Goal: Task Accomplishment & Management: Manage account settings

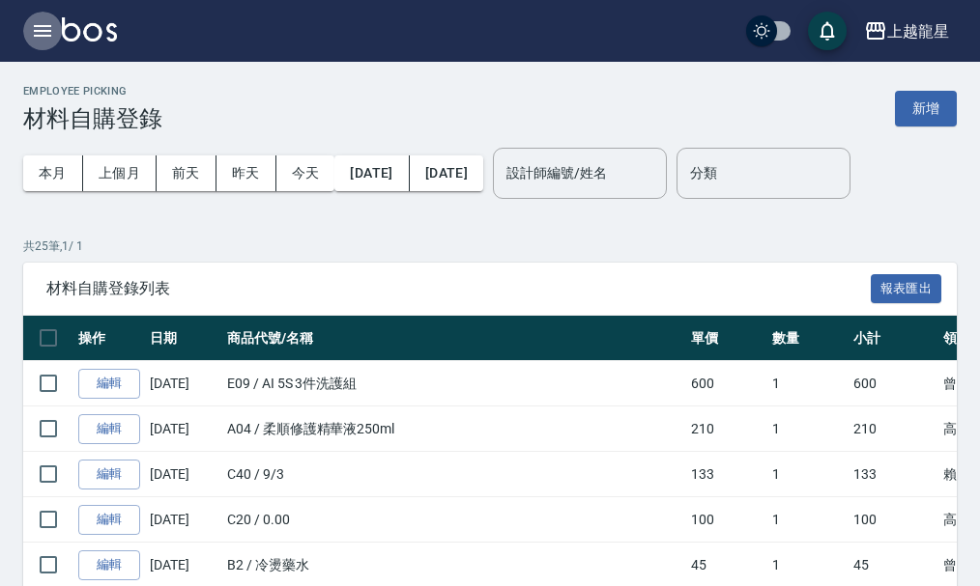
click at [52, 34] on icon "button" at bounding box center [42, 30] width 23 height 23
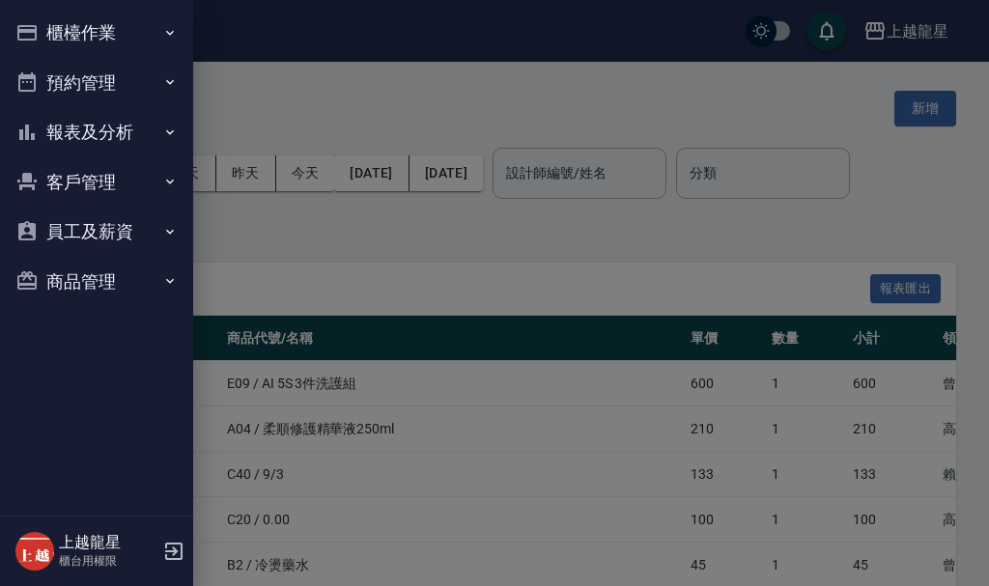
click at [95, 28] on button "櫃檯作業" at bounding box center [97, 33] width 178 height 50
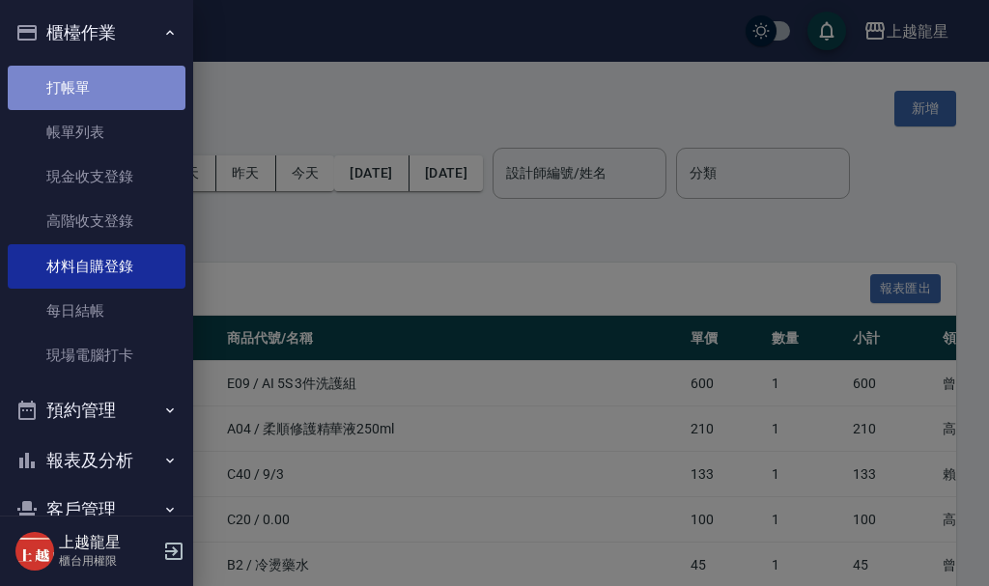
click at [128, 80] on link "打帳單" at bounding box center [97, 88] width 178 height 44
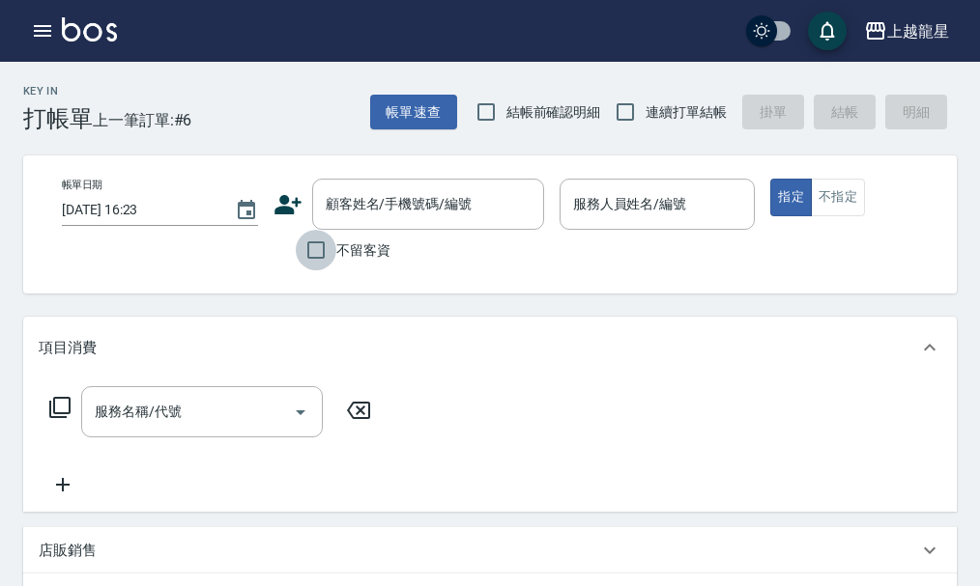
click at [321, 249] on input "不留客資" at bounding box center [316, 250] width 41 height 41
checkbox input "true"
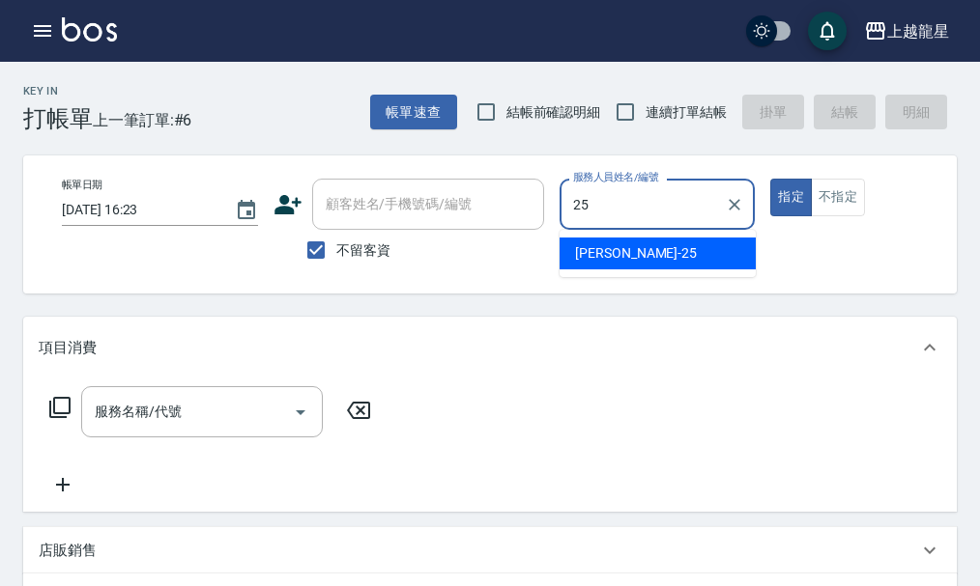
click at [623, 248] on div "淑雲 -25" at bounding box center [657, 254] width 196 height 32
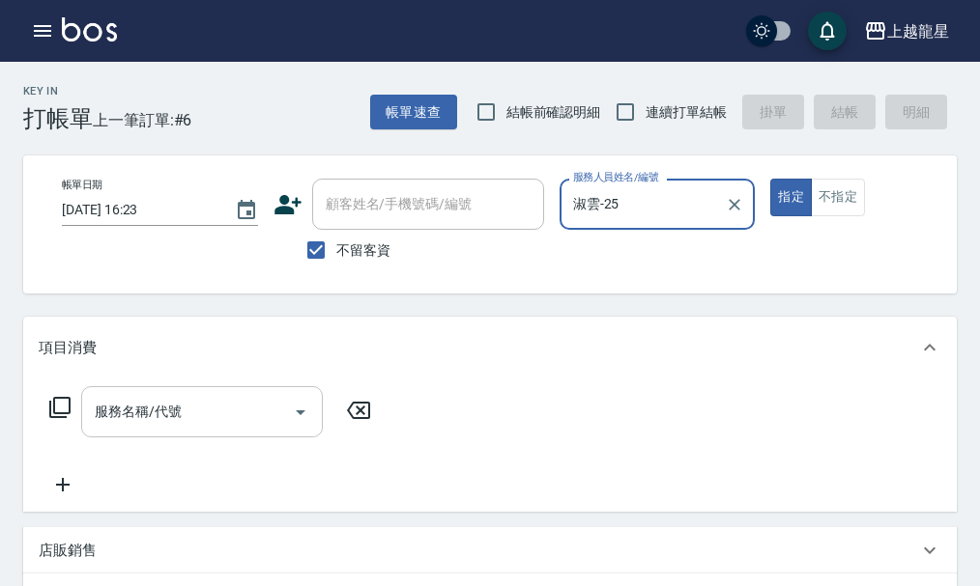
type input "淑雲-25"
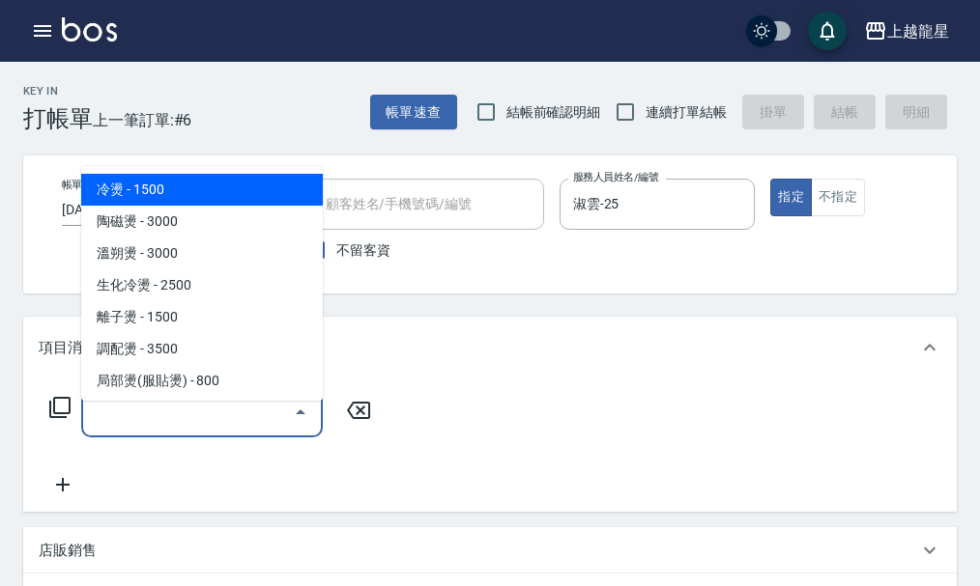
click at [196, 418] on input "服務名稱/代號" at bounding box center [187, 412] width 195 height 34
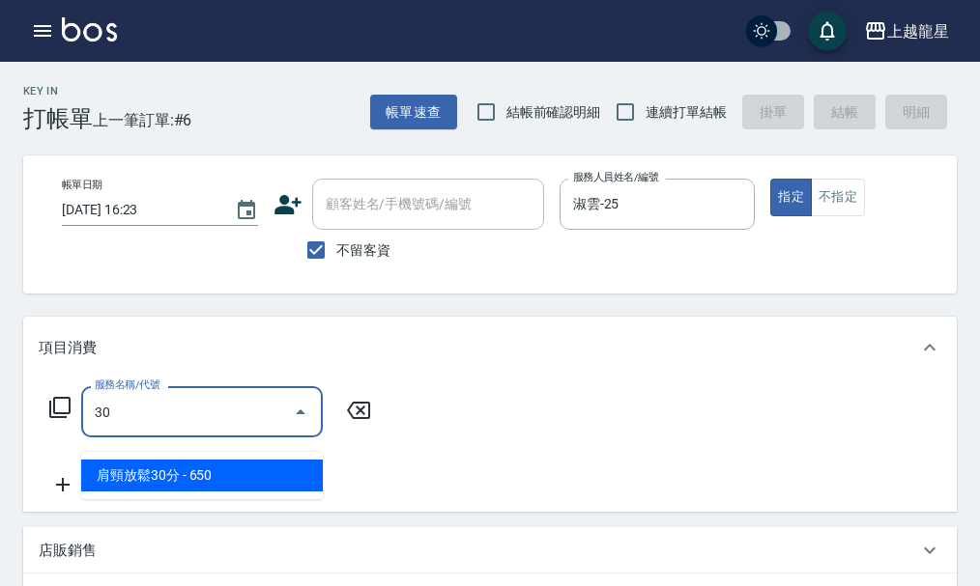
type input "302"
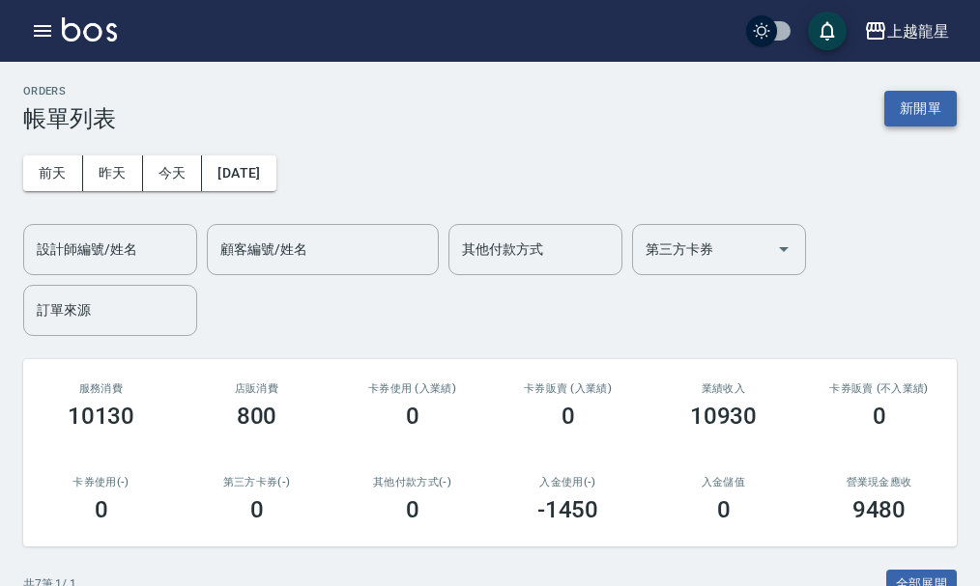
click at [906, 116] on button "新開單" at bounding box center [920, 109] width 72 height 36
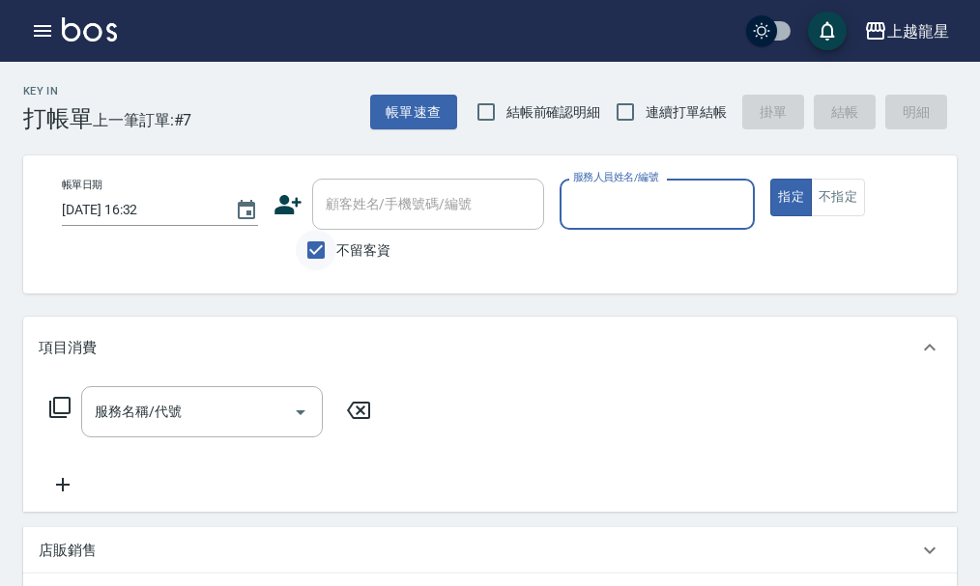
click at [319, 251] on input "不留客資" at bounding box center [316, 250] width 41 height 41
checkbox input "false"
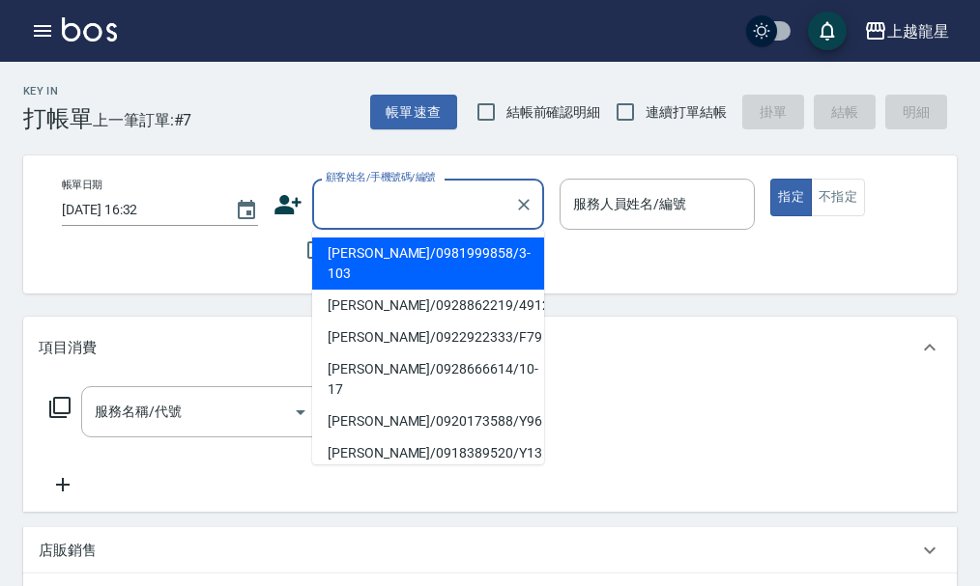
click at [350, 201] on div "顧客姓名/手機號碼/編號 顧客姓名/手機號碼/編號" at bounding box center [428, 204] width 232 height 51
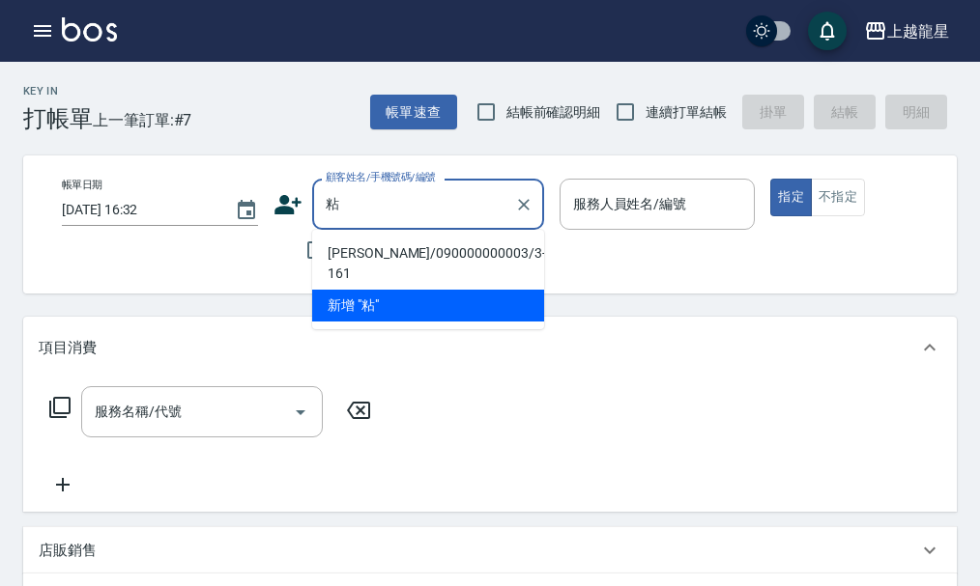
click at [369, 249] on li "[PERSON_NAME]/090000000003/3-161" at bounding box center [428, 264] width 232 height 52
type input "[PERSON_NAME]/090000000003/3-161"
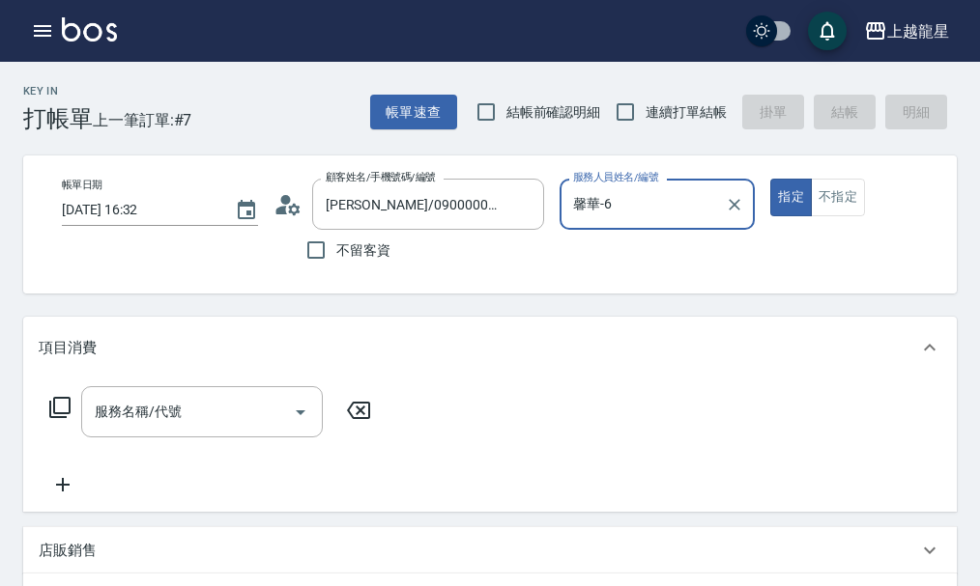
type input "馨華-6"
click at [730, 200] on icon "Clear" at bounding box center [735, 205] width 12 height 12
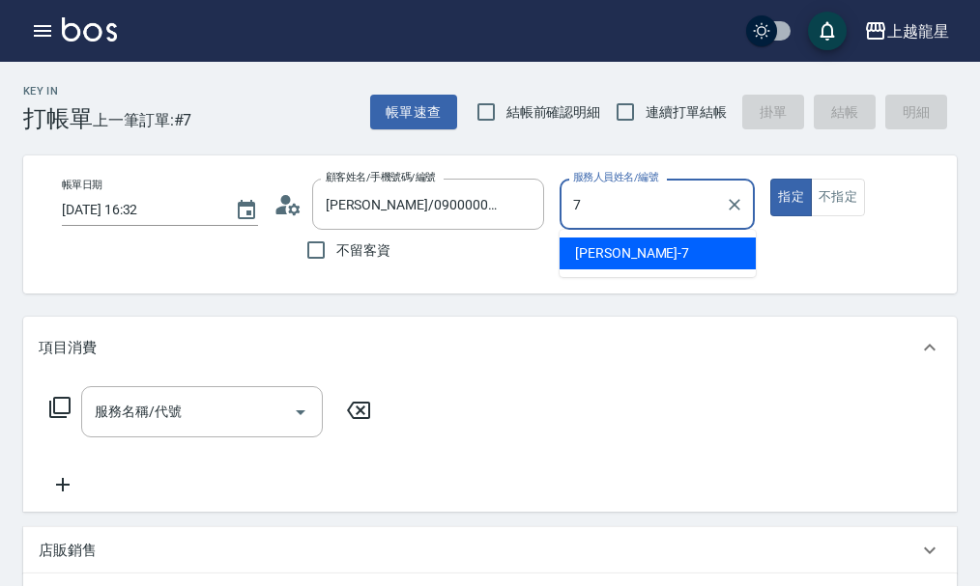
type input "雅君-7"
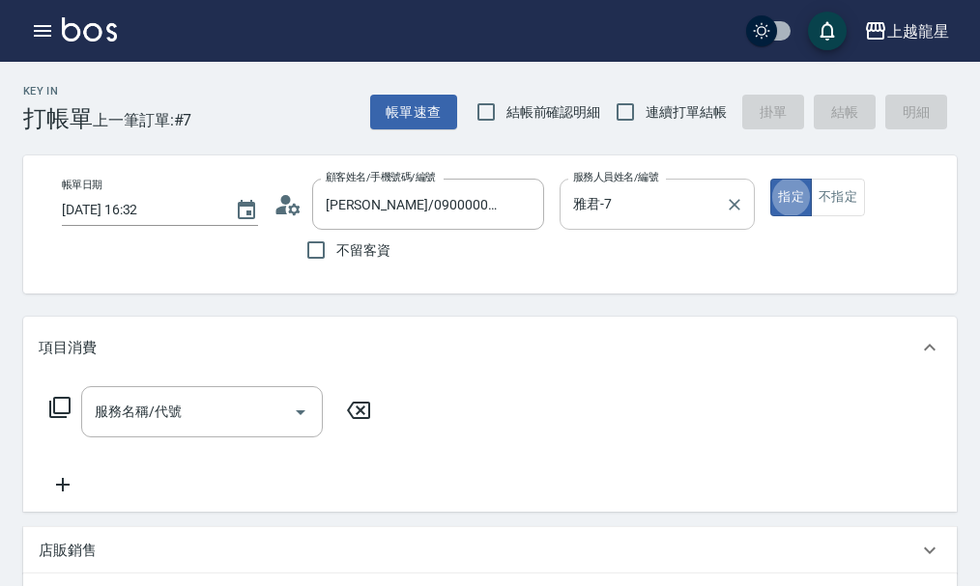
type button "true"
click at [848, 202] on button "不指定" at bounding box center [837, 198] width 54 height 38
click at [150, 438] on div "服務名稱/代號" at bounding box center [202, 411] width 242 height 51
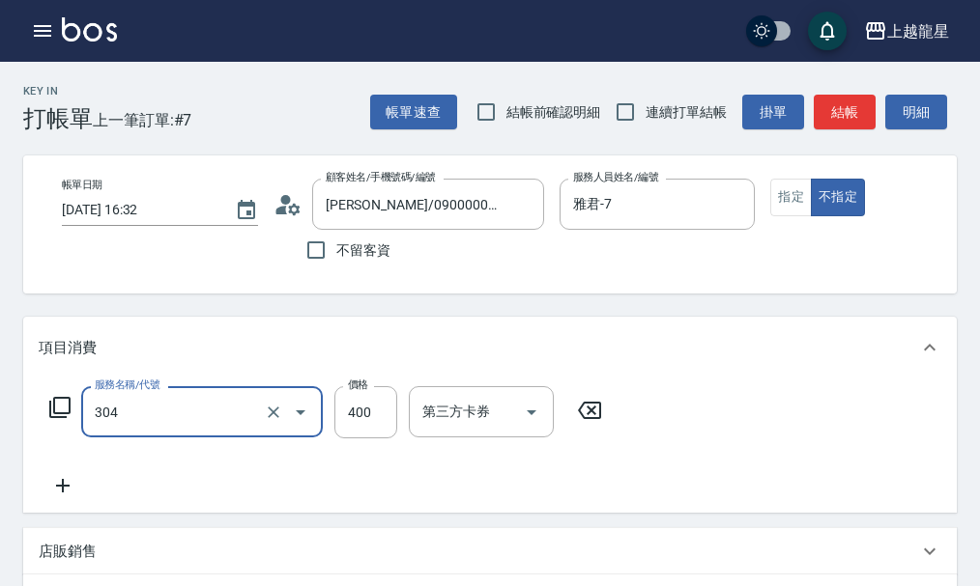
type input "剪髮(304)"
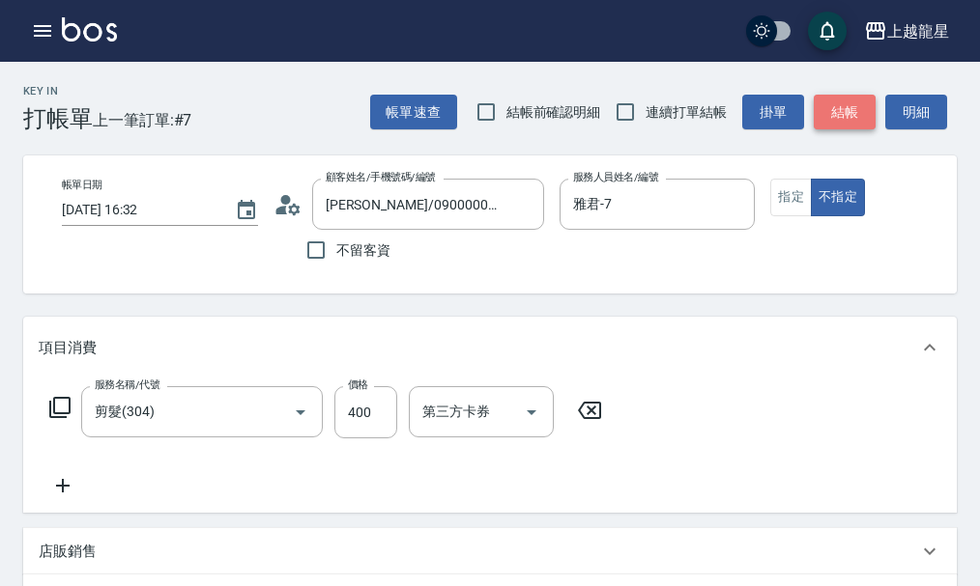
click at [862, 114] on button "結帳" at bounding box center [844, 113] width 62 height 36
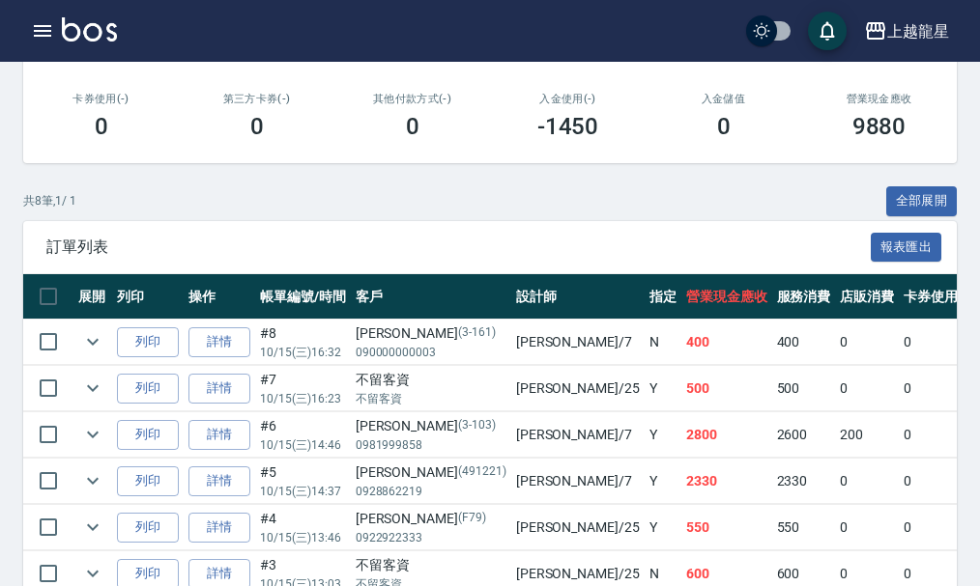
scroll to position [386, 0]
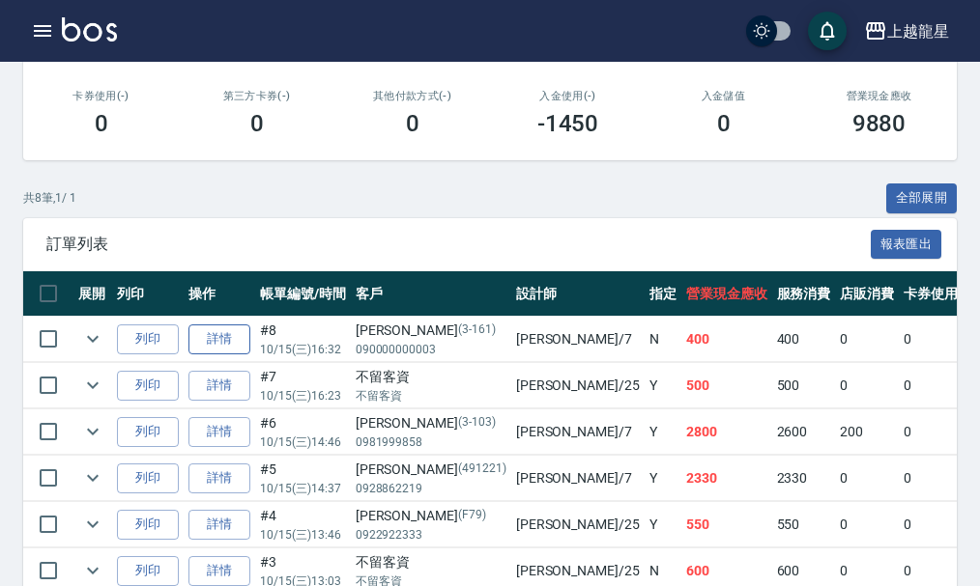
click at [211, 334] on link "詳情" at bounding box center [219, 340] width 62 height 30
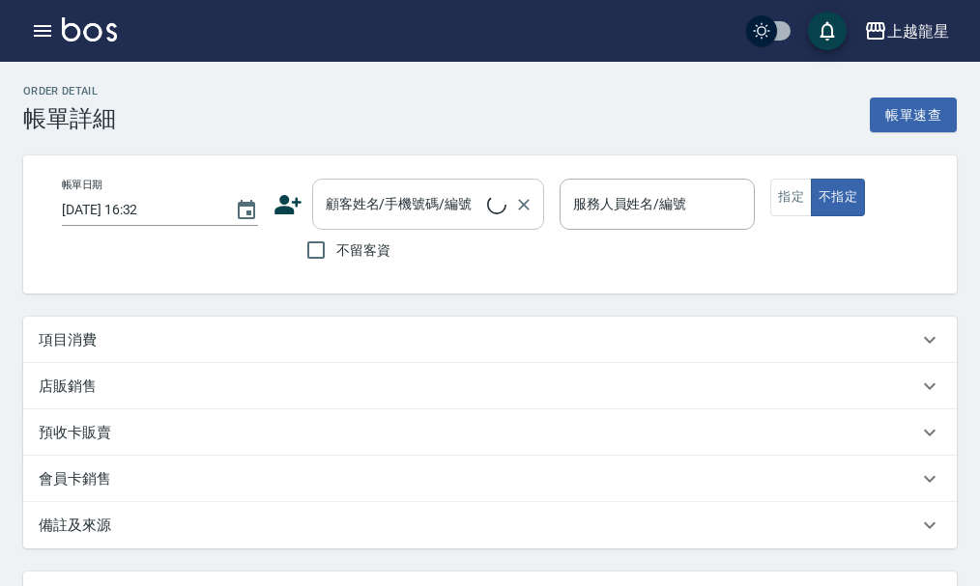
type input "雅君-7"
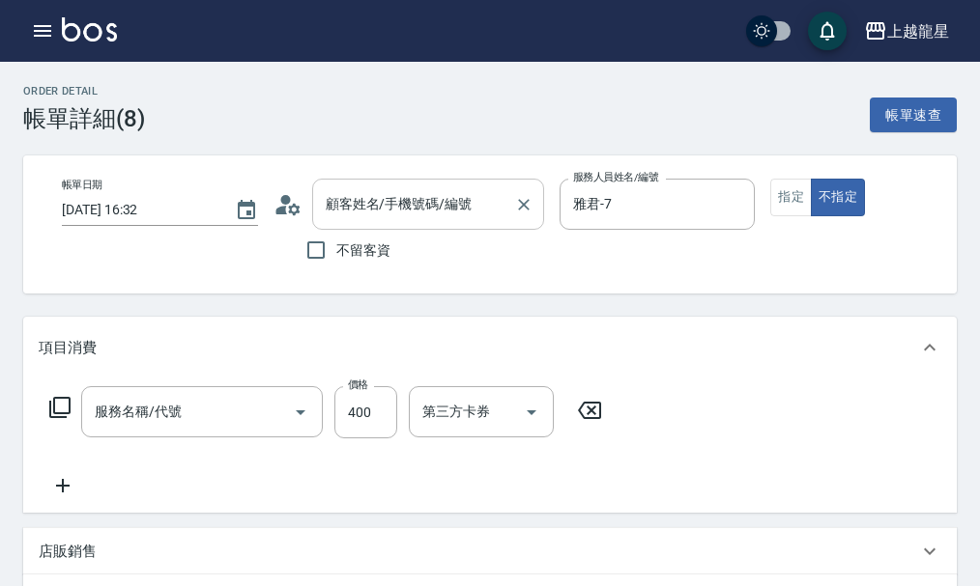
type input "[PERSON_NAME]/090000000003/3-161"
type input "剪髮(304)"
click at [285, 205] on icon at bounding box center [287, 204] width 29 height 29
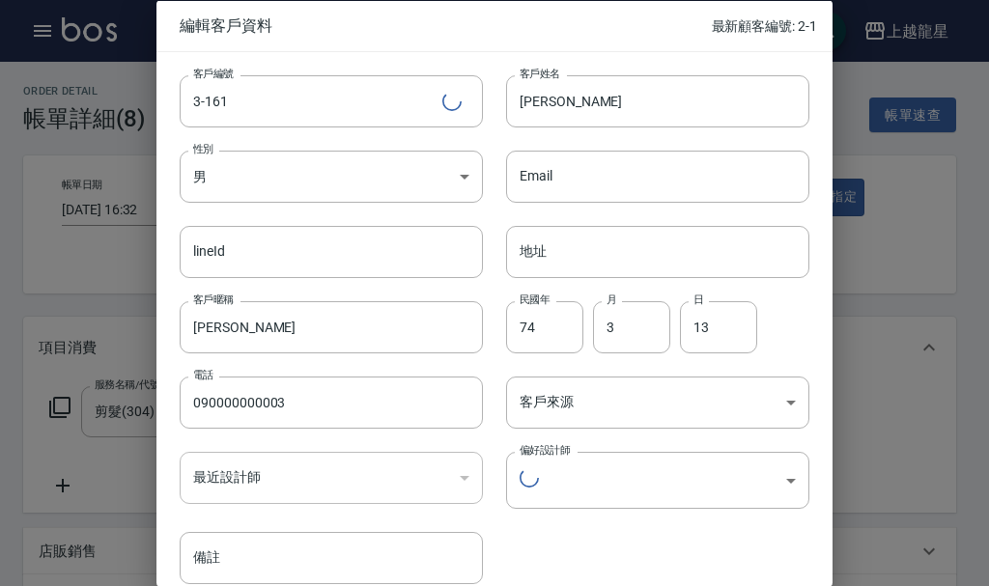
type input "c4911bcf-82ea-4647-8f19-9404b191d2c1"
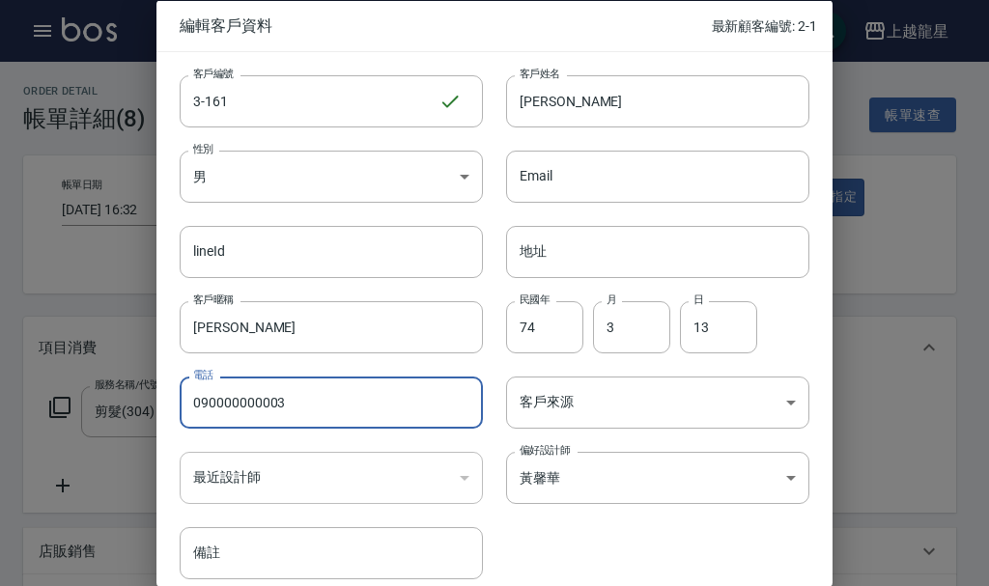
drag, startPoint x: 300, startPoint y: 389, endPoint x: 114, endPoint y: 411, distance: 187.6
click at [114, 411] on div "編輯客戶資料 最新顧客編號: 2-1 客戶編號 3-161 ​ 客戶編號 客戶姓名 [PERSON_NAME] 客戶姓名 性別 男 [DEMOGRAPHIC_…" at bounding box center [494, 293] width 989 height 586
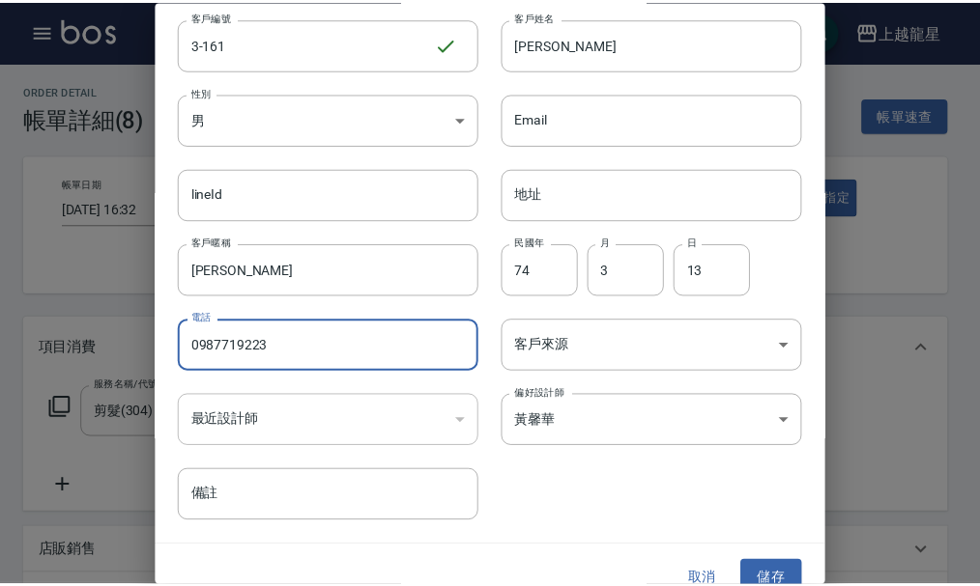
scroll to position [83, 0]
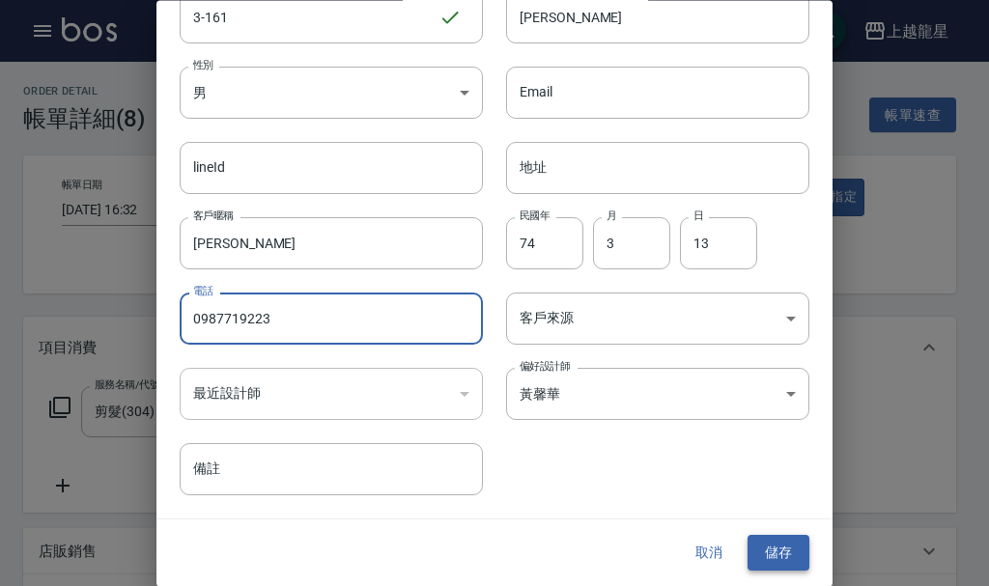
type input "0987719223"
click at [764, 553] on button "儲存" at bounding box center [779, 554] width 62 height 36
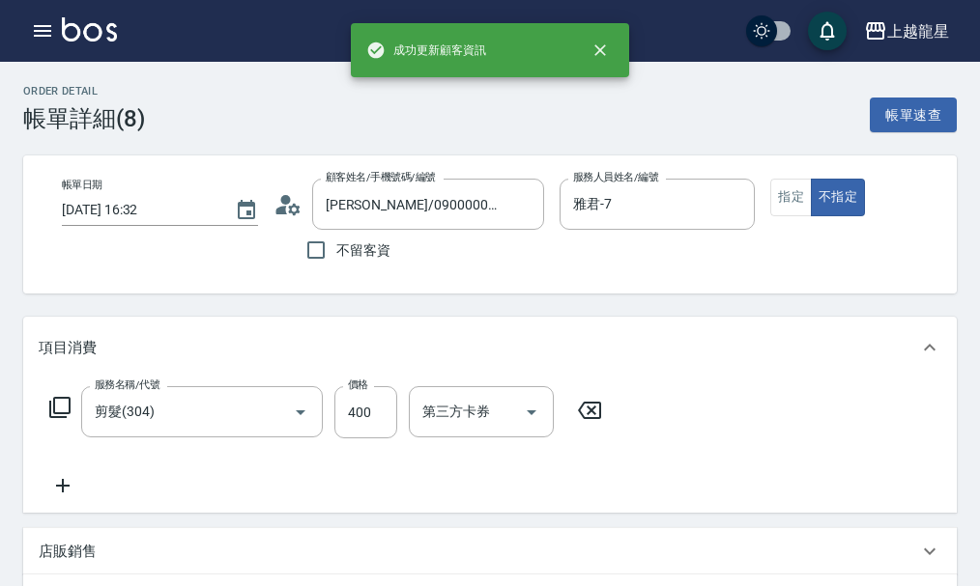
type input "[PERSON_NAME]/0987719223/3-161"
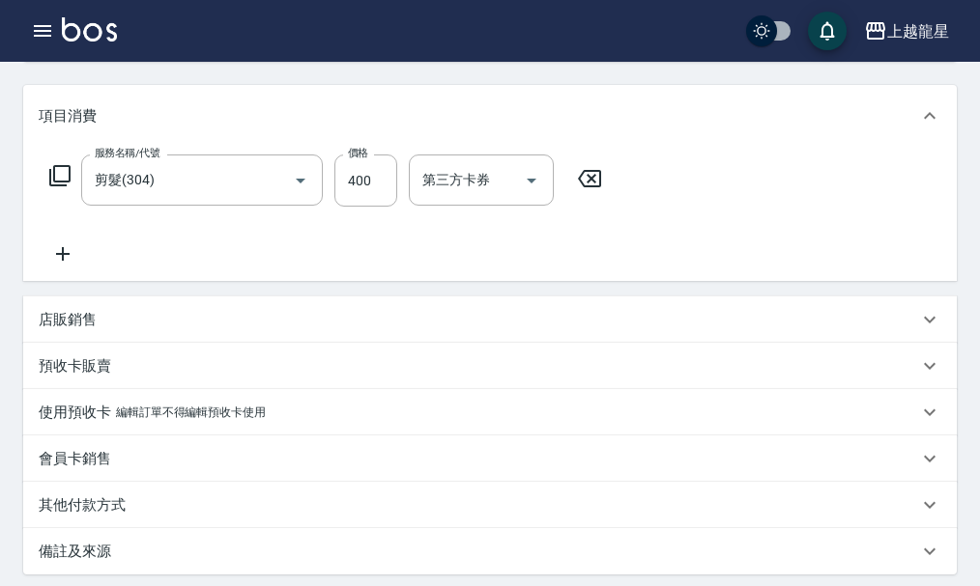
scroll to position [443, 0]
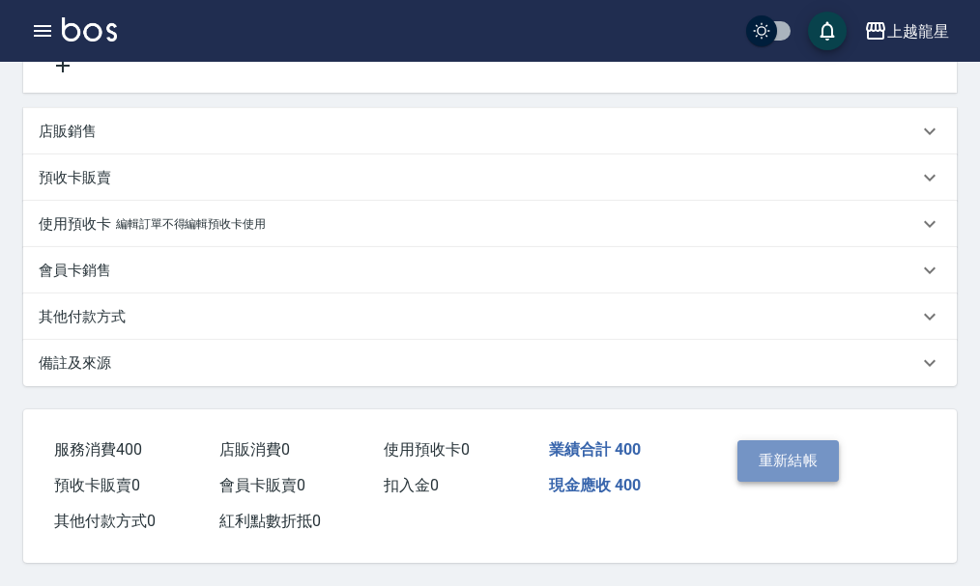
click at [759, 454] on button "重新結帳" at bounding box center [788, 461] width 102 height 41
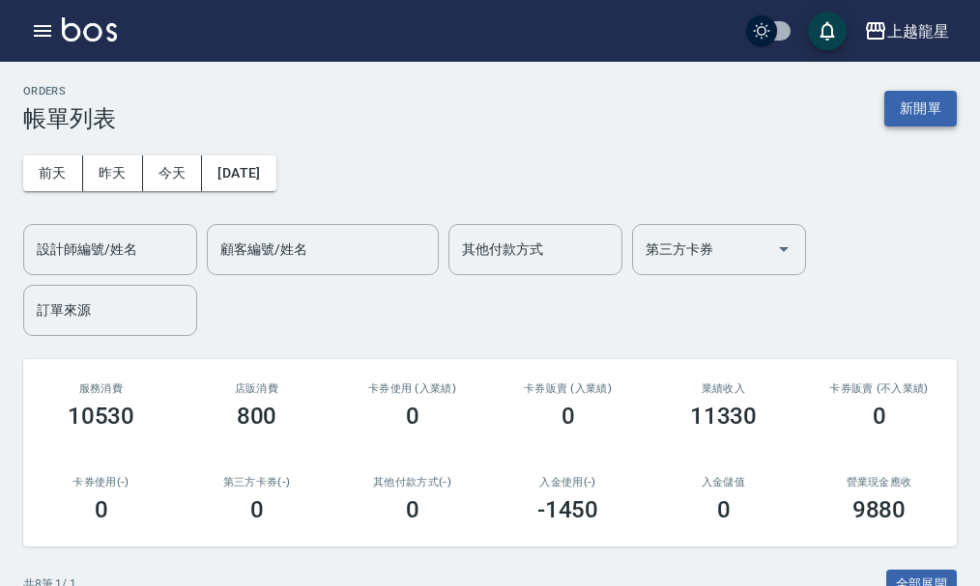
click at [924, 109] on button "新開單" at bounding box center [920, 109] width 72 height 36
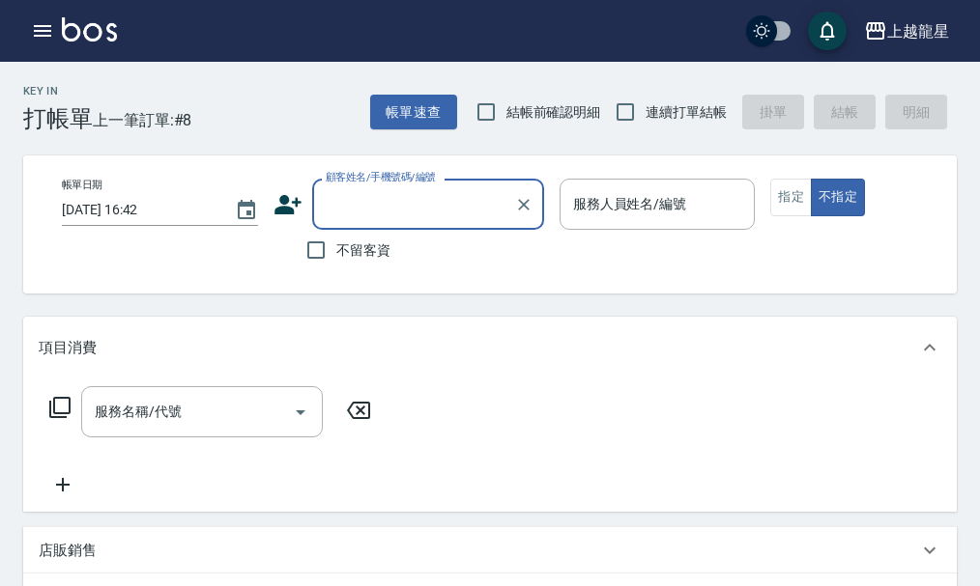
click at [355, 239] on label "不留客資" at bounding box center [343, 250] width 95 height 41
click at [336, 239] on input "不留客資" at bounding box center [316, 250] width 41 height 41
checkbox input "true"
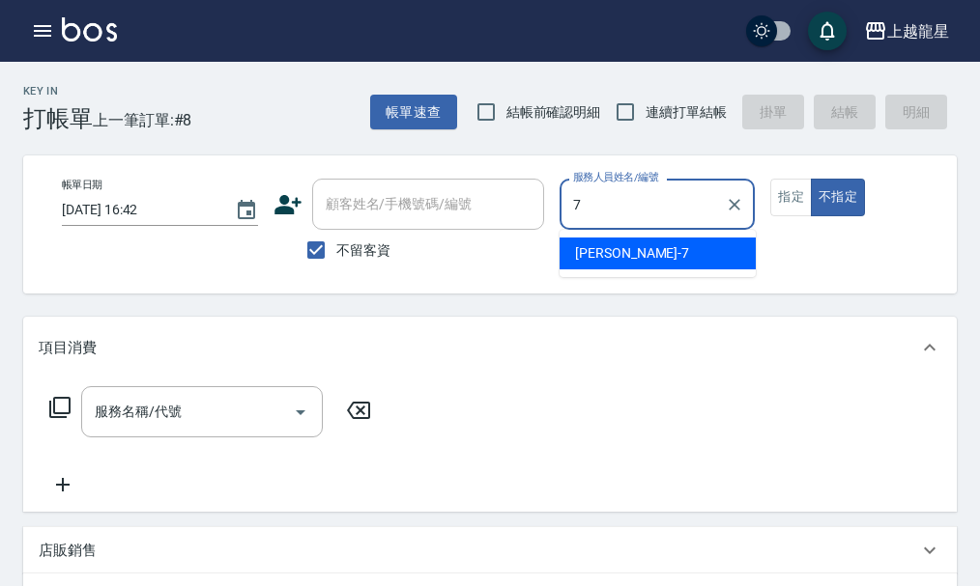
type input "雅君-7"
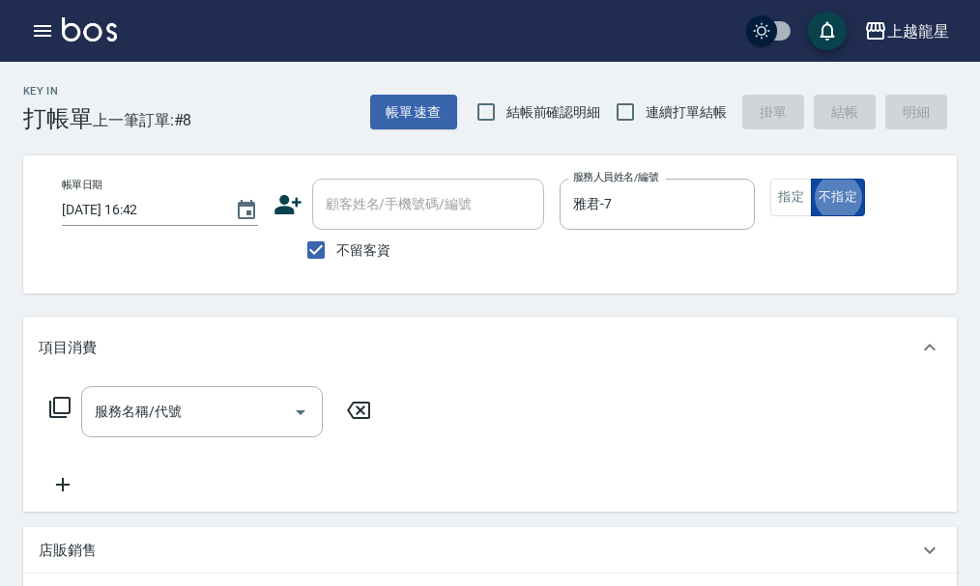
type button "false"
click at [209, 421] on input "服務名稱/代號" at bounding box center [187, 412] width 195 height 34
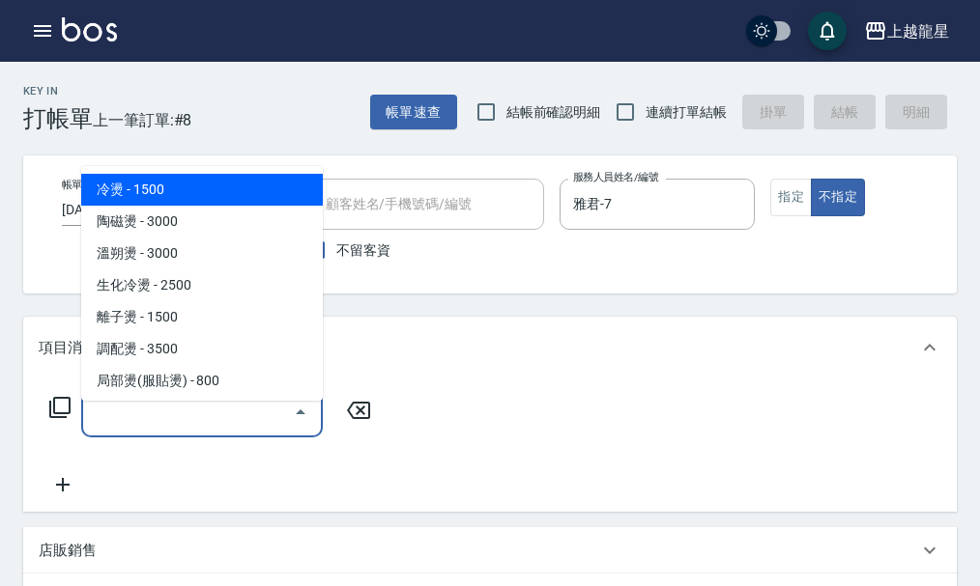
type input "3"
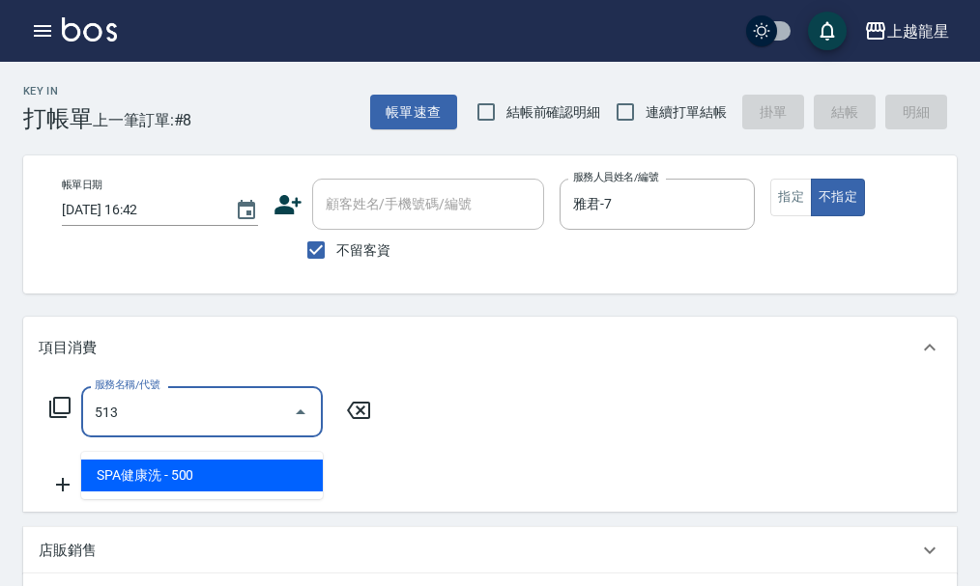
type input "SPA健康洗(513)"
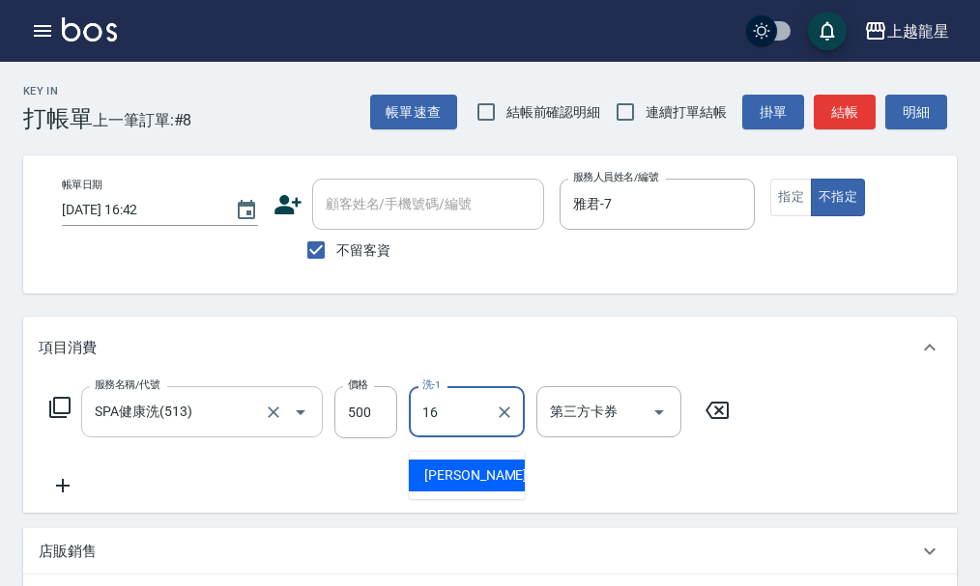
type input "義潔-16"
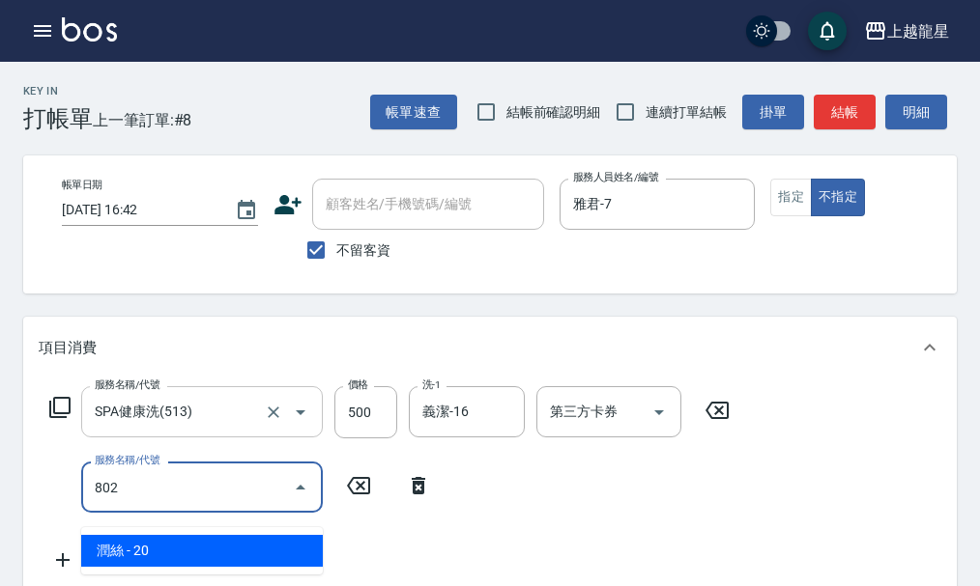
type input "潤絲(802)"
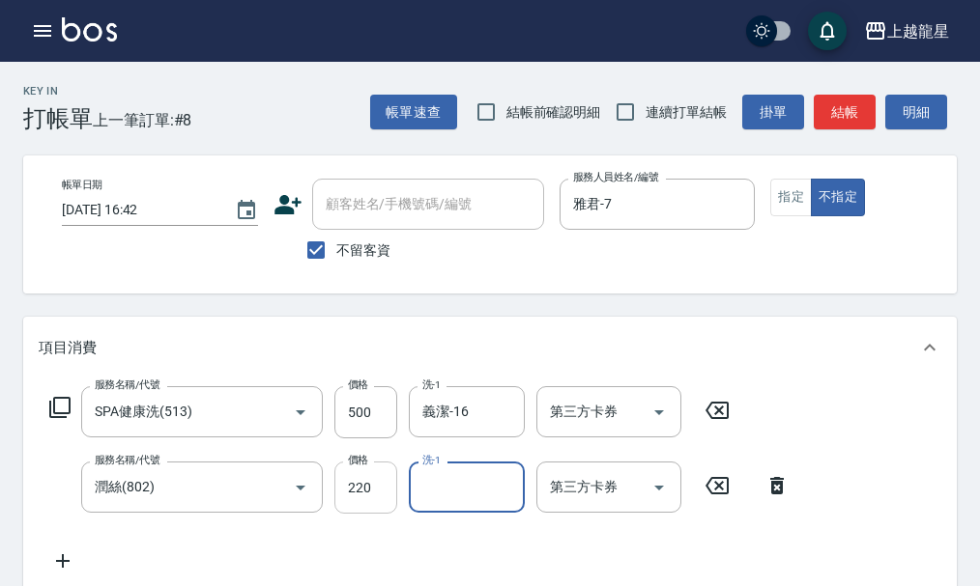
click at [342, 509] on input "220" at bounding box center [365, 488] width 63 height 52
type input "20"
type input "義潔-16"
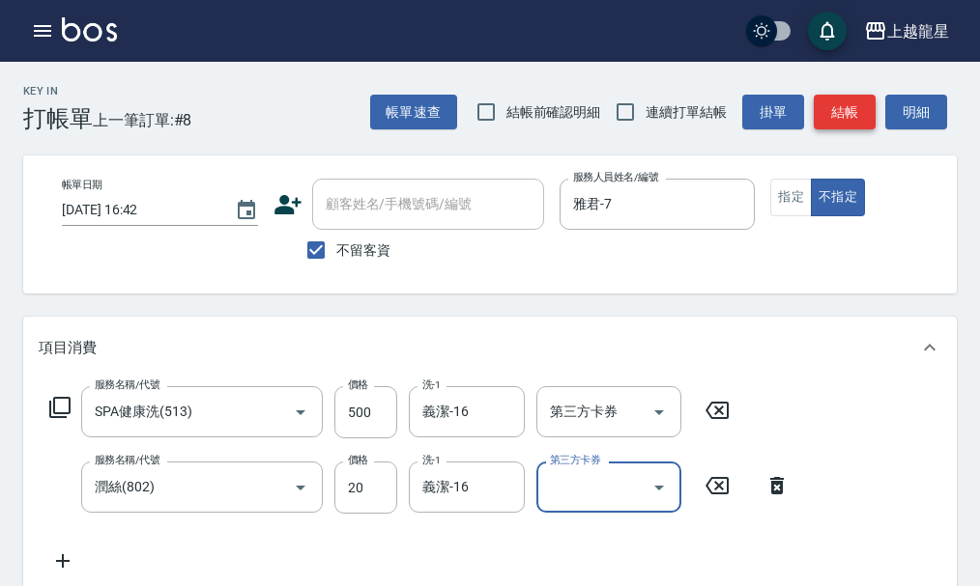
click at [840, 109] on button "結帳" at bounding box center [844, 113] width 62 height 36
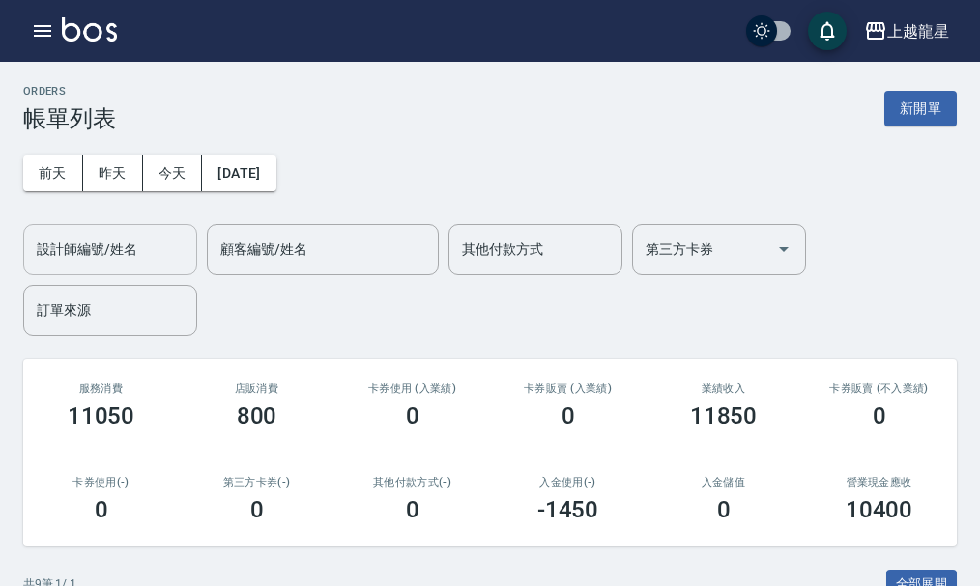
click at [141, 231] on div "設計師編號/姓名" at bounding box center [110, 249] width 174 height 51
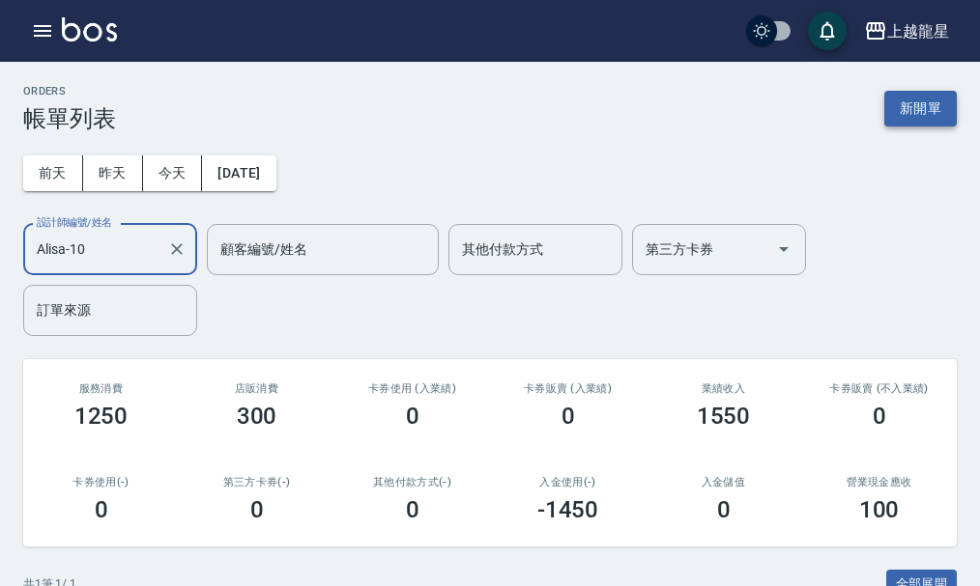
type input "Alisa-10"
click at [898, 94] on button "新開單" at bounding box center [920, 109] width 72 height 36
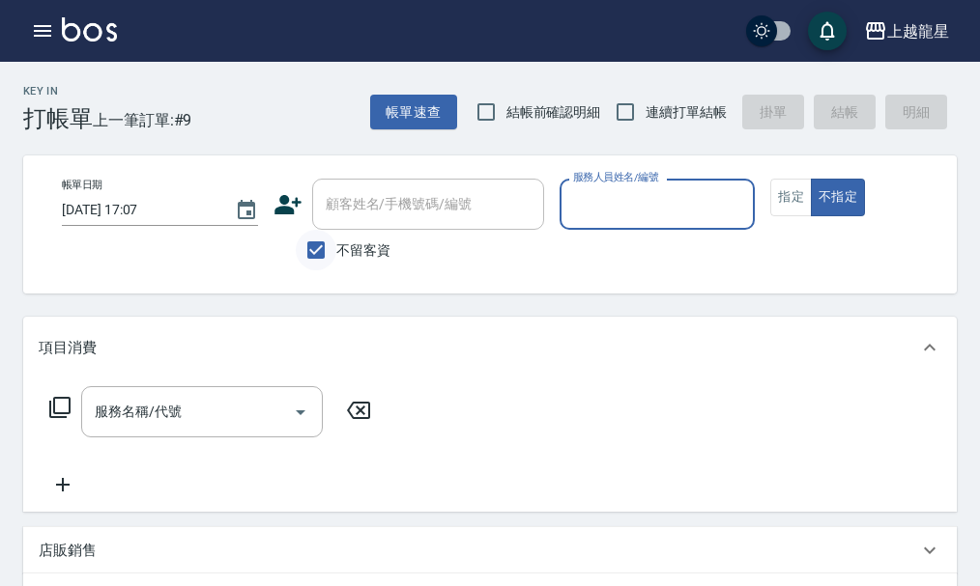
click at [316, 252] on input "不留客資" at bounding box center [316, 250] width 41 height 41
checkbox input "false"
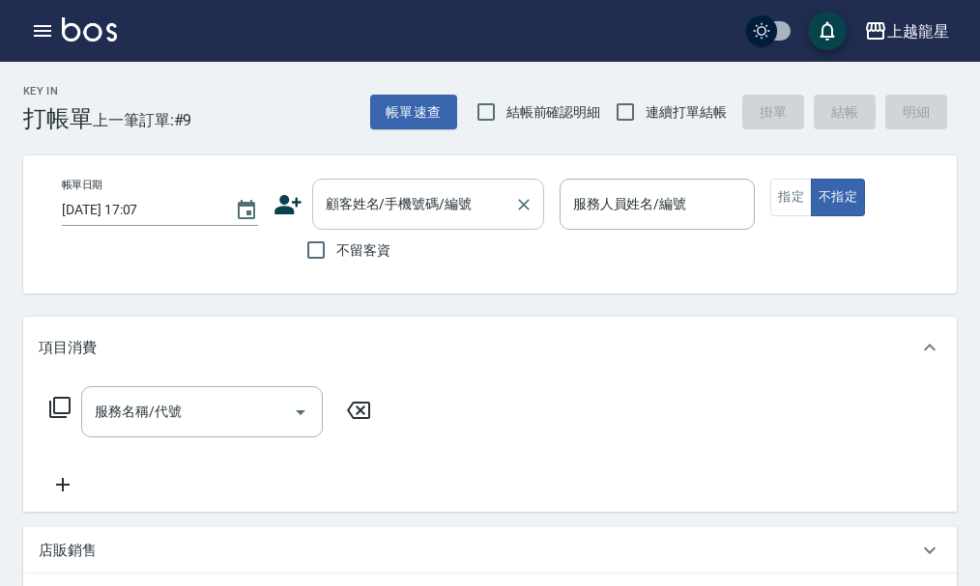
click at [347, 205] on div "顧客姓名/手機號碼/編號 顧客姓名/手機號碼/編號" at bounding box center [428, 204] width 232 height 51
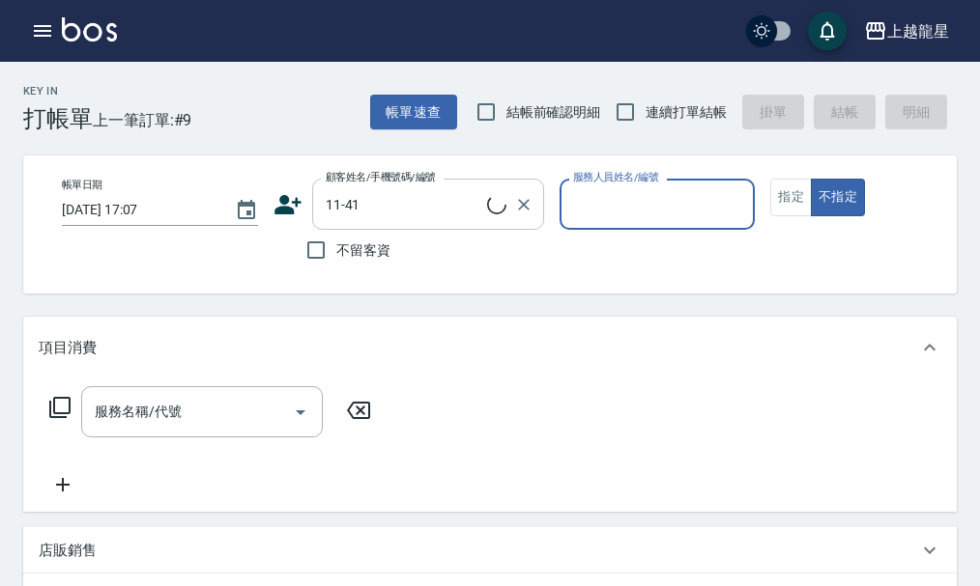
type input "[PERSON_NAME]/0920105312/11-41"
type input "Alisa-10"
click at [782, 200] on button "指定" at bounding box center [791, 198] width 42 height 38
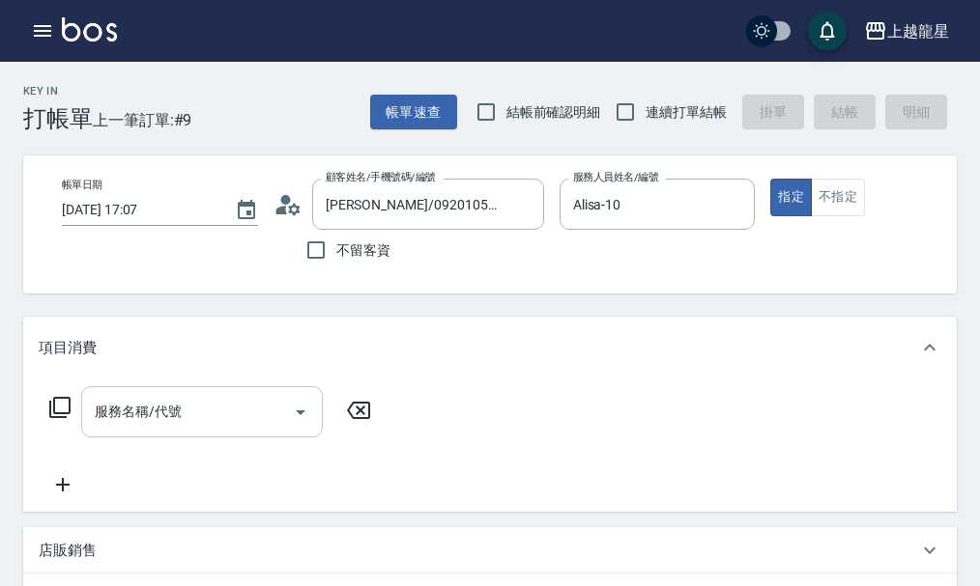
click at [197, 411] on input "服務名稱/代號" at bounding box center [187, 412] width 195 height 34
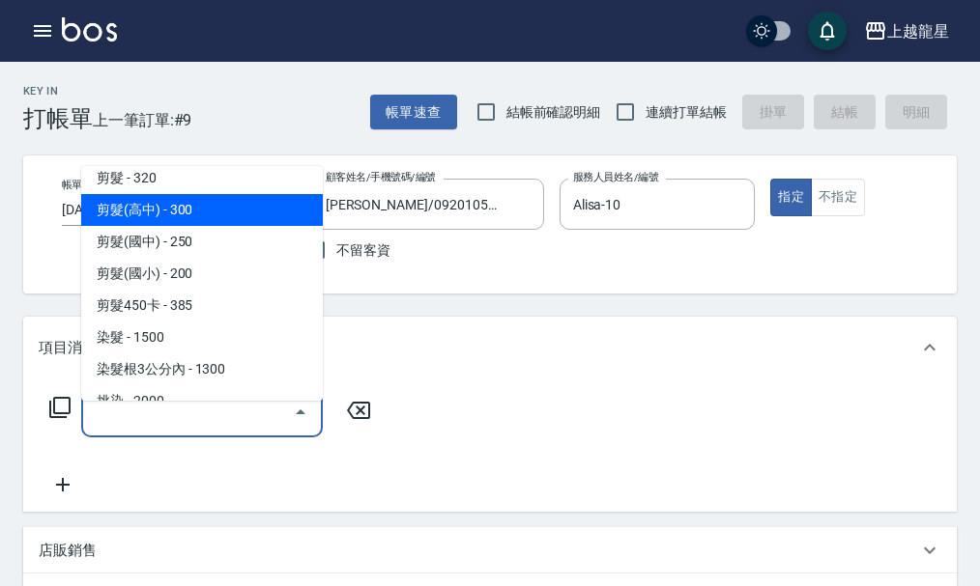
scroll to position [483, 0]
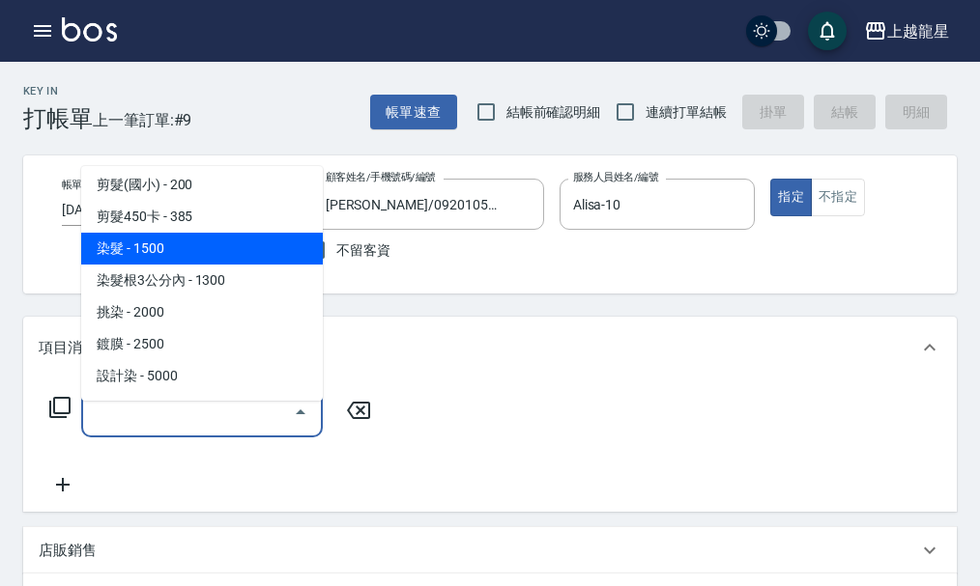
click at [244, 247] on span "染髮 - 1500" at bounding box center [202, 249] width 242 height 32
type input "染髮(400)"
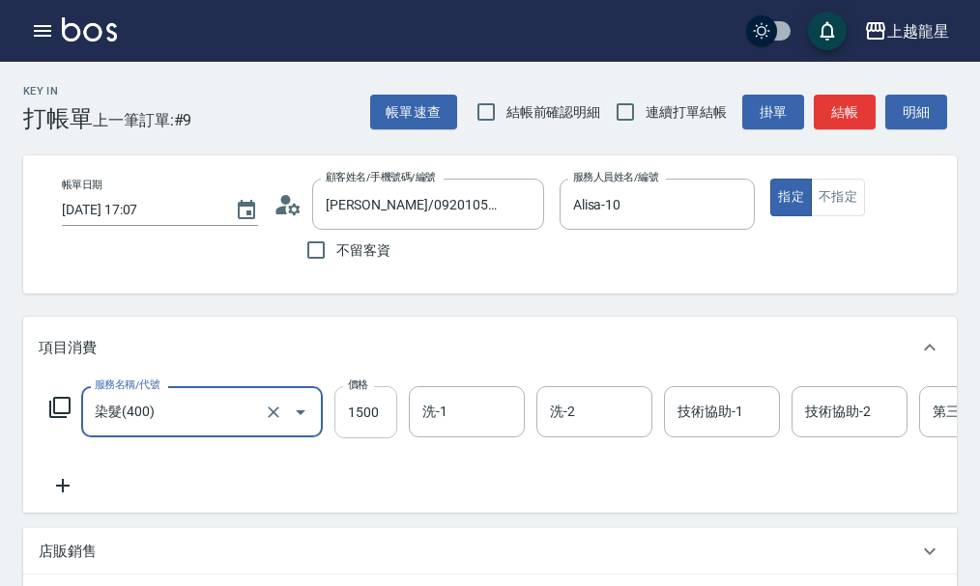
click at [378, 434] on input "1500" at bounding box center [365, 412] width 63 height 52
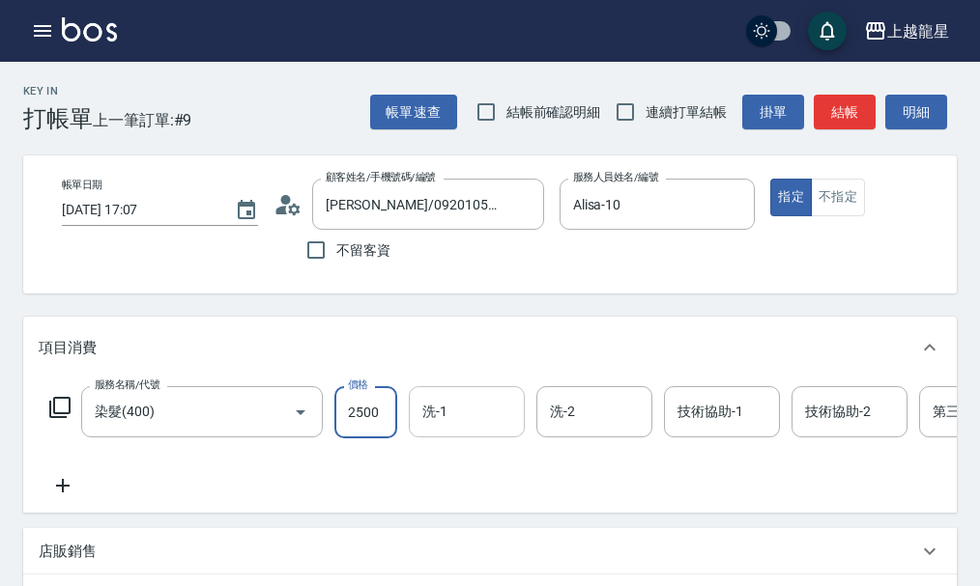
type input "2500"
click at [463, 429] on input "洗-1" at bounding box center [466, 412] width 99 height 34
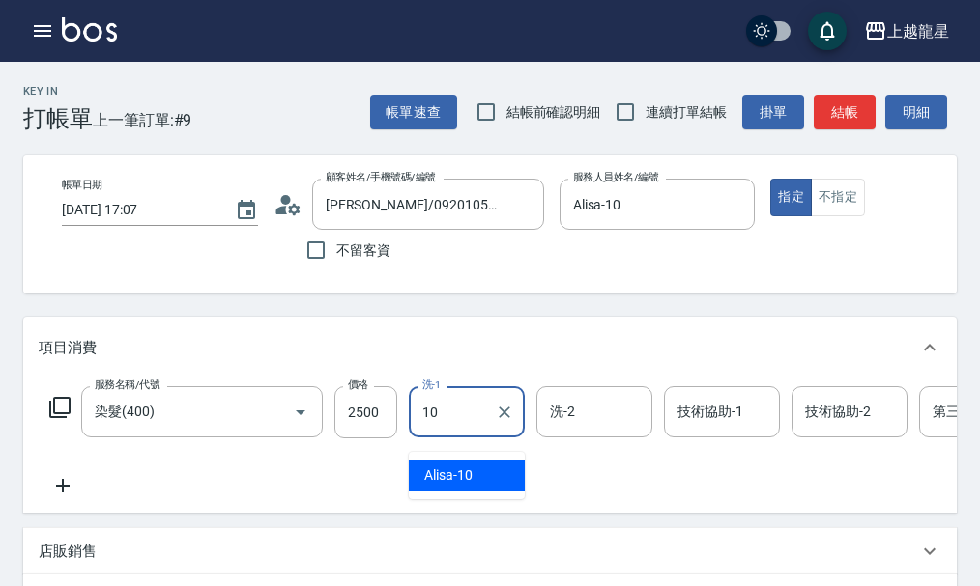
type input "Alisa-10"
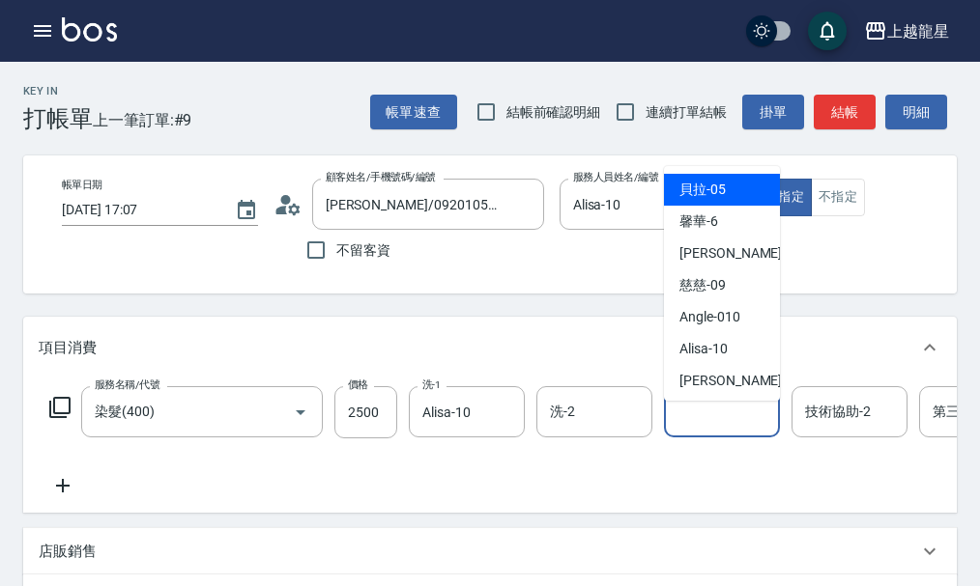
click at [731, 429] on input "技術協助-1" at bounding box center [721, 412] width 99 height 34
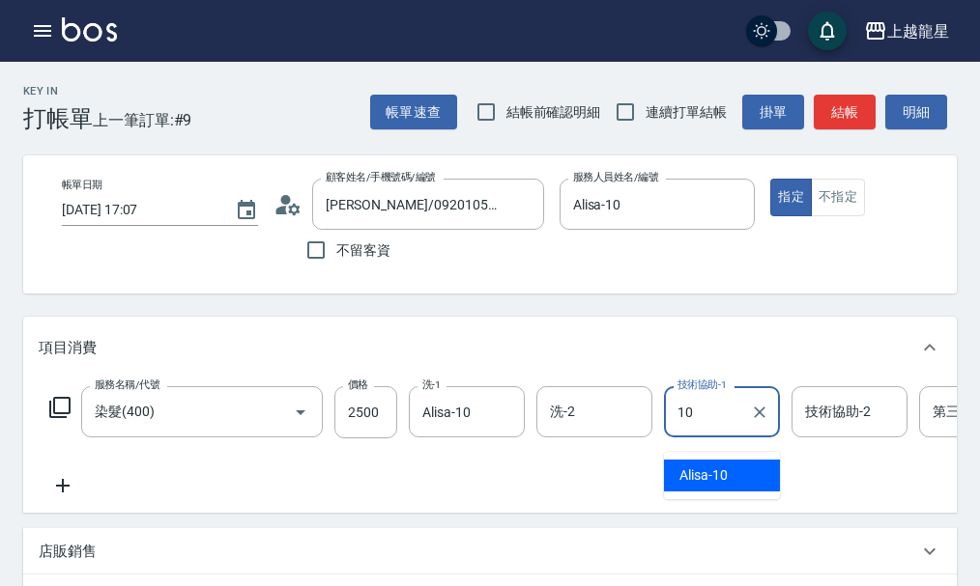
type input "Alisa-10"
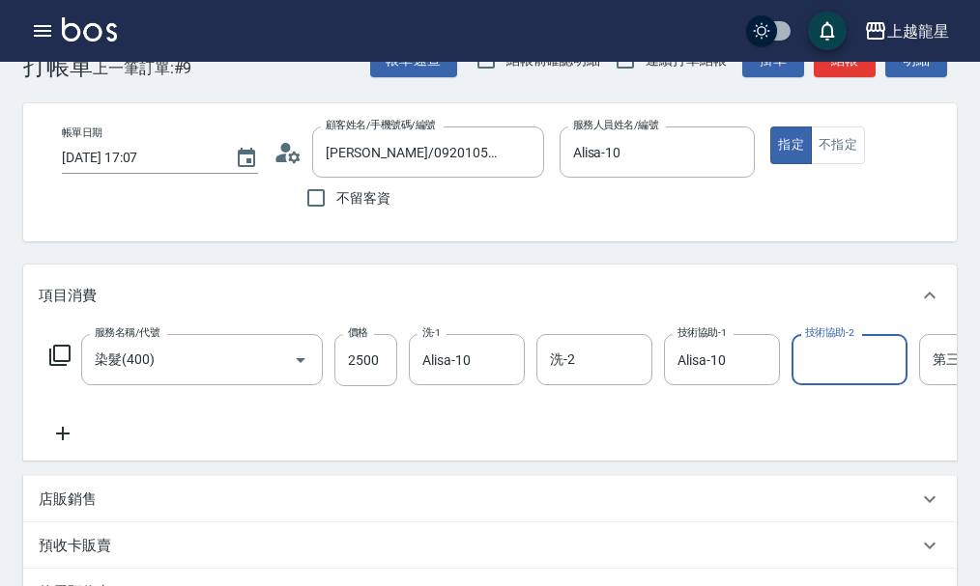
scroll to position [97, 0]
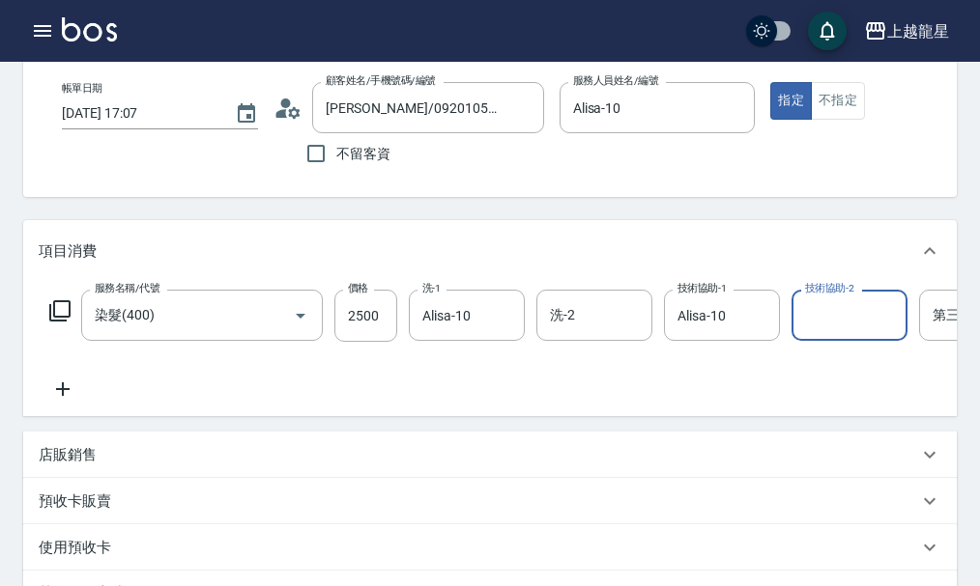
click at [62, 396] on icon at bounding box center [63, 390] width 14 height 14
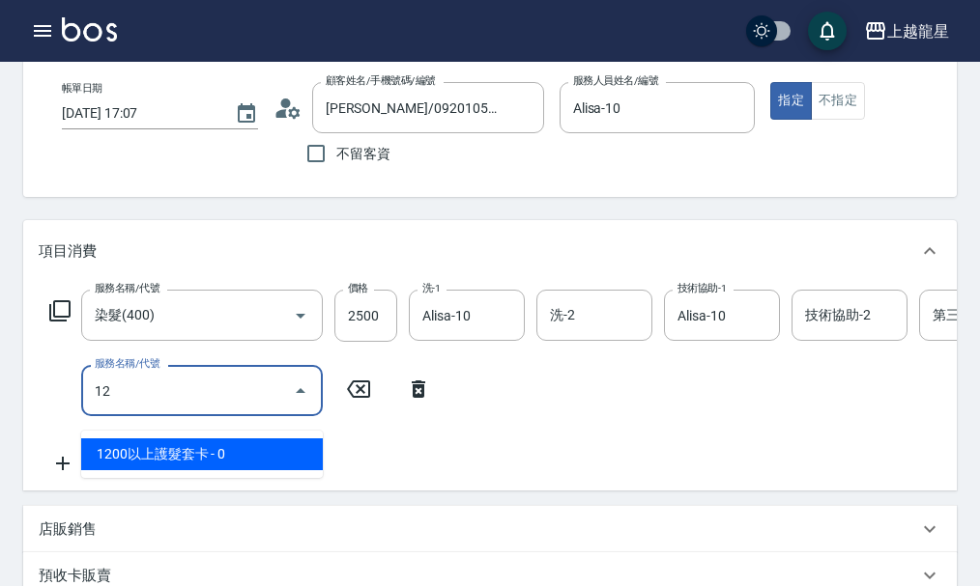
click at [189, 441] on span "1200以上護髮套卡 - 0" at bounding box center [202, 455] width 242 height 32
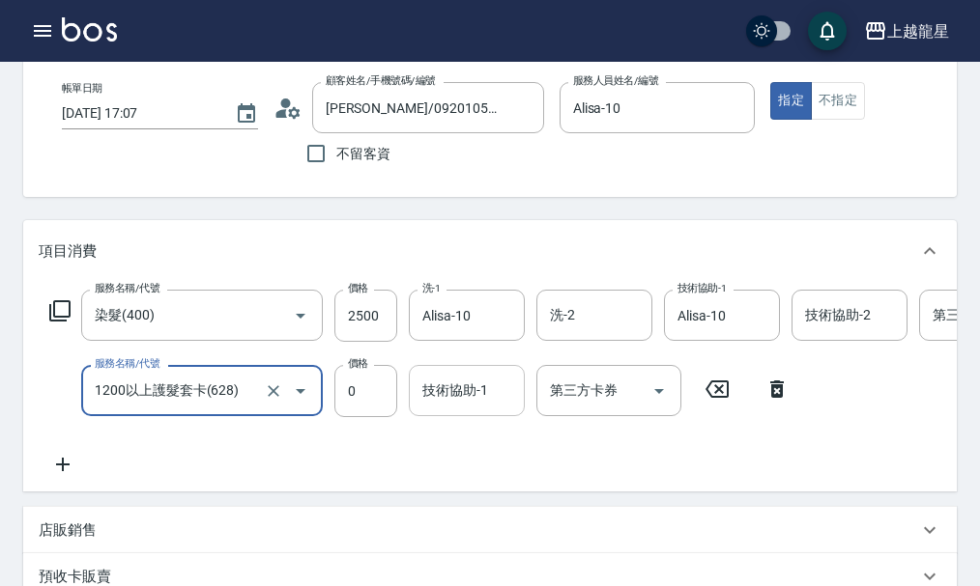
type input "1200以上護髮套卡(628)"
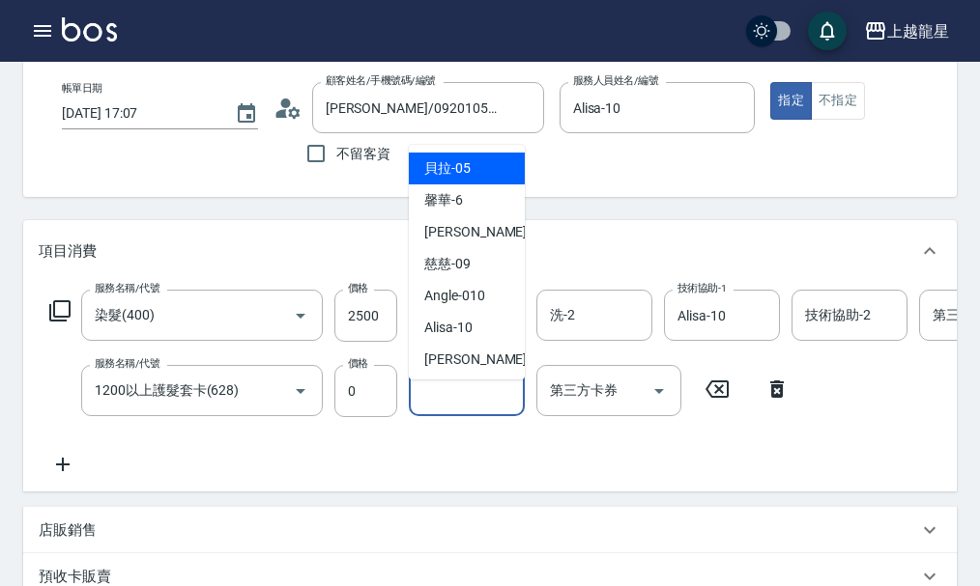
click at [441, 408] on input "技術協助-1" at bounding box center [466, 391] width 99 height 34
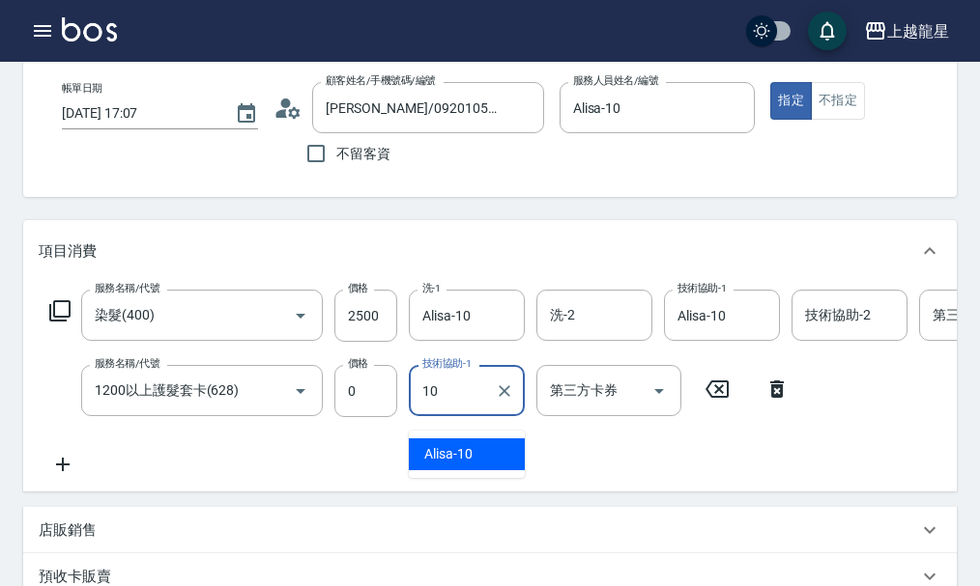
type input "Alisa-10"
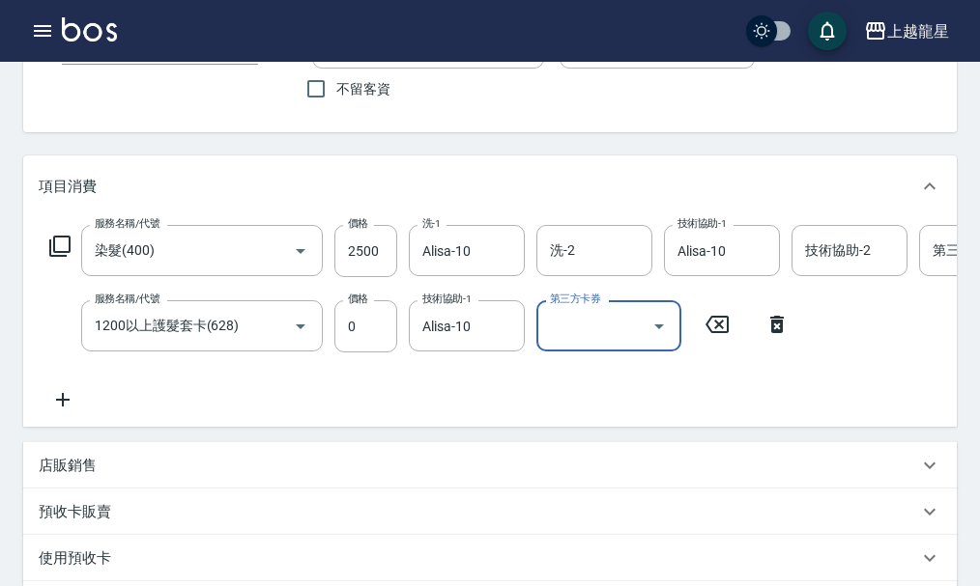
scroll to position [193, 0]
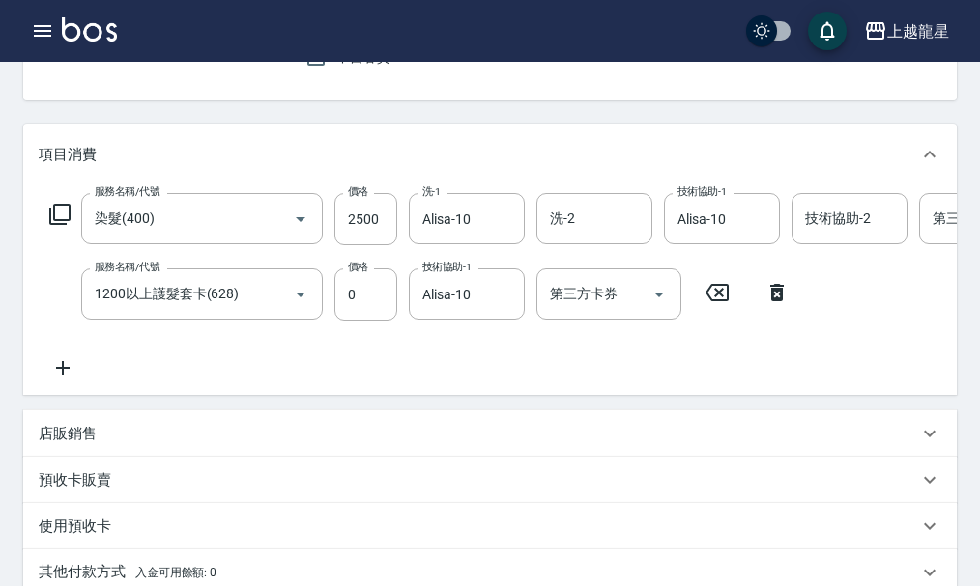
click at [93, 444] on p "店販銷售" at bounding box center [68, 434] width 58 height 20
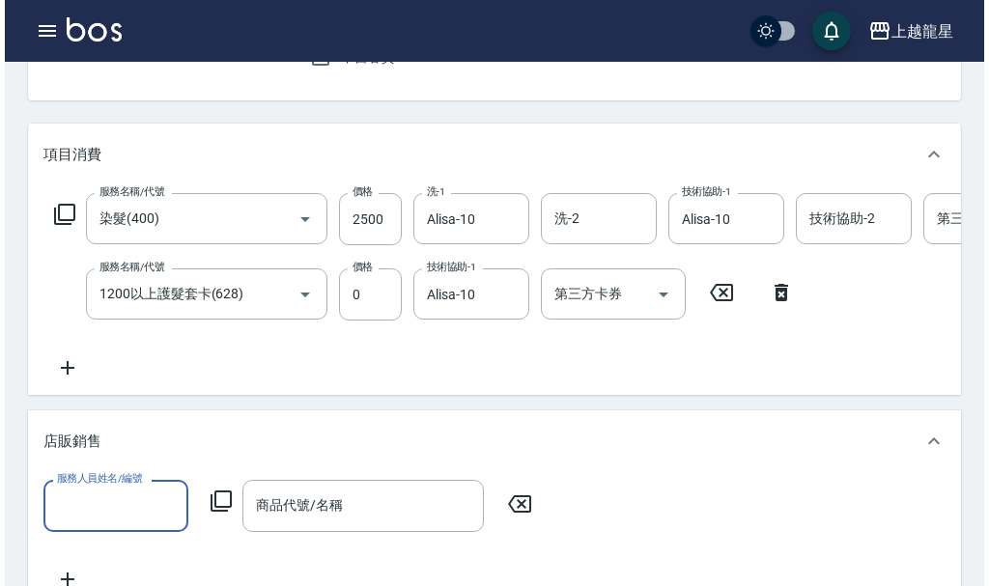
scroll to position [0, 0]
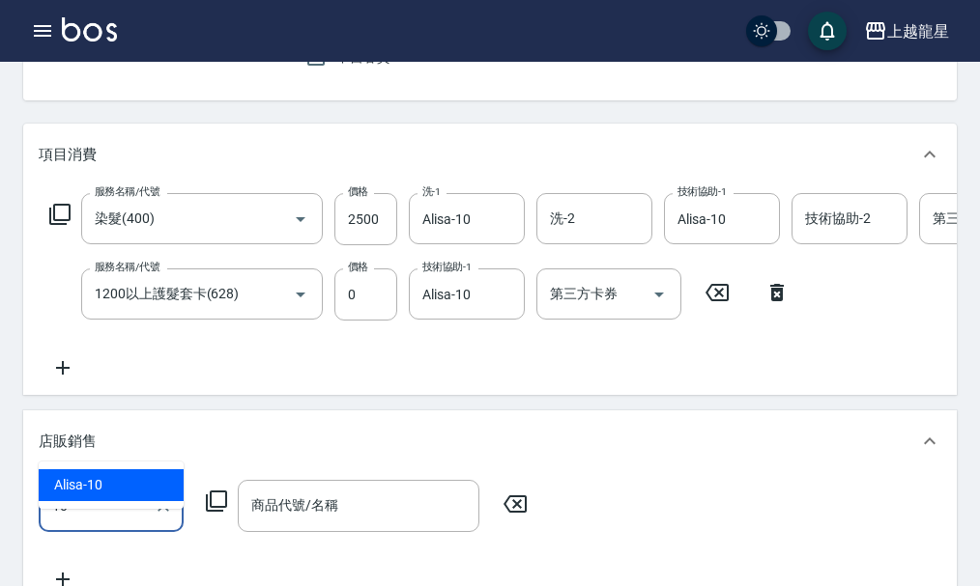
type input "Alisa-10"
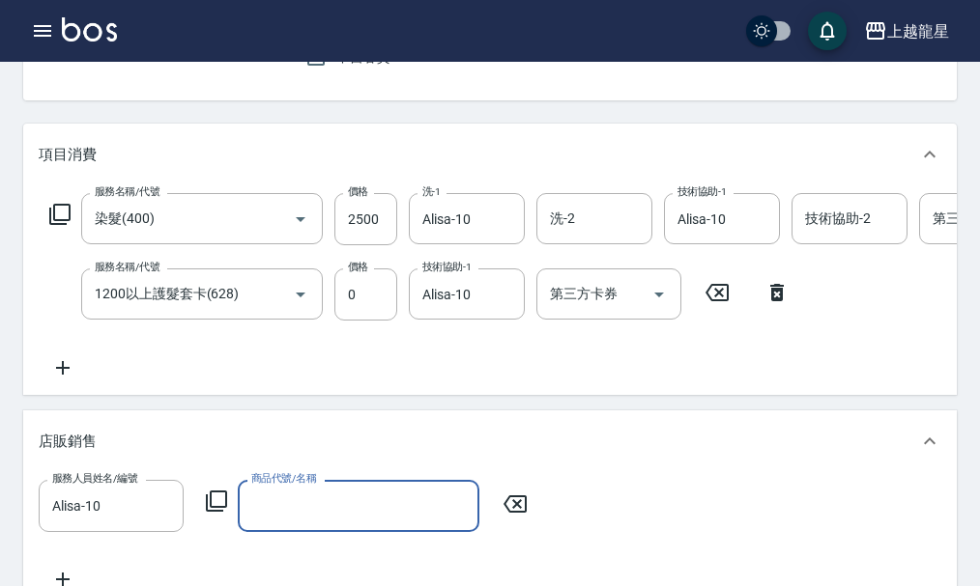
click at [210, 512] on icon at bounding box center [216, 501] width 21 height 21
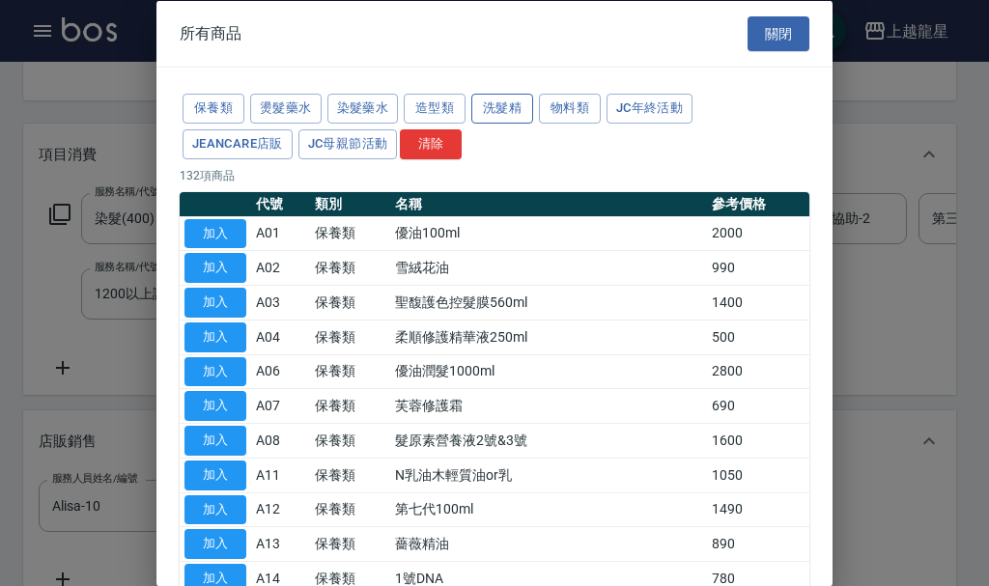
click at [498, 110] on button "洗髮精" at bounding box center [502, 109] width 62 height 30
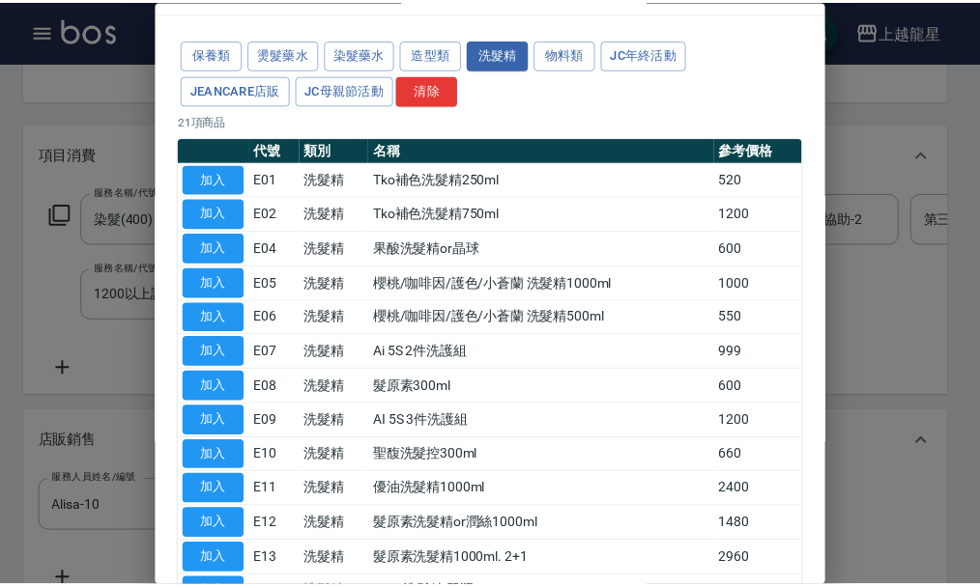
scroll to position [97, 0]
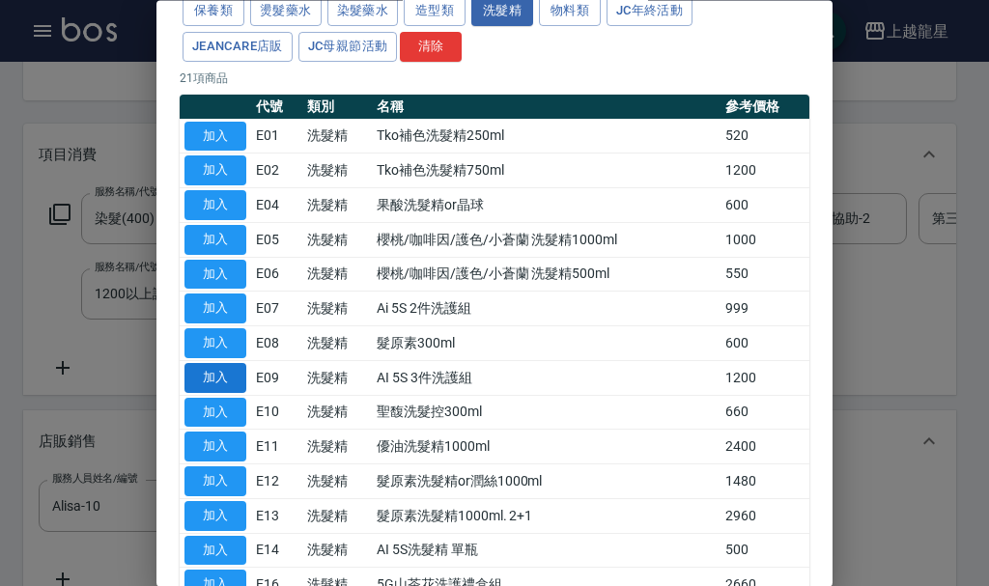
click at [217, 378] on button "加入" at bounding box center [216, 378] width 62 height 30
type input "AI 5S 3件洗護組"
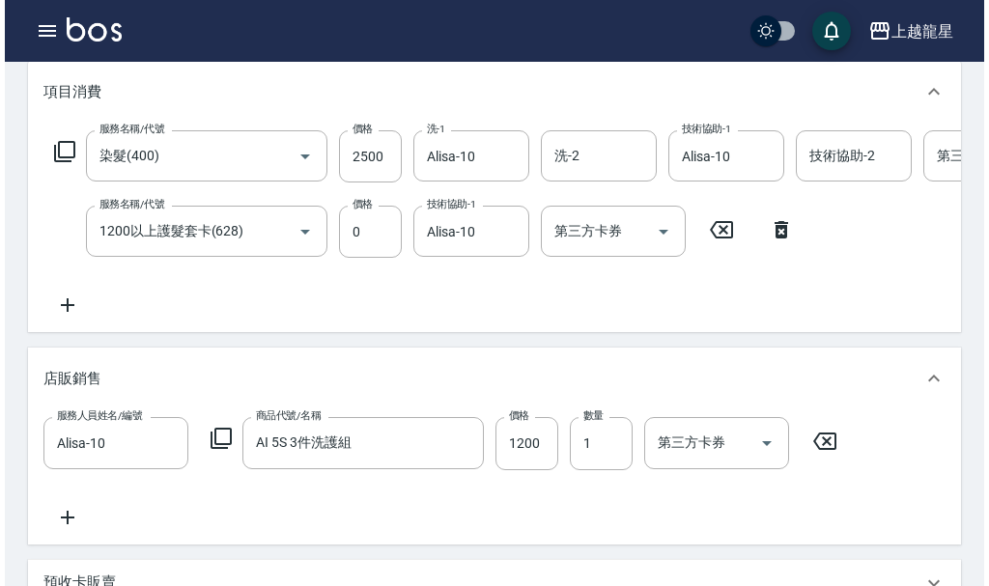
scroll to position [290, 0]
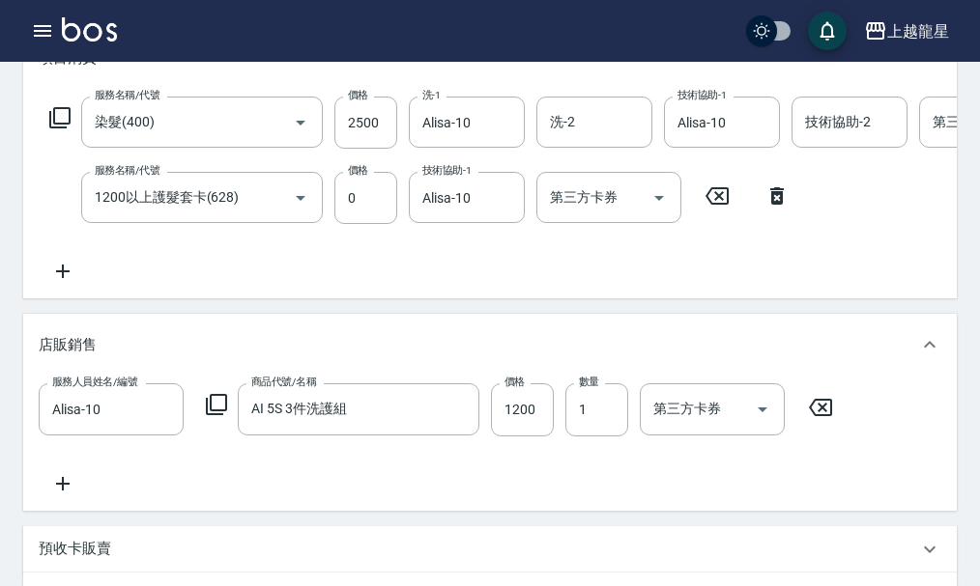
click at [213, 416] on icon at bounding box center [216, 404] width 23 height 23
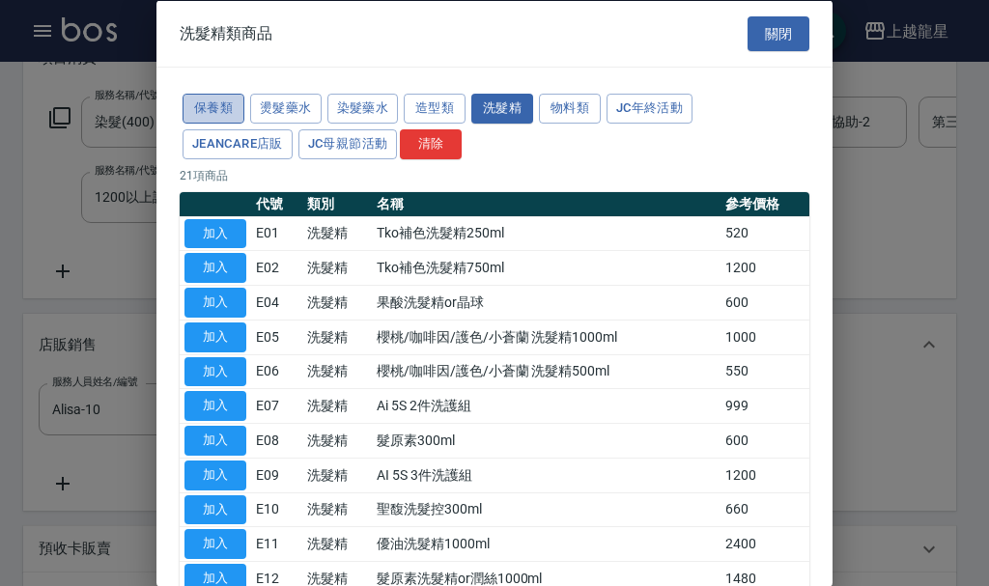
click at [217, 114] on button "保養類" at bounding box center [214, 109] width 62 height 30
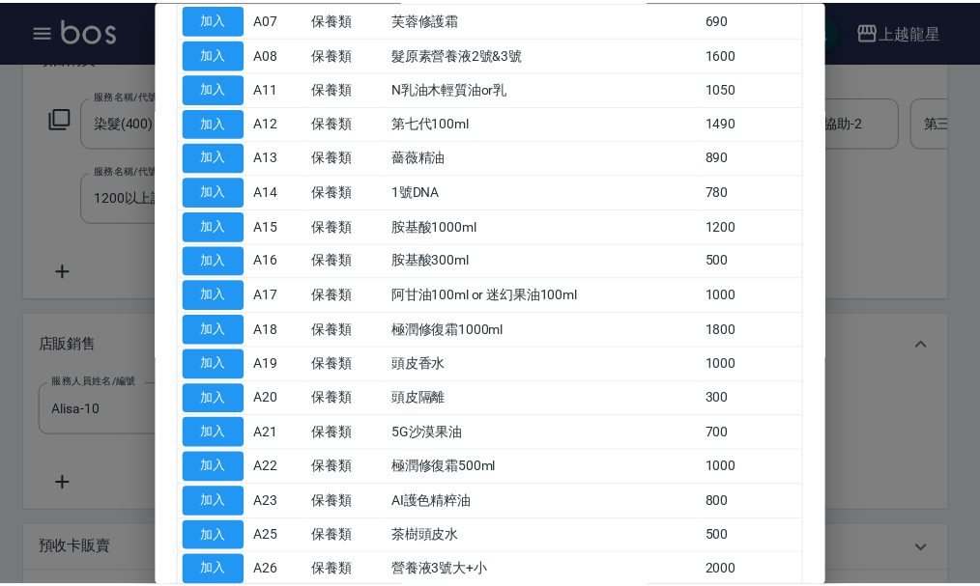
scroll to position [599, 0]
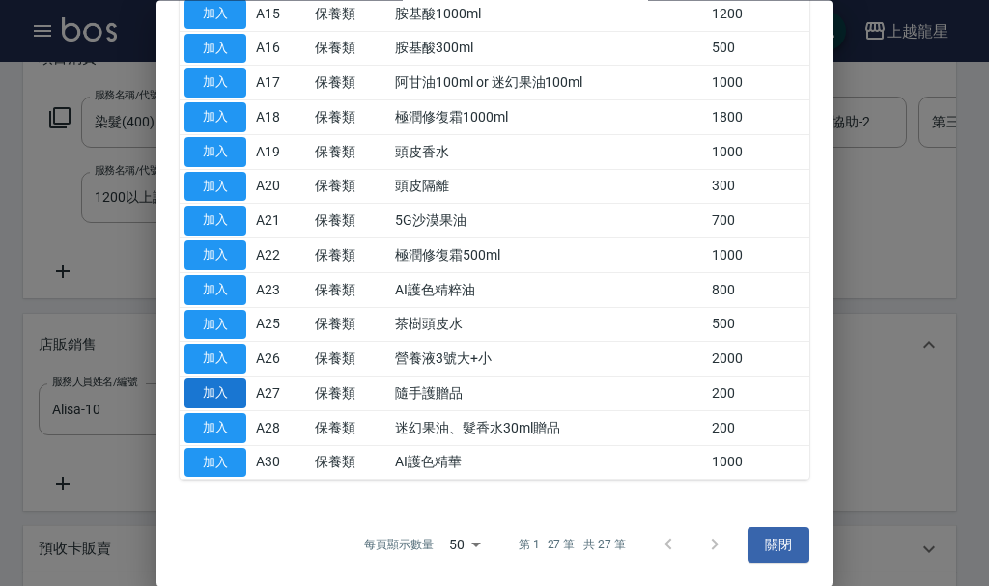
click at [222, 399] on button "加入" at bounding box center [216, 395] width 62 height 30
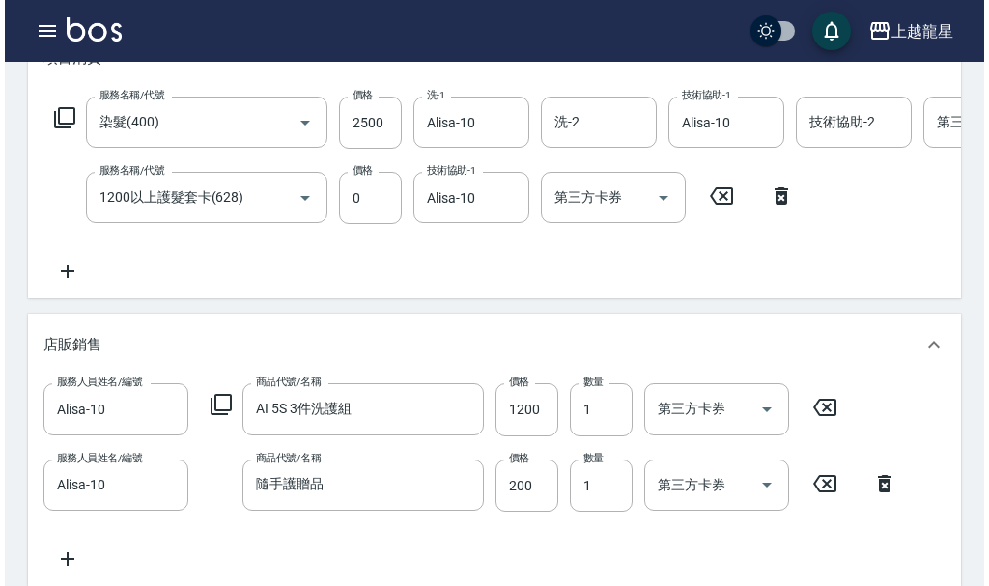
scroll to position [483, 0]
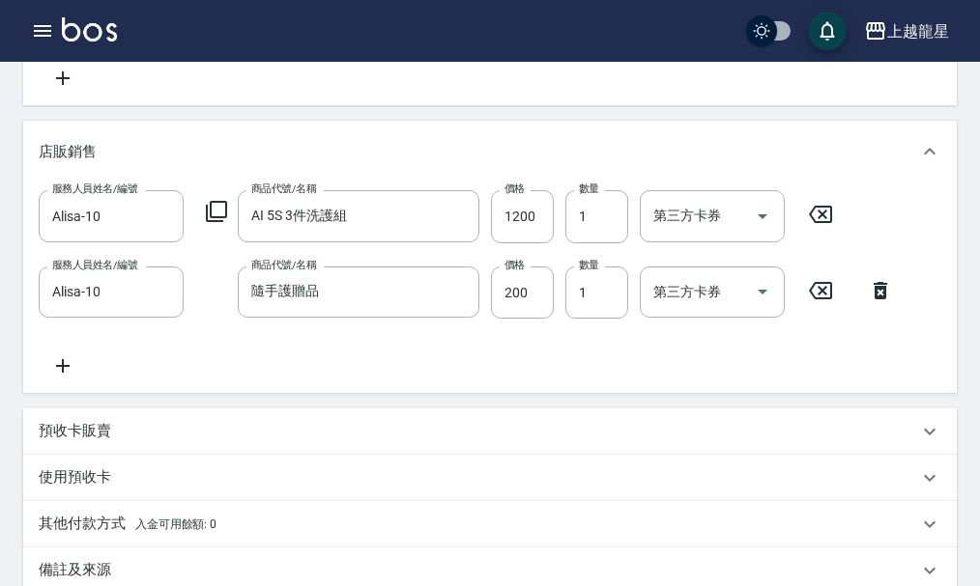
click at [210, 222] on icon at bounding box center [216, 211] width 21 height 21
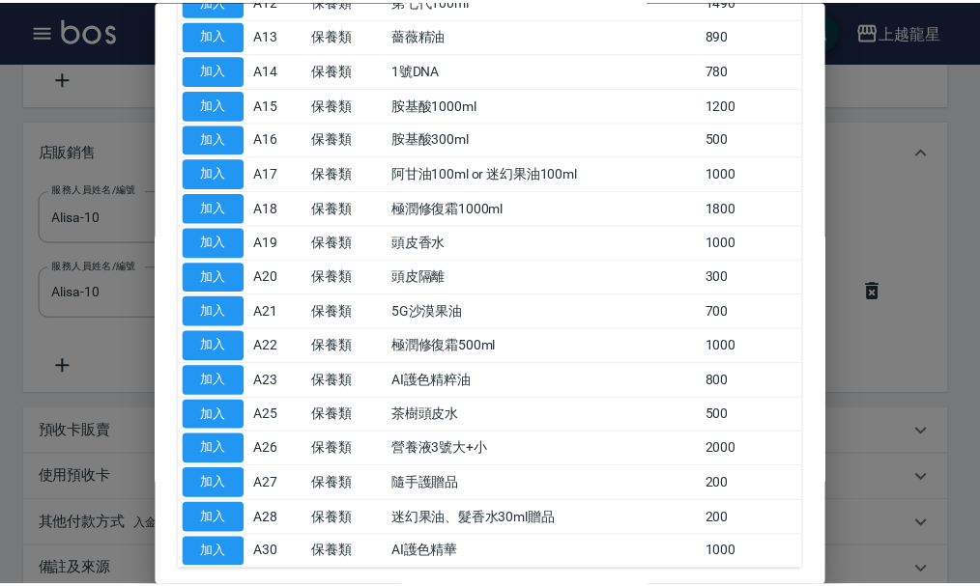
scroll to position [599, 0]
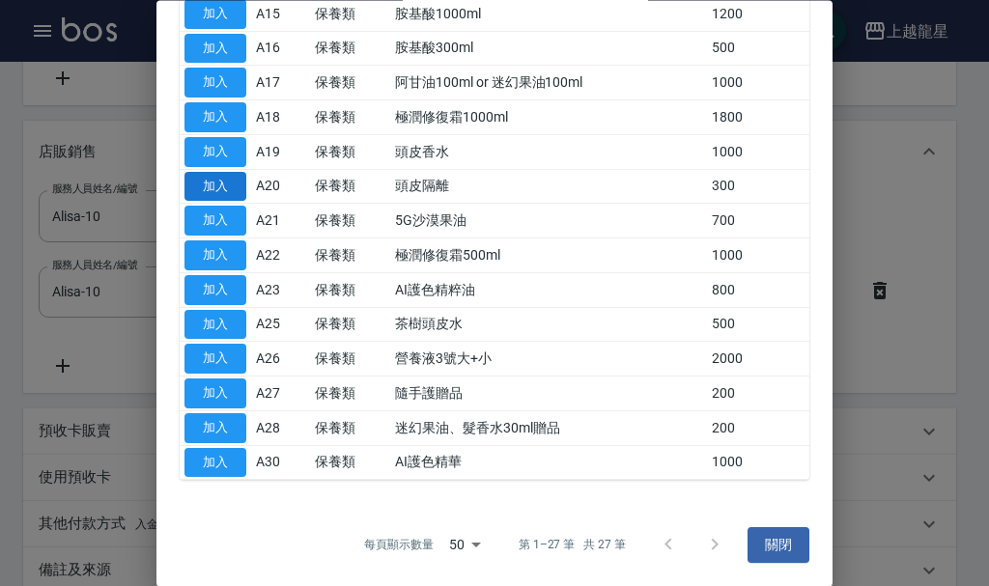
click at [224, 185] on button "加入" at bounding box center [216, 187] width 62 height 30
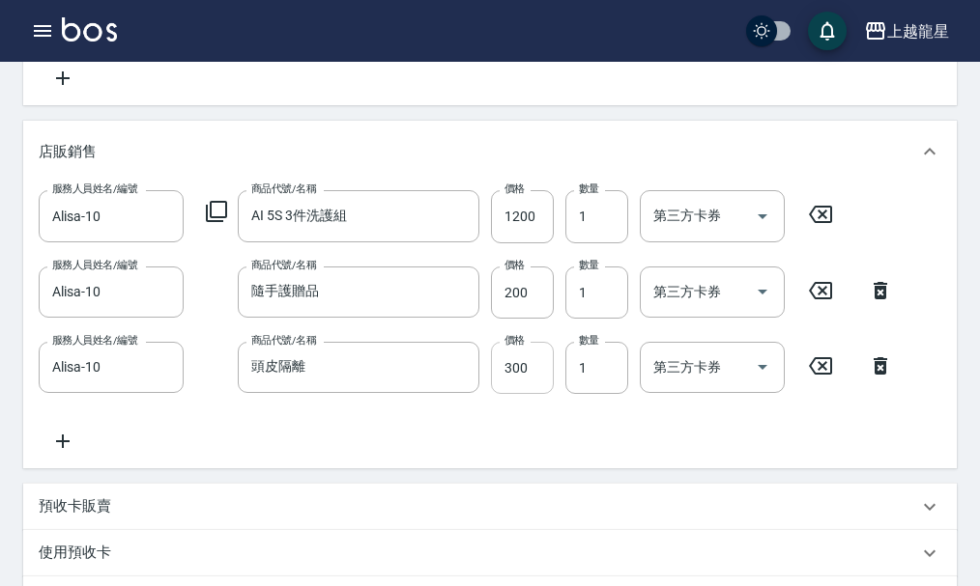
click at [517, 394] on input "300" at bounding box center [522, 368] width 63 height 52
type input "199"
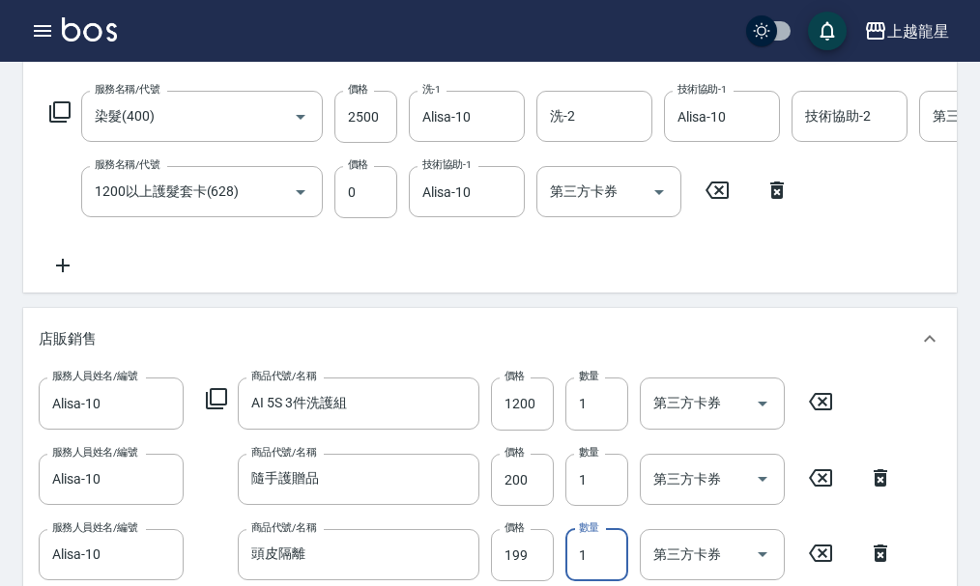
scroll to position [433, 0]
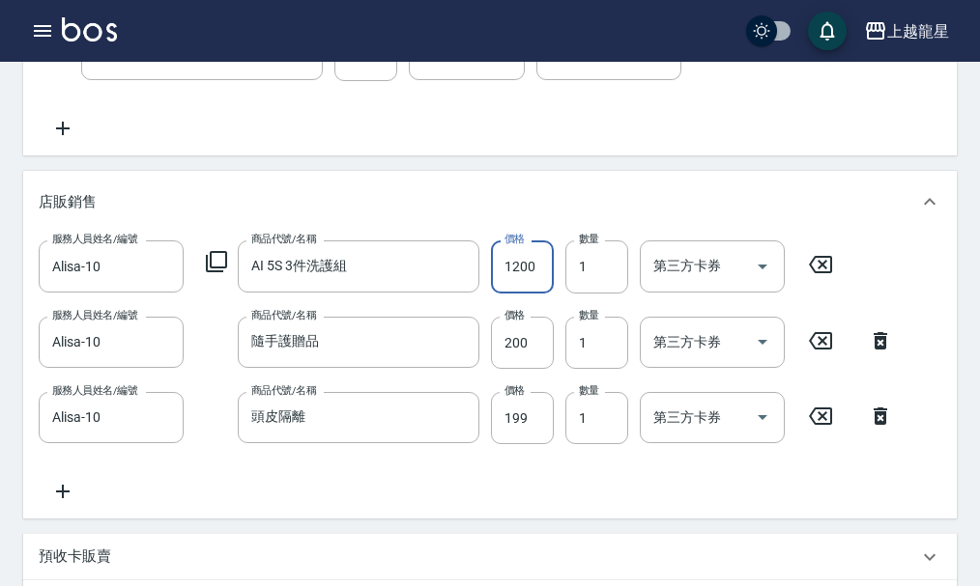
click at [532, 293] on input "1200" at bounding box center [522, 267] width 63 height 52
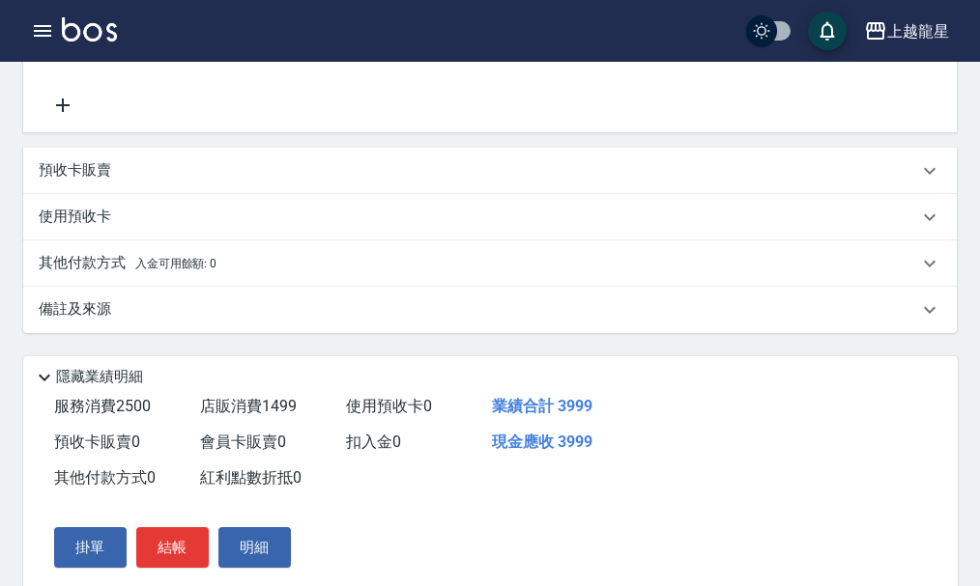
click at [725, 227] on div "使用預收卡" at bounding box center [478, 217] width 879 height 20
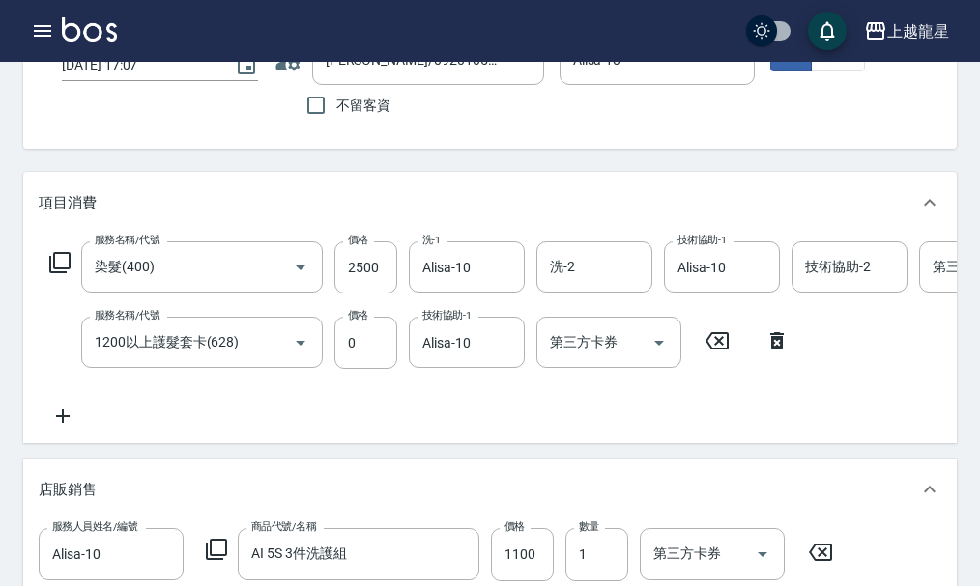
scroll to position [433, 0]
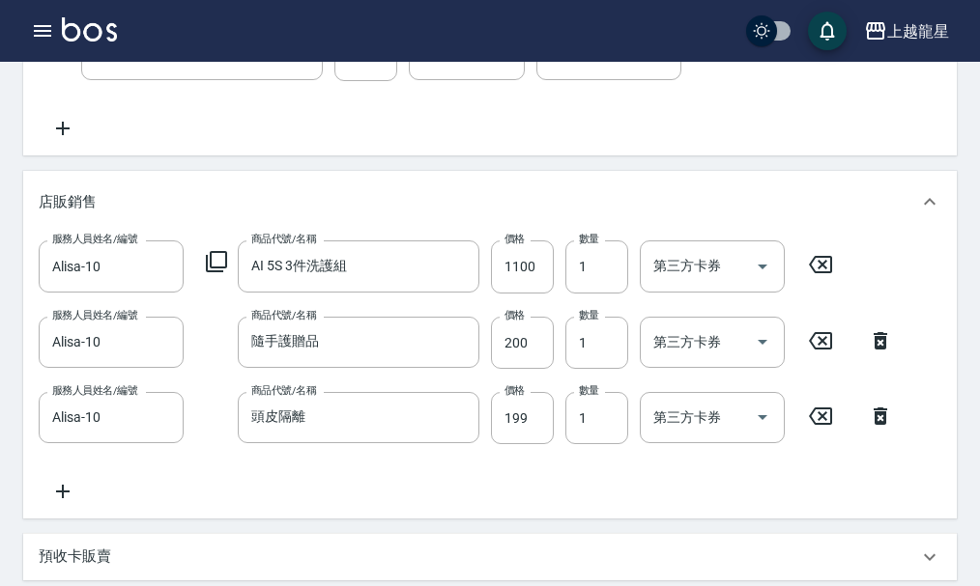
click at [875, 425] on icon at bounding box center [880, 416] width 14 height 17
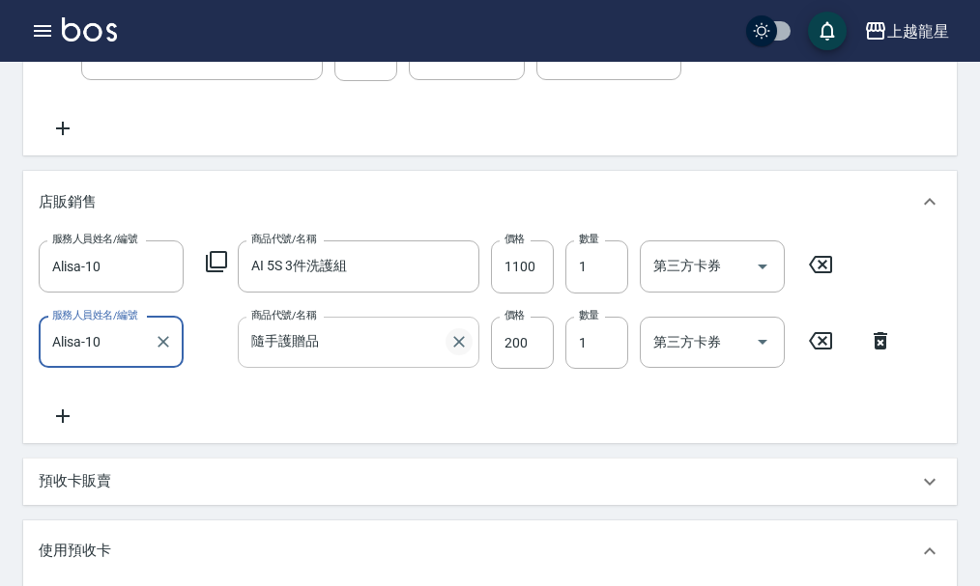
scroll to position [336, 0]
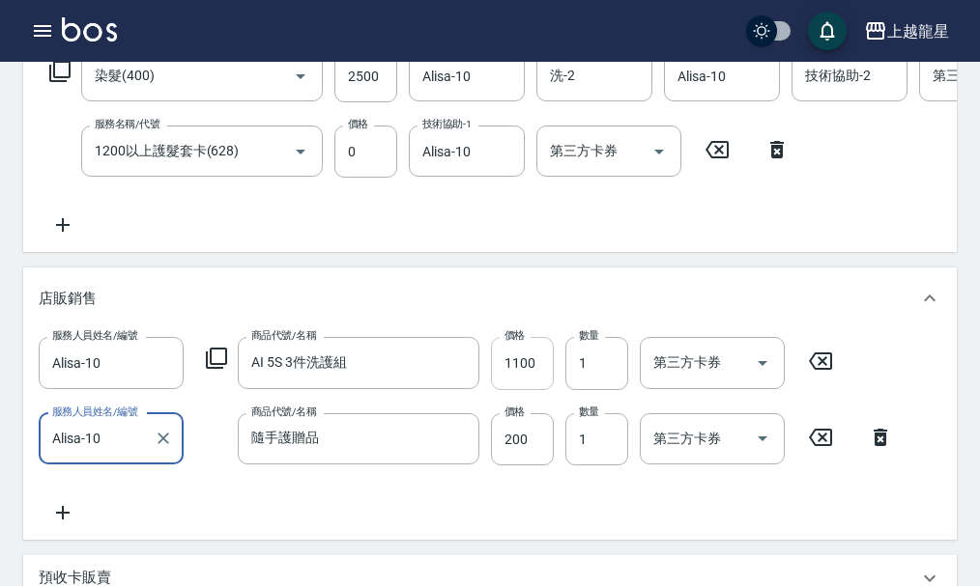
click at [539, 389] on input "1100" at bounding box center [522, 363] width 63 height 52
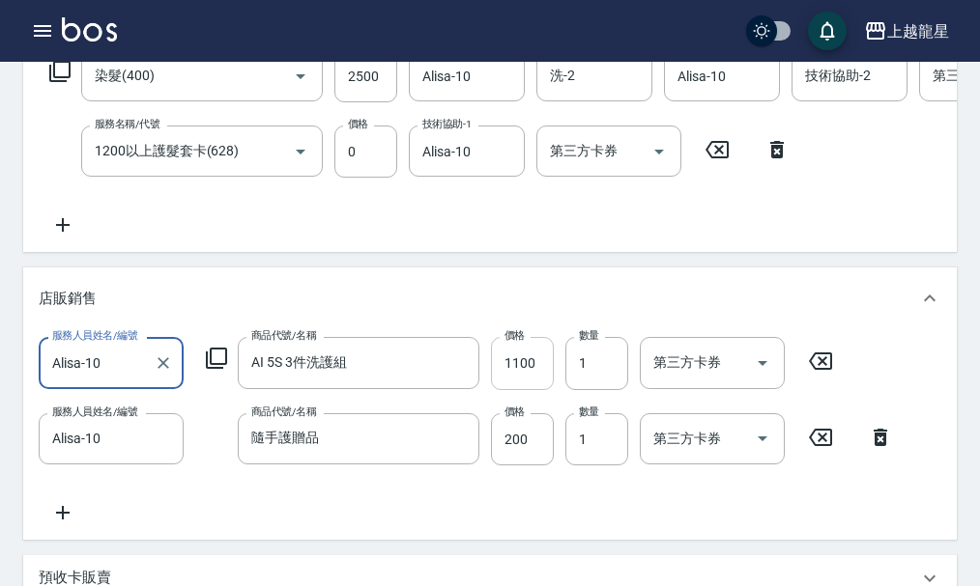
click at [539, 389] on input "1100" at bounding box center [522, 363] width 63 height 52
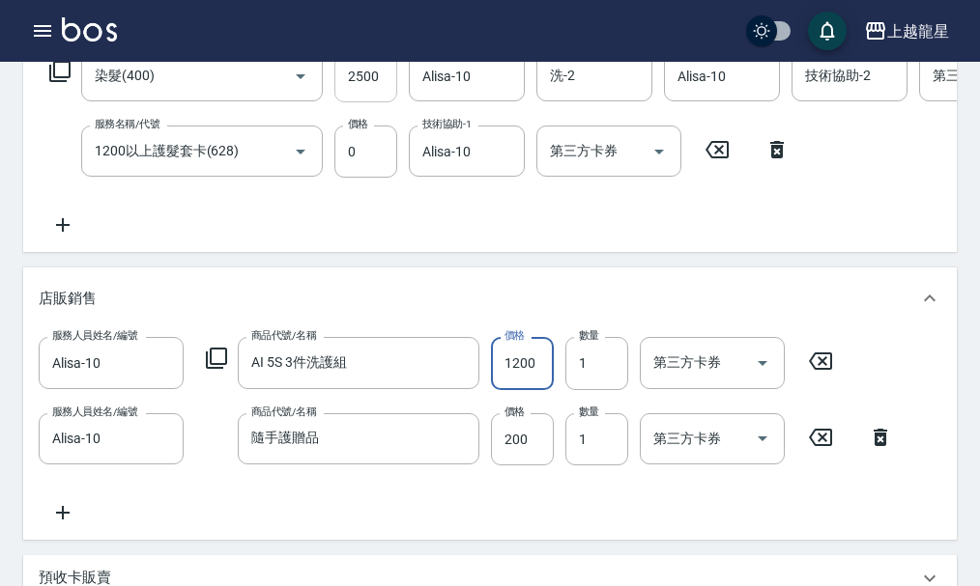
type input "1200"
click at [388, 84] on input "2500" at bounding box center [365, 76] width 63 height 52
click at [386, 102] on input "2500" at bounding box center [365, 76] width 63 height 52
type input "2599"
click at [395, 237] on div "服務名稱/代號 染髮(400) 服務名稱/代號 價格 2599 價格 洗-1 Alisa-10 洗-1 洗-2 洗-2 技術協助-1 Alisa-10 技術協…" at bounding box center [581, 143] width 1085 height 186
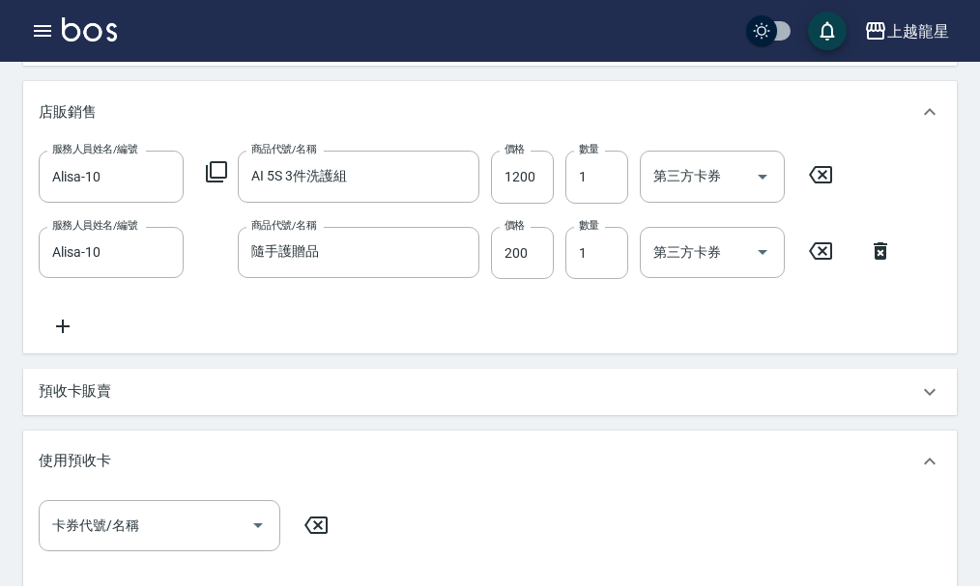
scroll to position [529, 0]
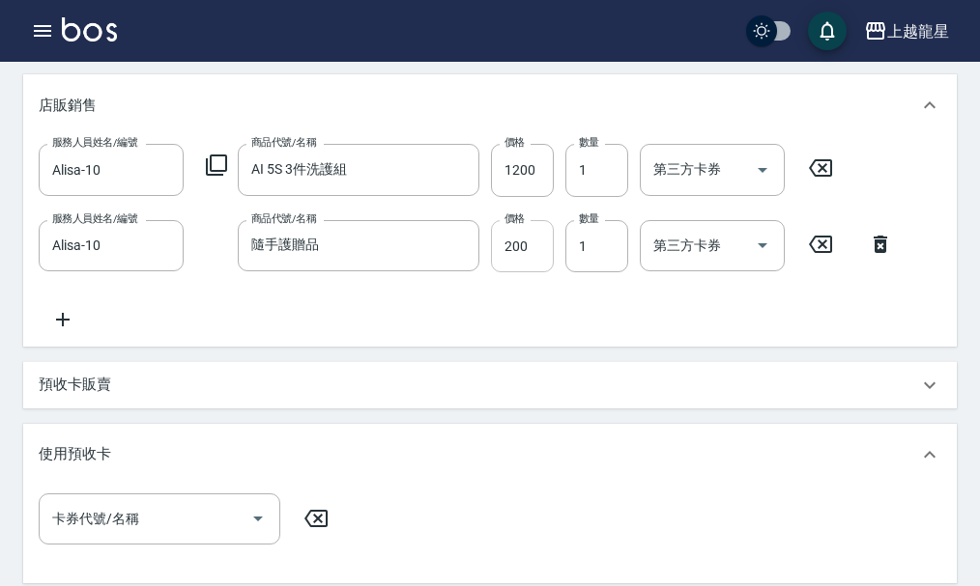
click at [527, 272] on input "200" at bounding box center [522, 246] width 63 height 52
type input "199"
click at [589, 387] on div "項目消費 服務名稱/代號 染髮(400) 服務名稱/代號 價格 2599 價格 洗-1 Alisa-10 洗-1 洗-2 洗-2 技術協助-1 Alisa-1…" at bounding box center [489, 239] width 933 height 904
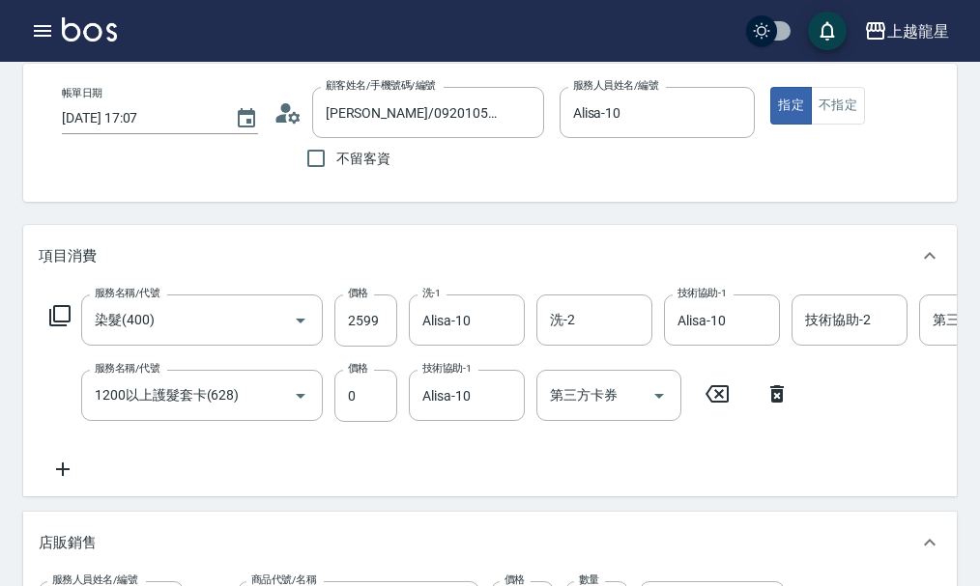
scroll to position [46, 0]
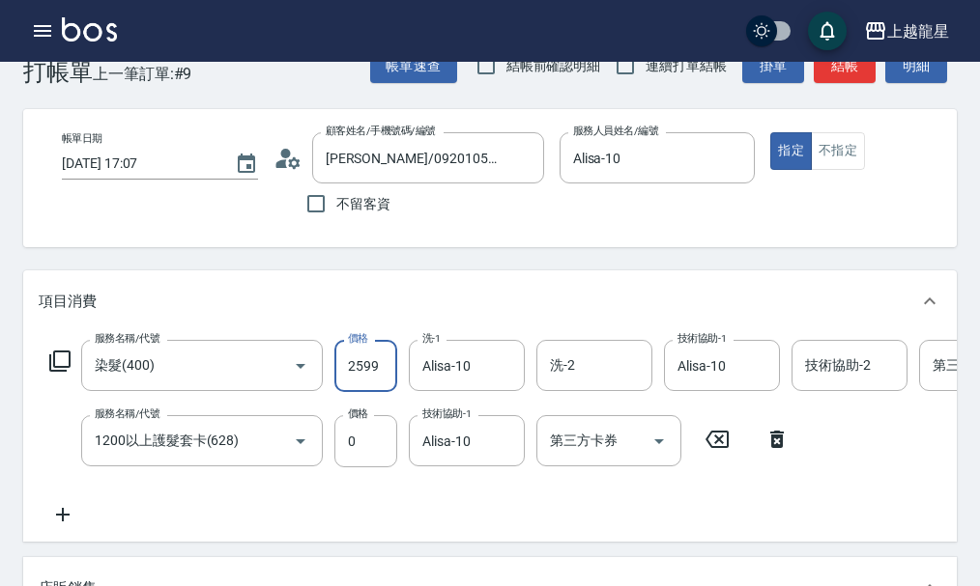
click at [365, 382] on input "2599" at bounding box center [365, 366] width 63 height 52
type input "2500"
click at [336, 468] on input "0" at bounding box center [365, 441] width 63 height 52
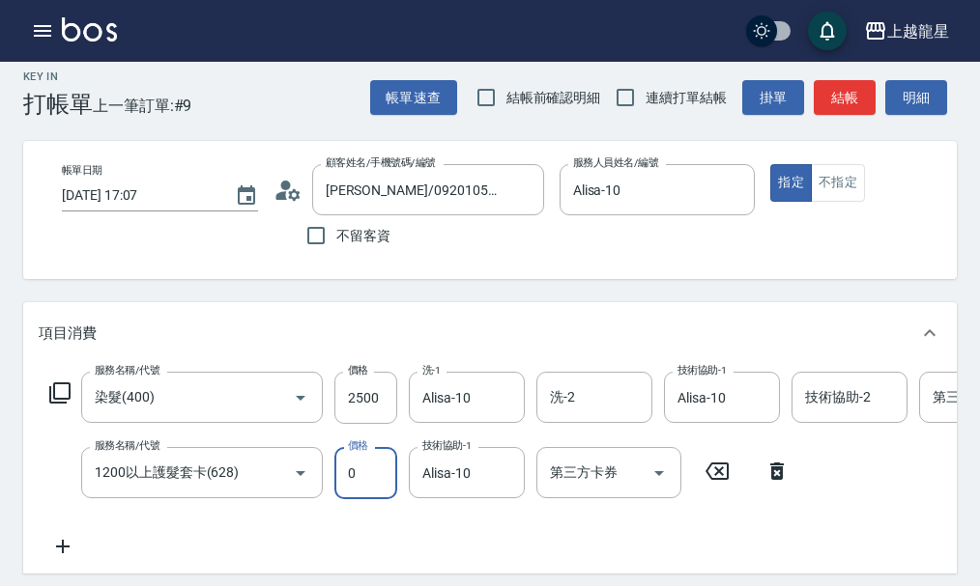
scroll to position [0, 0]
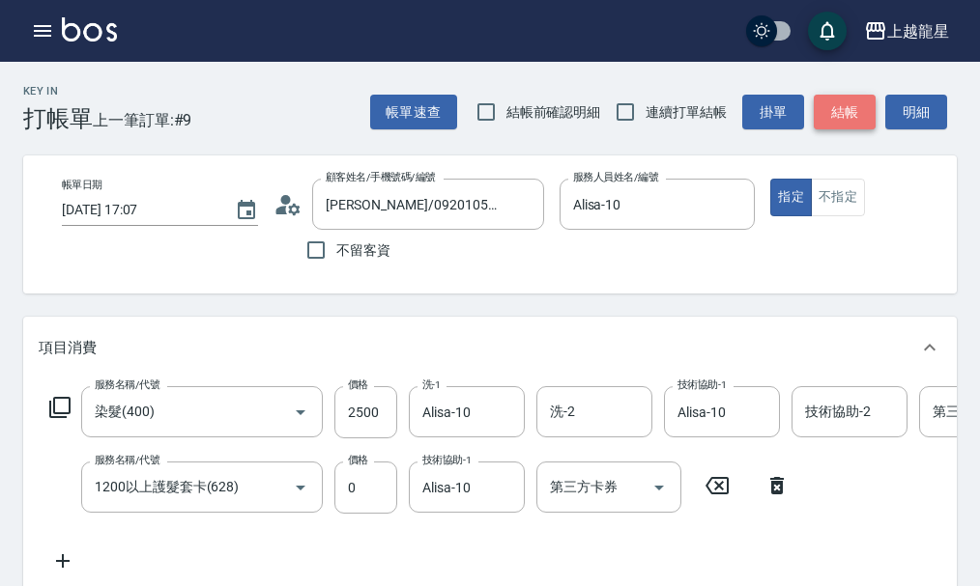
click at [824, 119] on button "結帳" at bounding box center [844, 113] width 62 height 36
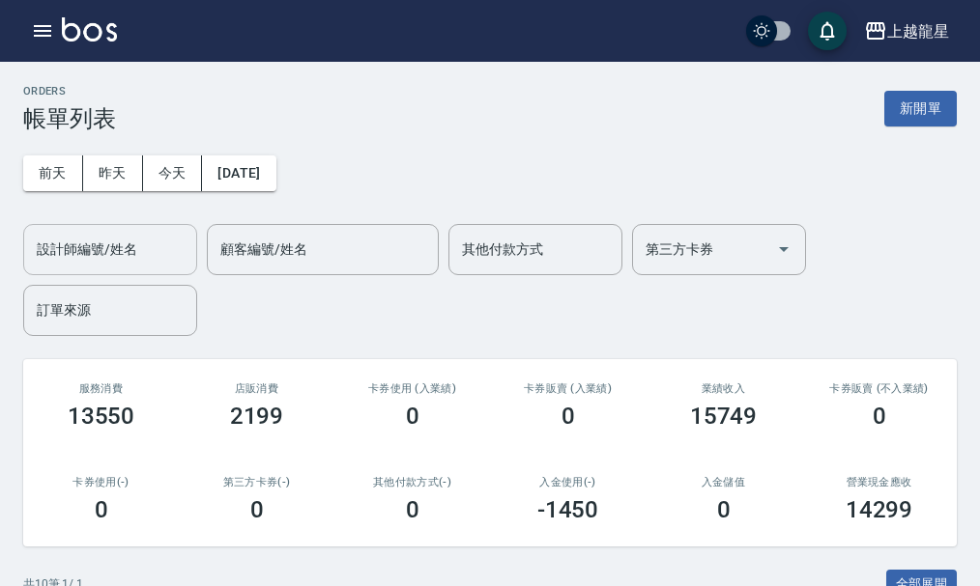
click at [36, 257] on input "設計師編號/姓名" at bounding box center [110, 250] width 156 height 34
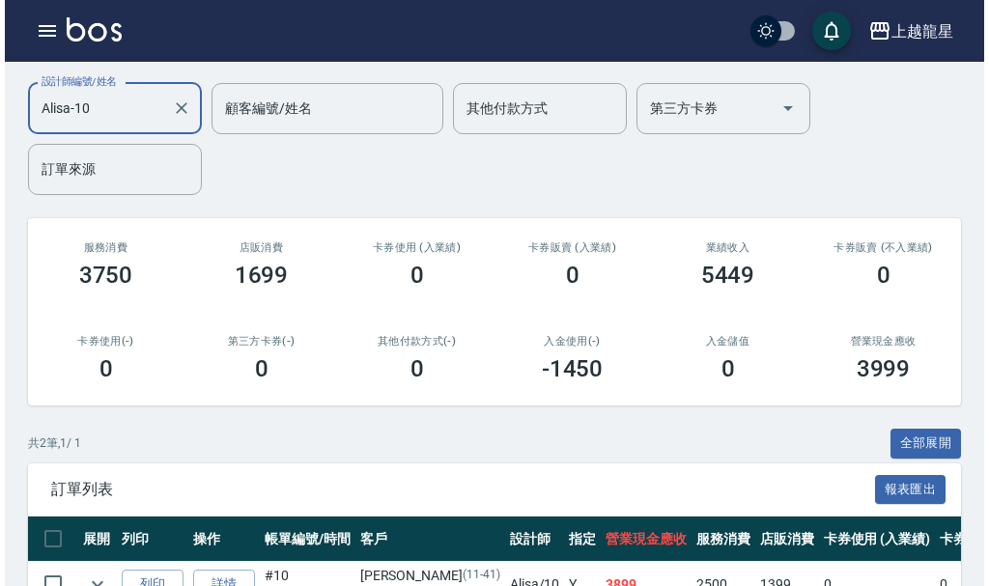
scroll to position [10, 0]
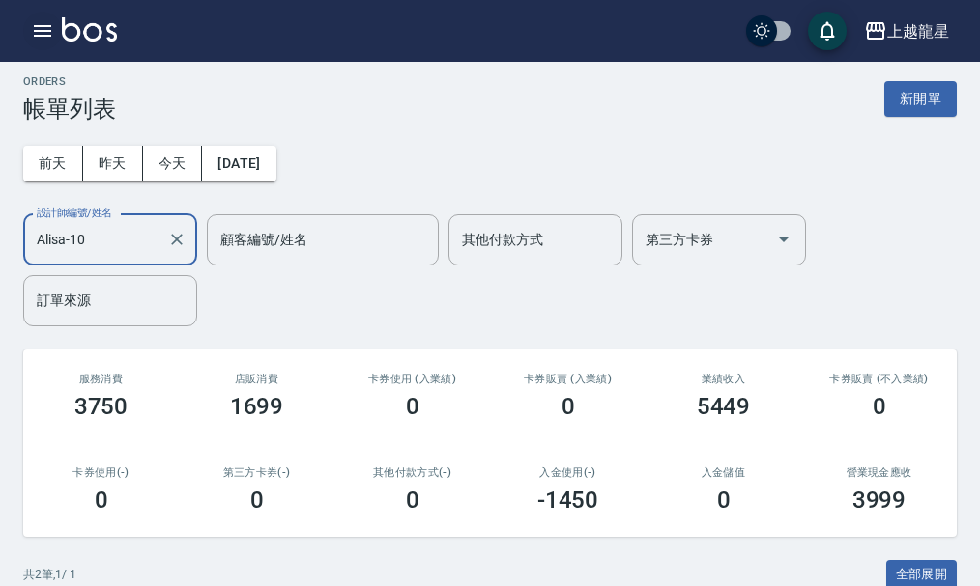
type input "Alisa-10"
click at [31, 33] on icon "button" at bounding box center [42, 30] width 23 height 23
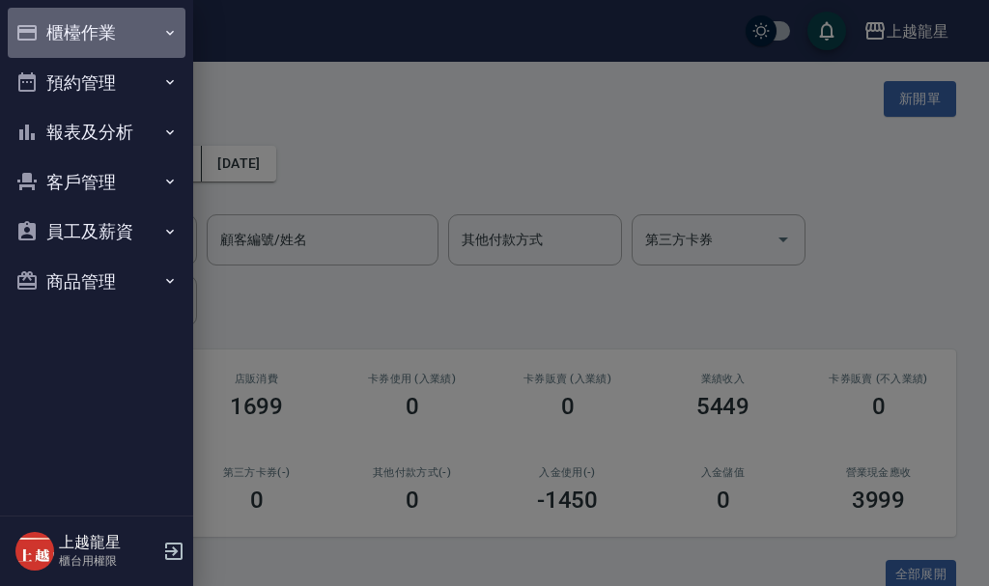
click at [112, 42] on button "櫃檯作業" at bounding box center [97, 33] width 178 height 50
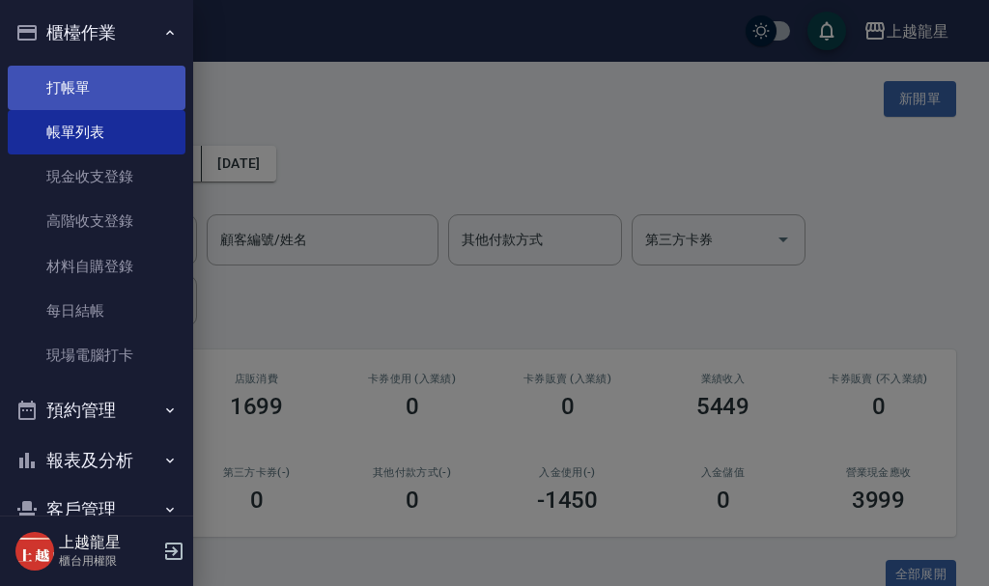
click at [140, 97] on link "打帳單" at bounding box center [97, 88] width 178 height 44
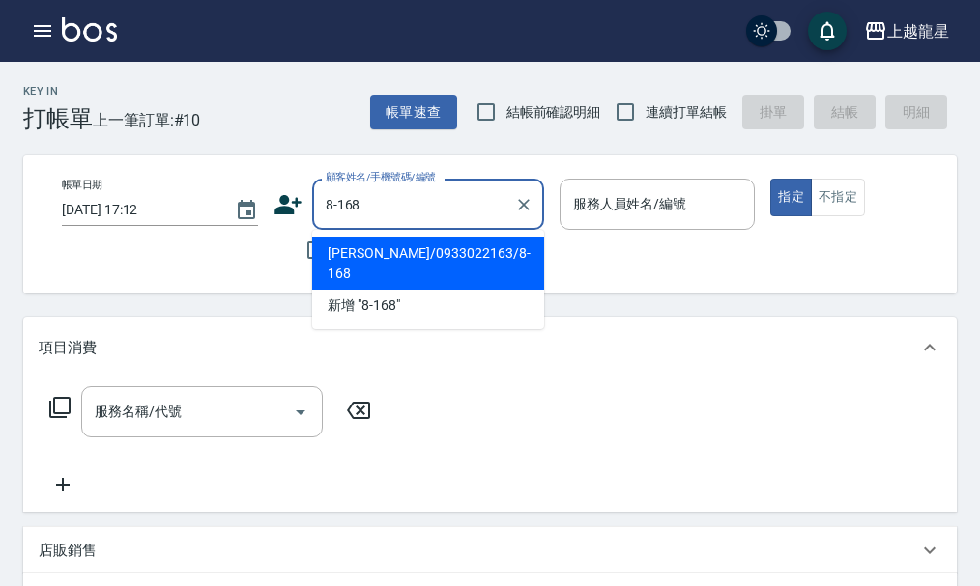
click at [370, 260] on li "[PERSON_NAME]/0933022163/8-168" at bounding box center [428, 264] width 232 height 52
type input "[PERSON_NAME]/0933022163/8-168"
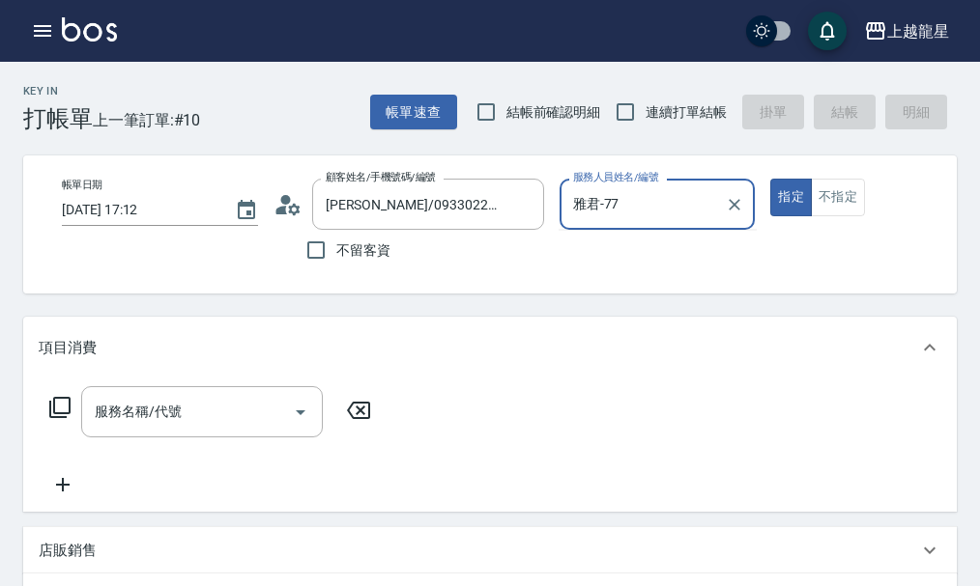
click at [770, 179] on button "指定" at bounding box center [791, 198] width 42 height 38
type input "雅君-7"
type button "true"
click at [213, 429] on input "服務名稱/代號" at bounding box center [187, 412] width 195 height 34
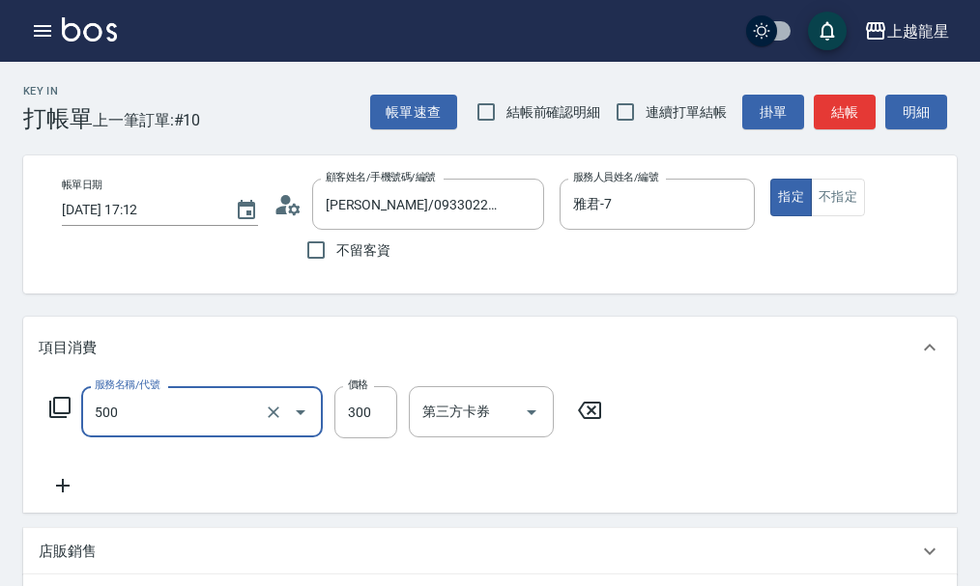
type input "一般洗髮(500)"
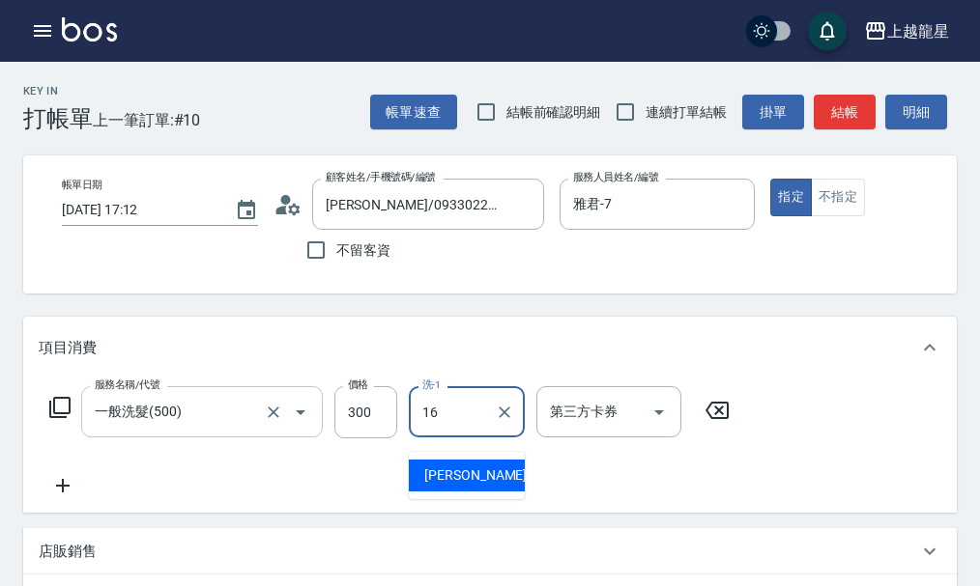
type input "義潔-16"
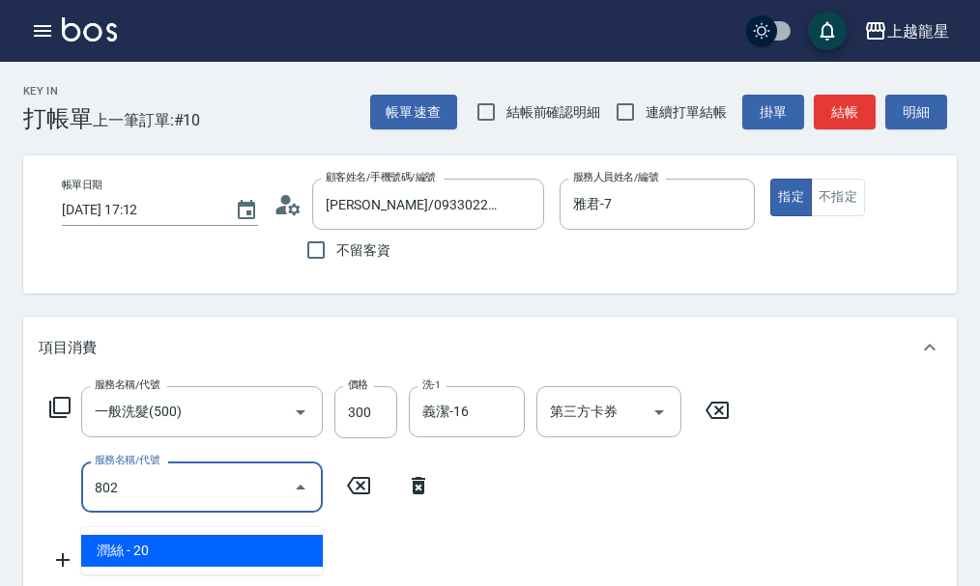
type input "潤絲(802)"
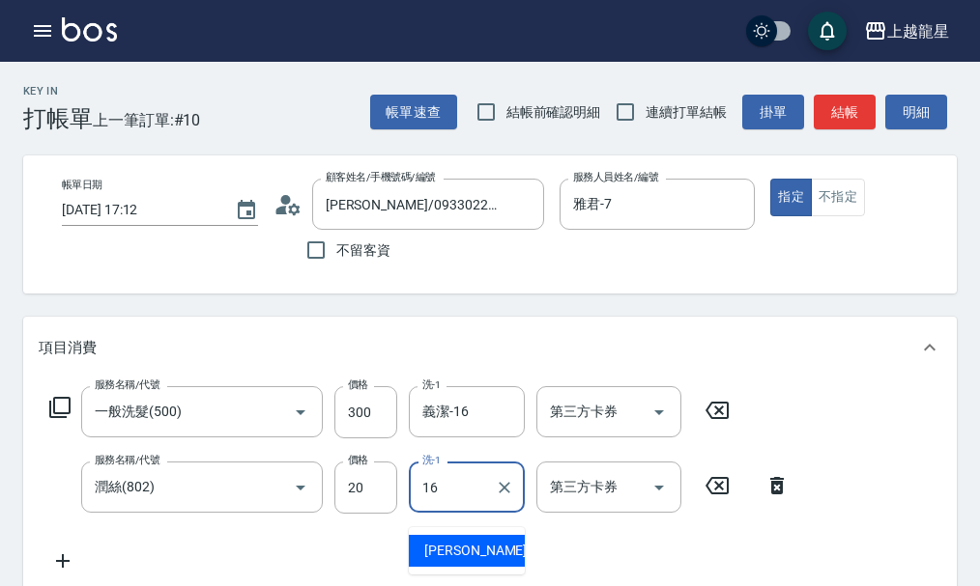
type input "義潔-16"
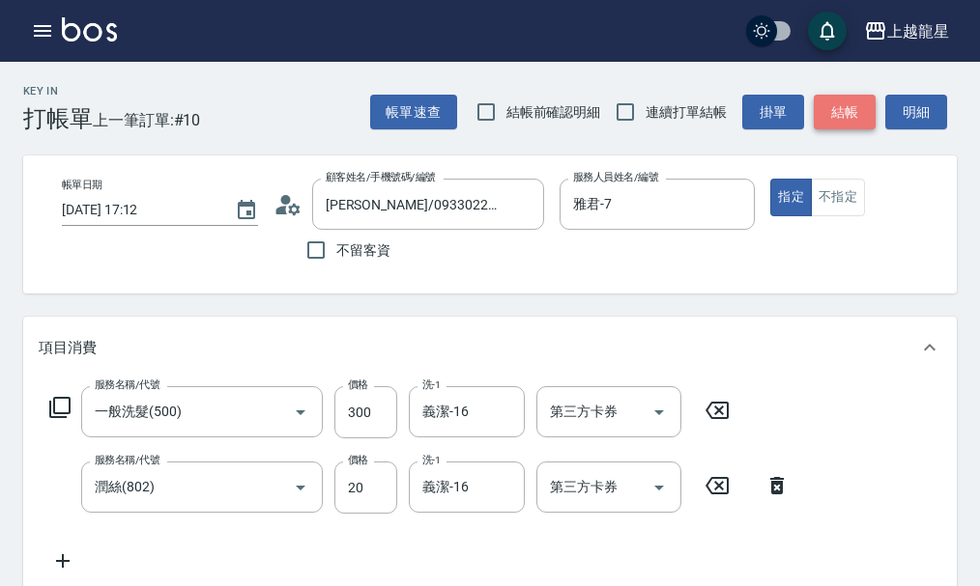
click at [850, 110] on button "結帳" at bounding box center [844, 113] width 62 height 36
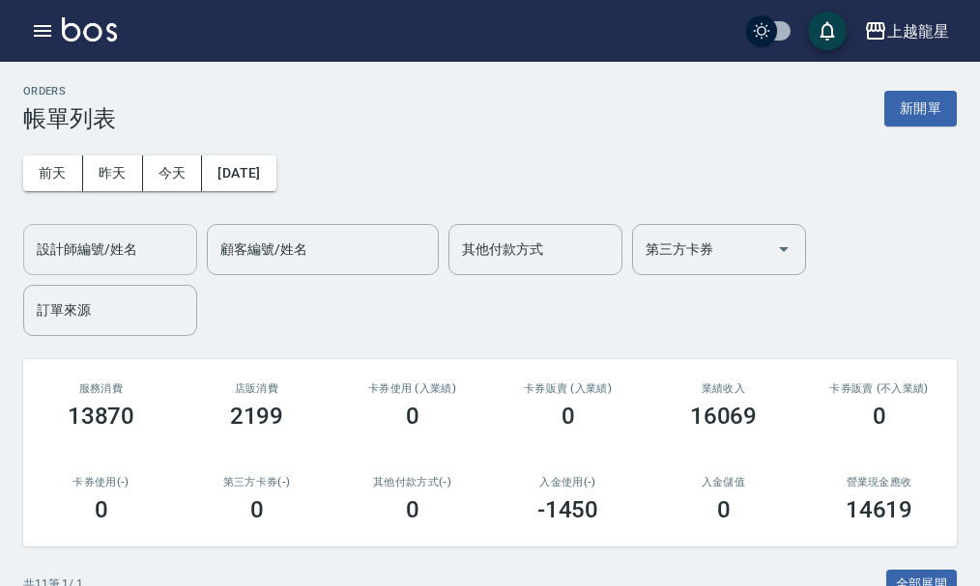
click at [134, 263] on input "設計師編號/姓名" at bounding box center [110, 250] width 156 height 34
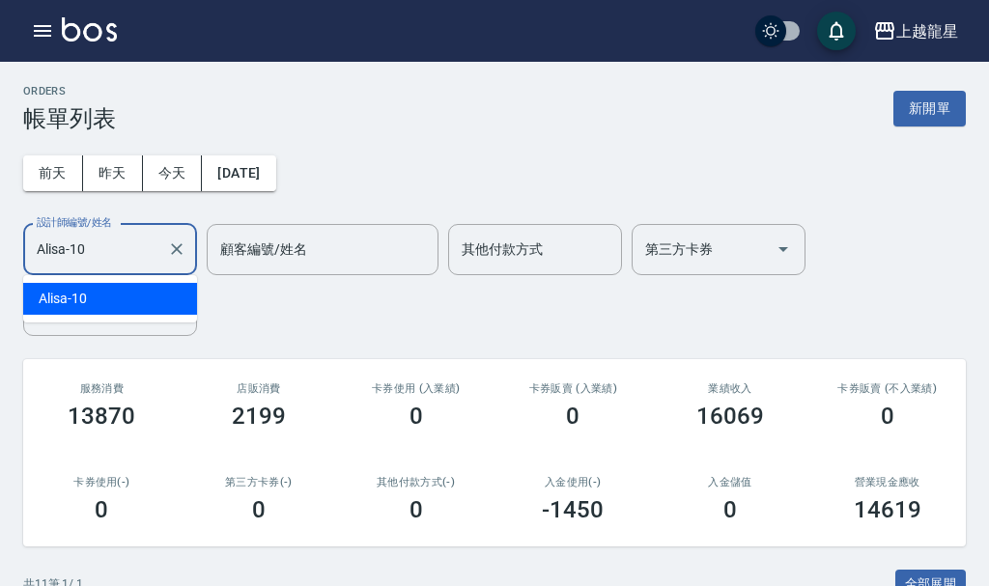
type input "Alisa-10"
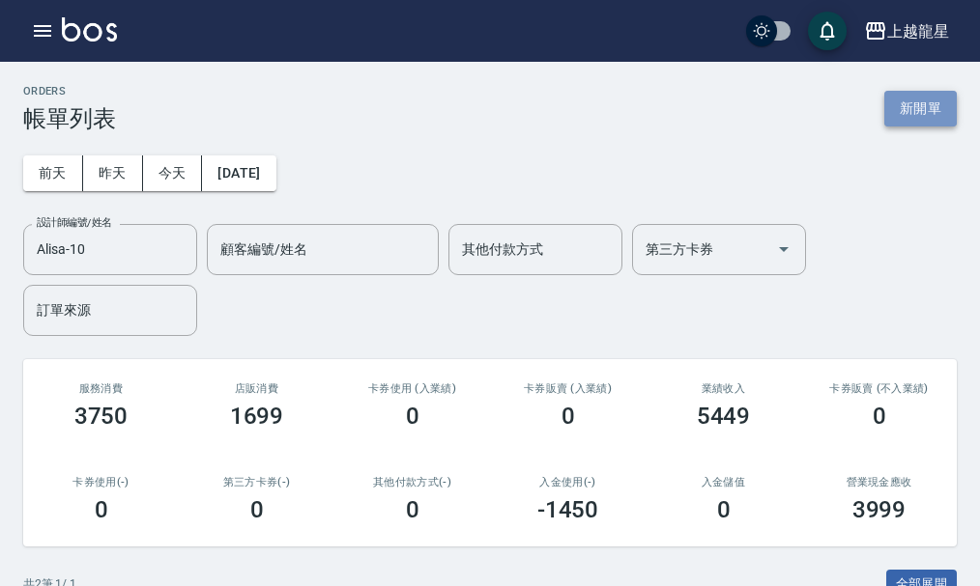
click at [885, 103] on button "新開單" at bounding box center [920, 109] width 72 height 36
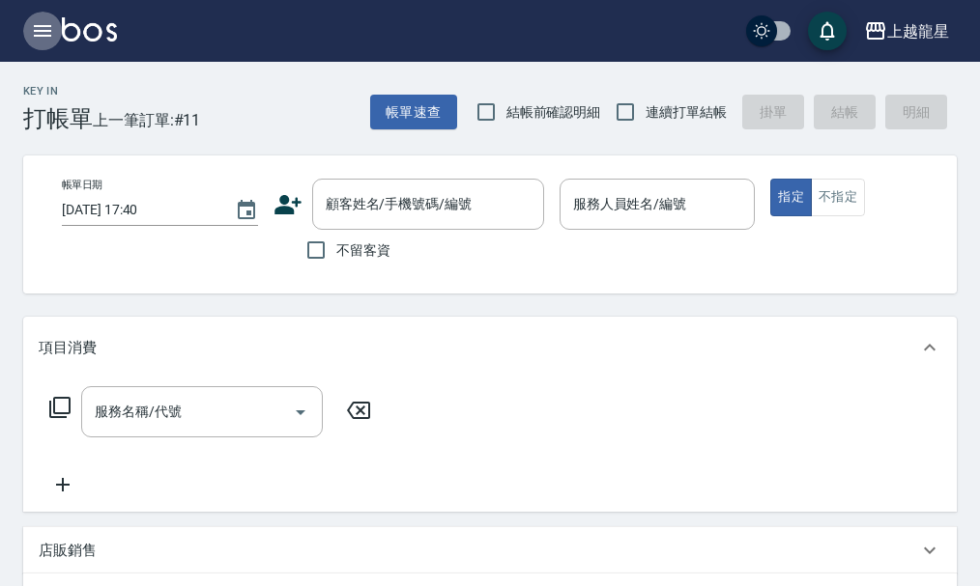
click at [39, 22] on icon "button" at bounding box center [42, 30] width 23 height 23
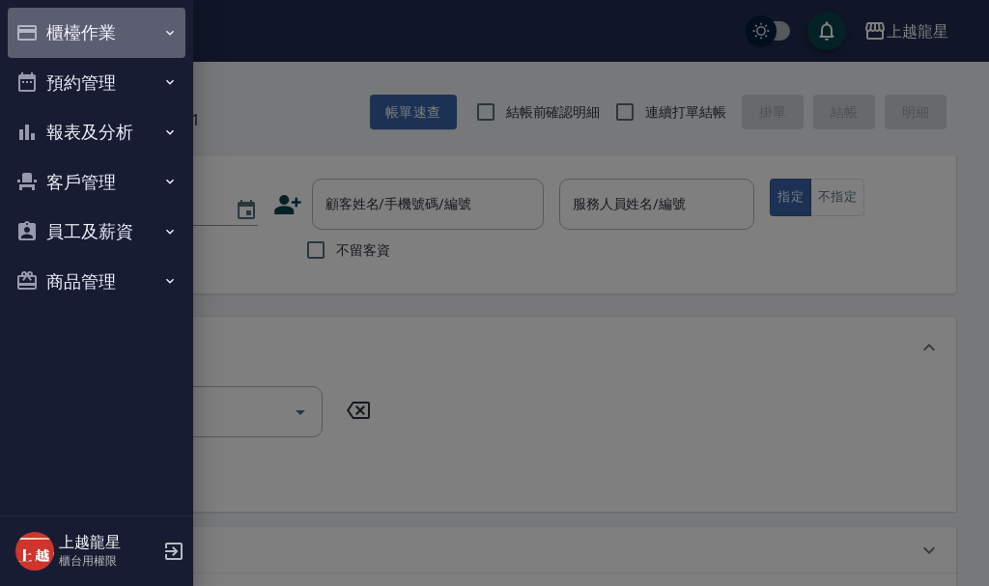
click at [76, 21] on button "櫃檯作業" at bounding box center [97, 33] width 178 height 50
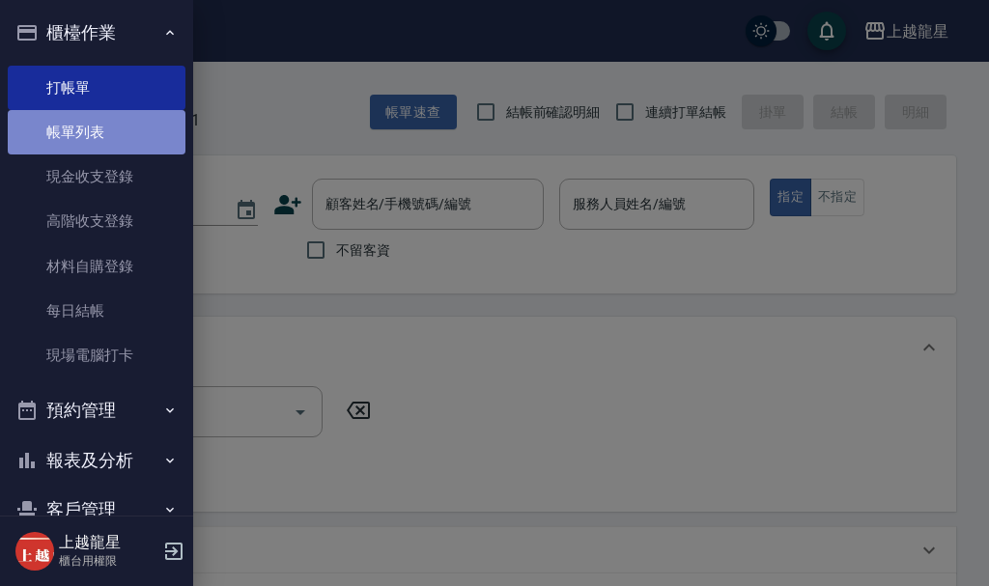
click at [109, 128] on link "帳單列表" at bounding box center [97, 132] width 178 height 44
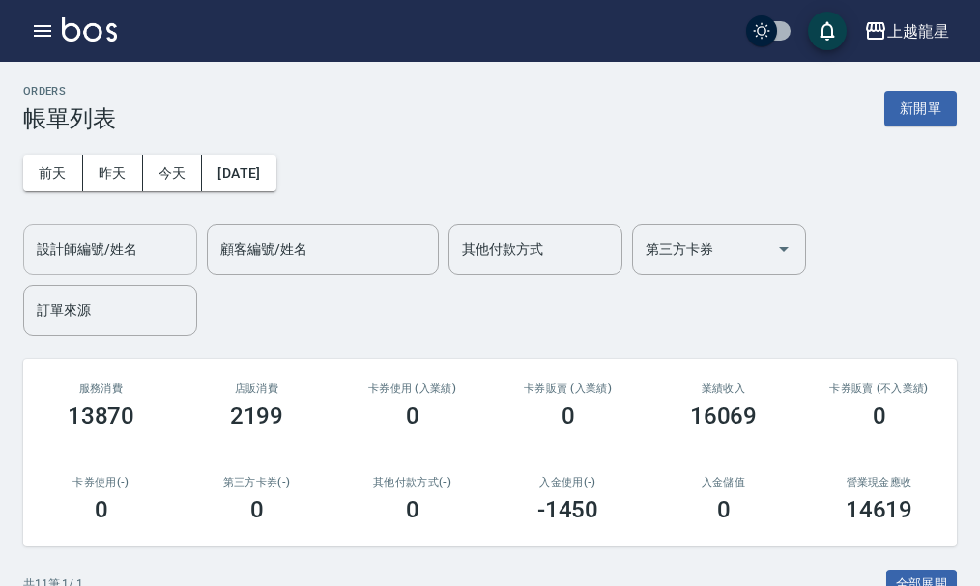
click at [128, 256] on input "設計師編號/姓名" at bounding box center [110, 250] width 156 height 34
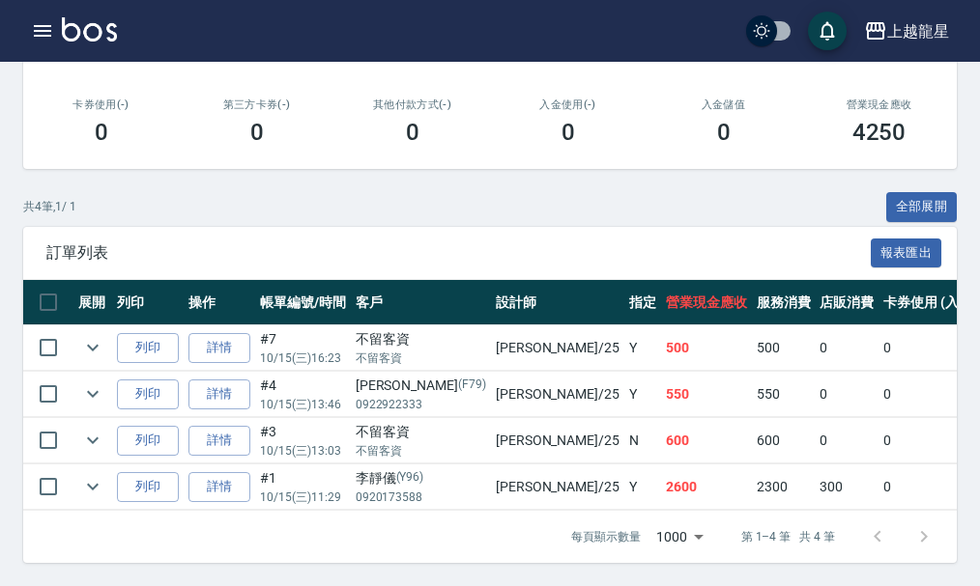
scroll to position [392, 0]
type input "淑雲-25"
click at [207, 333] on link "詳情" at bounding box center [219, 348] width 62 height 30
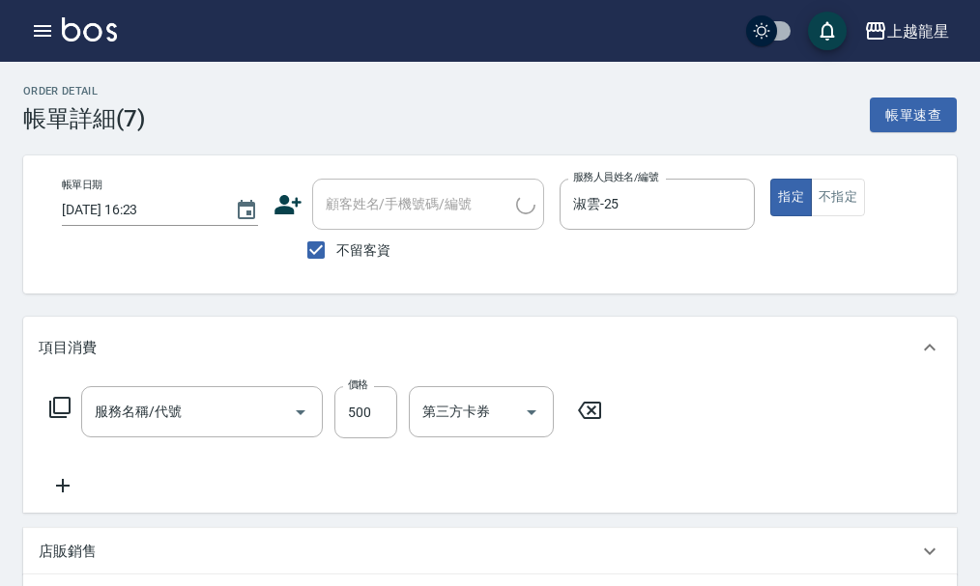
type input "[DATE] 16:23"
checkbox input "true"
type input "淑雲-25"
type input "剪髮(302)"
click at [326, 253] on input "不留客資" at bounding box center [316, 250] width 41 height 41
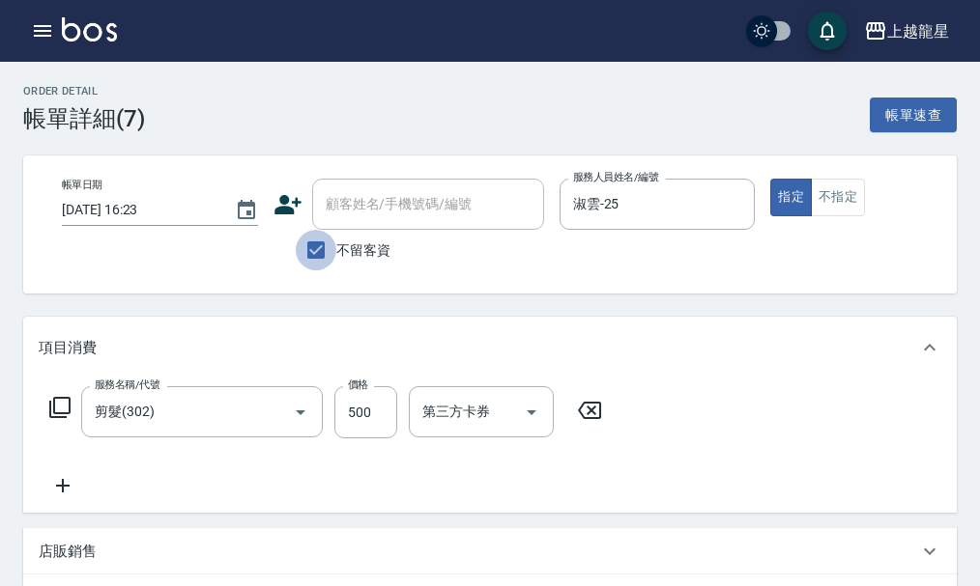
checkbox input "false"
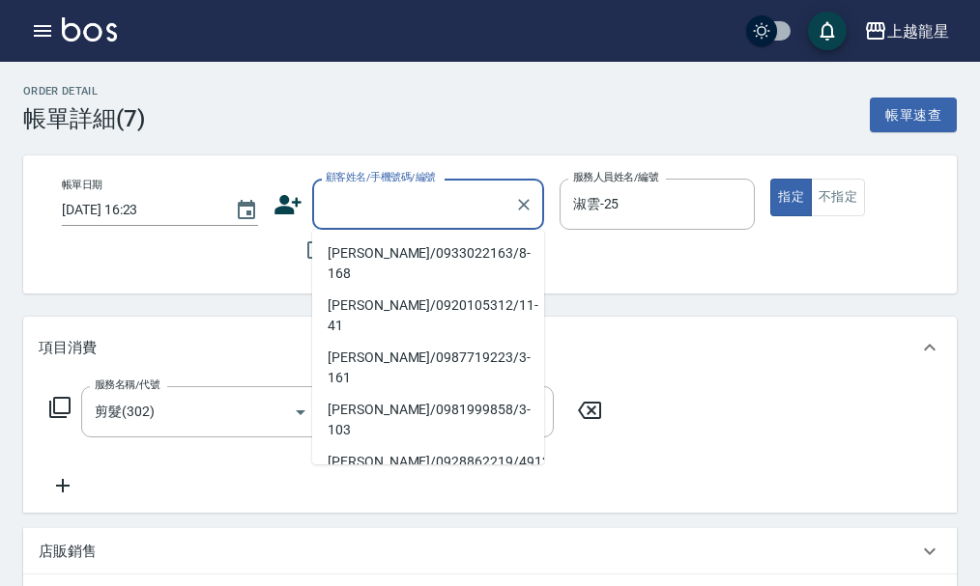
click at [402, 192] on input "顧客姓名/手機號碼/編號" at bounding box center [413, 204] width 185 height 34
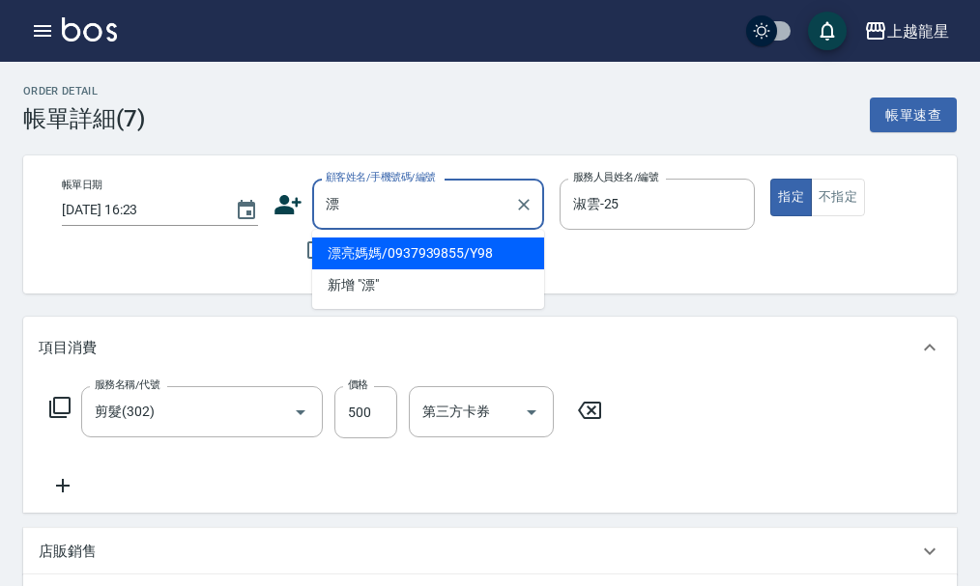
click at [379, 248] on li "漂亮媽媽/0937939855/Y98" at bounding box center [428, 254] width 232 height 32
type input "漂亮媽媽/0937939855/Y98"
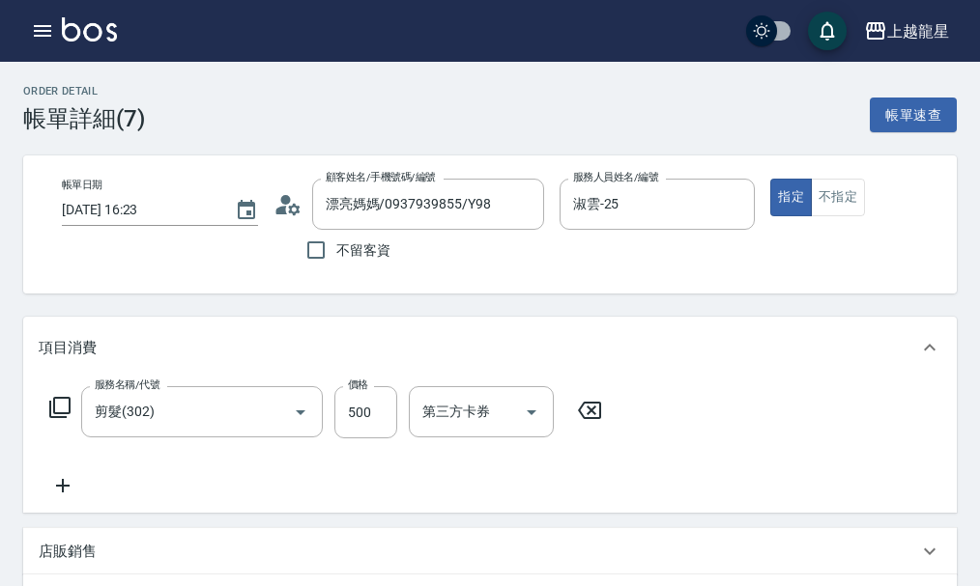
click at [56, 493] on icon at bounding box center [63, 486] width 14 height 14
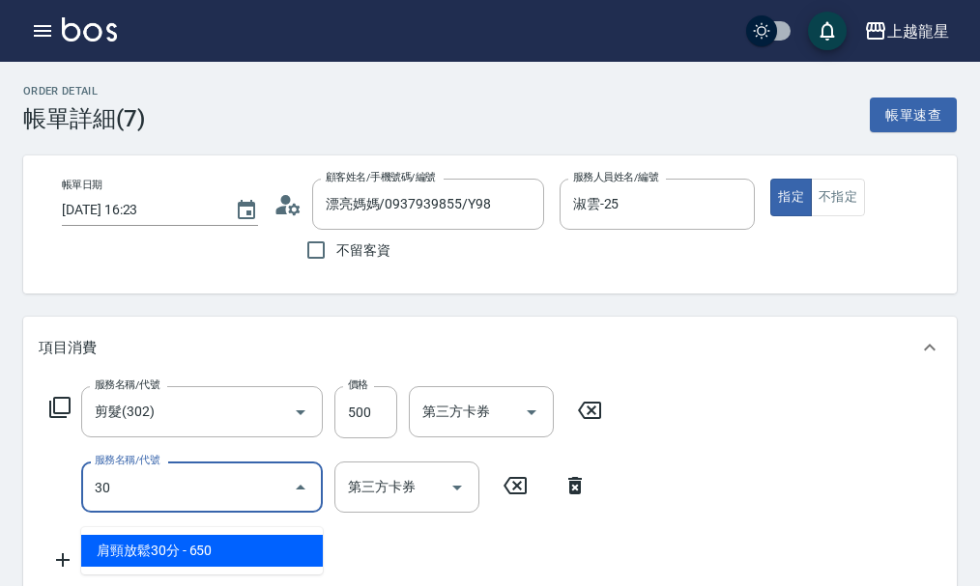
type input "301"
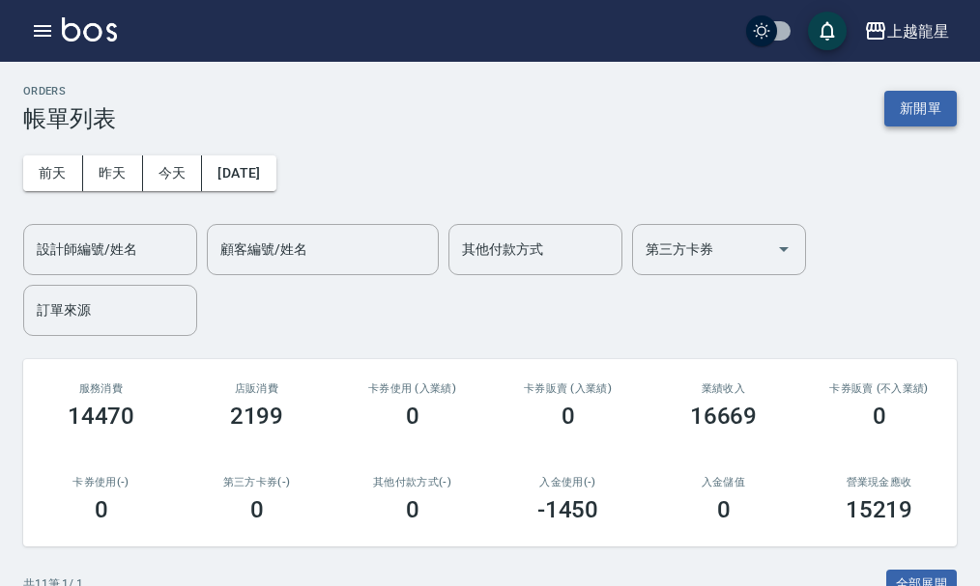
click at [946, 103] on button "新開單" at bounding box center [920, 109] width 72 height 36
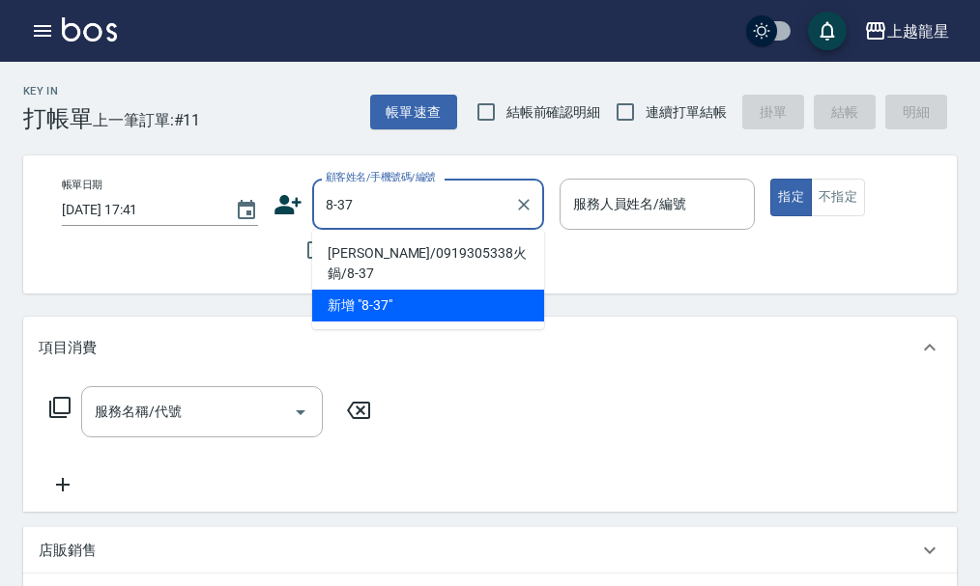
click at [336, 247] on li "[PERSON_NAME]/0919305338火鍋/8-37" at bounding box center [428, 264] width 232 height 52
type input "[PERSON_NAME]/0919305338火鍋/8-37"
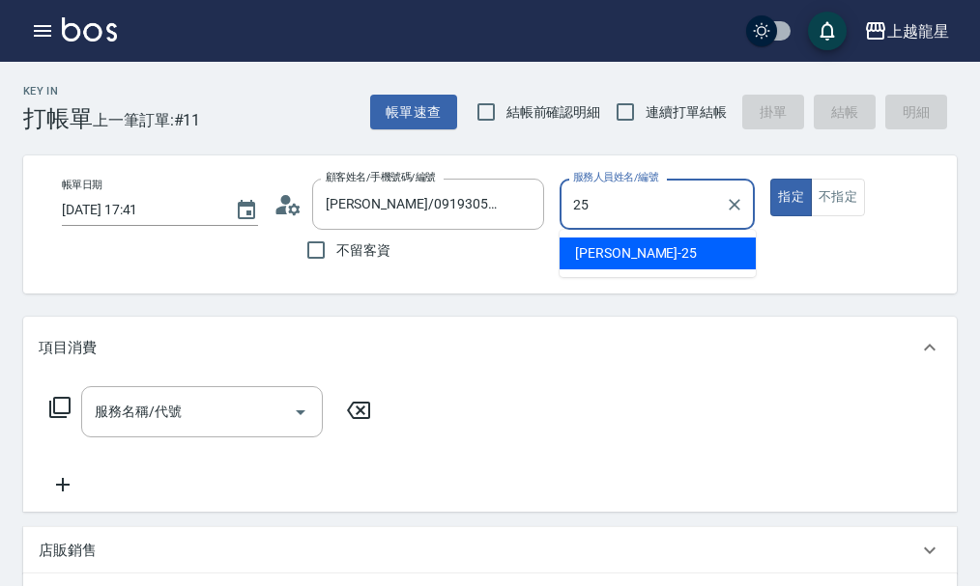
type input "淑雲-25"
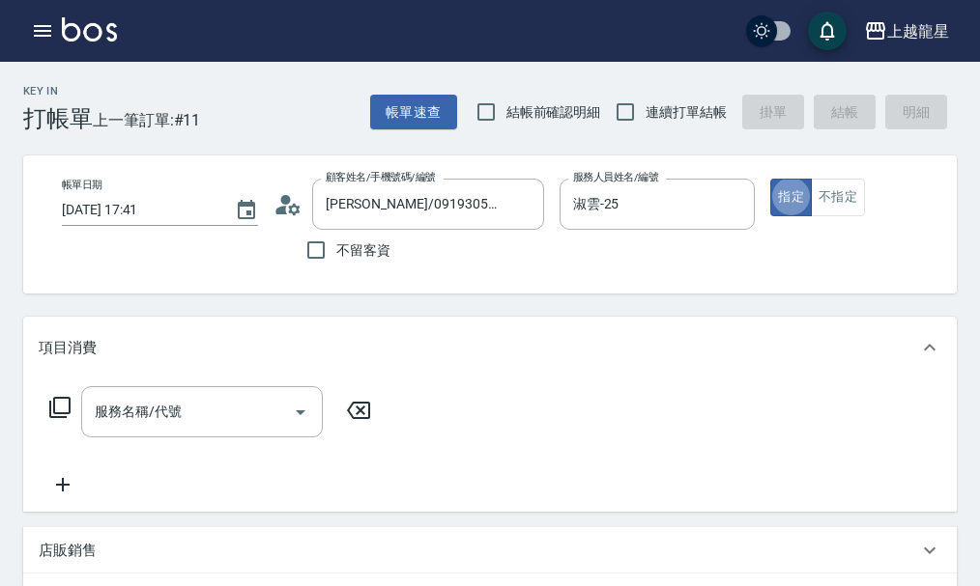
type button "true"
click at [66, 417] on icon at bounding box center [59, 407] width 23 height 23
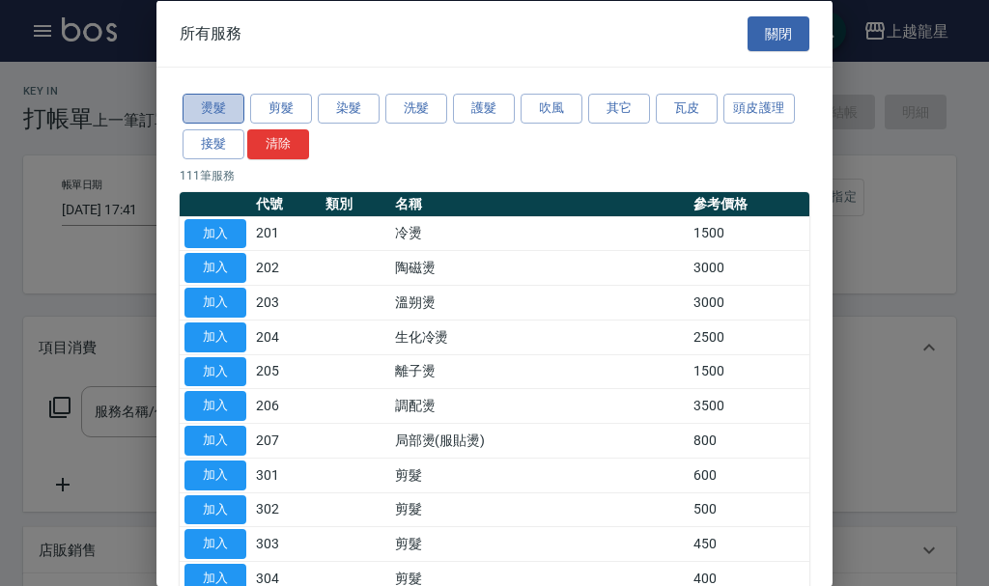
click at [190, 98] on button "燙髮" at bounding box center [214, 109] width 62 height 30
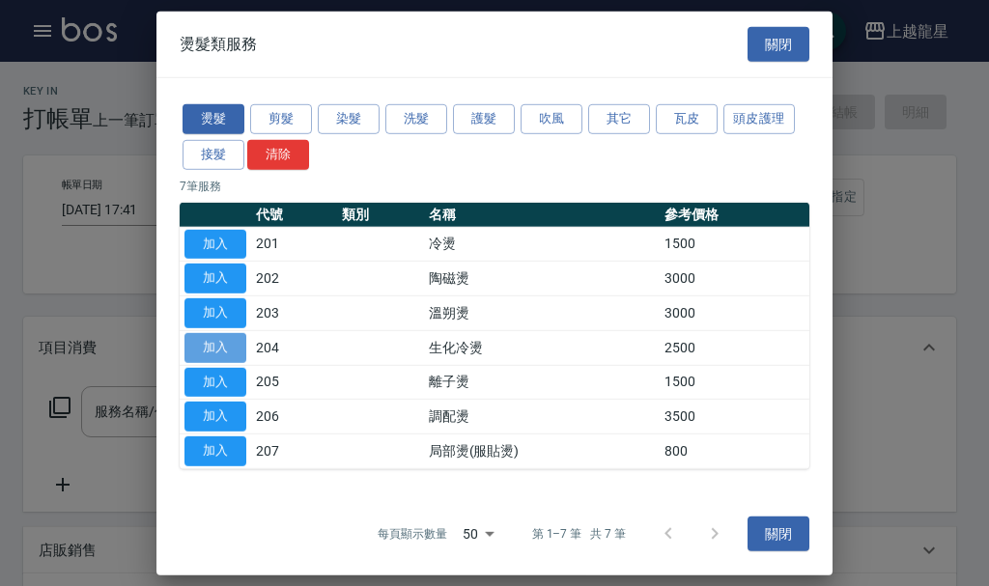
click at [211, 346] on button "加入" at bounding box center [216, 348] width 62 height 30
type input "生化冷燙(204)"
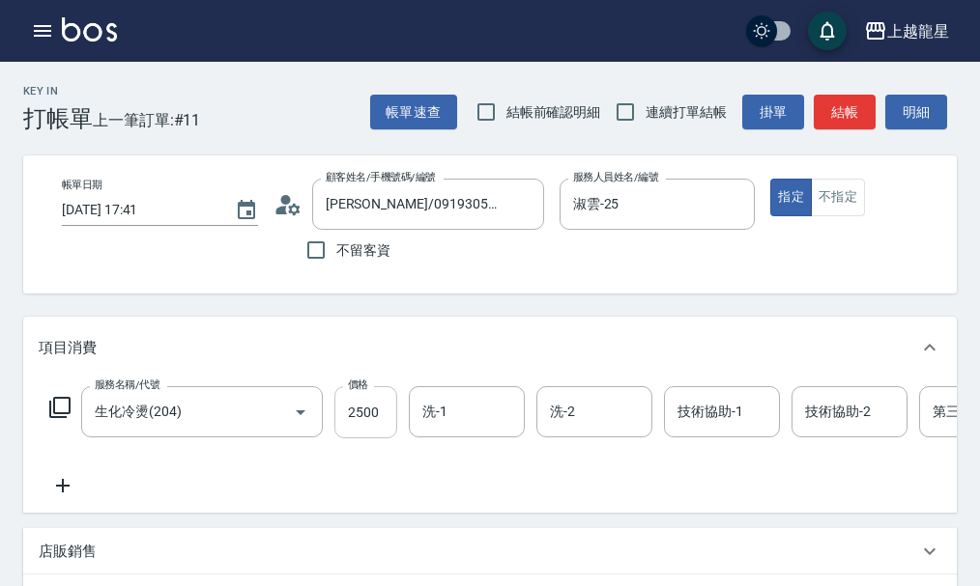
click at [374, 439] on input "2500" at bounding box center [365, 412] width 63 height 52
type input "3050"
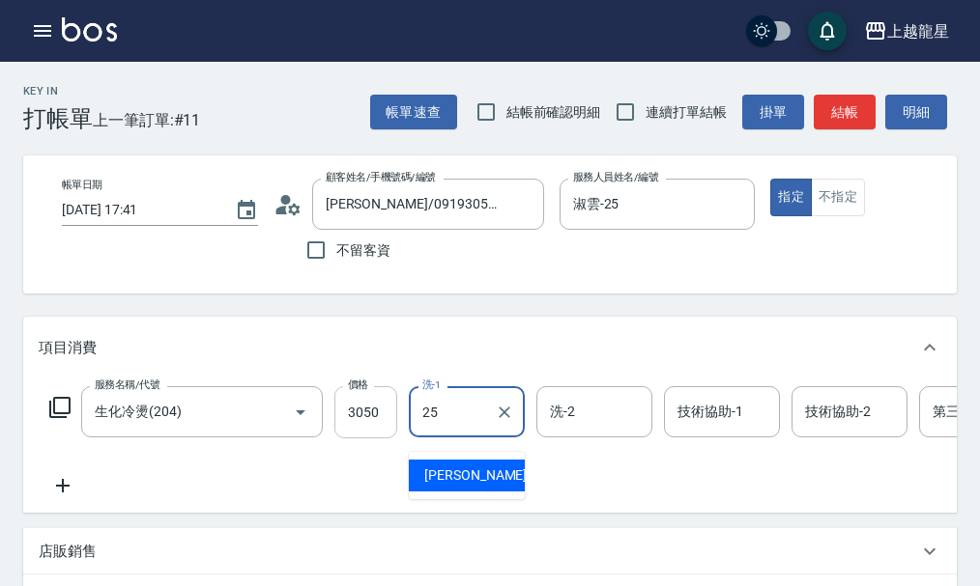
type input "淑雲-25"
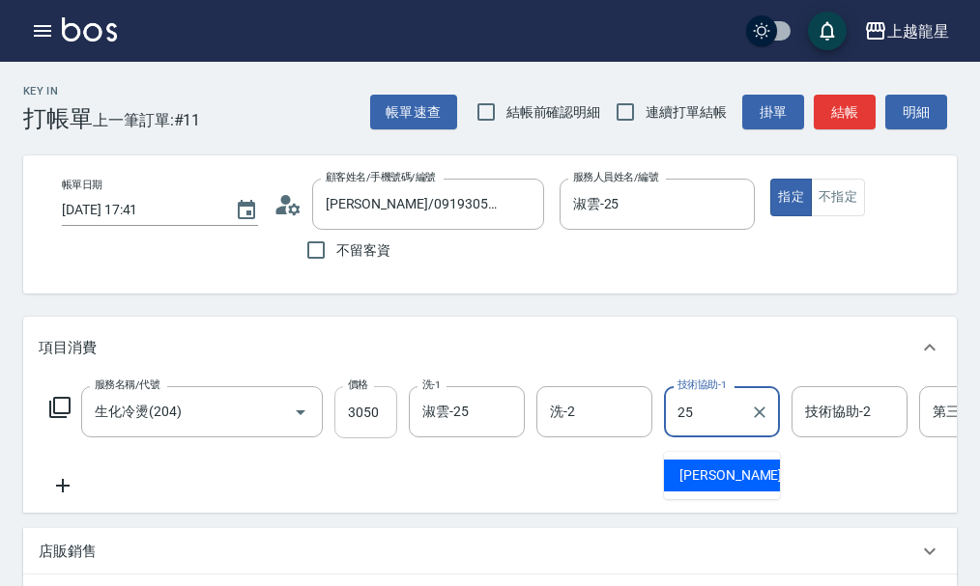
type input "淑雲-25"
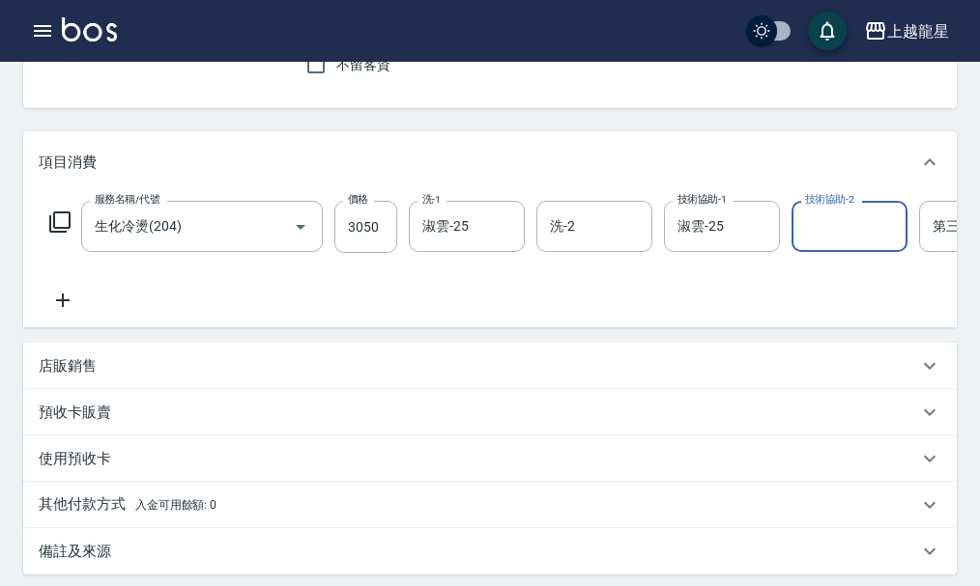
scroll to position [193, 0]
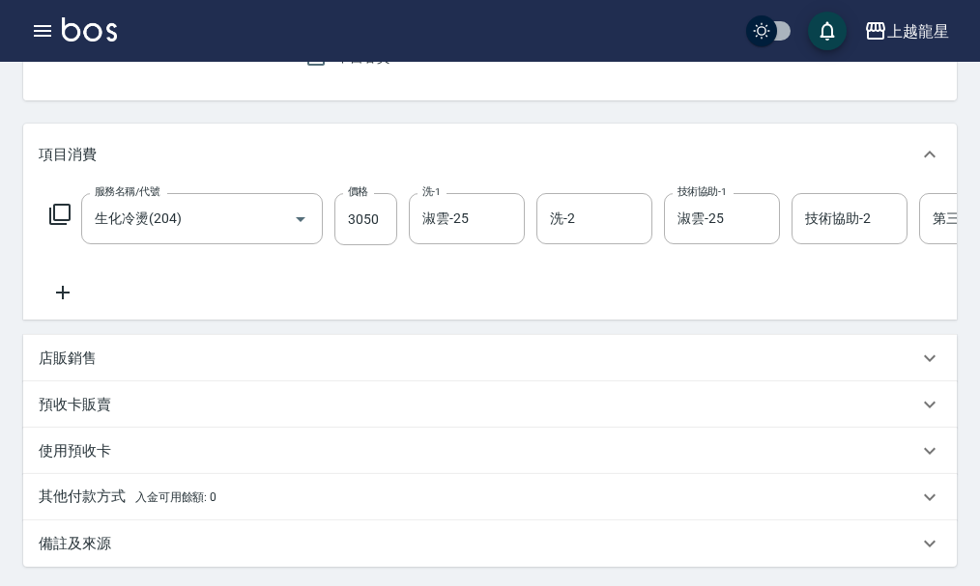
click at [58, 372] on div "店販銷售" at bounding box center [489, 358] width 933 height 46
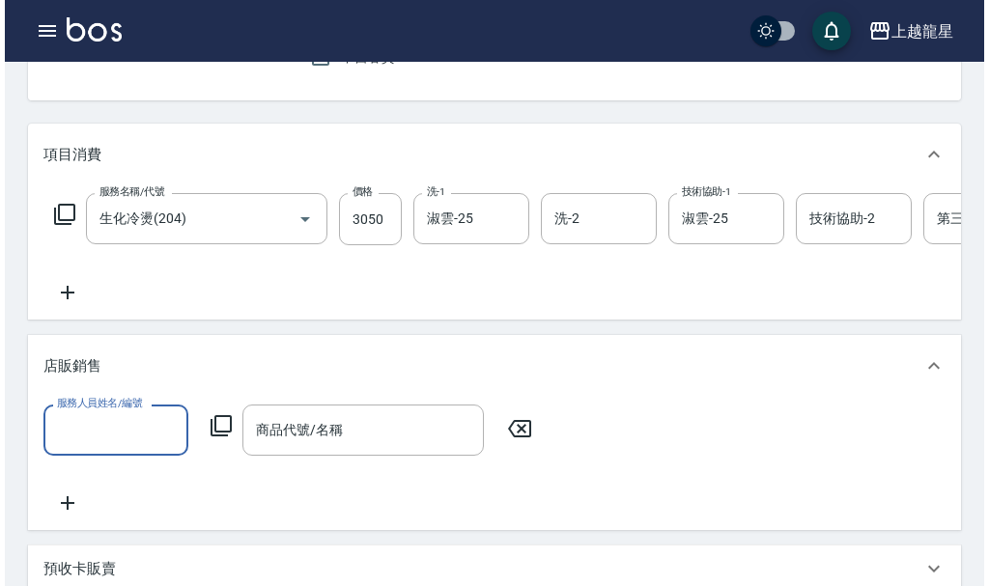
scroll to position [0, 0]
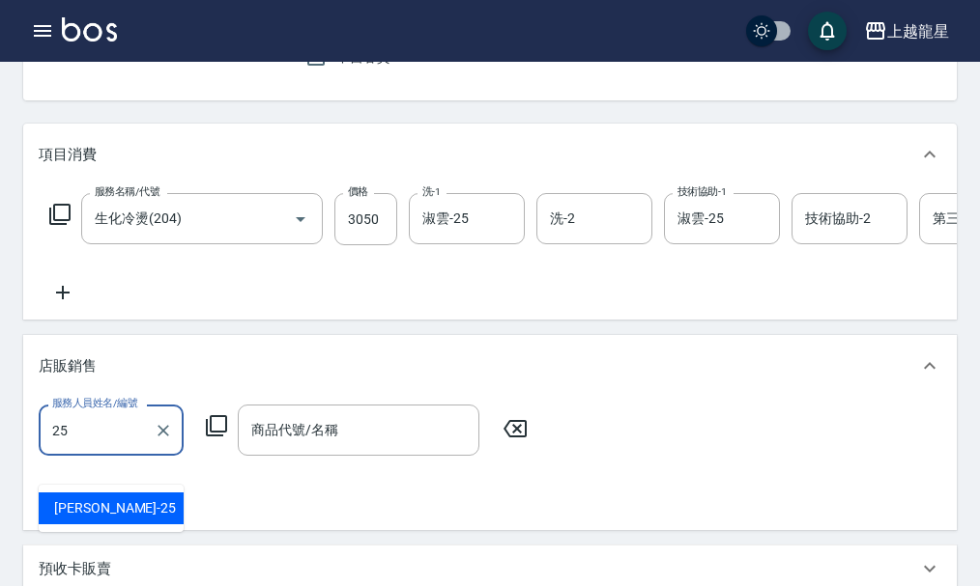
type input "淑雲-25"
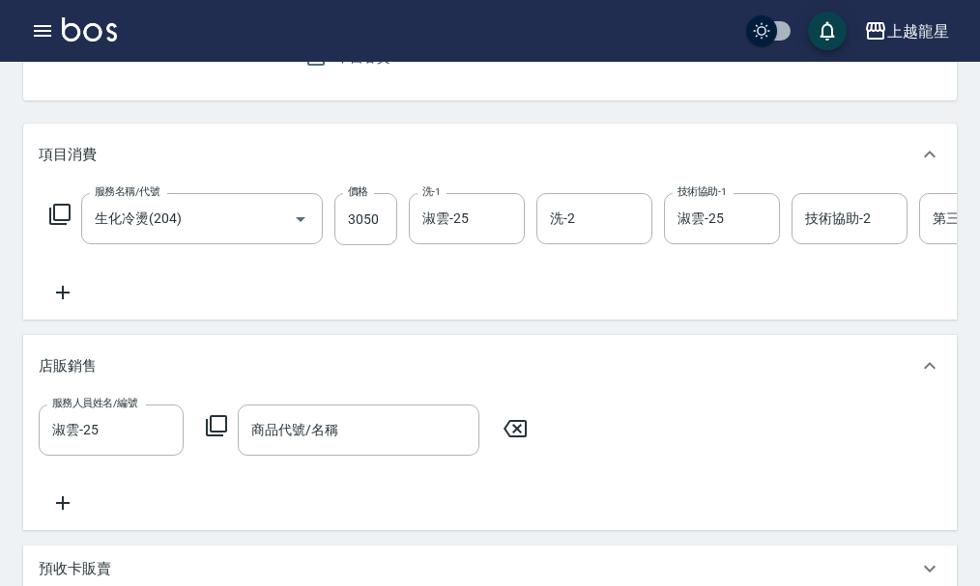
click at [221, 438] on icon at bounding box center [216, 425] width 23 height 23
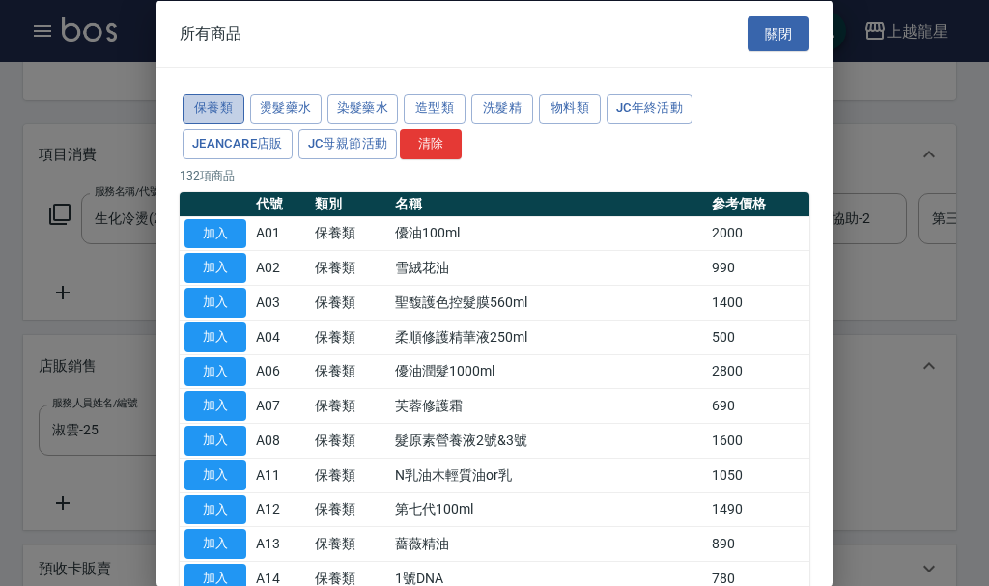
click at [216, 99] on button "保養類" at bounding box center [214, 109] width 62 height 30
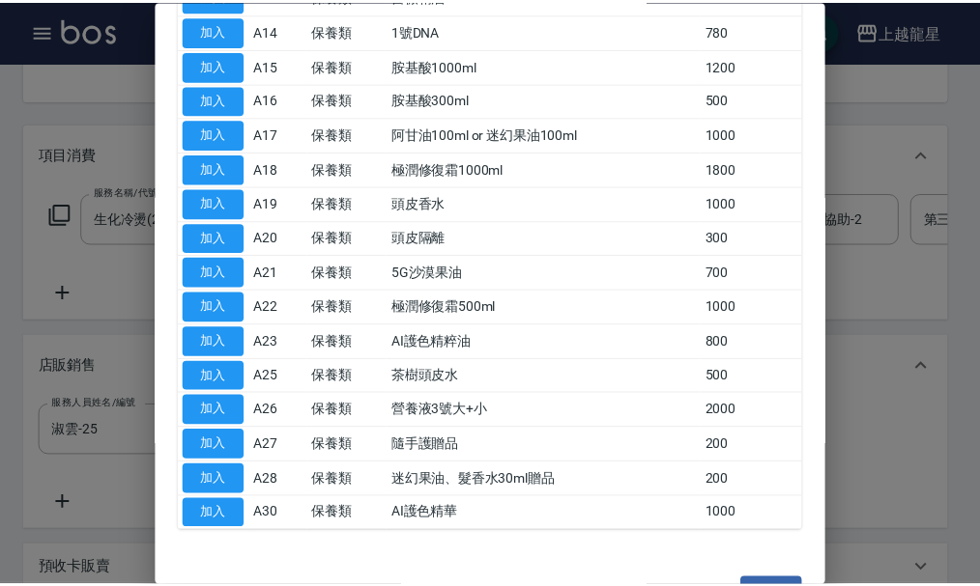
scroll to position [580, 0]
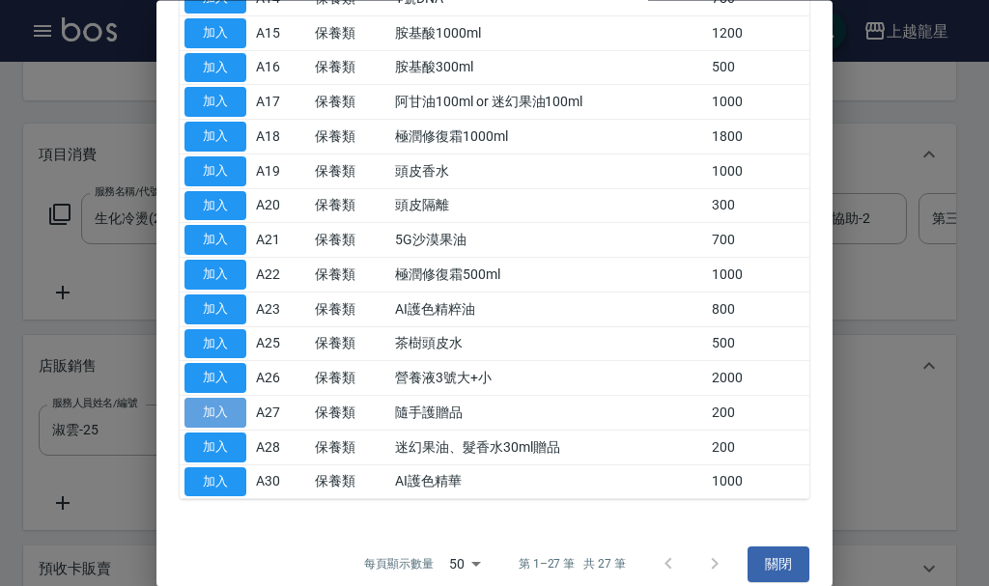
click at [226, 419] on button "加入" at bounding box center [216, 414] width 62 height 30
type input "隨手護贈品"
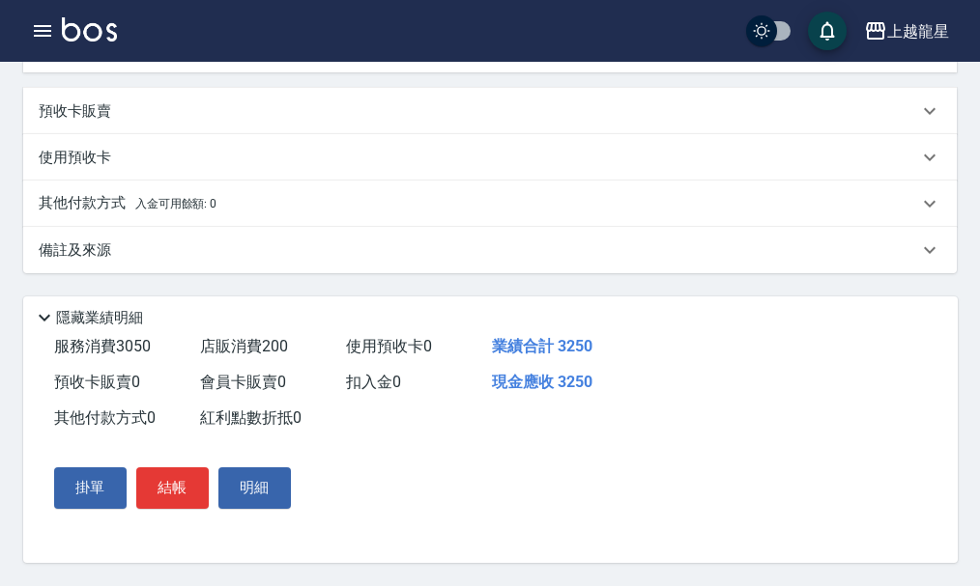
scroll to position [690, 0]
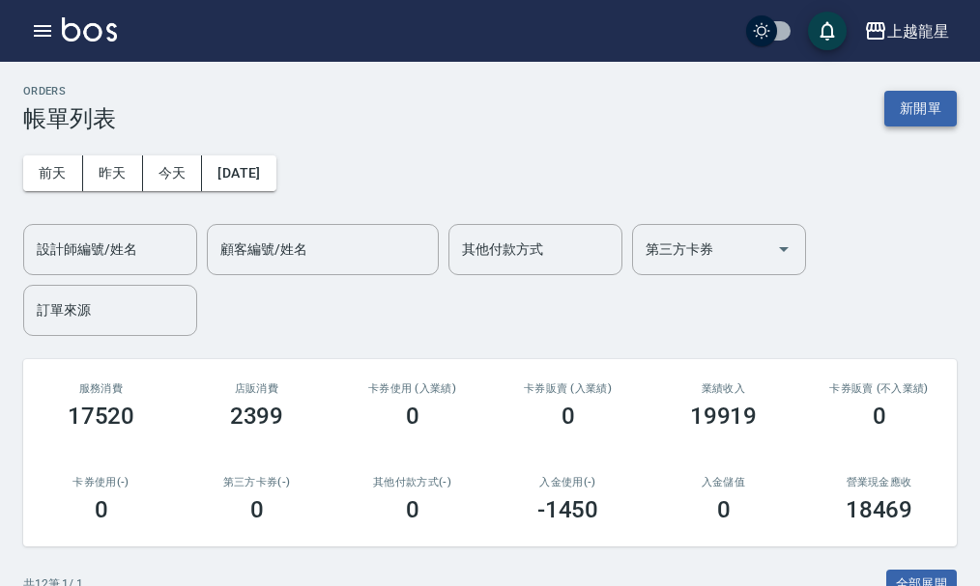
click at [887, 103] on button "新開單" at bounding box center [920, 109] width 72 height 36
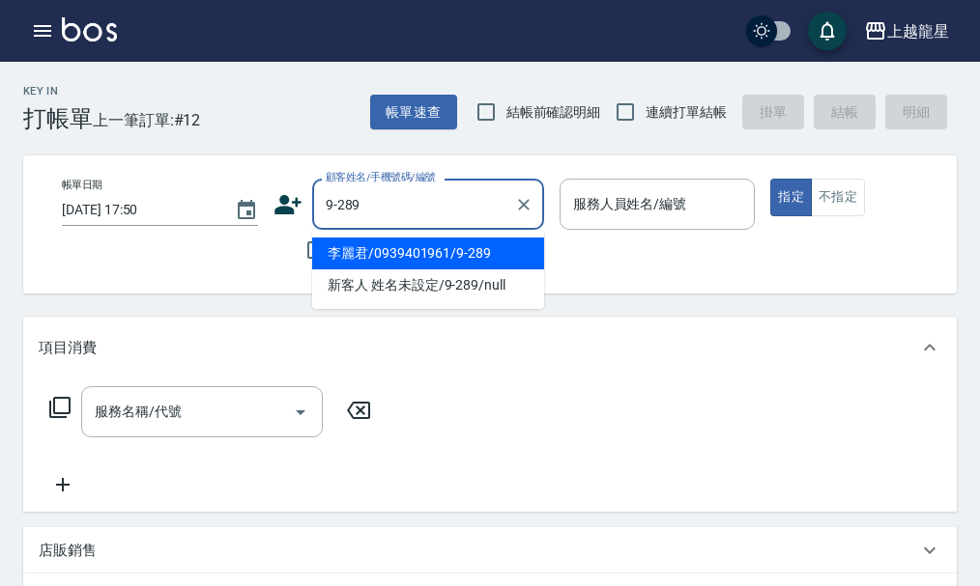
click at [412, 259] on li "李麗君/0939401961/9-289" at bounding box center [428, 254] width 232 height 32
type input "李麗君/0939401961/9-289"
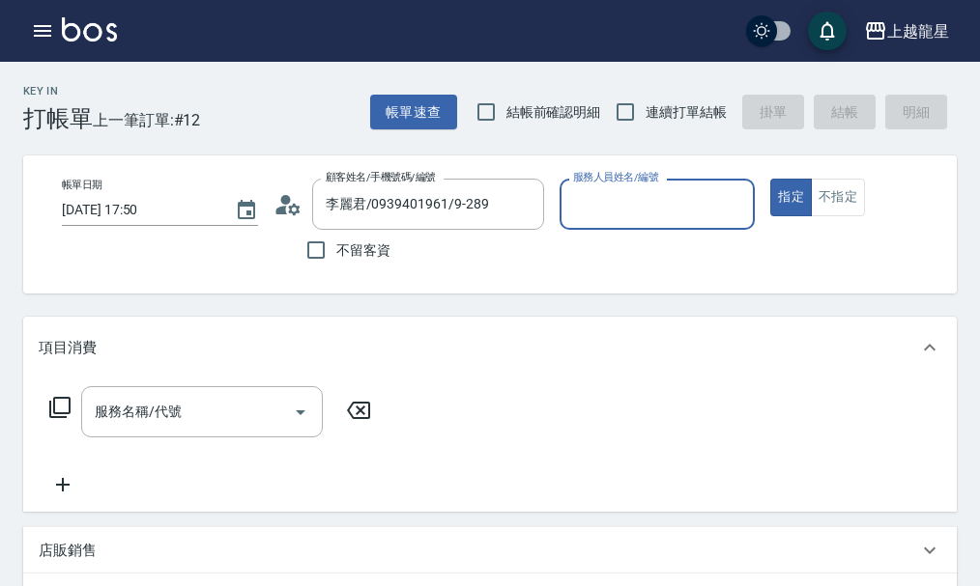
type input "雅君-7"
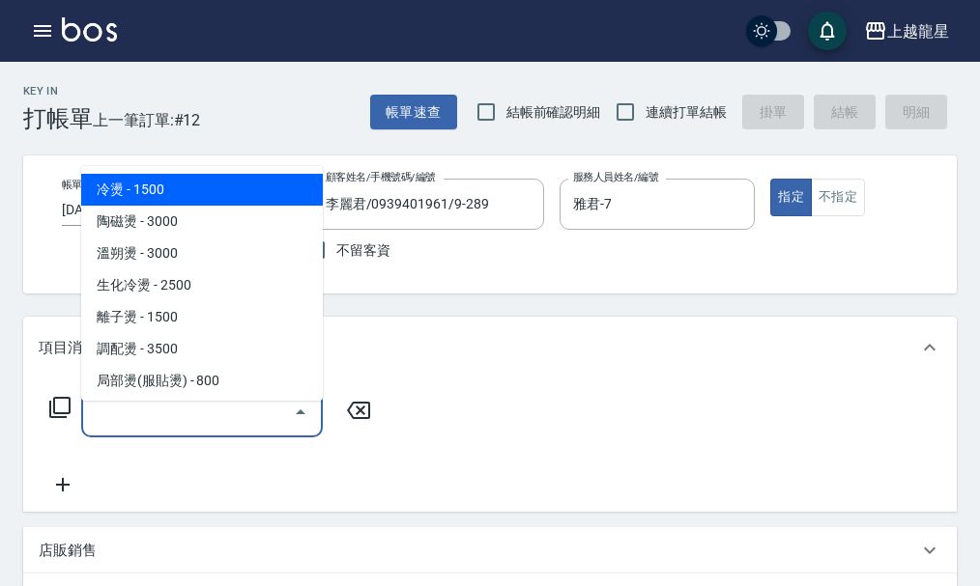
click at [172, 428] on div "服務名稱/代號 服務名稱/代號" at bounding box center [202, 411] width 242 height 51
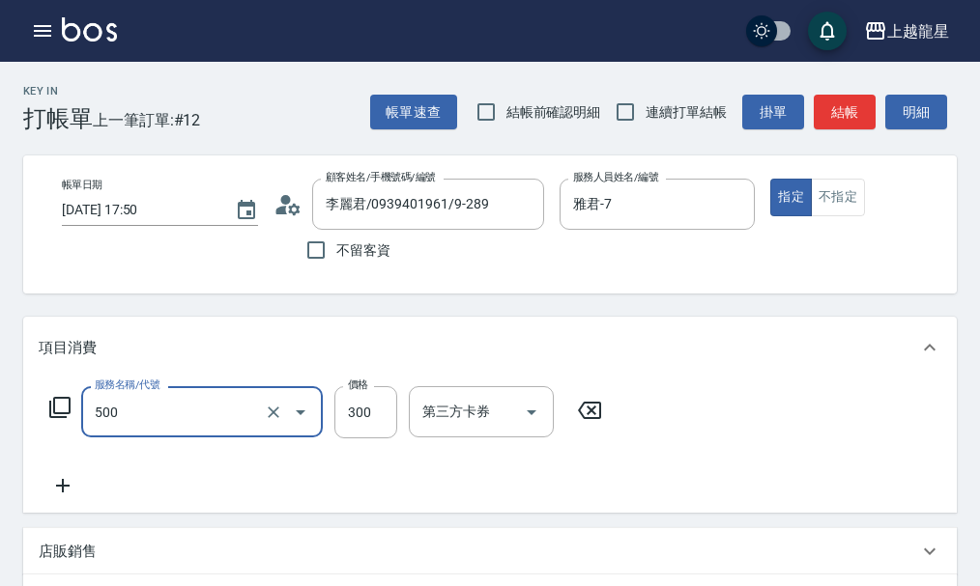
type input "一般洗髮(500)"
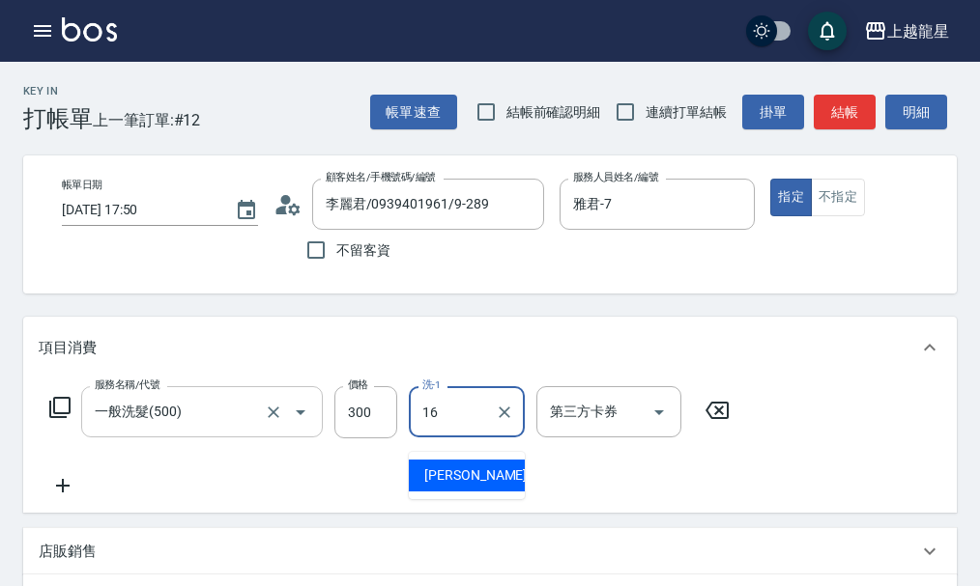
type input "義潔-16"
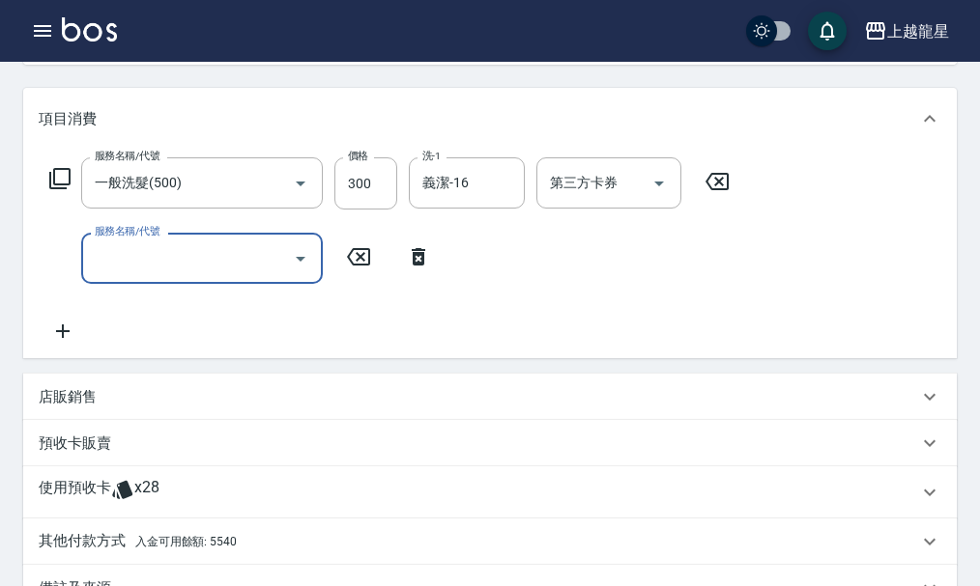
scroll to position [290, 0]
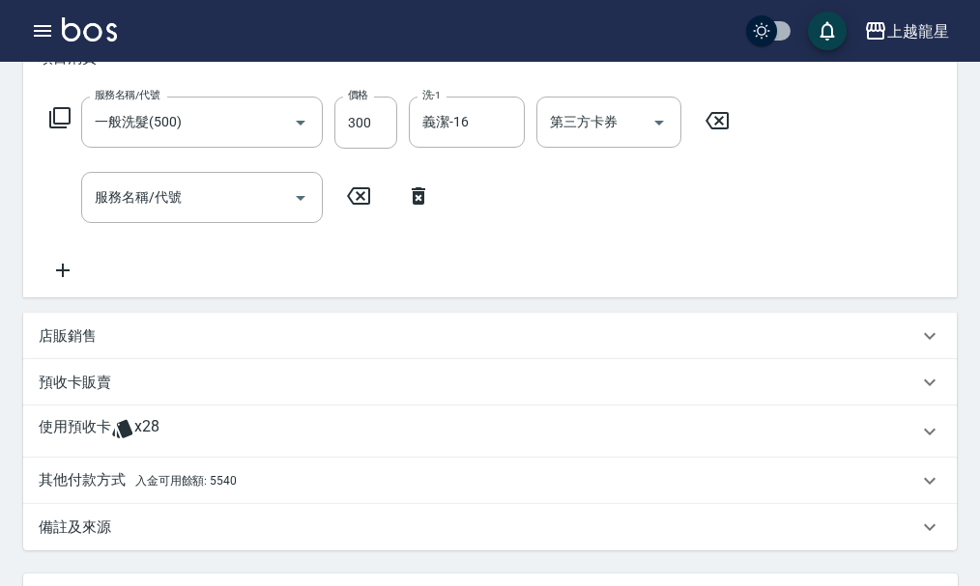
click at [191, 488] on span "入金可用餘額: 5540" at bounding box center [185, 481] width 101 height 14
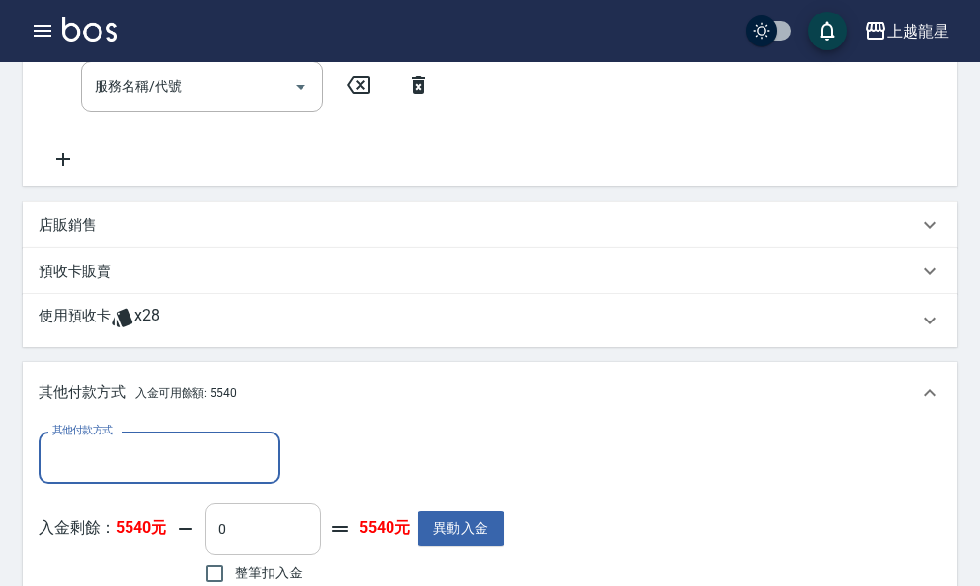
scroll to position [483, 0]
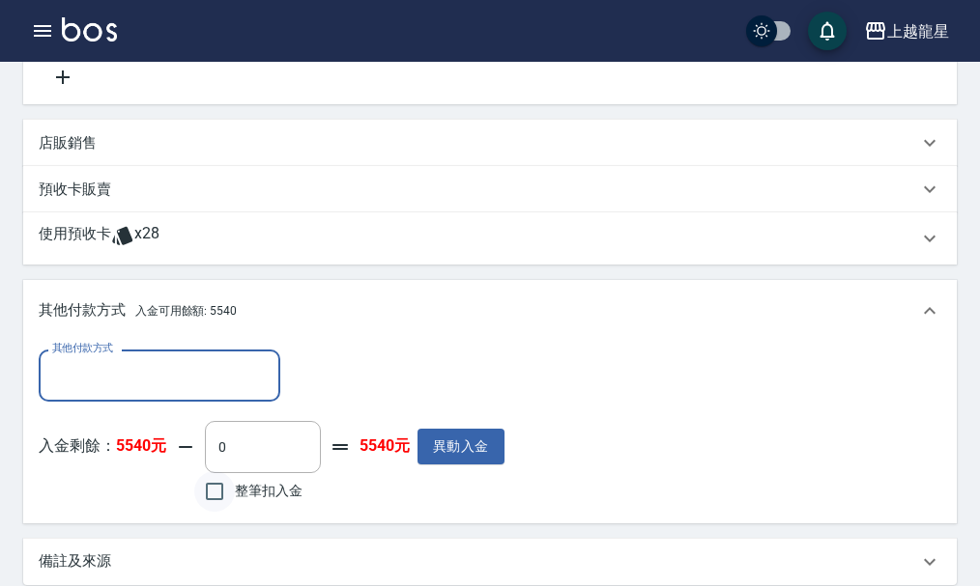
click at [214, 504] on input "整筆扣入金" at bounding box center [214, 491] width 41 height 41
checkbox input "true"
type input "300"
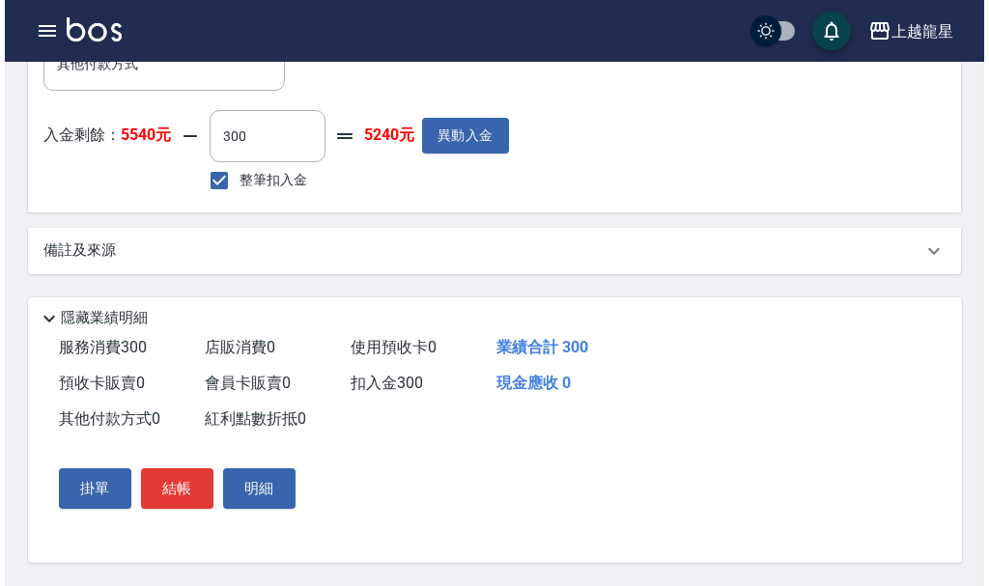
scroll to position [817, 0]
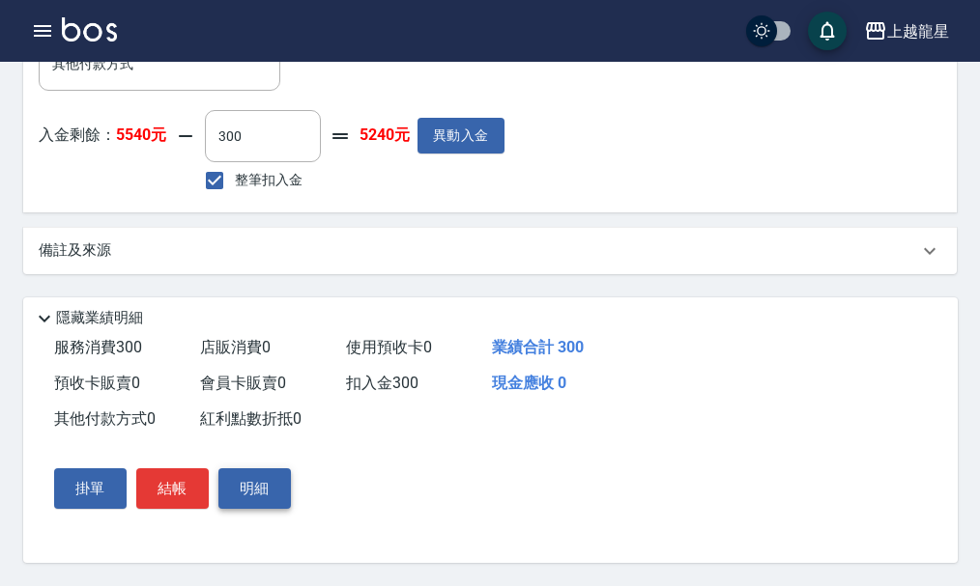
click at [248, 497] on button "明細" at bounding box center [254, 489] width 72 height 41
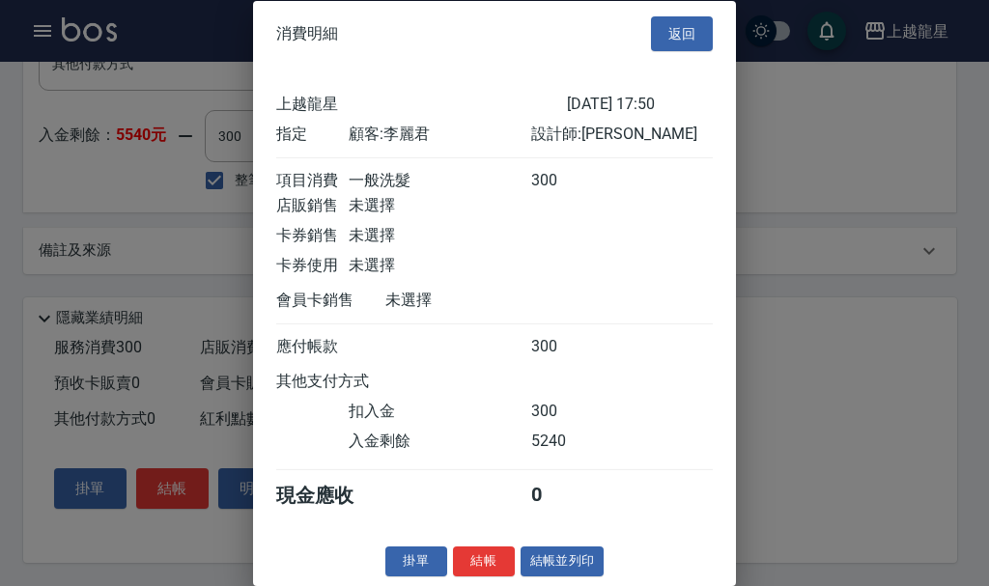
scroll to position [33, 0]
click at [557, 563] on button "結帳並列印" at bounding box center [563, 562] width 84 height 30
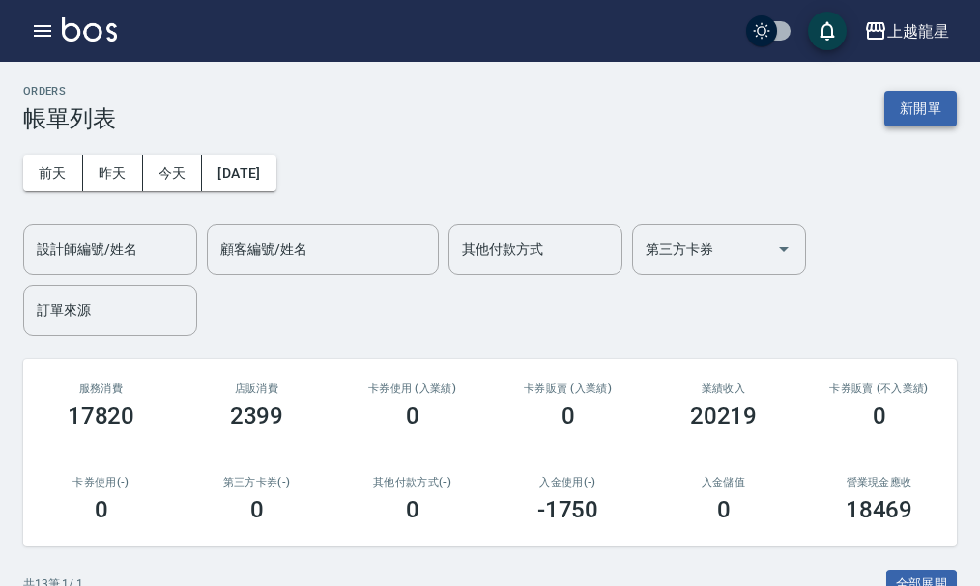
click at [930, 107] on button "新開單" at bounding box center [920, 109] width 72 height 36
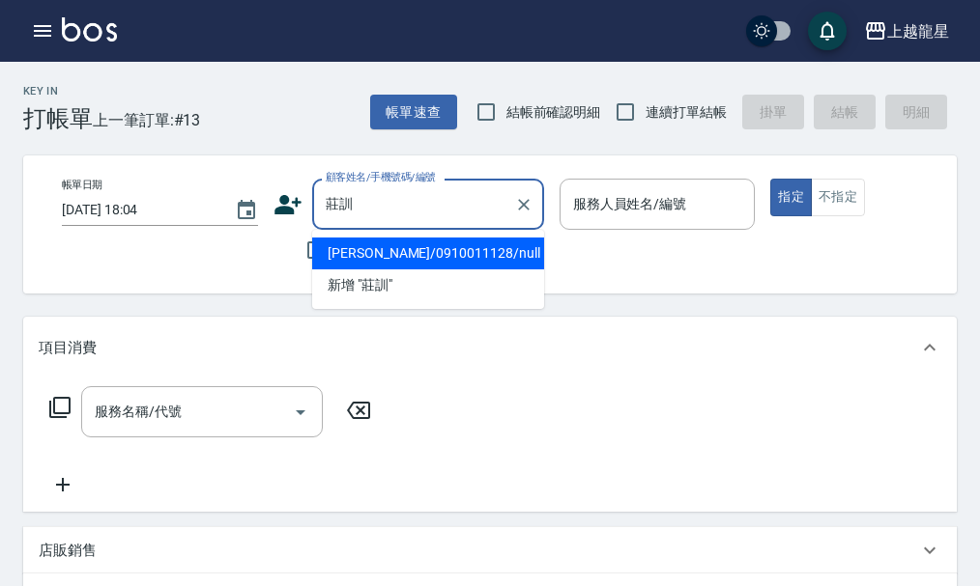
click at [387, 251] on li "[PERSON_NAME]/0910011128/null" at bounding box center [428, 254] width 232 height 32
type input "[PERSON_NAME]/0910011128/null"
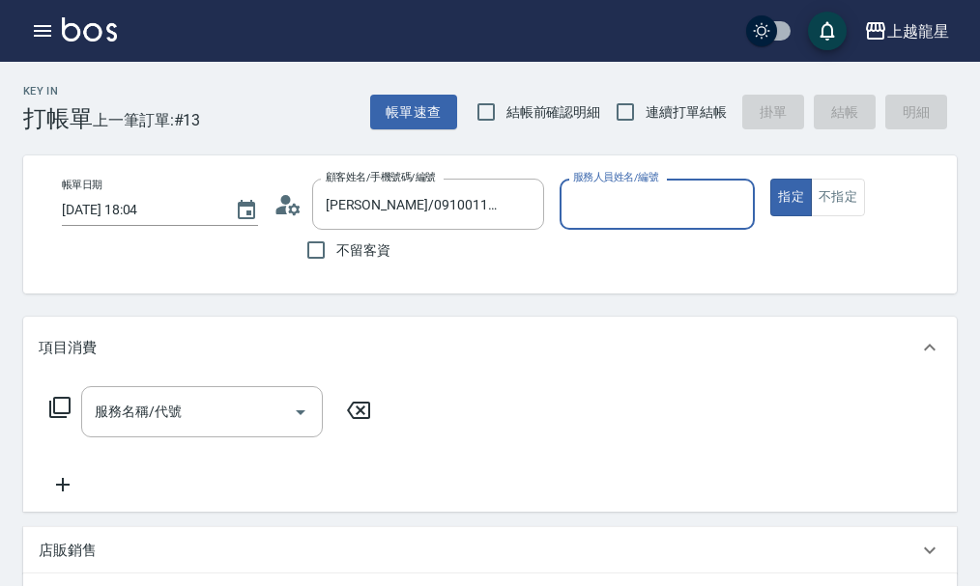
type input "雅君-7"
click at [242, 429] on input "服務名稱/代號" at bounding box center [187, 412] width 195 height 34
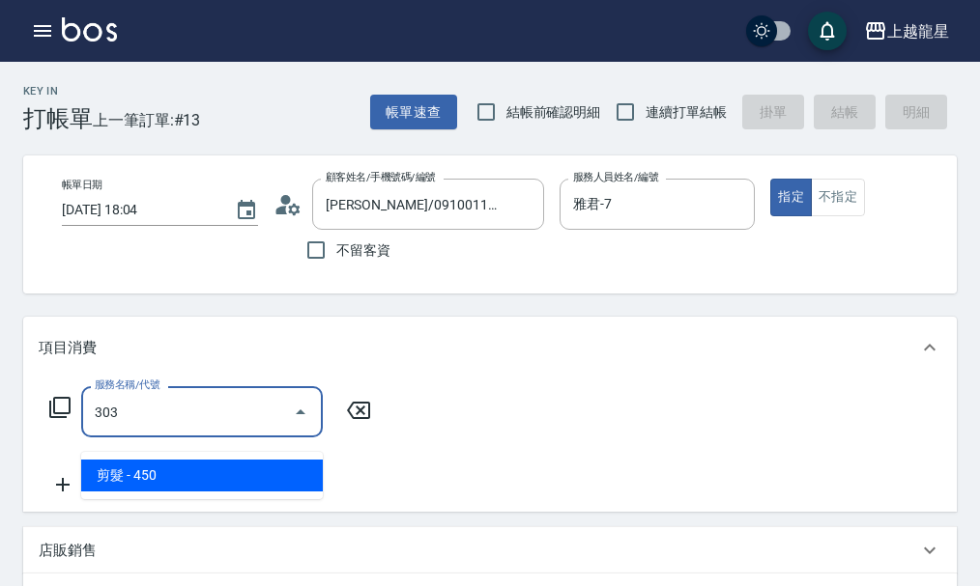
type input "剪髮(303)"
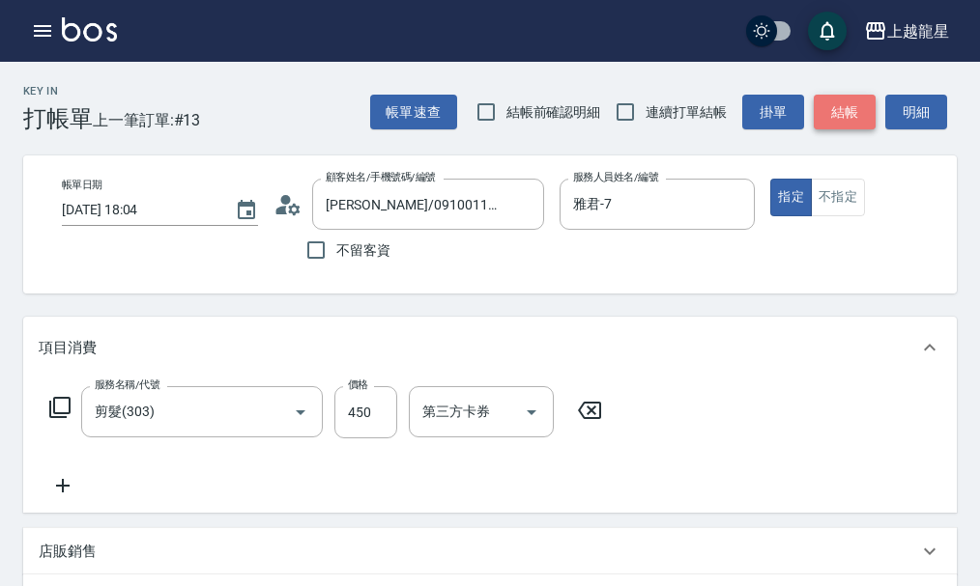
click at [836, 110] on button "結帳" at bounding box center [844, 113] width 62 height 36
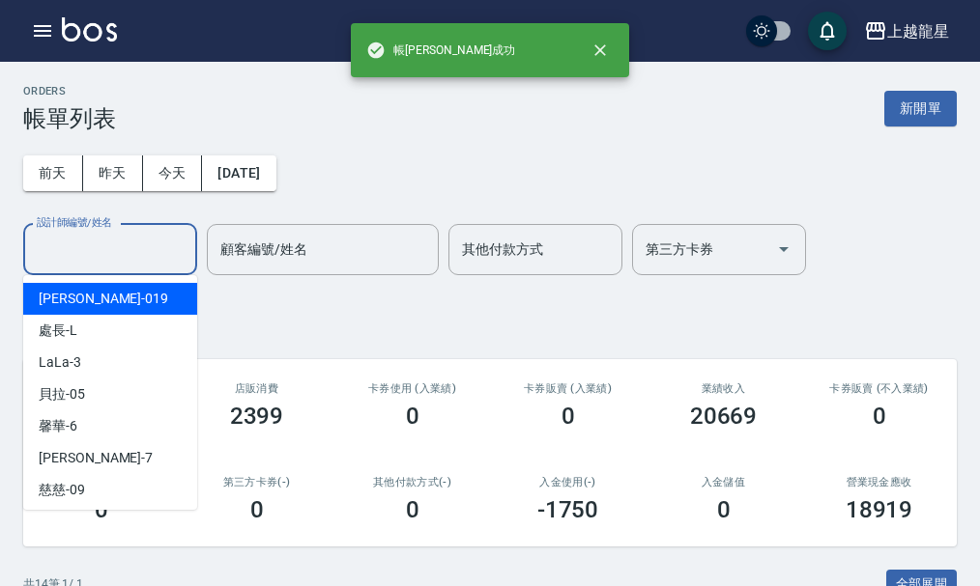
click at [114, 245] on input "設計師編號/姓名" at bounding box center [110, 250] width 156 height 34
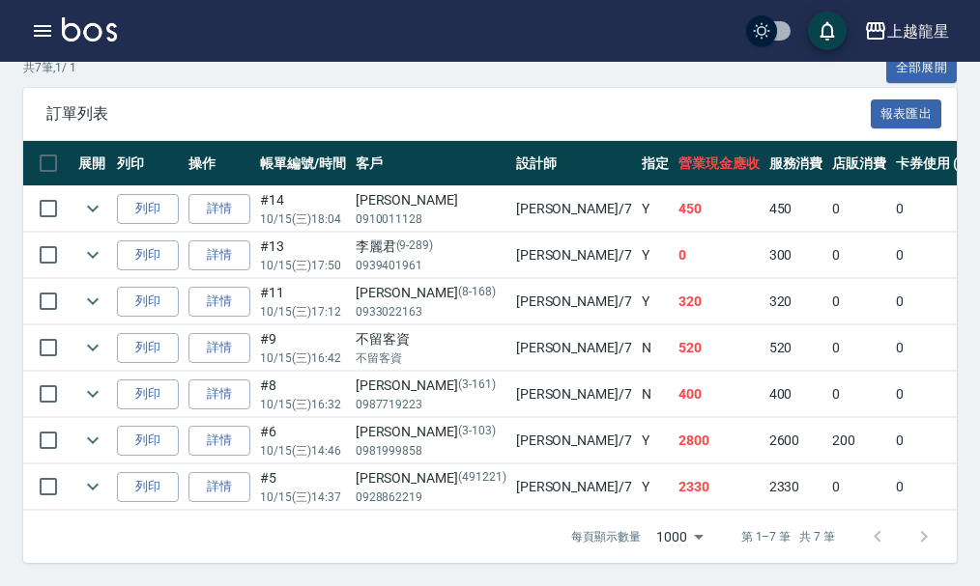
scroll to position [531, 0]
type input "雅君-7"
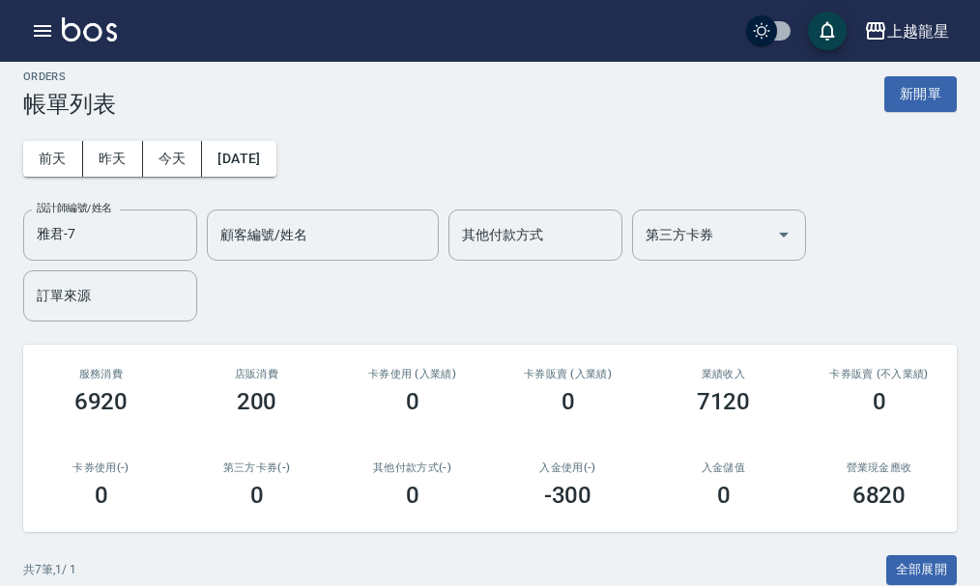
scroll to position [0, 0]
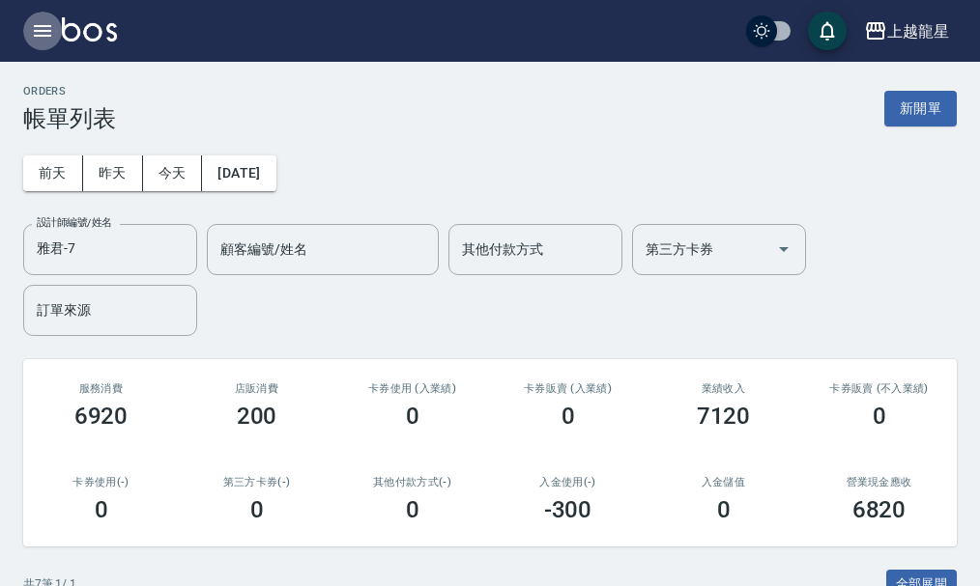
click at [39, 39] on icon "button" at bounding box center [42, 30] width 23 height 23
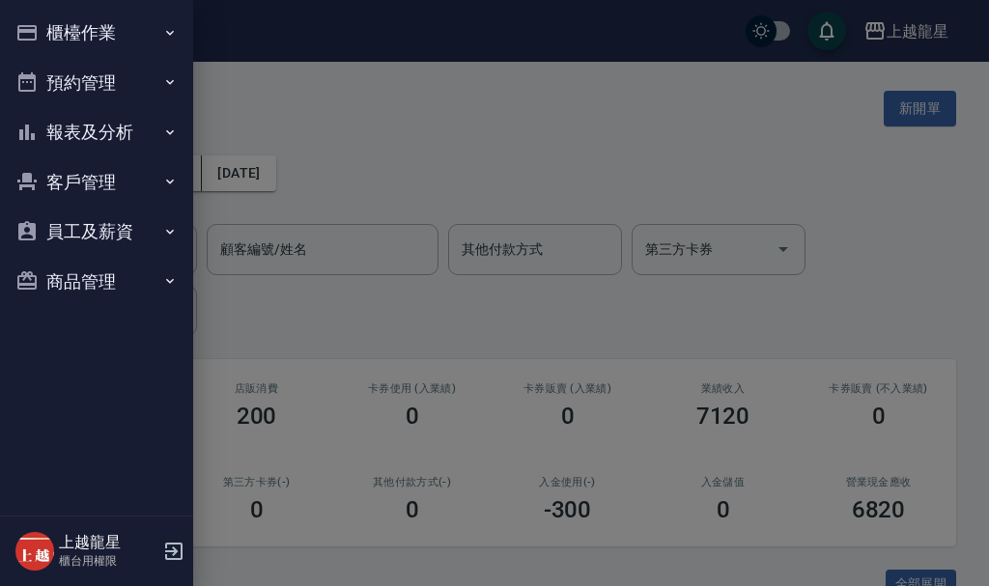
click at [115, 38] on button "櫃檯作業" at bounding box center [97, 33] width 178 height 50
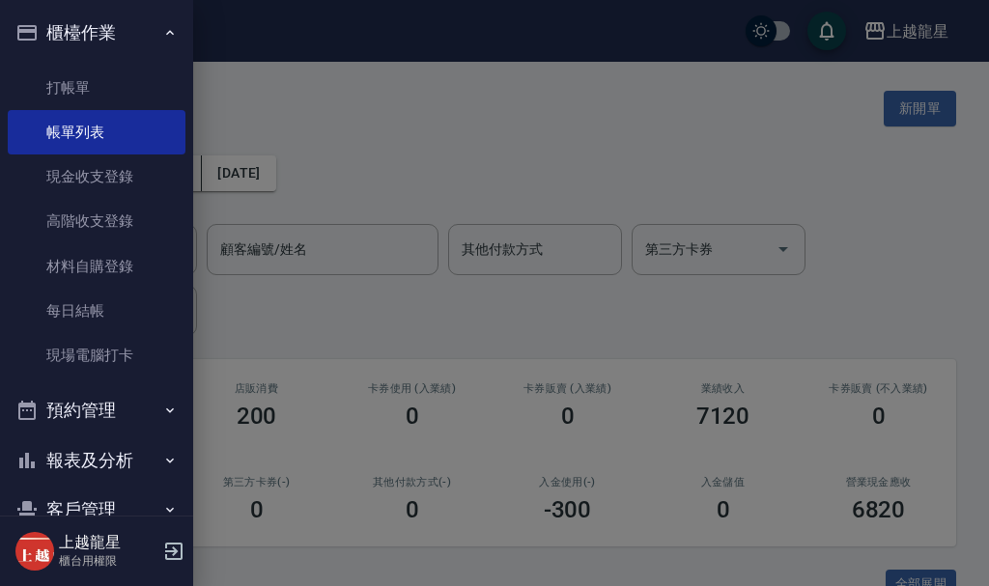
click at [310, 118] on div at bounding box center [494, 293] width 989 height 586
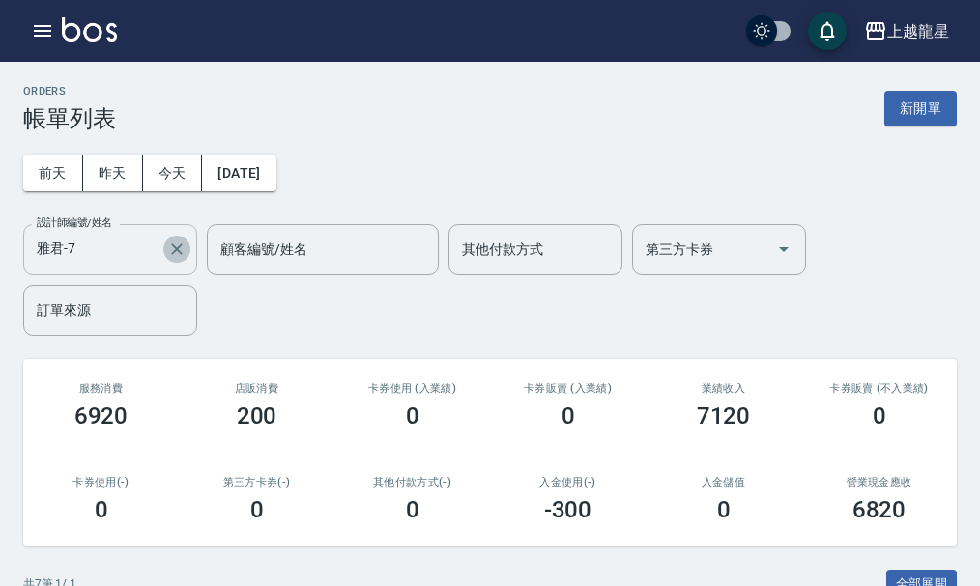
click at [185, 248] on icon "Clear" at bounding box center [176, 249] width 19 height 19
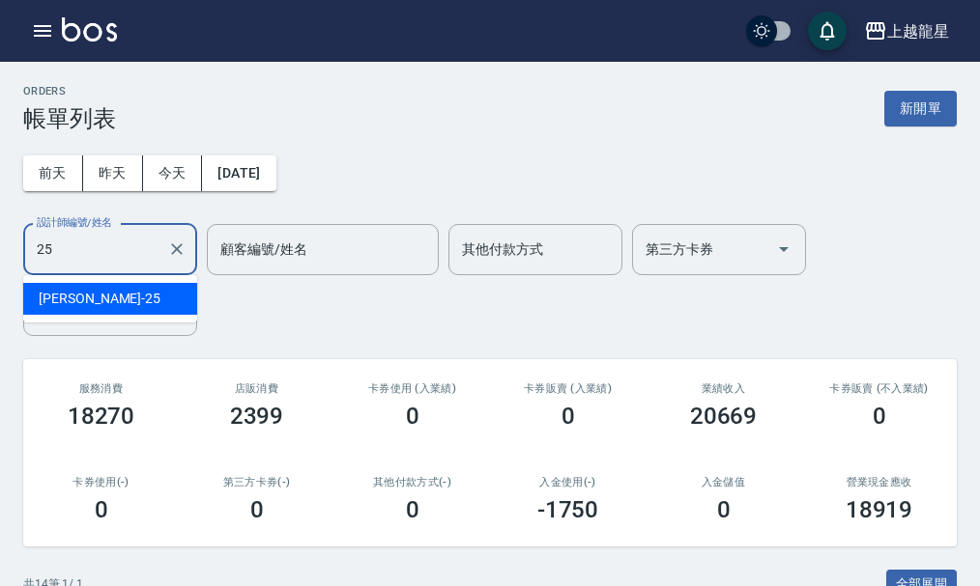
click at [115, 298] on div "淑雲 -25" at bounding box center [110, 299] width 174 height 32
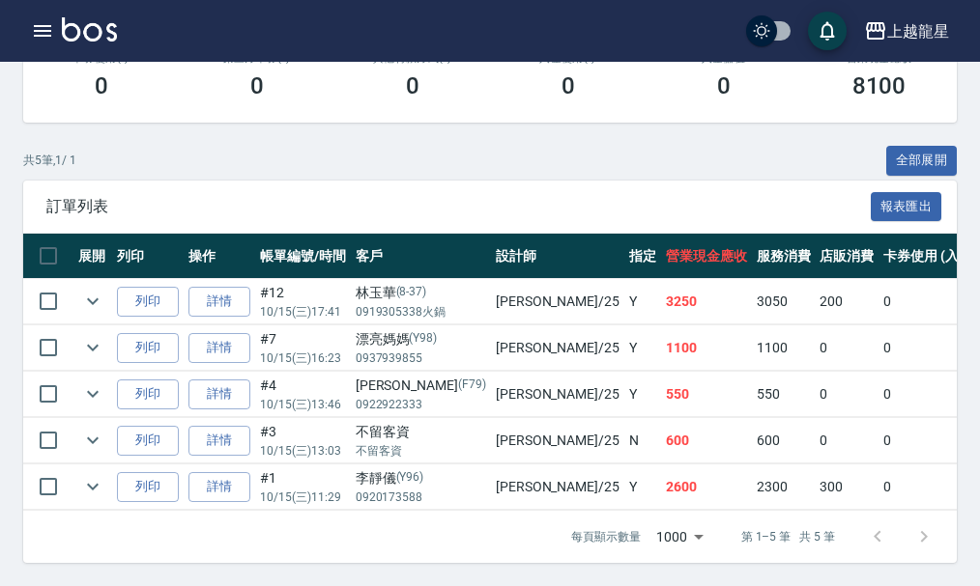
scroll to position [439, 0]
type input "淑雲-25"
click at [242, 383] on link "詳情" at bounding box center [219, 395] width 62 height 30
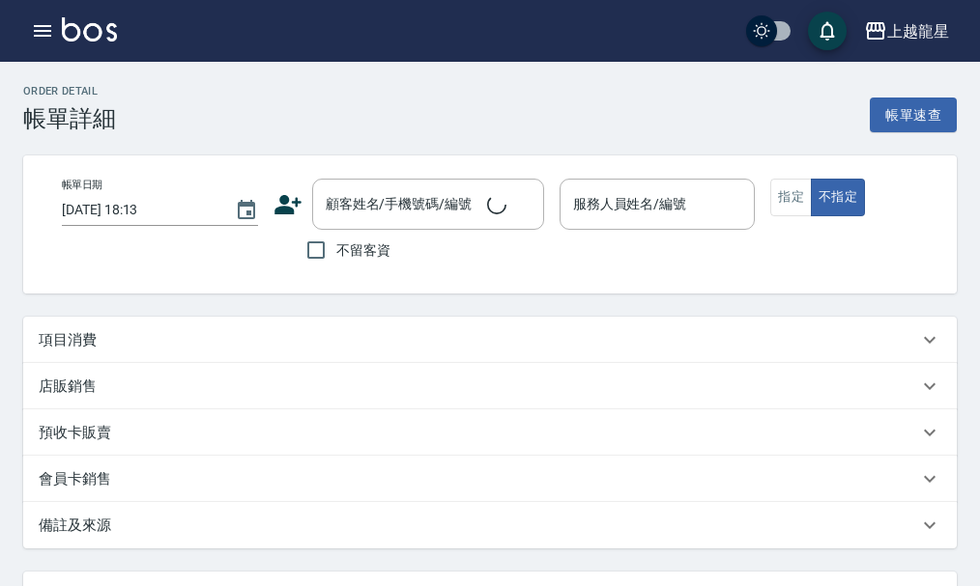
type input "[DATE] 13:46"
type input "淑雲-25"
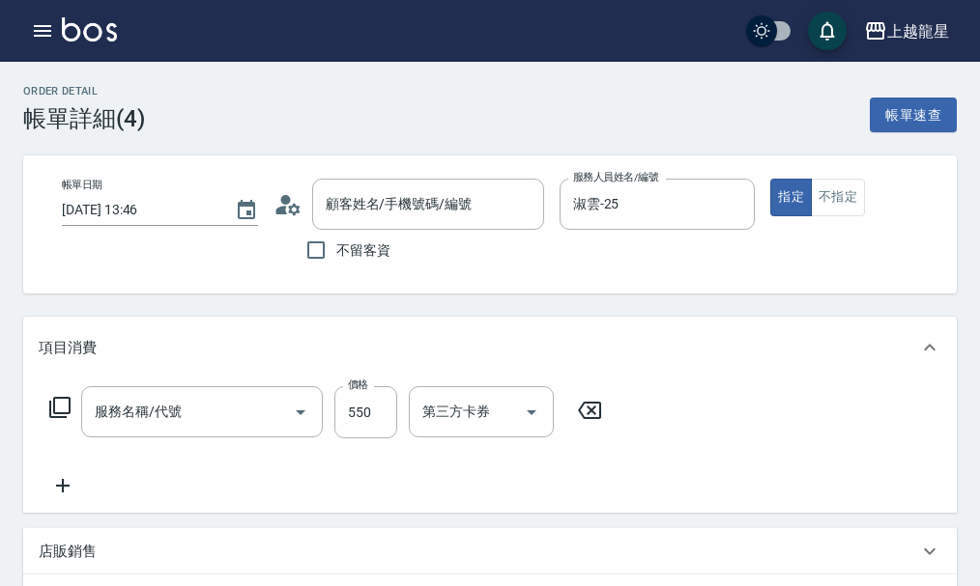
type input "[PERSON_NAME]/0922922333/F79"
type input "剪髮(302)"
click at [72, 497] on icon at bounding box center [63, 485] width 48 height 23
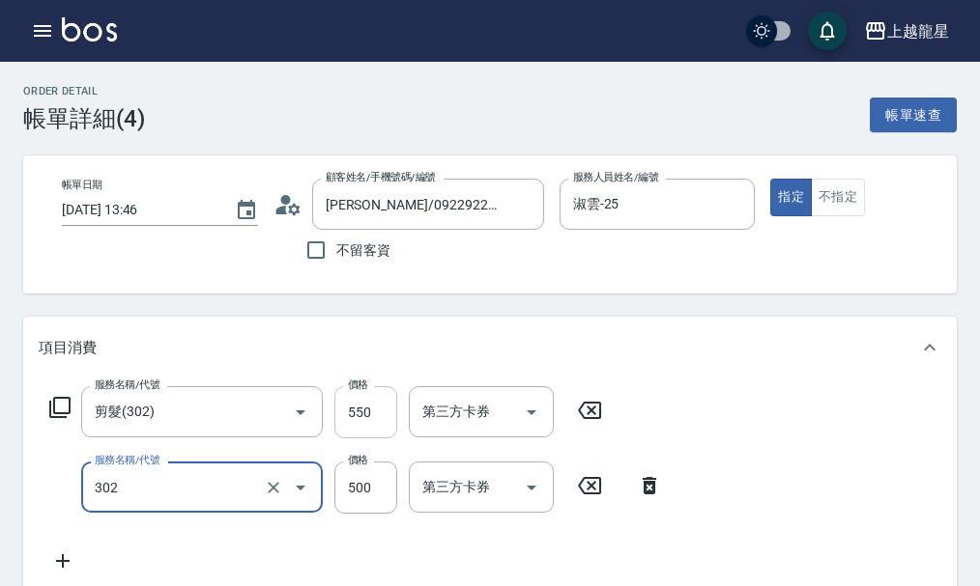
type input "剪髮(302)"
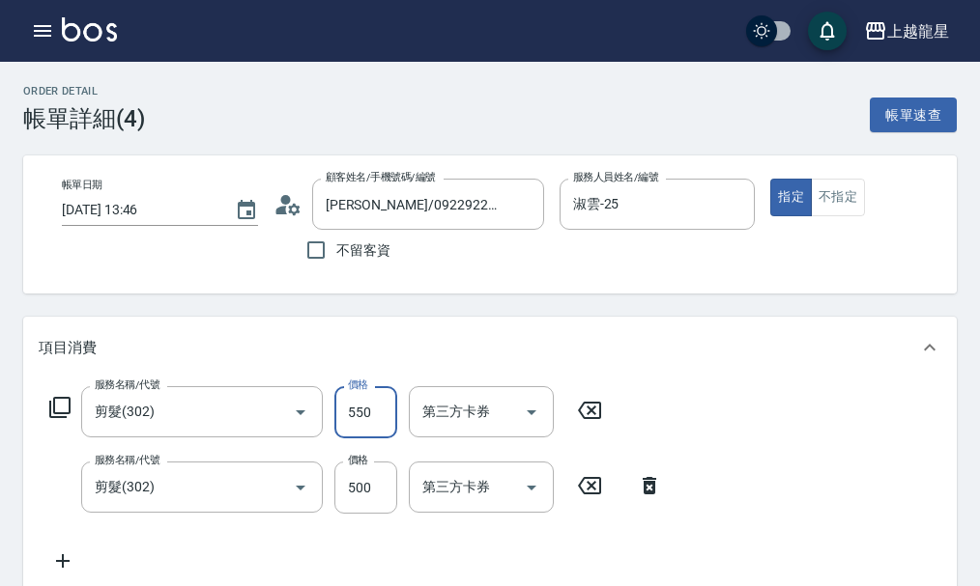
click at [372, 421] on input "550" at bounding box center [365, 412] width 63 height 52
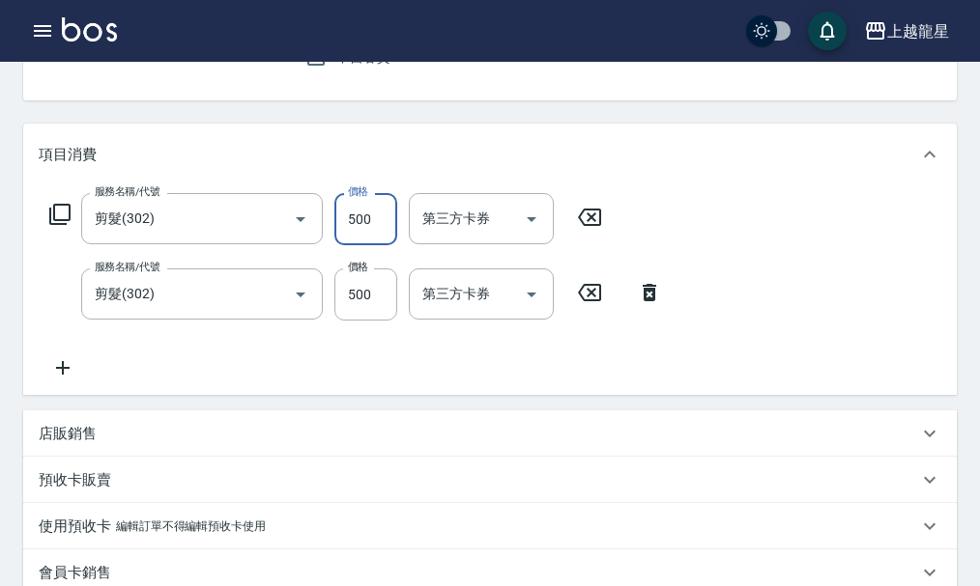
scroll to position [519, 0]
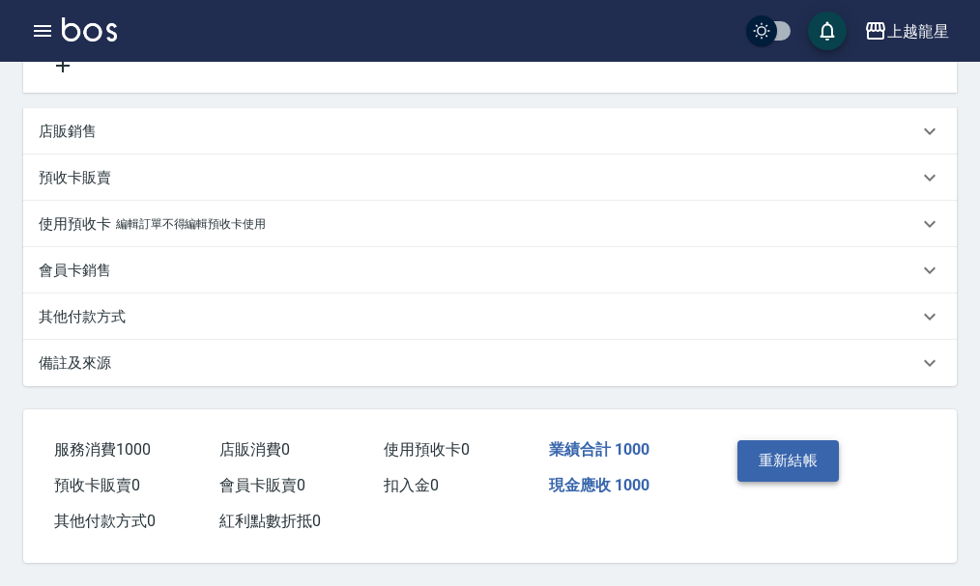
type input "500"
click at [800, 469] on button "重新結帳" at bounding box center [788, 461] width 102 height 41
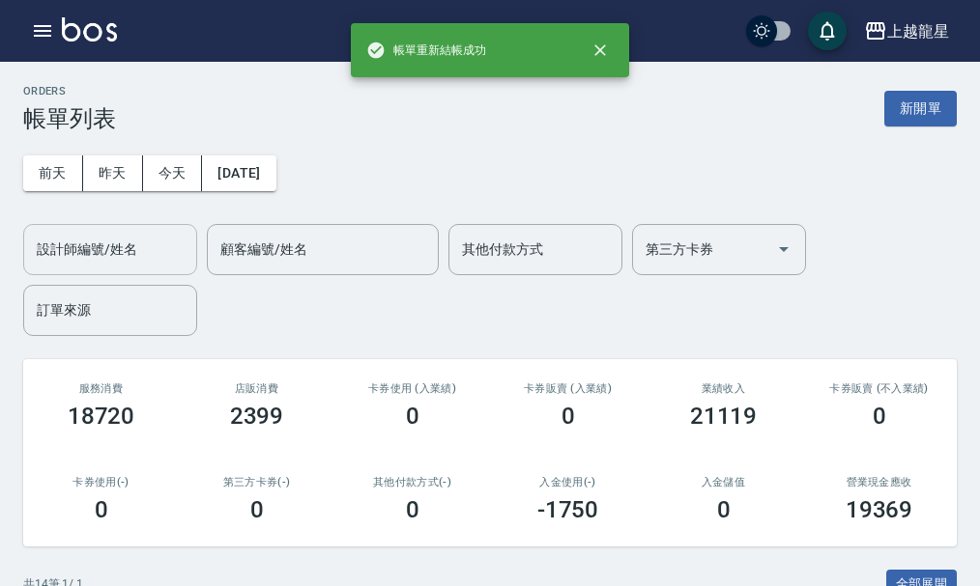
click at [133, 254] on input "設計師編號/姓名" at bounding box center [110, 250] width 156 height 34
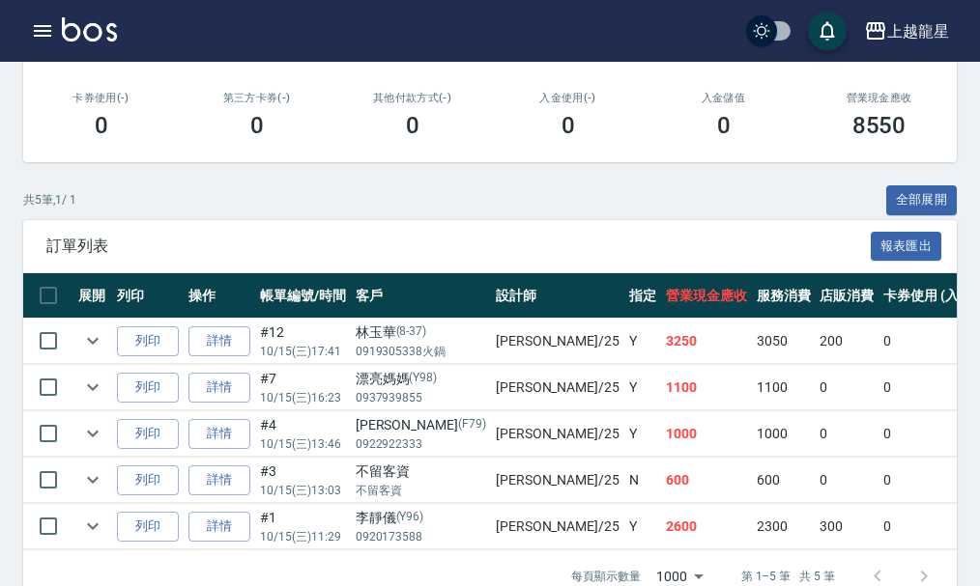
scroll to position [439, 0]
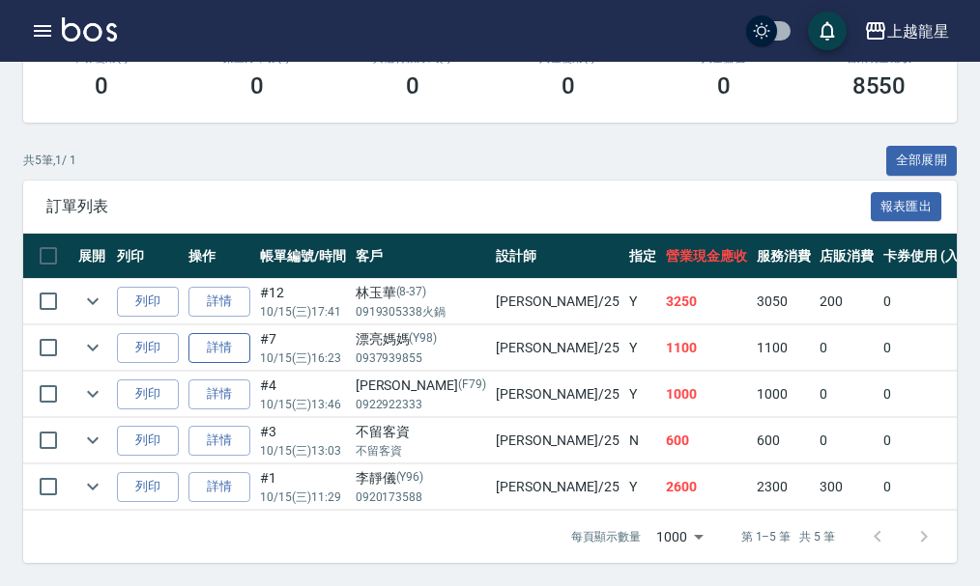
type input "淑雲-25"
click at [228, 334] on link "詳情" at bounding box center [219, 348] width 62 height 30
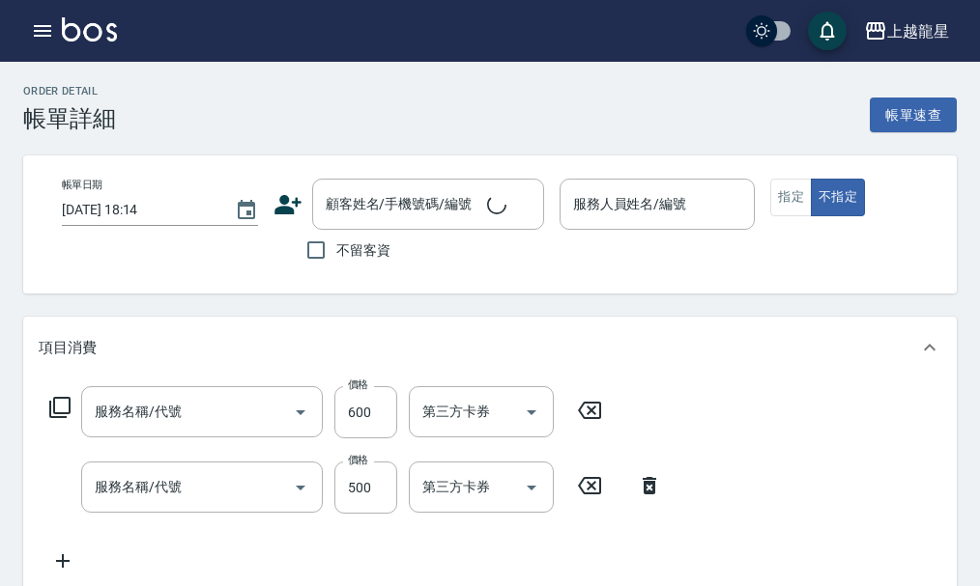
type input "[DATE] 16:23"
type input "淑雲-25"
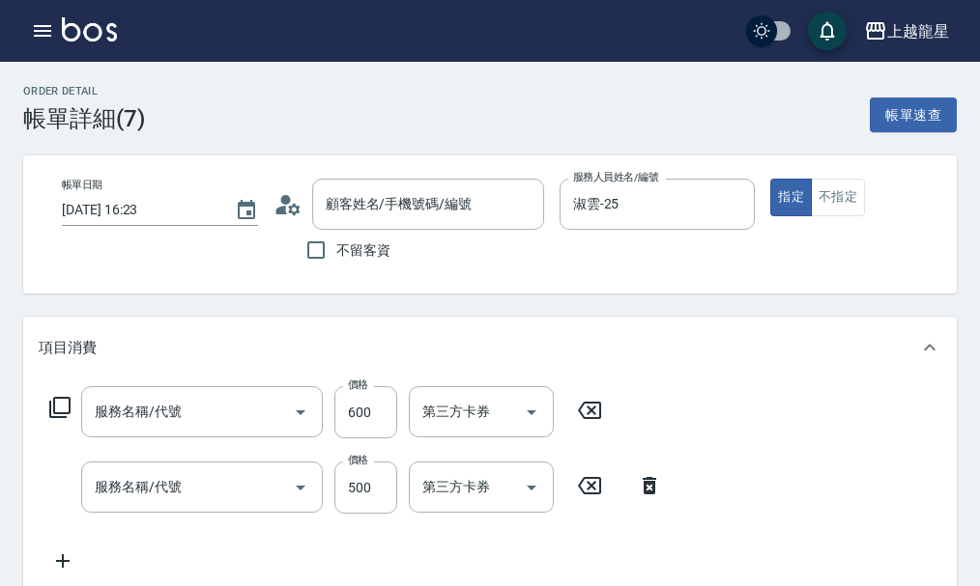
type input "剪髮(301)"
type input "剪髮(302)"
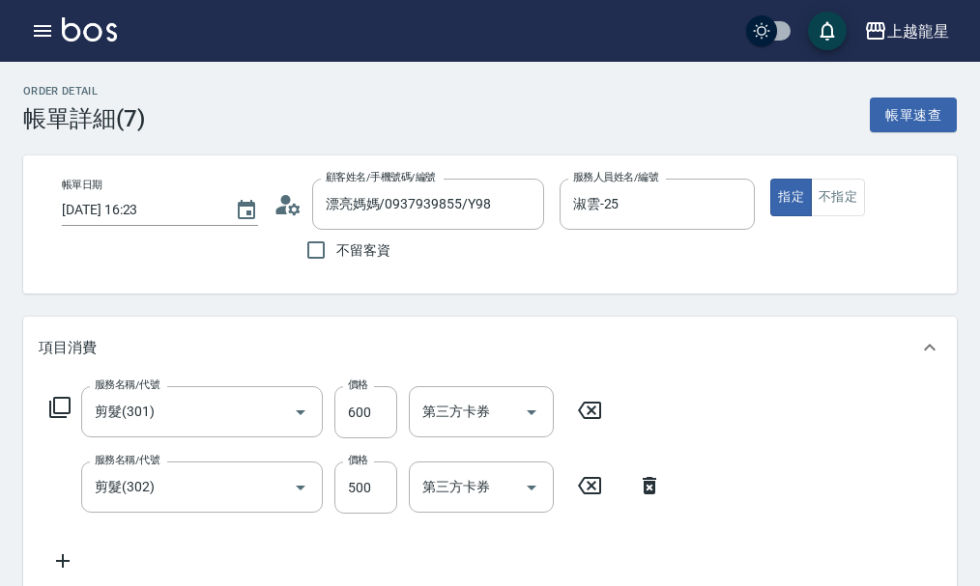
type input "漂亮媽媽/0937939855/Y98"
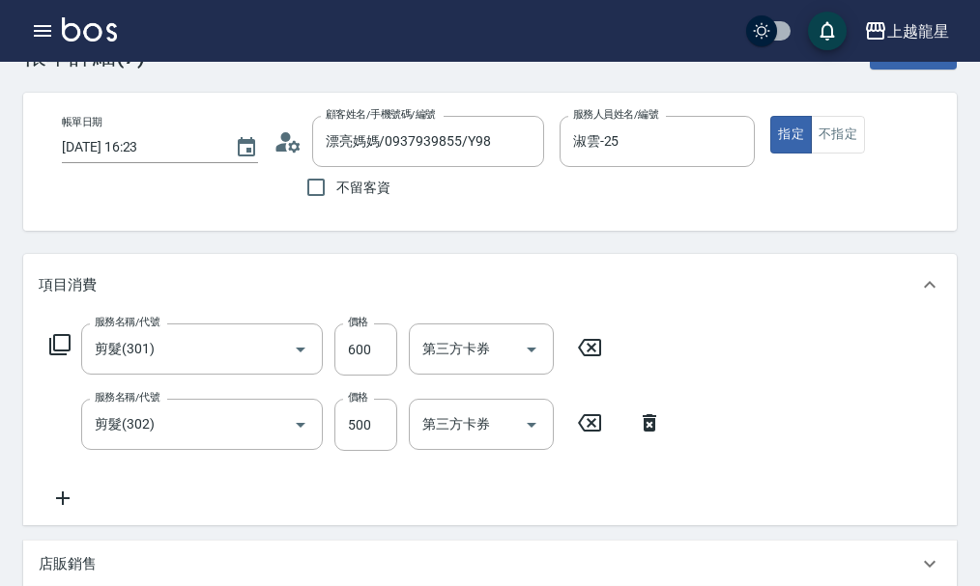
scroll to position [97, 0]
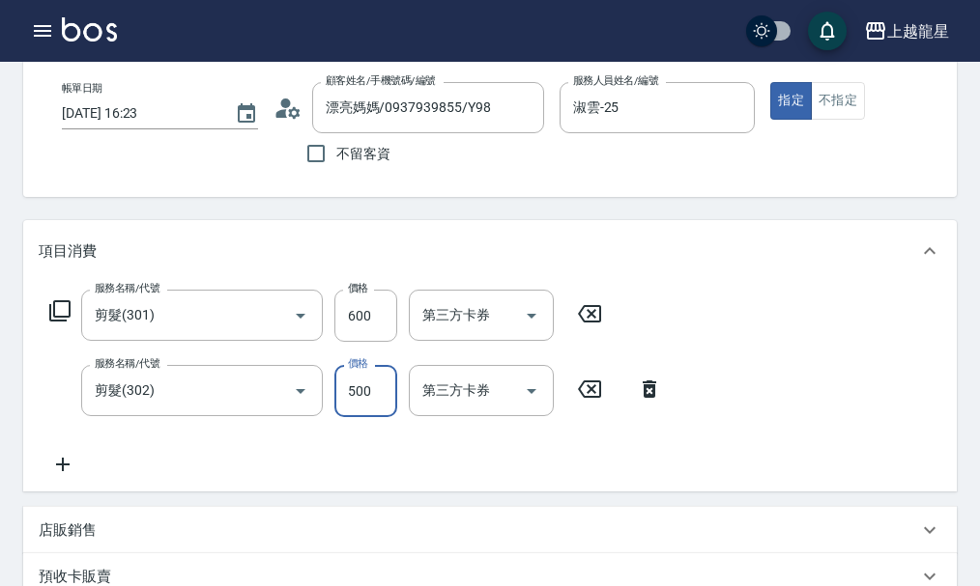
click at [367, 413] on input "500" at bounding box center [365, 391] width 63 height 52
type input "550"
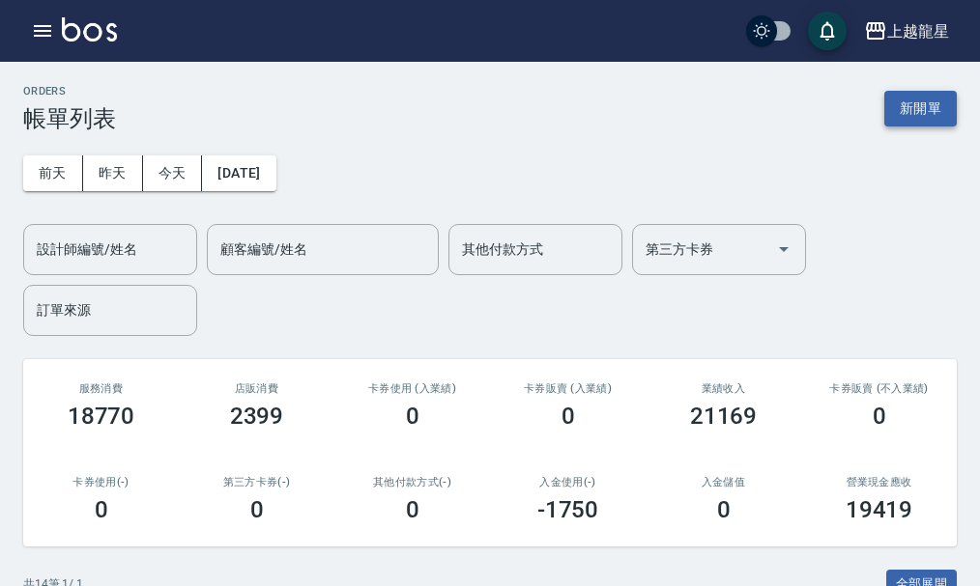
click at [926, 102] on button "新開單" at bounding box center [920, 109] width 72 height 36
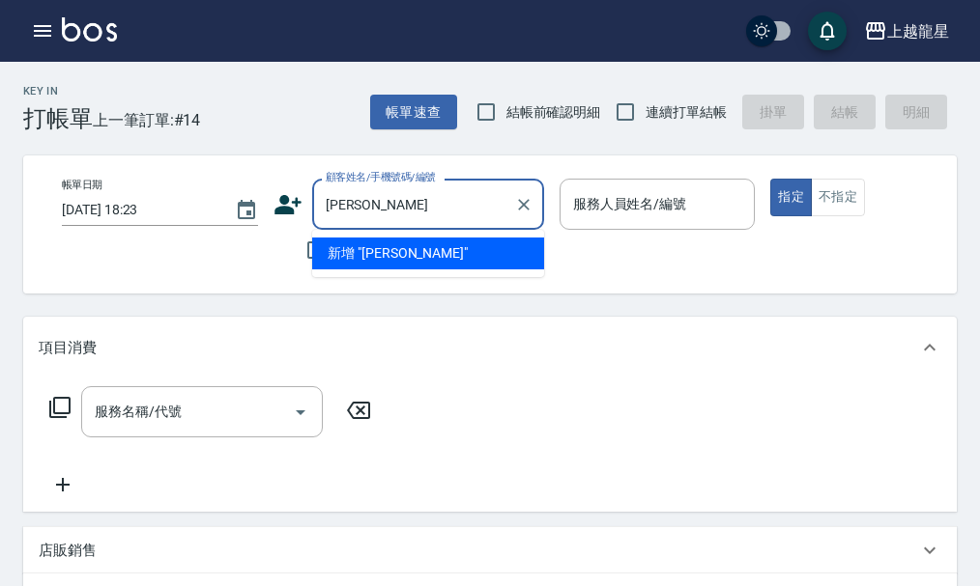
type input "[PERSON_NAME]"
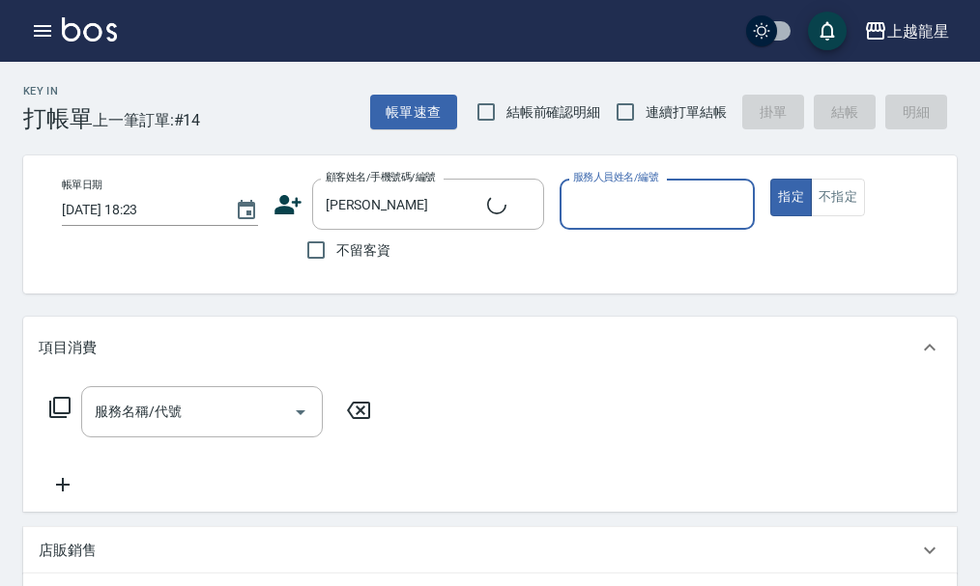
click at [770, 179] on button "指定" at bounding box center [791, 198] width 42 height 38
type button "true"
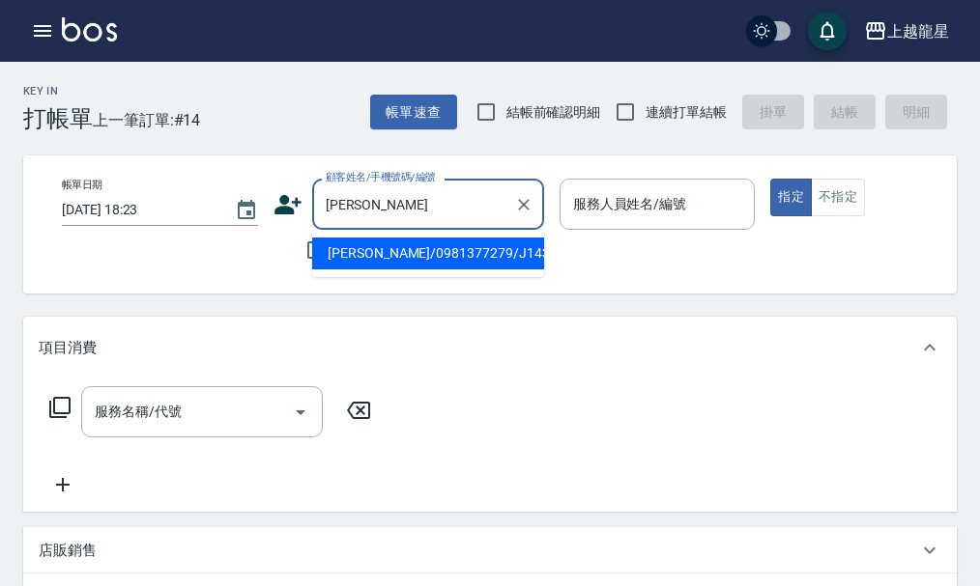
click at [399, 221] on input "[PERSON_NAME]" at bounding box center [413, 204] width 185 height 34
click at [530, 210] on icon "Clear" at bounding box center [523, 204] width 19 height 19
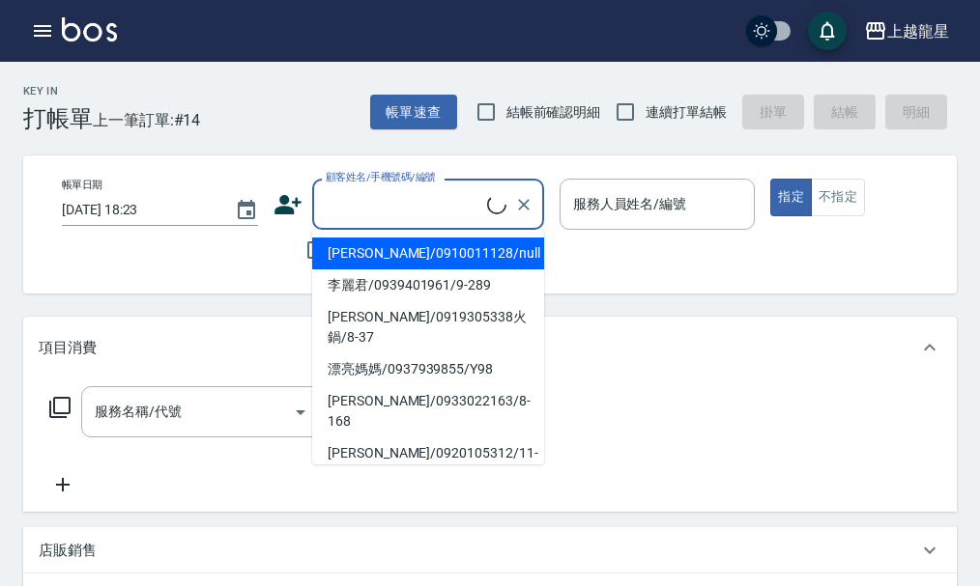
click at [377, 299] on li "李麗君/0939401961/9-289" at bounding box center [428, 286] width 232 height 32
type input "李麗君/0939401961/9-289"
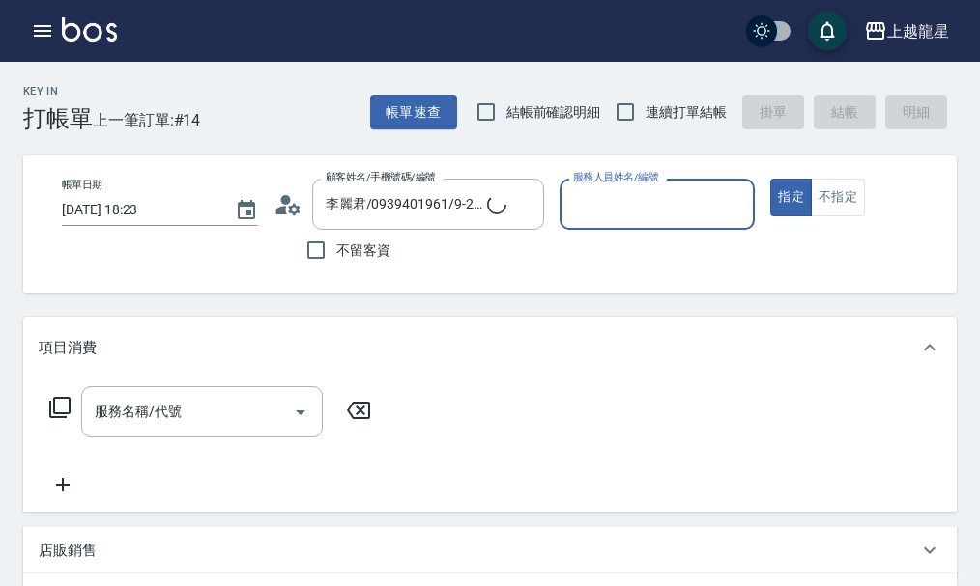
type input "雅君-7"
click at [517, 212] on icon "Clear" at bounding box center [523, 204] width 19 height 19
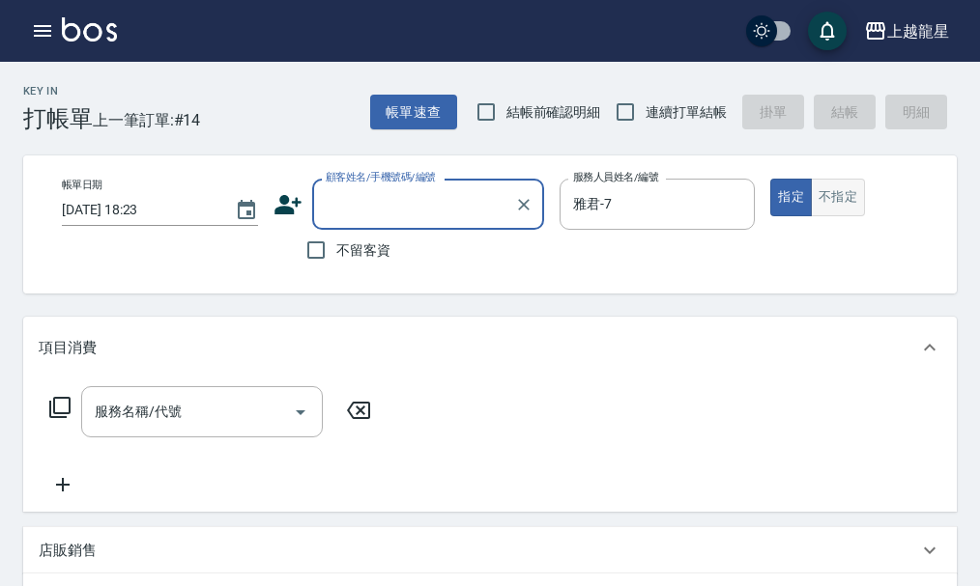
drag, startPoint x: 819, startPoint y: 197, endPoint x: 790, endPoint y: 185, distance: 31.2
click at [819, 196] on button "不指定" at bounding box center [837, 198] width 54 height 38
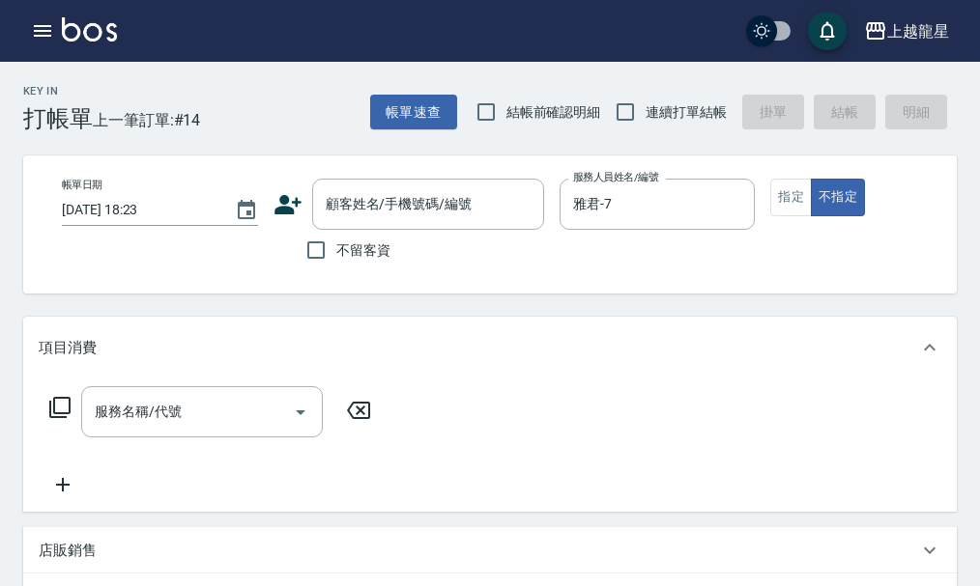
click at [364, 240] on label "不留客資" at bounding box center [343, 250] width 95 height 41
click at [336, 240] on input "不留客資" at bounding box center [316, 250] width 41 height 41
checkbox input "true"
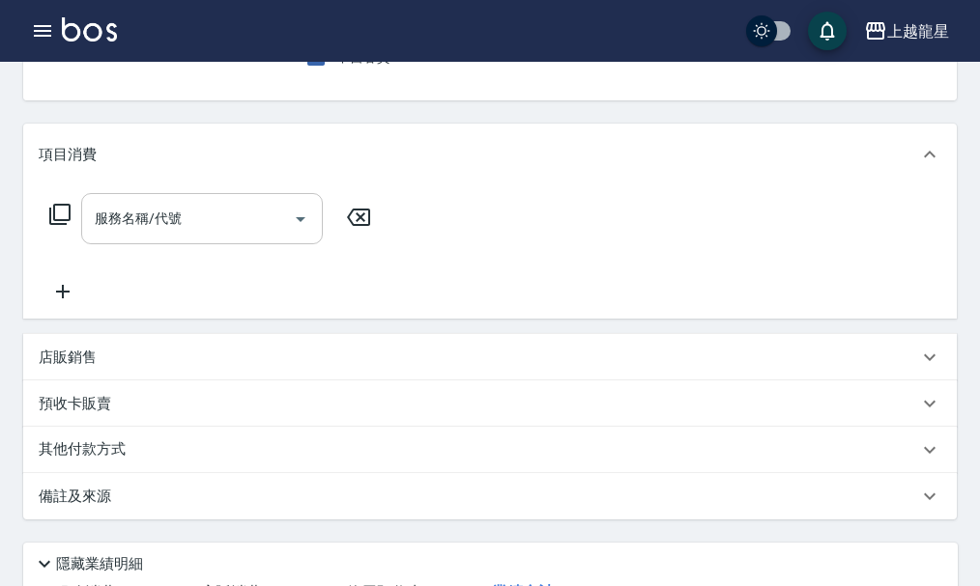
click at [221, 219] on input "服務名稱/代號" at bounding box center [187, 219] width 195 height 34
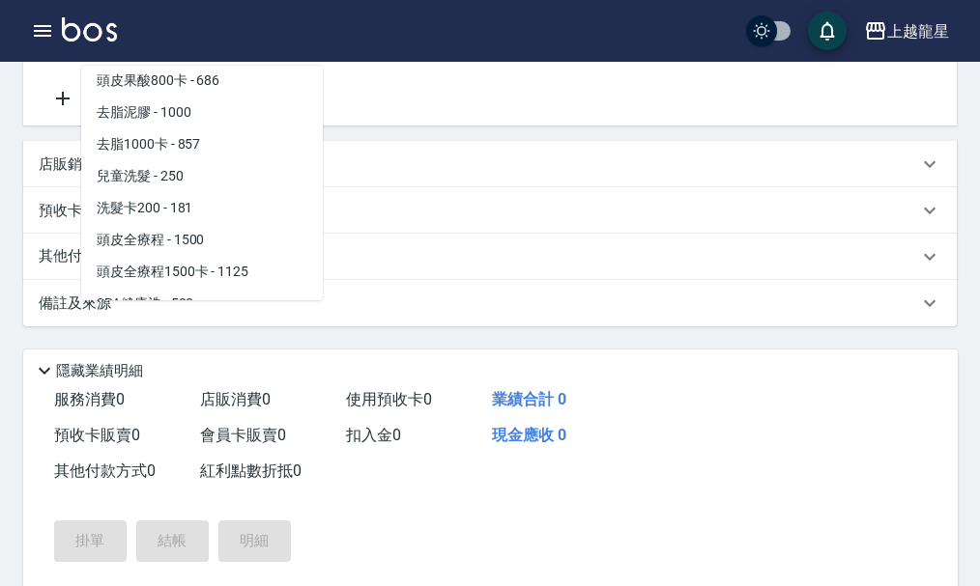
scroll to position [1063, 0]
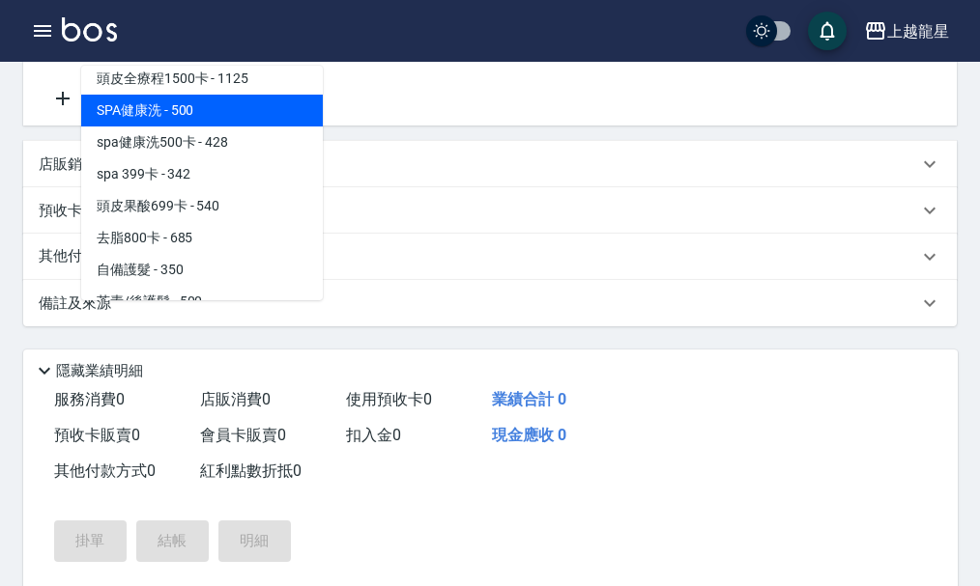
click at [222, 114] on span "SPA健康洗 - 500" at bounding box center [202, 111] width 242 height 32
type input "SPA健康洗(513)"
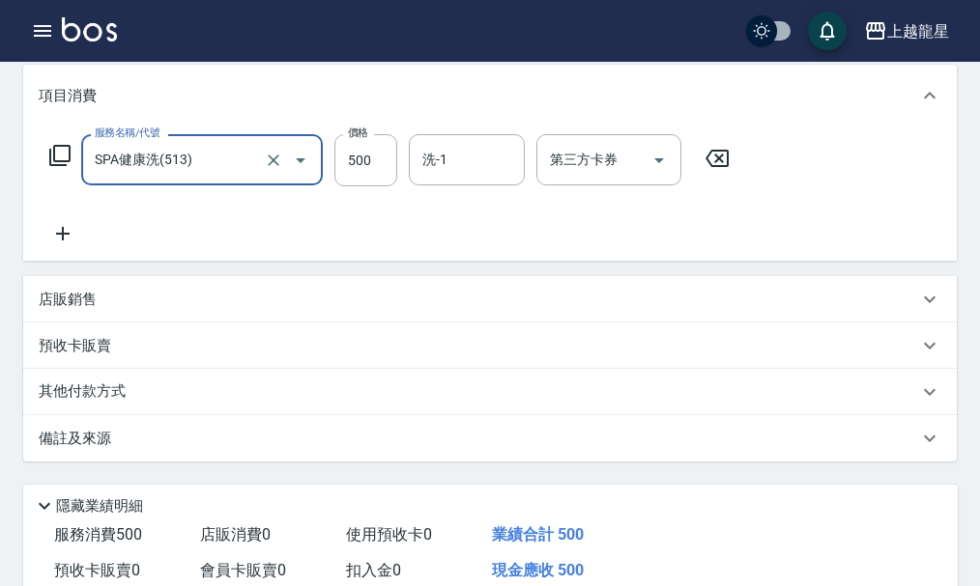
scroll to position [97, 0]
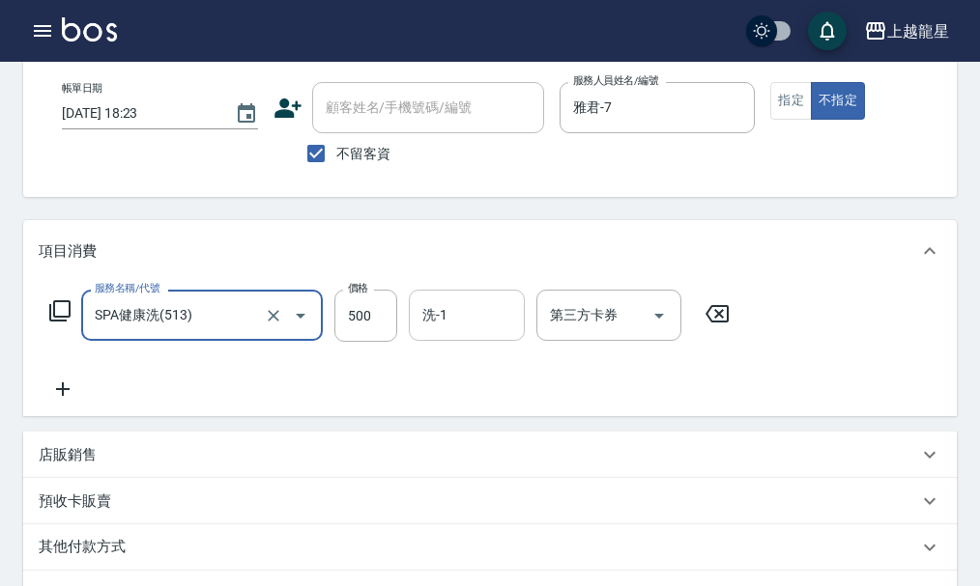
click at [451, 325] on input "洗-1" at bounding box center [466, 315] width 99 height 34
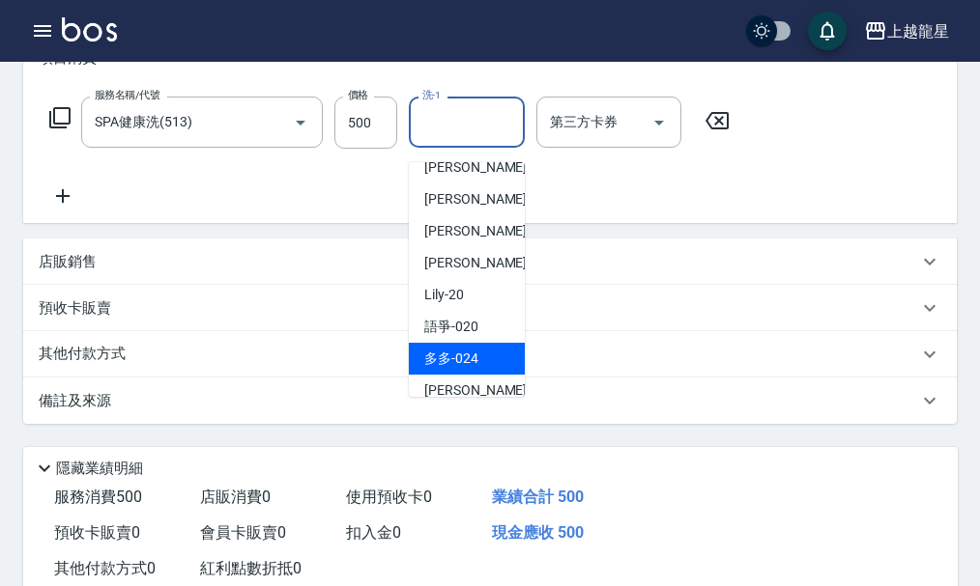
scroll to position [290, 0]
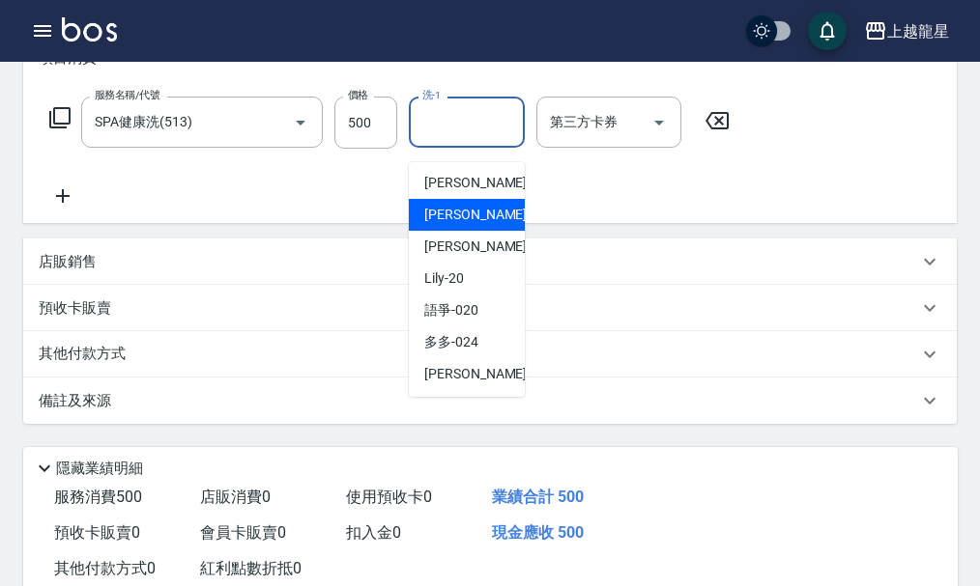
click at [465, 215] on span "義潔 -16" at bounding box center [485, 215] width 122 height 20
type input "義潔-16"
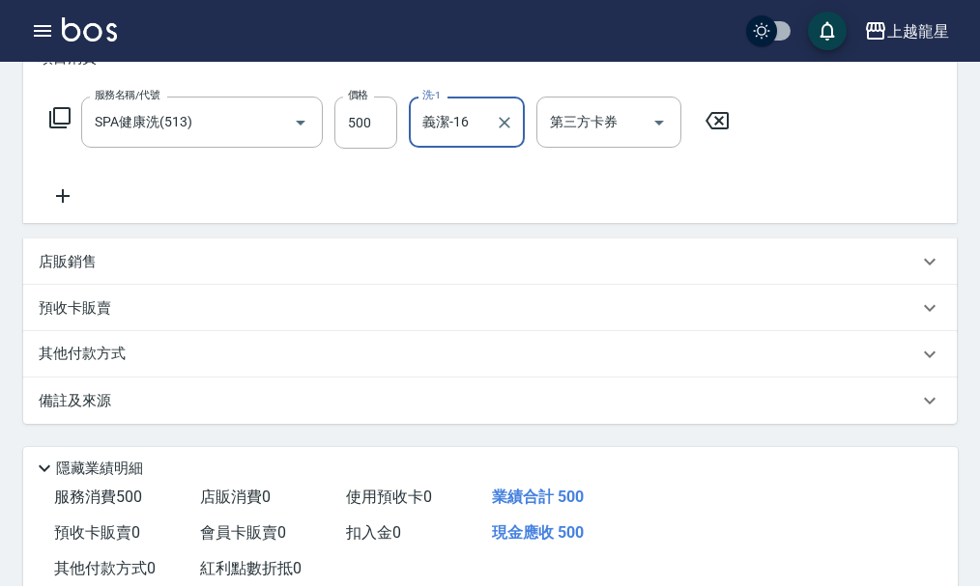
click at [63, 203] on icon at bounding box center [63, 196] width 14 height 14
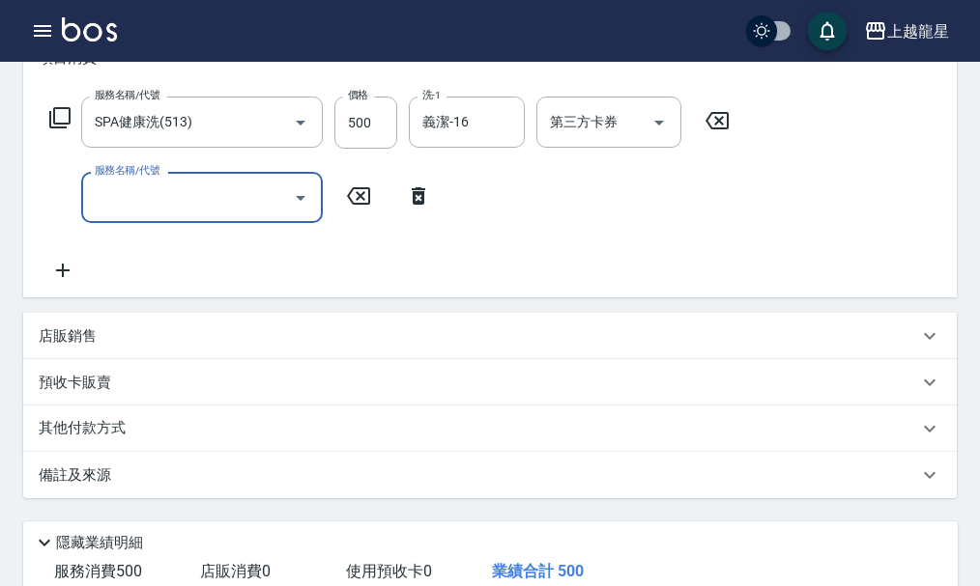
click at [94, 202] on input "服務名稱/代號" at bounding box center [187, 198] width 195 height 34
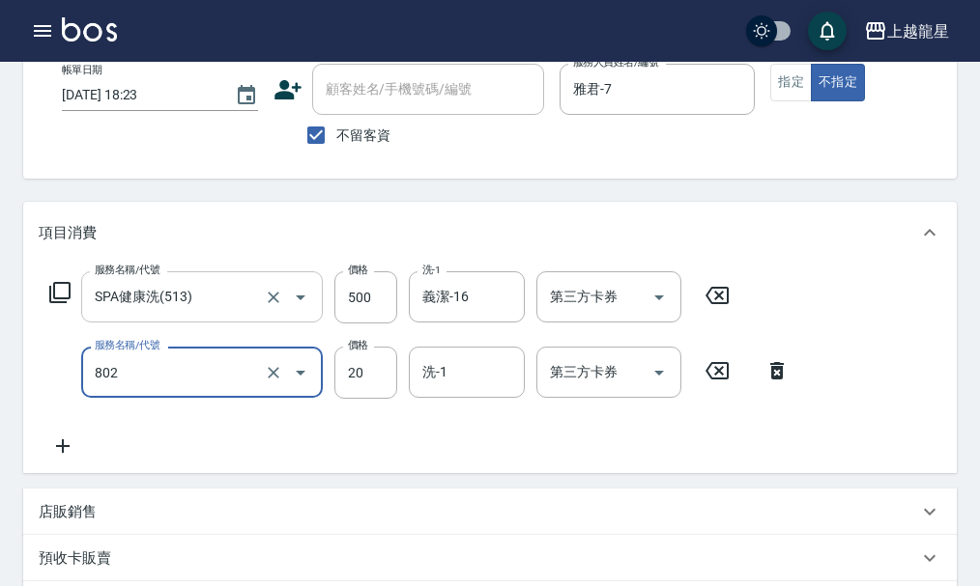
scroll to position [108, 0]
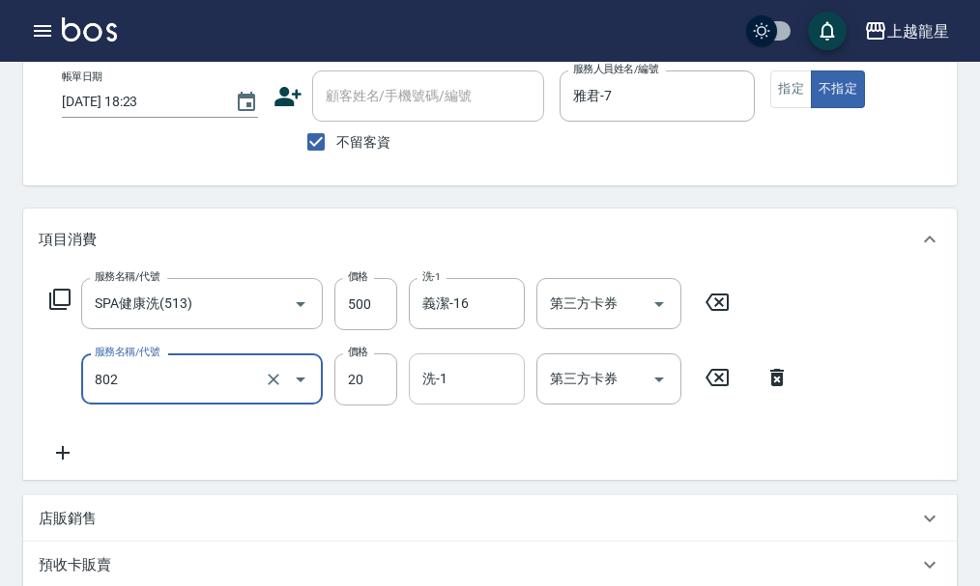
click at [456, 396] on input "洗-1" at bounding box center [466, 379] width 99 height 34
type input "潤絲(802)"
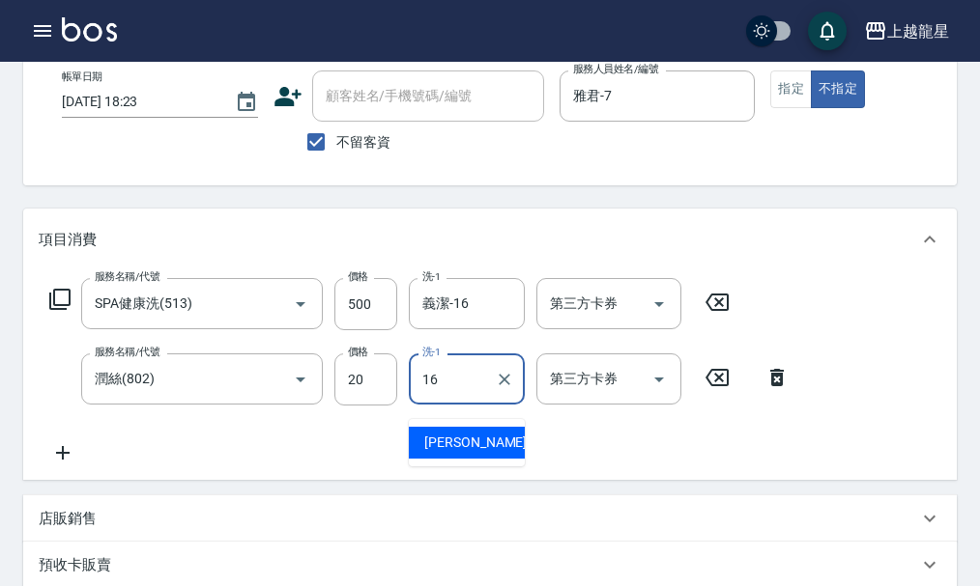
type input "義潔-16"
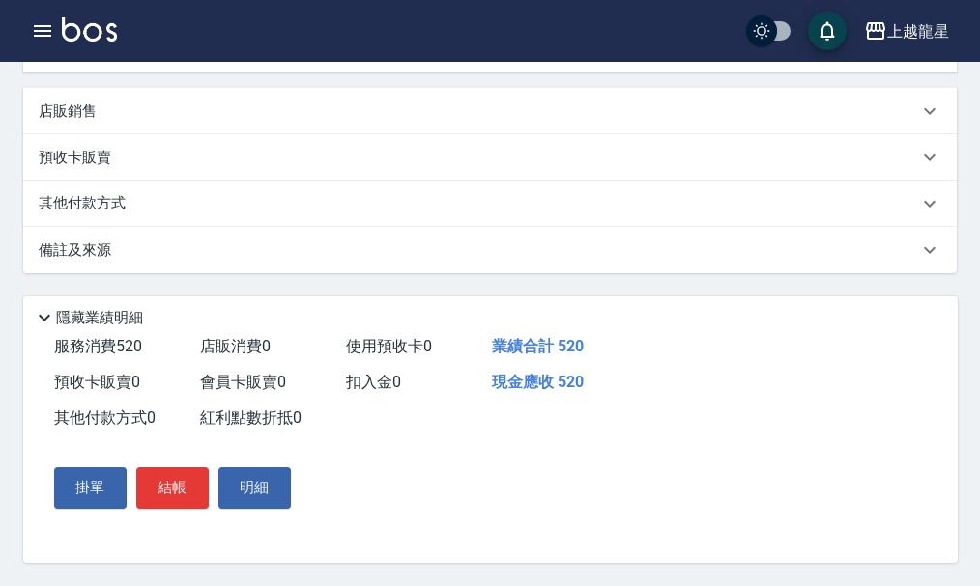
scroll to position [539, 0]
click at [155, 486] on button "結帳" at bounding box center [172, 488] width 72 height 41
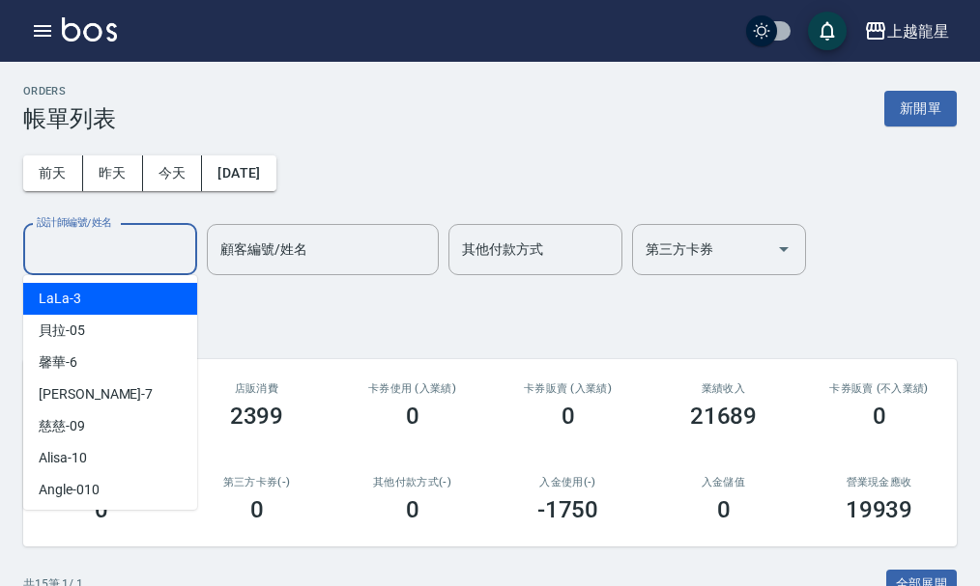
click at [122, 252] on input "設計師編號/姓名" at bounding box center [110, 250] width 156 height 34
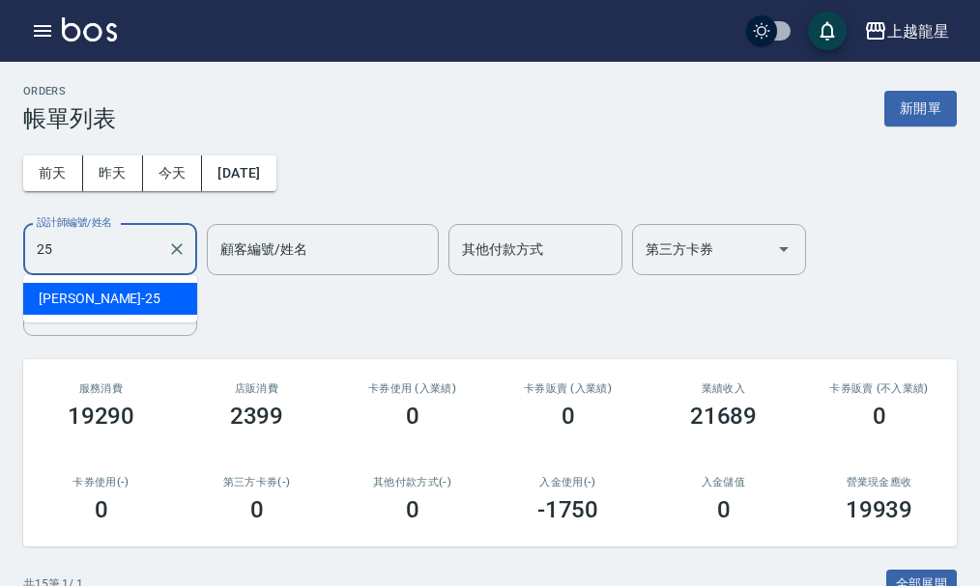
type input "淑雲-25"
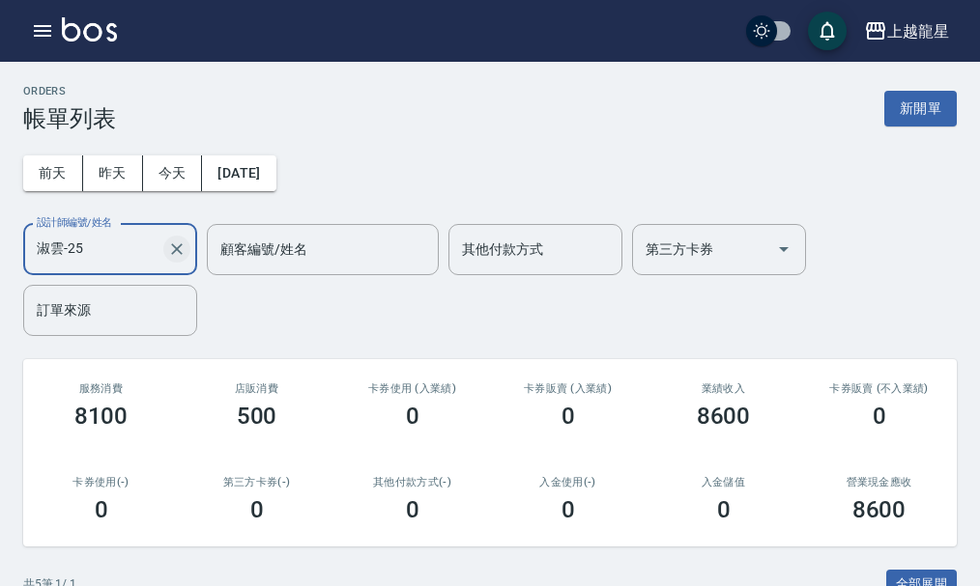
click at [180, 253] on icon "Clear" at bounding box center [177, 249] width 12 height 12
type input "雅君-7"
click at [178, 246] on icon "Clear" at bounding box center [176, 249] width 19 height 19
type input "4"
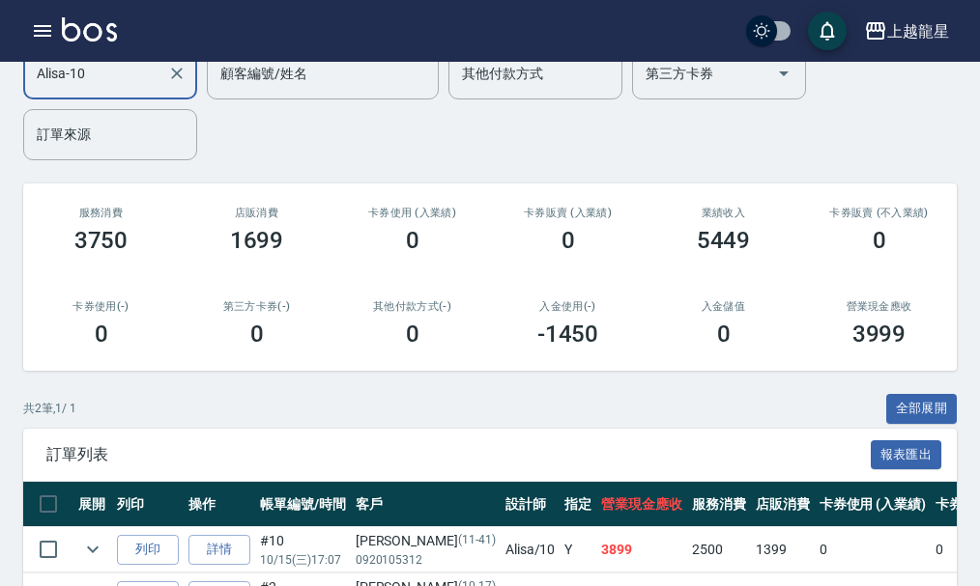
scroll to position [290, 0]
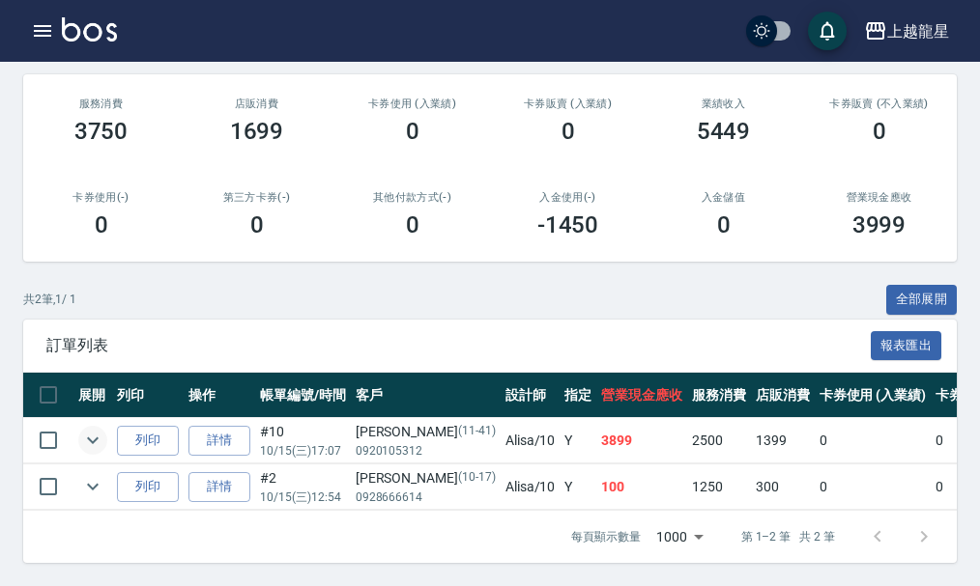
type input "Alisa-10"
click at [90, 434] on icon "expand row" at bounding box center [92, 440] width 23 height 23
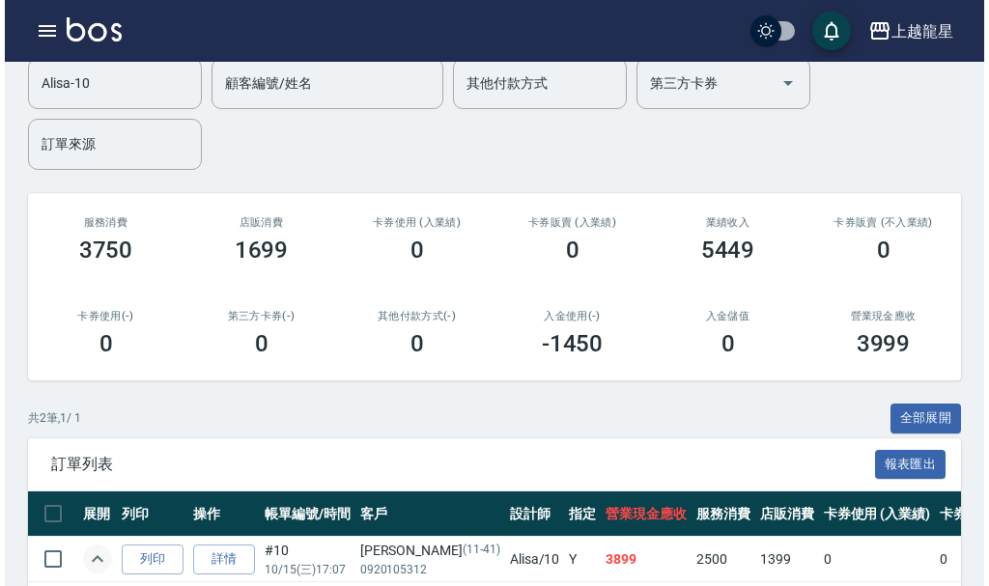
scroll to position [0, 0]
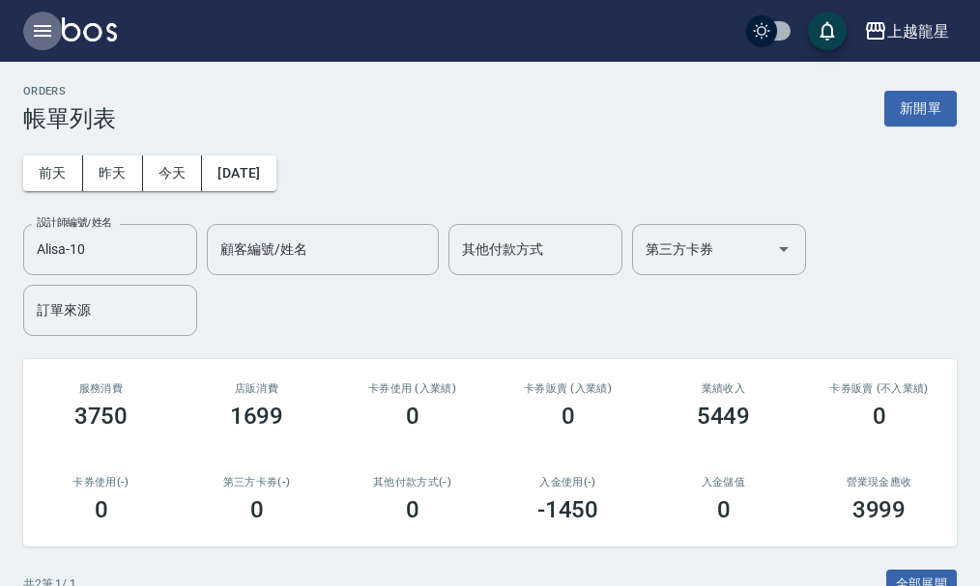
click at [41, 28] on icon "button" at bounding box center [42, 30] width 23 height 23
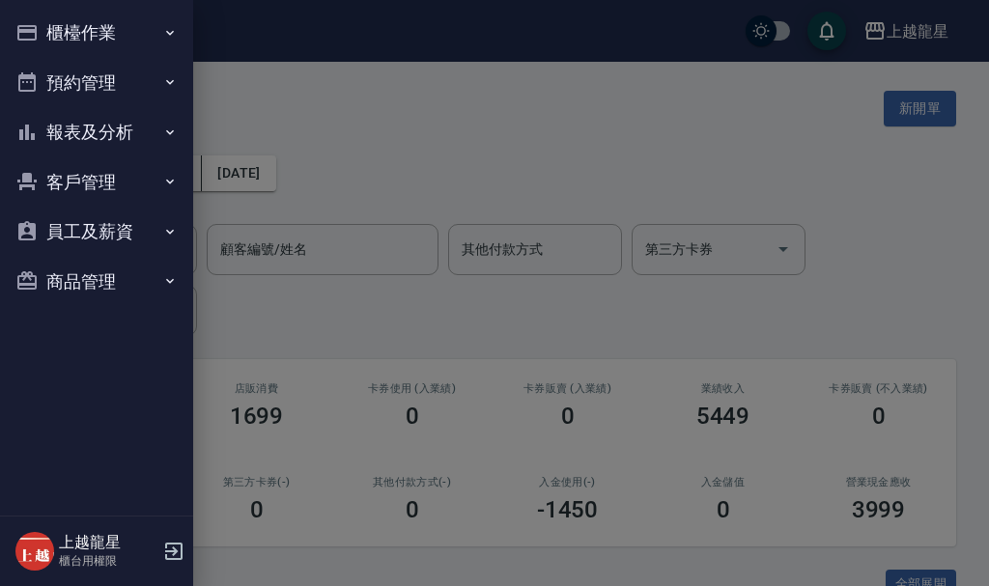
click at [141, 125] on button "報表及分析" at bounding box center [97, 132] width 178 height 50
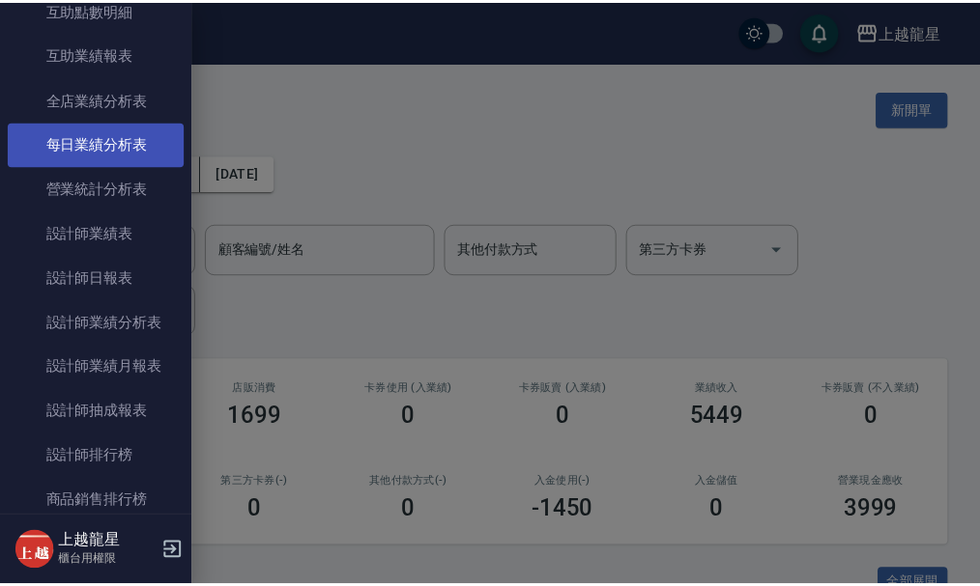
scroll to position [483, 0]
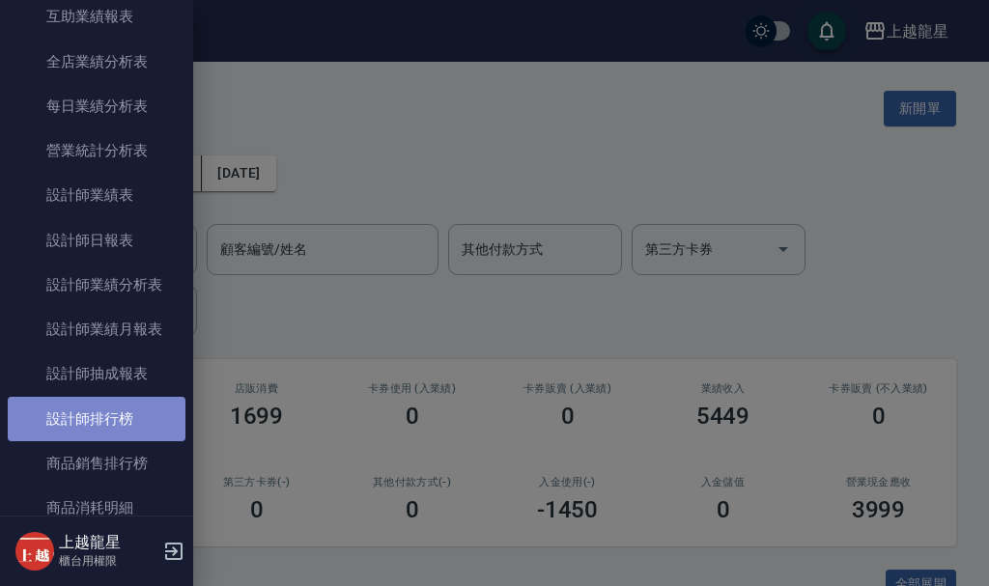
click at [117, 425] on link "設計師排行榜" at bounding box center [97, 419] width 178 height 44
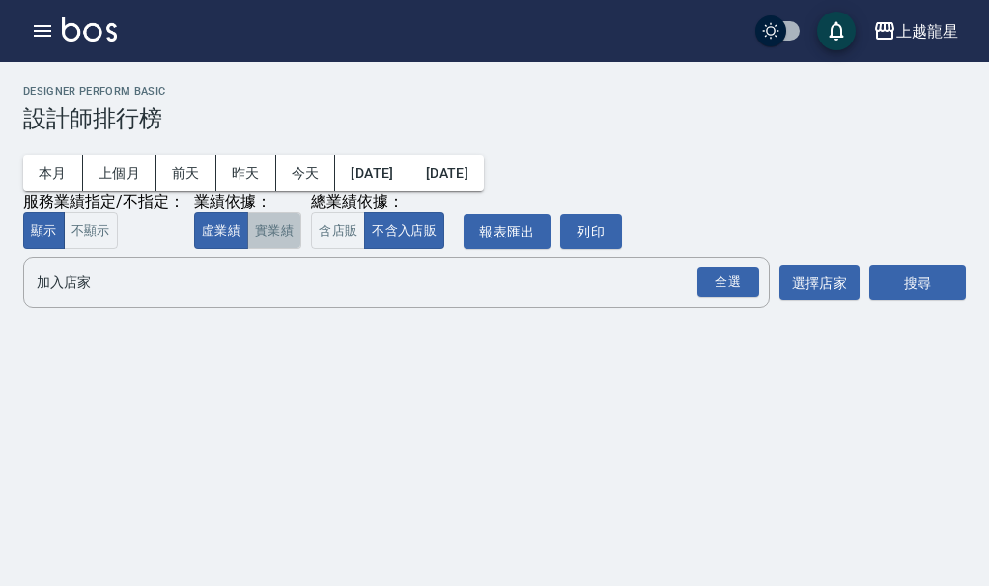
click at [264, 239] on button "實業績" at bounding box center [274, 232] width 54 height 38
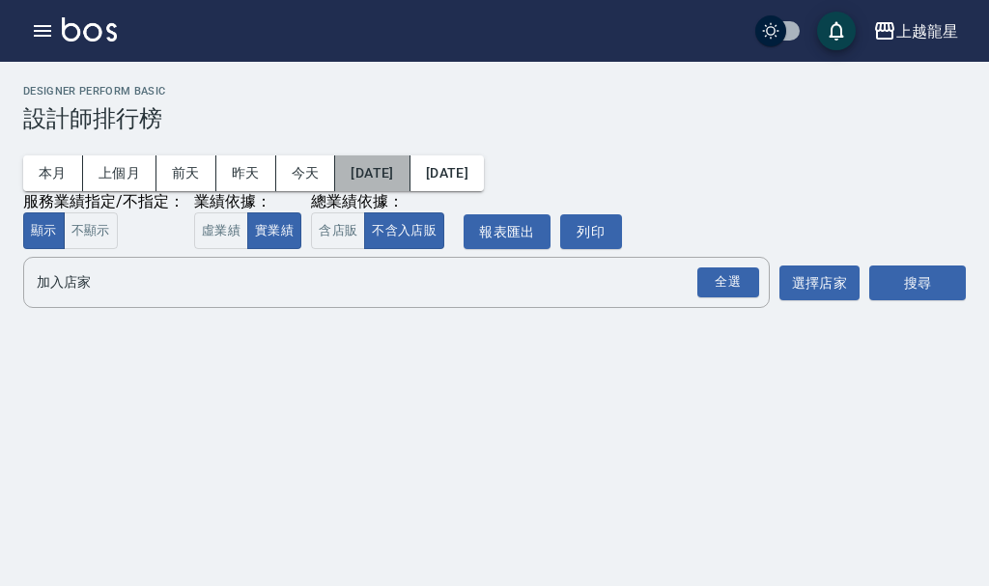
click at [401, 175] on button "[DATE]" at bounding box center [372, 174] width 74 height 36
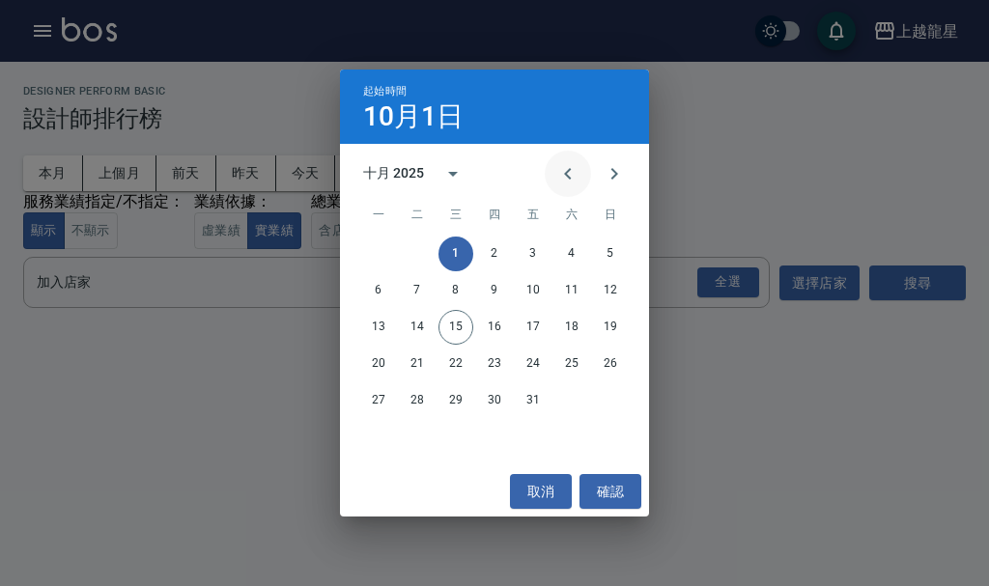
click at [560, 172] on icon "Previous month" at bounding box center [567, 173] width 23 height 23
click at [562, 319] on button "20" at bounding box center [571, 327] width 35 height 35
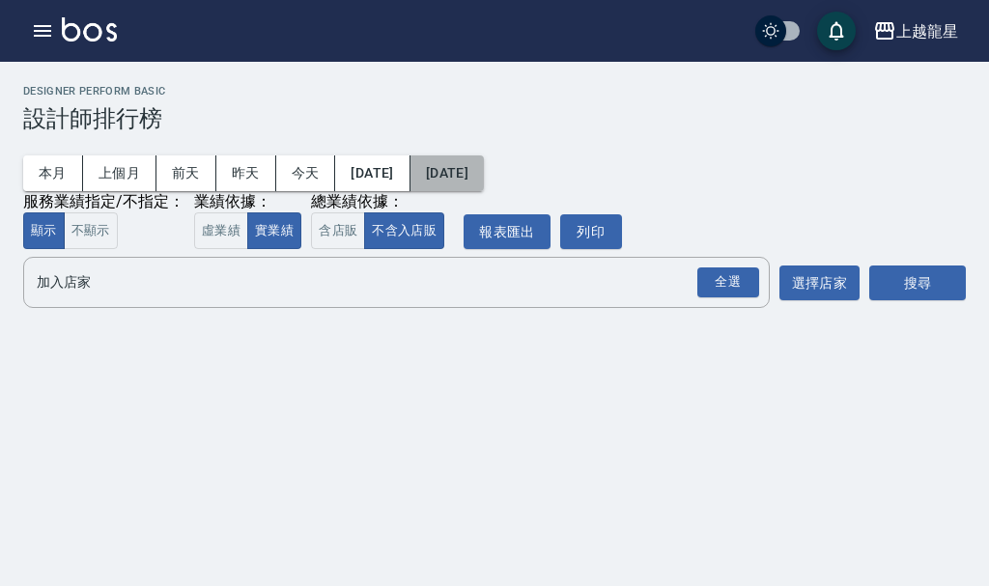
click at [484, 170] on button "[DATE]" at bounding box center [447, 174] width 73 height 36
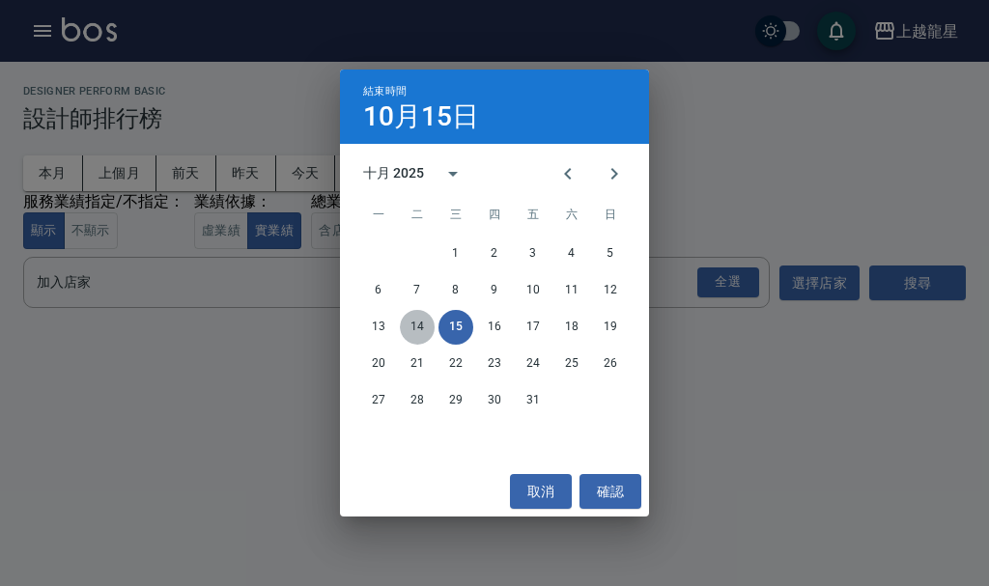
click at [421, 320] on button "14" at bounding box center [417, 327] width 35 height 35
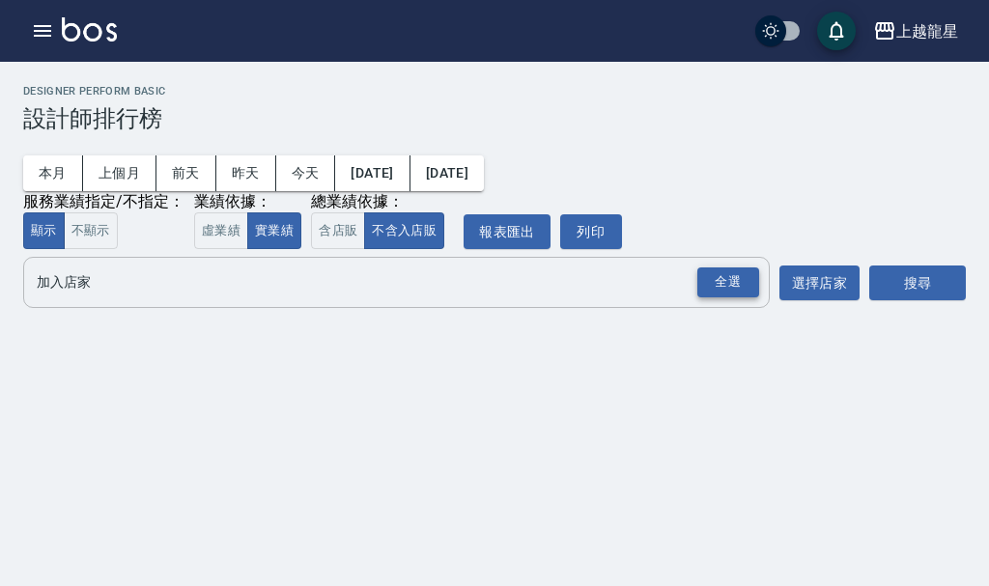
click at [713, 290] on div "全選" at bounding box center [728, 283] width 62 height 30
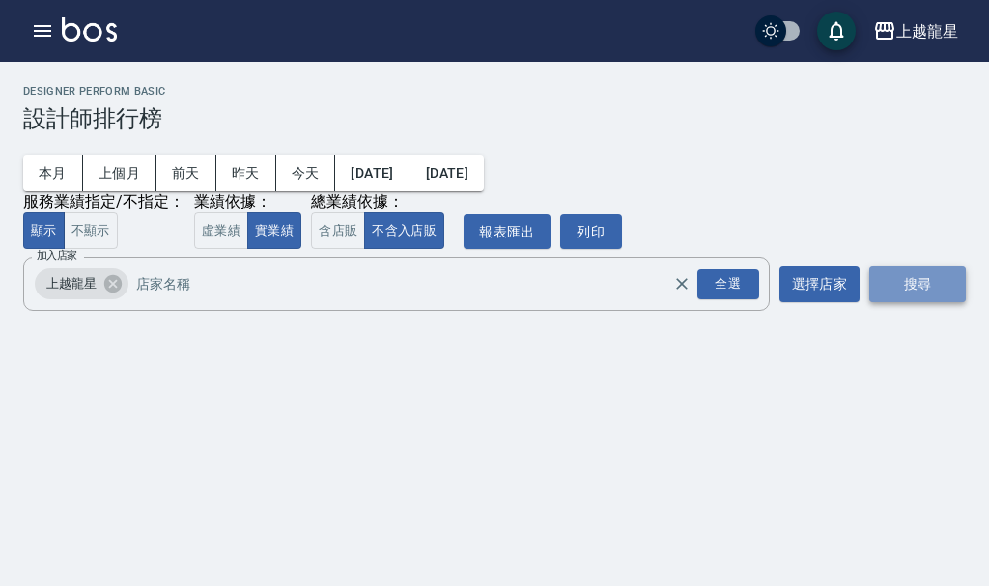
click at [924, 270] on button "搜尋" at bounding box center [917, 285] width 97 height 36
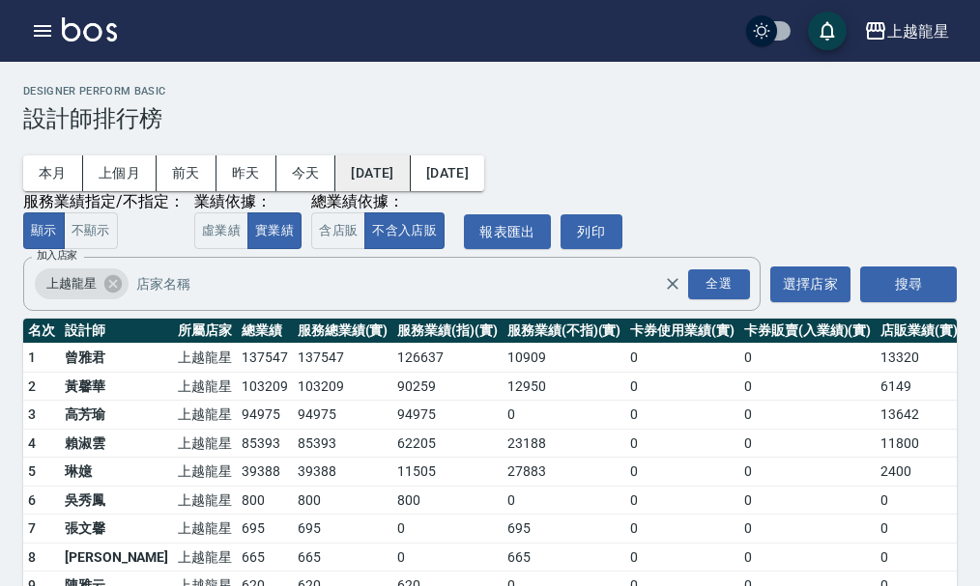
click at [410, 176] on button "[DATE]" at bounding box center [372, 174] width 74 height 36
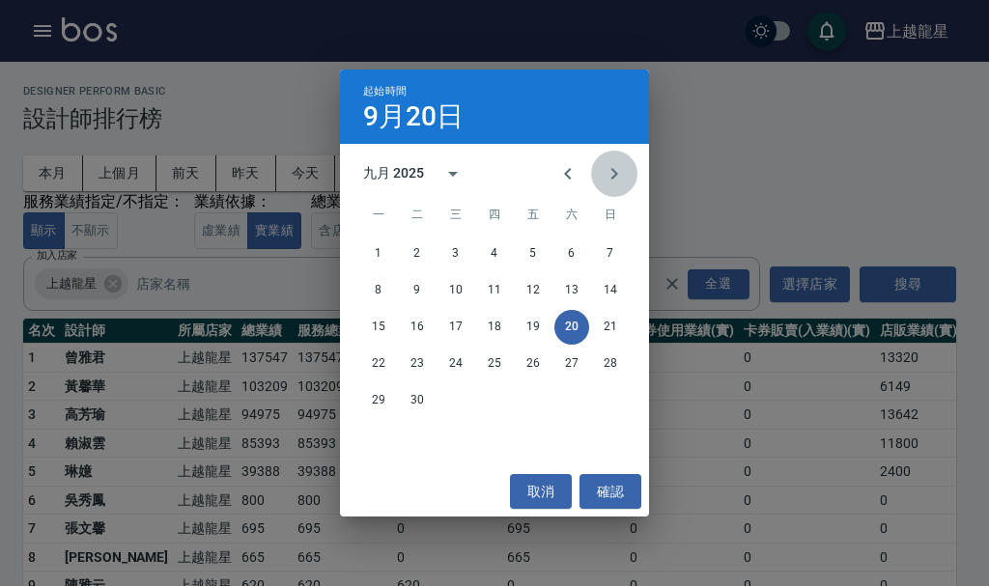
click at [624, 175] on icon "Next month" at bounding box center [614, 173] width 23 height 23
click at [450, 247] on button "1" at bounding box center [456, 254] width 35 height 35
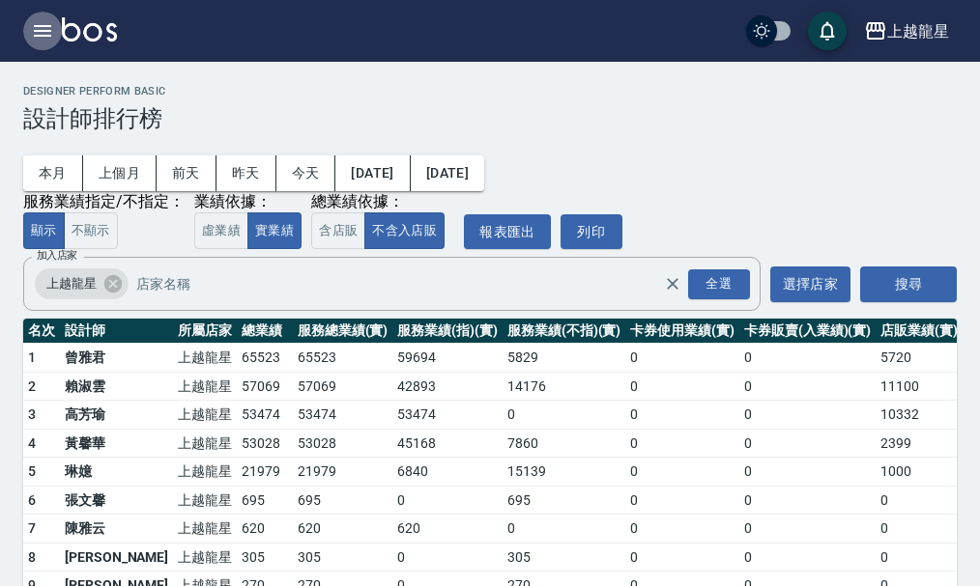
click at [43, 29] on icon "button" at bounding box center [42, 30] width 23 height 23
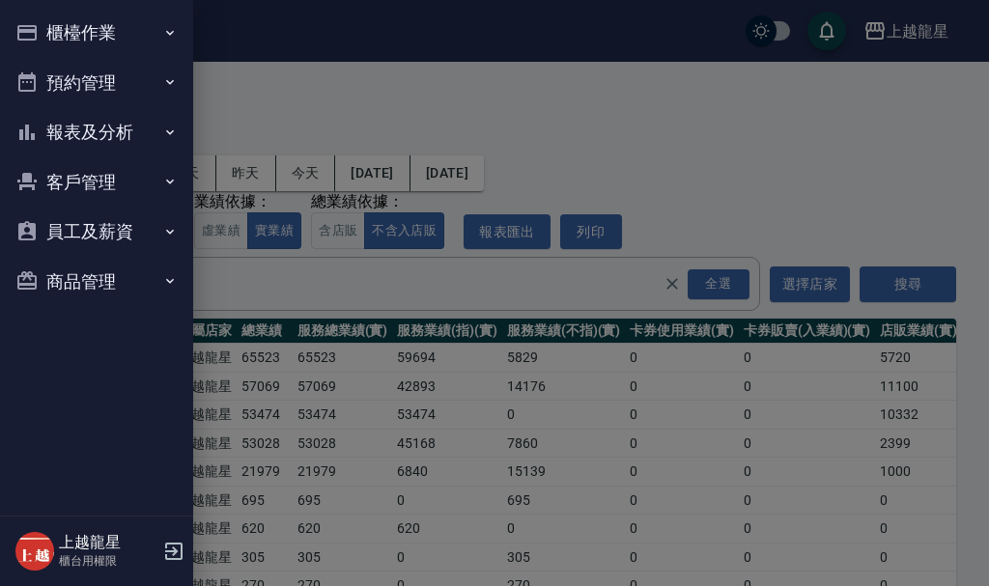
click at [63, 30] on button "櫃檯作業" at bounding box center [97, 33] width 178 height 50
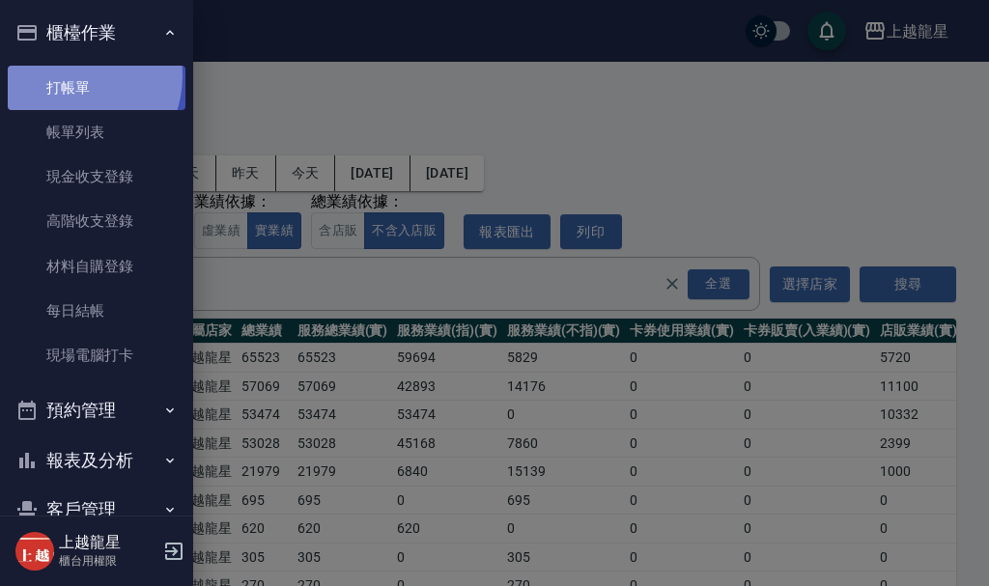
click at [68, 75] on link "打帳單" at bounding box center [97, 88] width 178 height 44
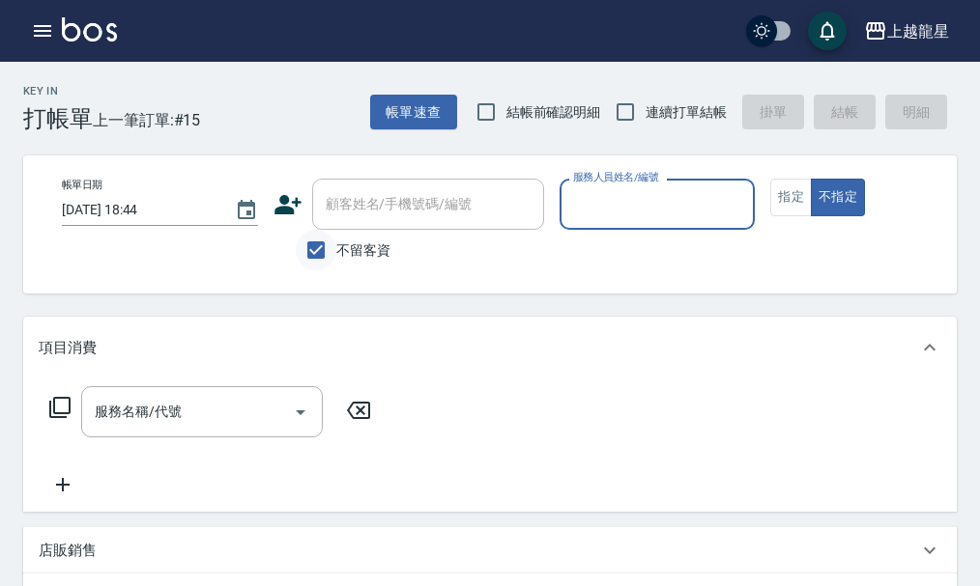
click at [320, 245] on input "不留客資" at bounding box center [316, 250] width 41 height 41
checkbox input "false"
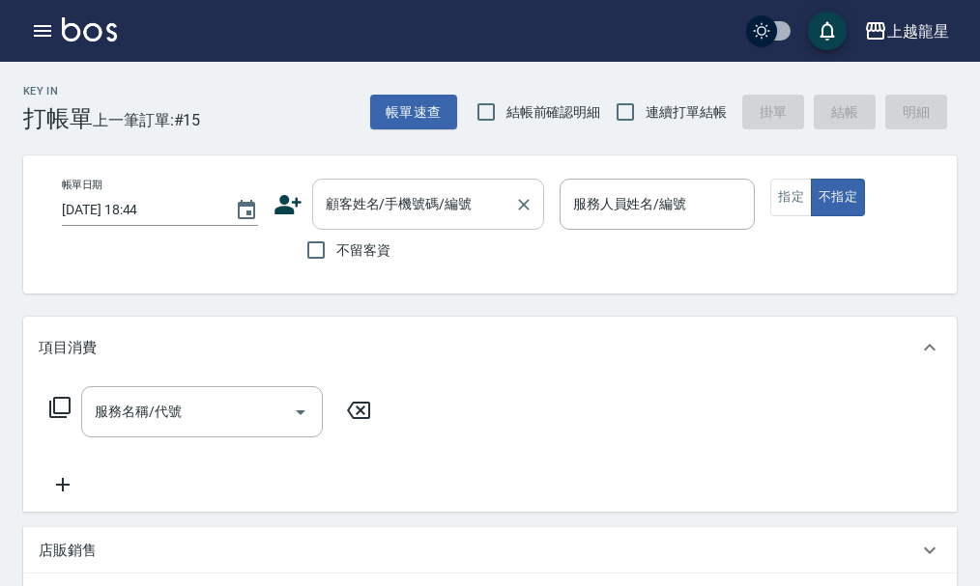
click at [350, 207] on div "顧客姓名/手機號碼/編號 顧客姓名/手機號碼/編號" at bounding box center [428, 204] width 232 height 51
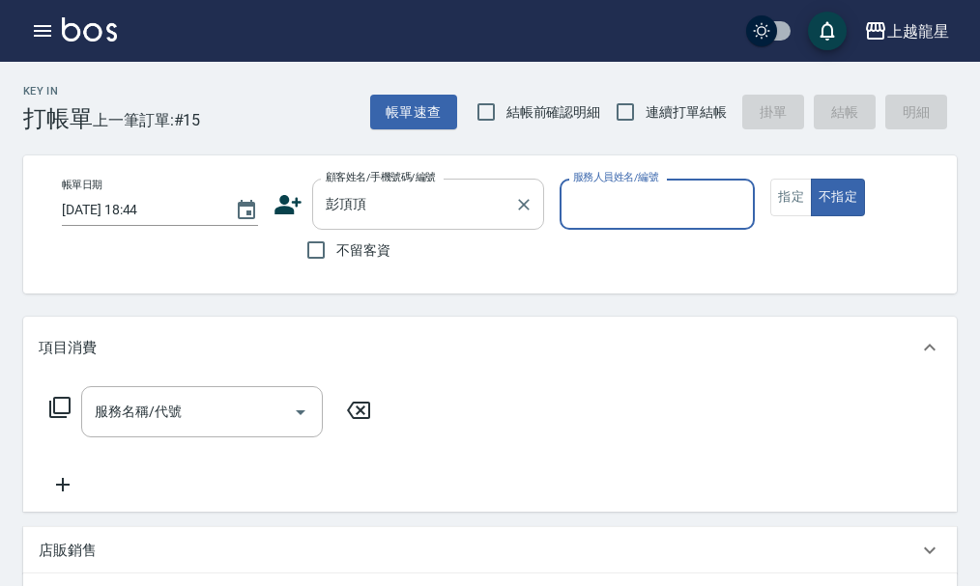
click at [377, 205] on input "彭頂頂" at bounding box center [413, 204] width 185 height 34
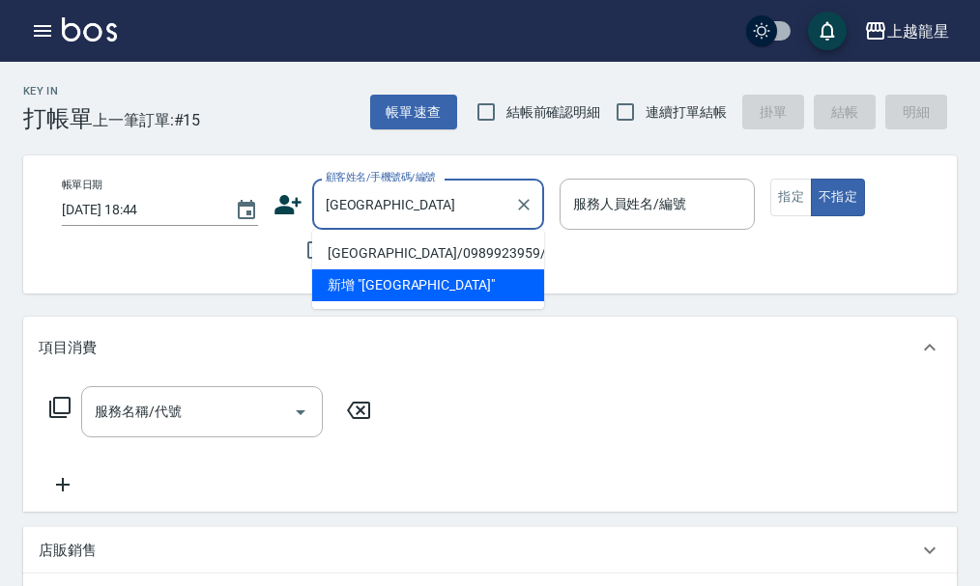
click at [365, 252] on li "[GEOGRAPHIC_DATA]/0989923959/null" at bounding box center [428, 254] width 232 height 32
type input "[GEOGRAPHIC_DATA]/0989923959/null"
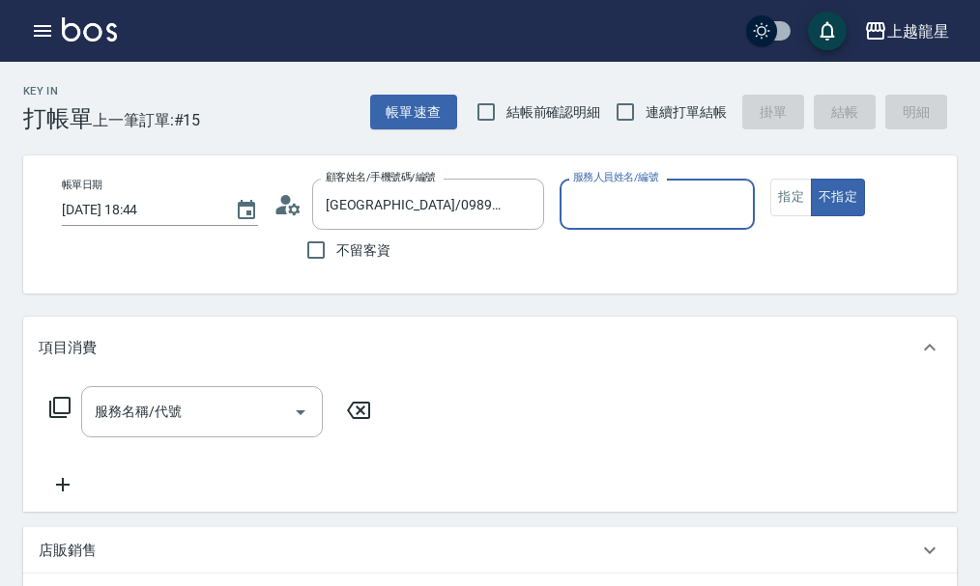
type input "Lily-20"
click at [732, 200] on icon "Clear" at bounding box center [734, 204] width 19 height 19
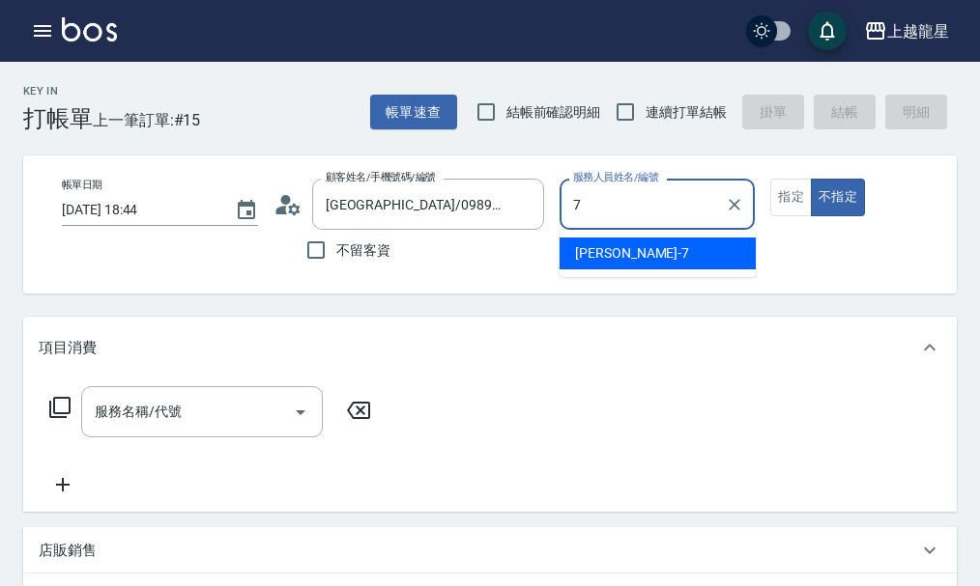
type input "雅君-7"
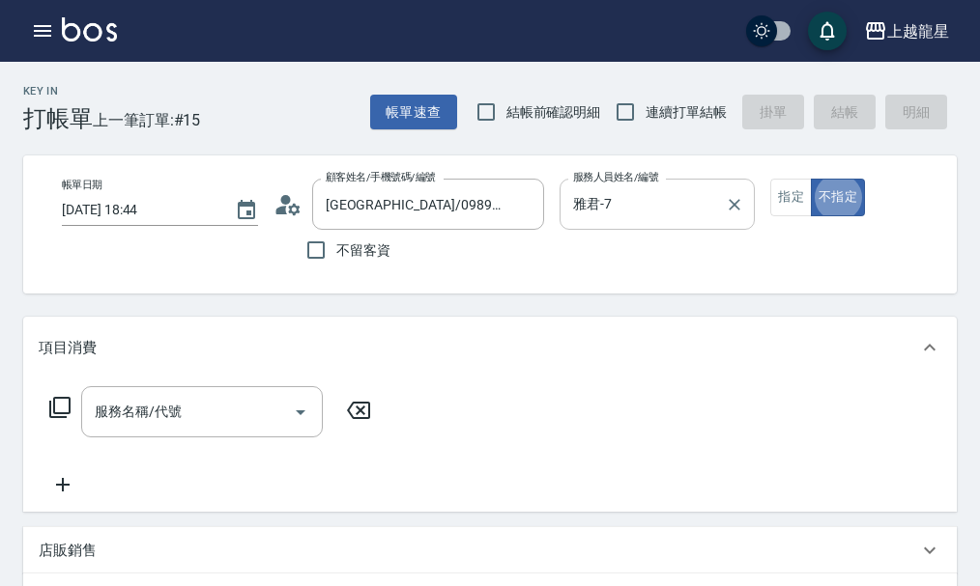
type button "false"
click at [785, 193] on button "指定" at bounding box center [791, 198] width 42 height 38
click at [147, 419] on div "服務名稱/代號 服務名稱/代號" at bounding box center [202, 411] width 242 height 51
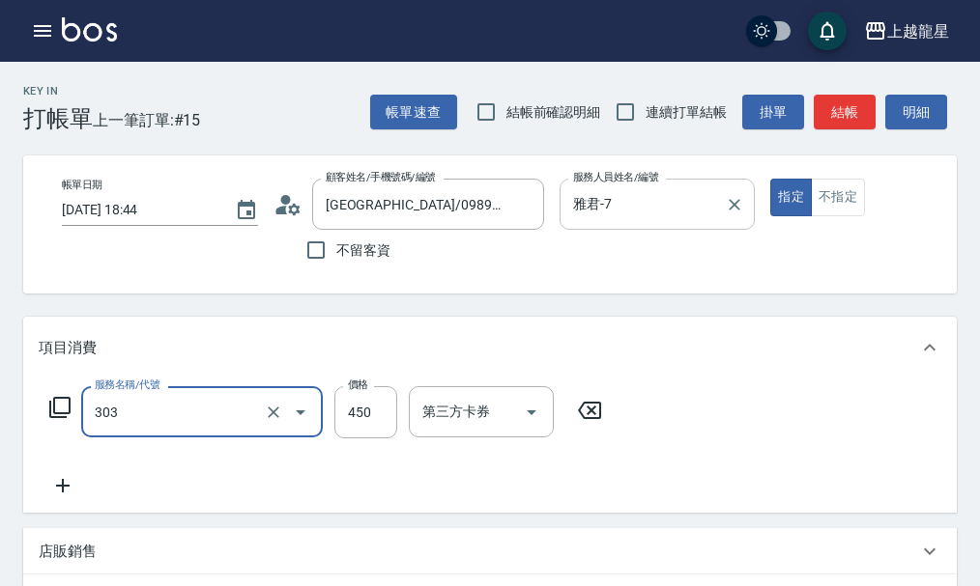
type input "剪髮(303)"
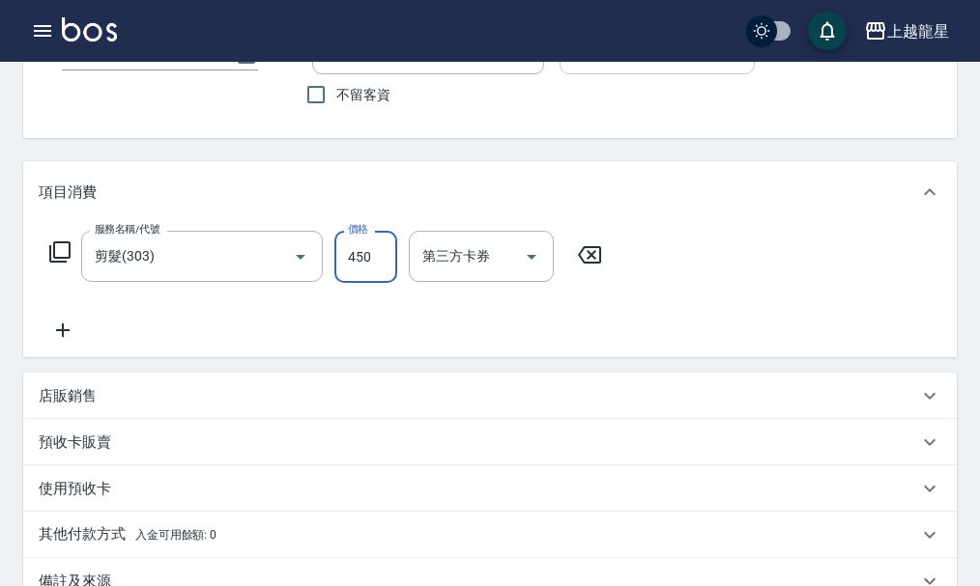
scroll to position [290, 0]
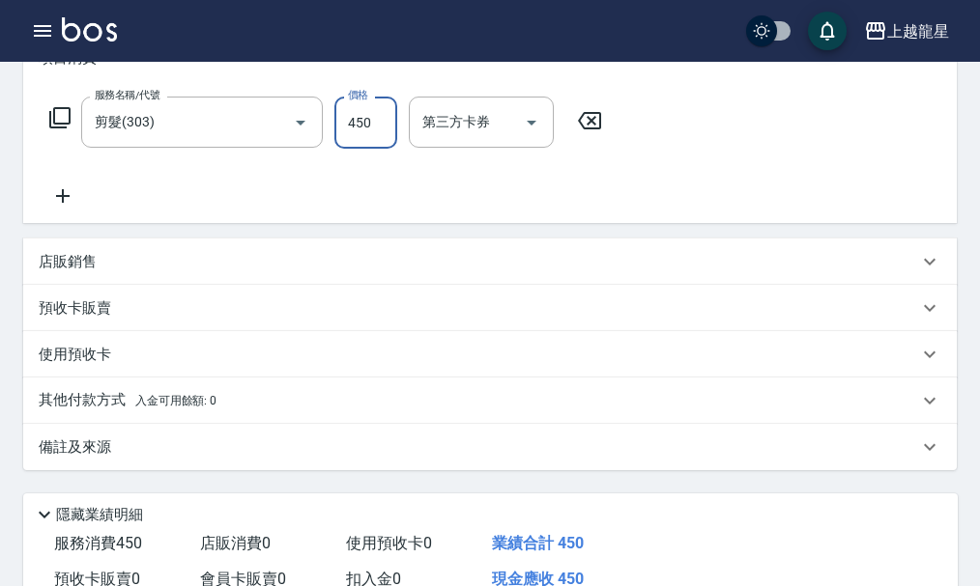
click at [100, 272] on div "店販銷售" at bounding box center [478, 262] width 879 height 20
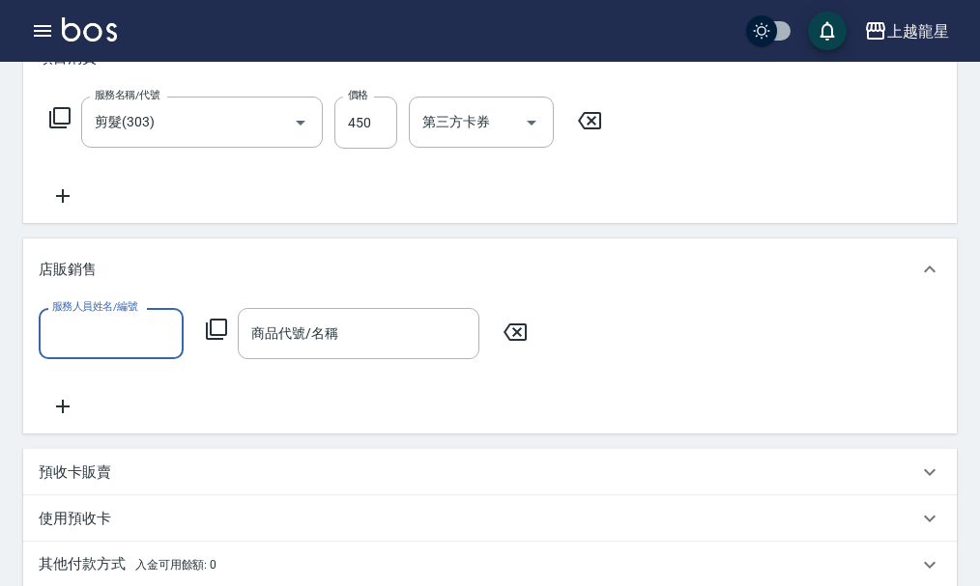
scroll to position [0, 0]
type input "雅君-7"
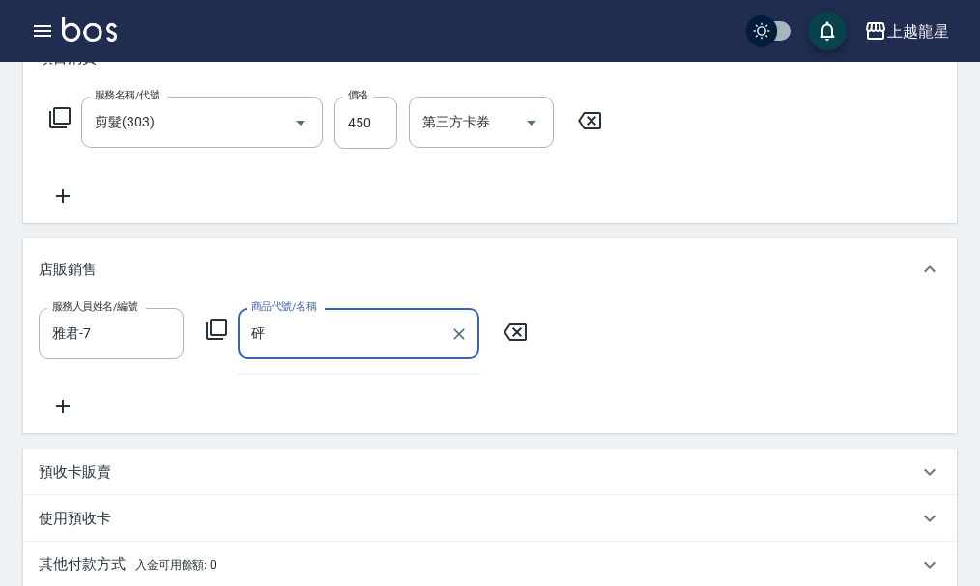
type input "澎"
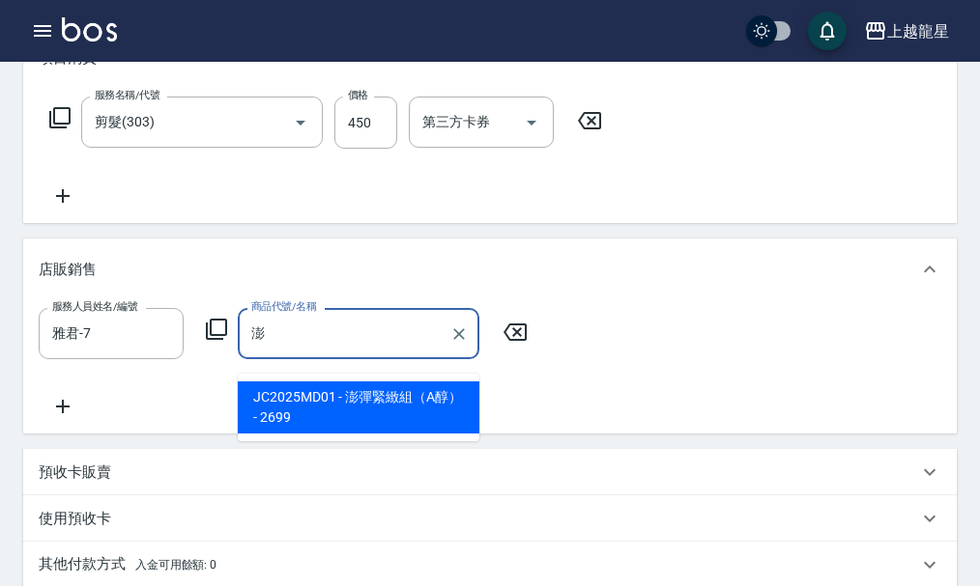
type input "漰"
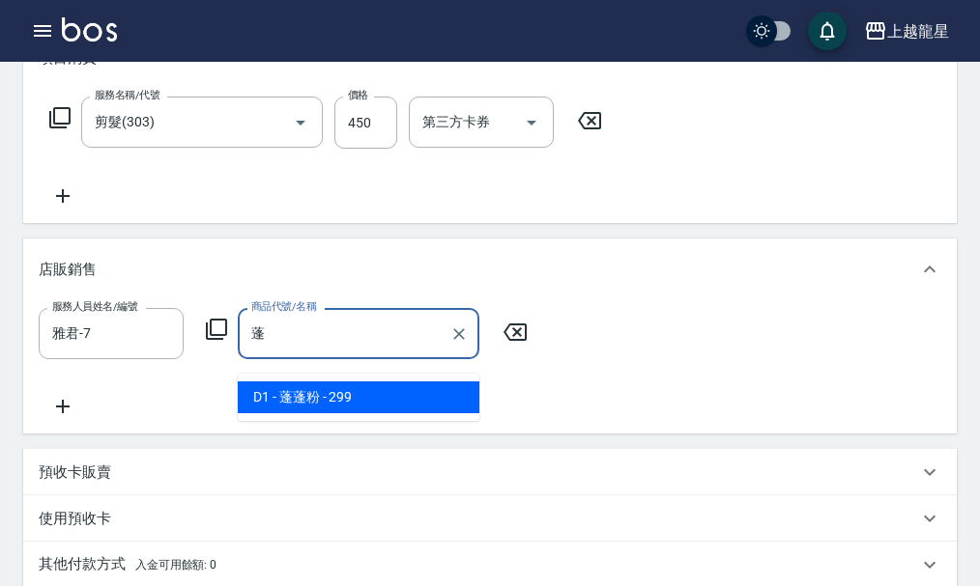
type input "營養液3號大+小"
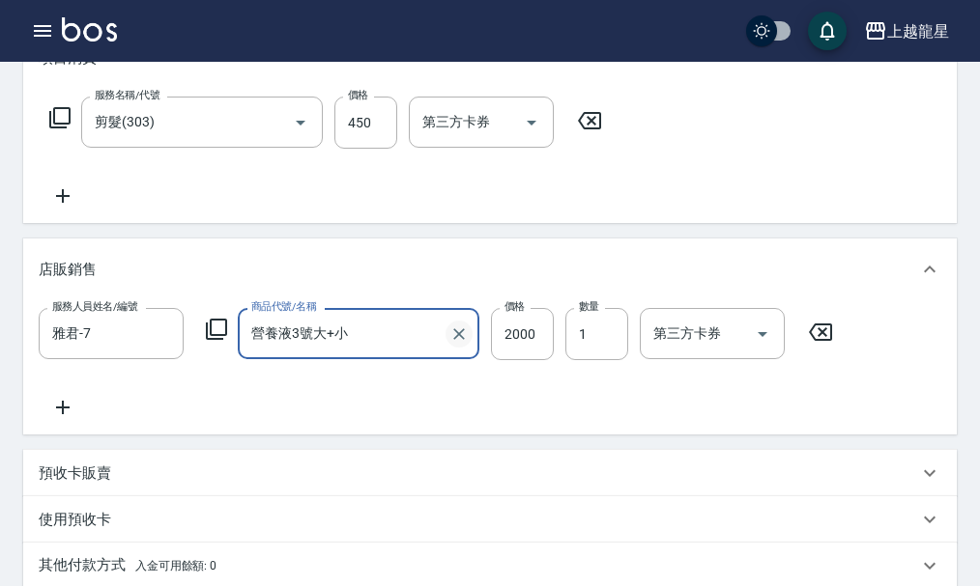
click at [464, 343] on icon "Clear" at bounding box center [458, 334] width 19 height 19
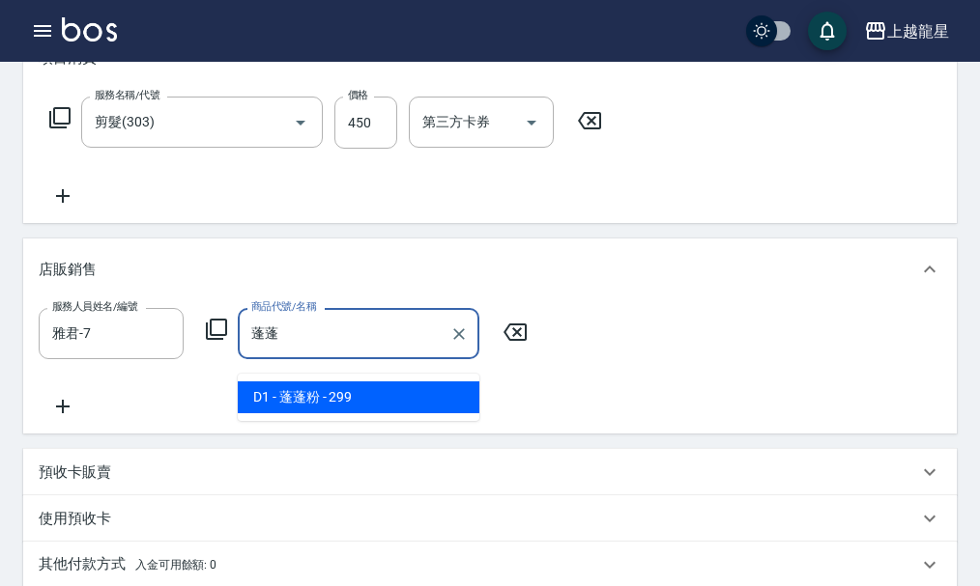
type input "蓬蓬粉"
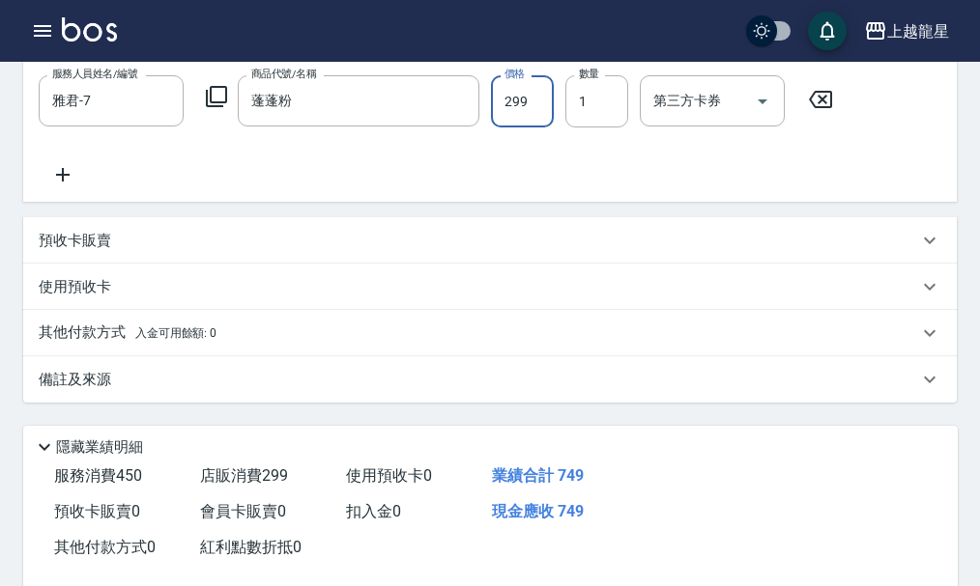
scroll to position [675, 0]
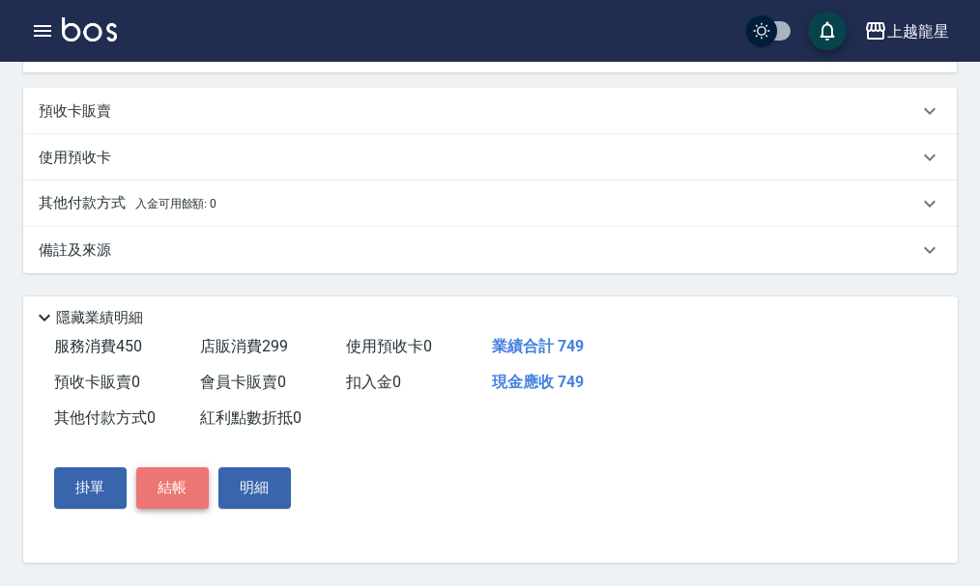
click at [177, 483] on button "結帳" at bounding box center [172, 488] width 72 height 41
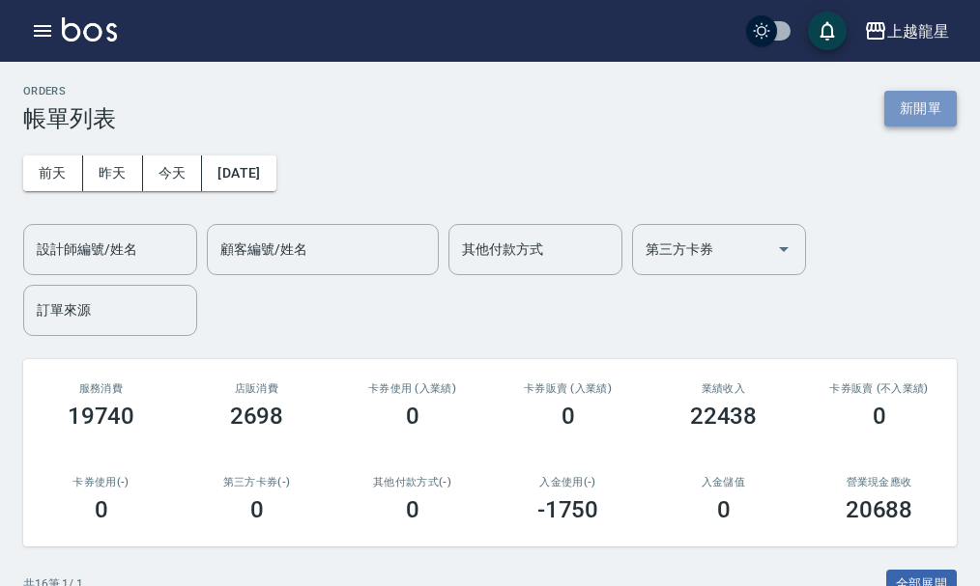
click at [927, 110] on button "新開單" at bounding box center [920, 109] width 72 height 36
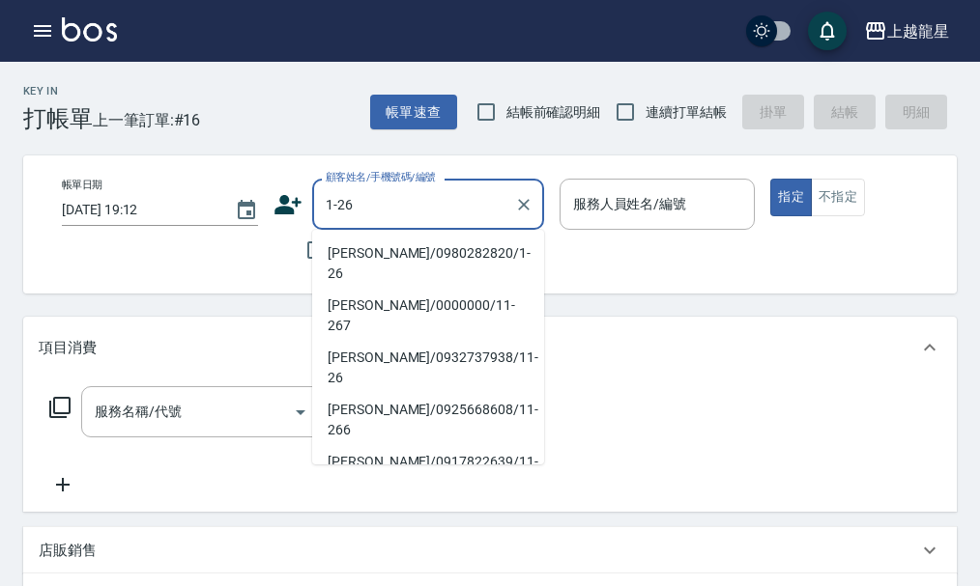
click at [368, 252] on li "[PERSON_NAME]/0980282820/1-26" at bounding box center [428, 264] width 232 height 52
type input "[PERSON_NAME]/0980282820/1-26"
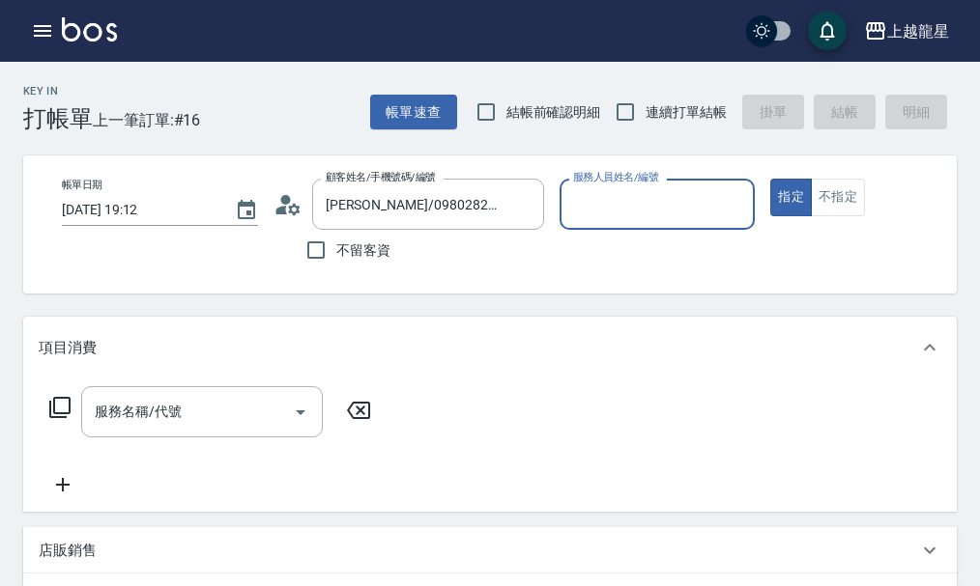
type input "雅君-7"
click at [143, 435] on div "服務名稱/代號 服務名稱/代號" at bounding box center [202, 411] width 242 height 51
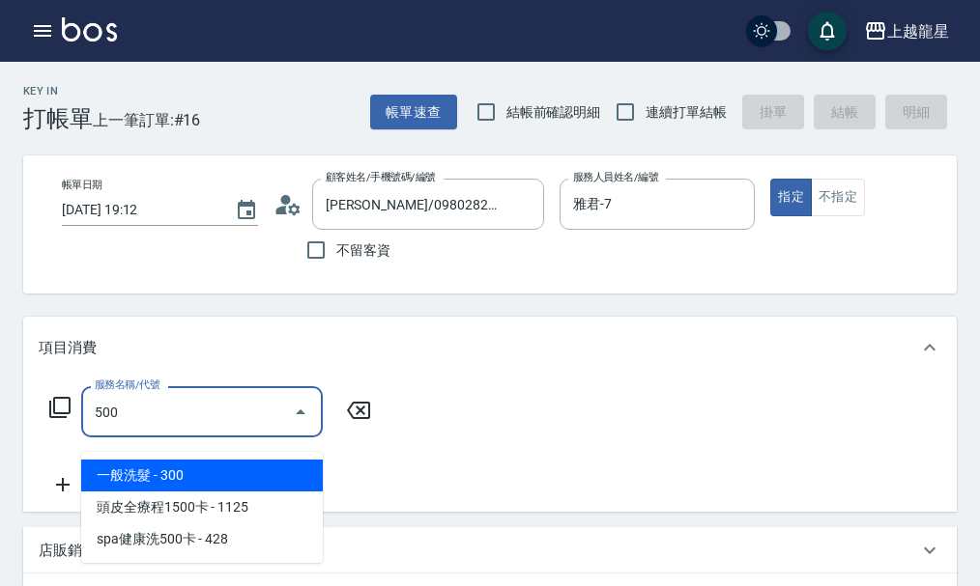
type input "一般洗髮(500)"
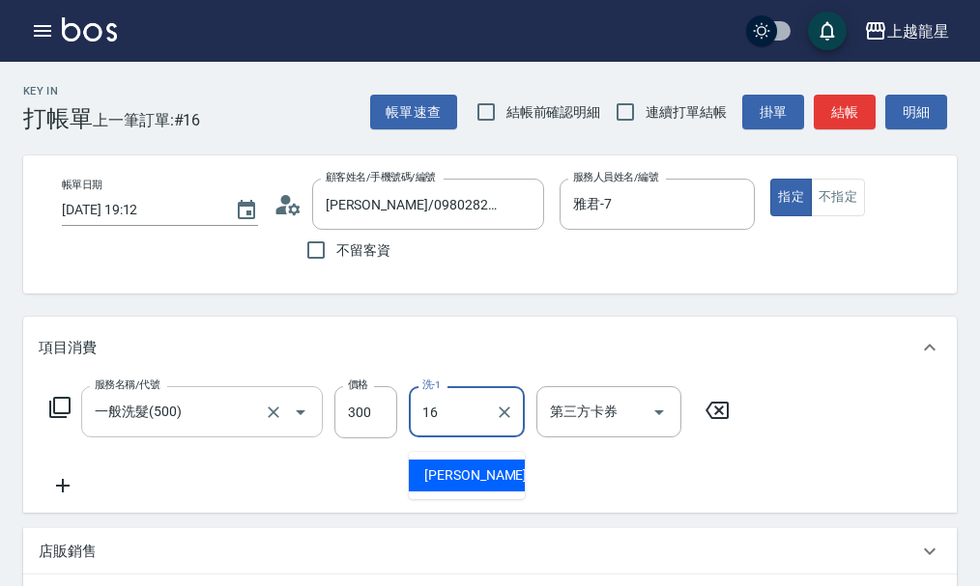
type input "義潔-16"
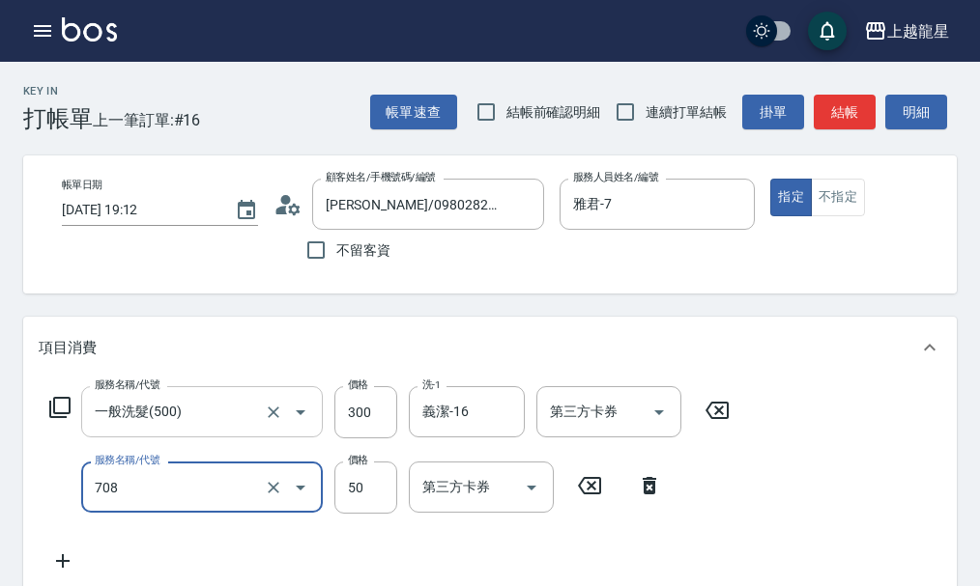
type input "吹捲.造型.包頭(708)"
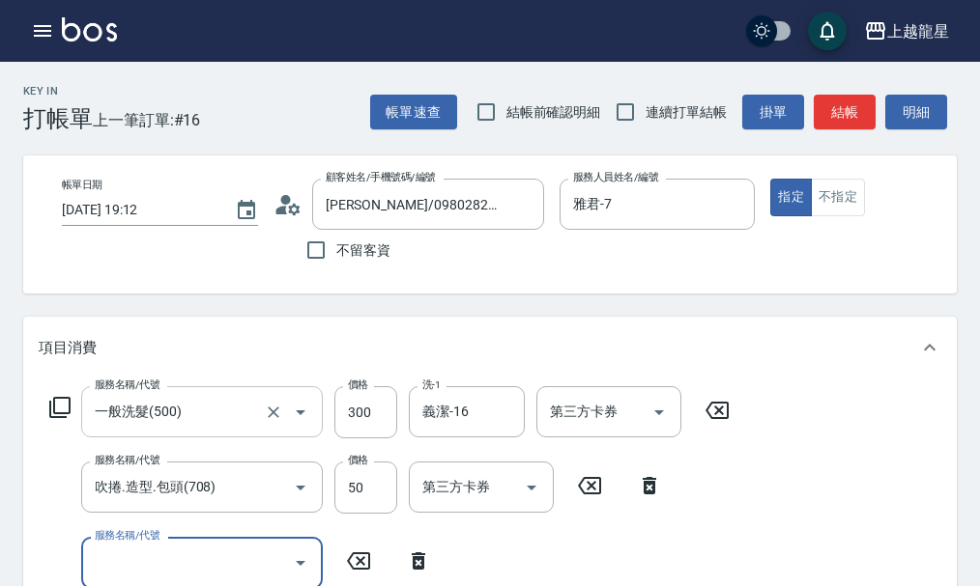
scroll to position [9, 0]
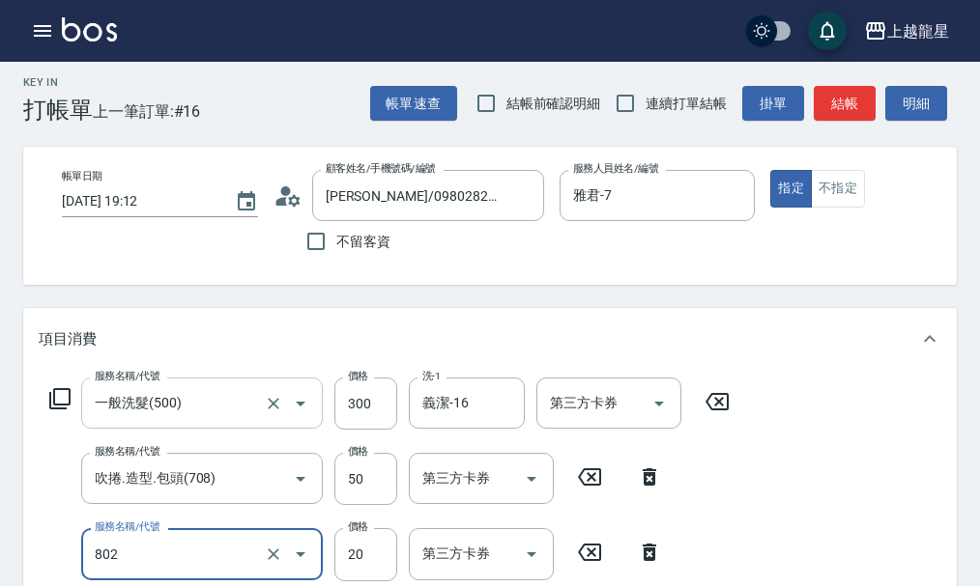
type input "潤絲(802)"
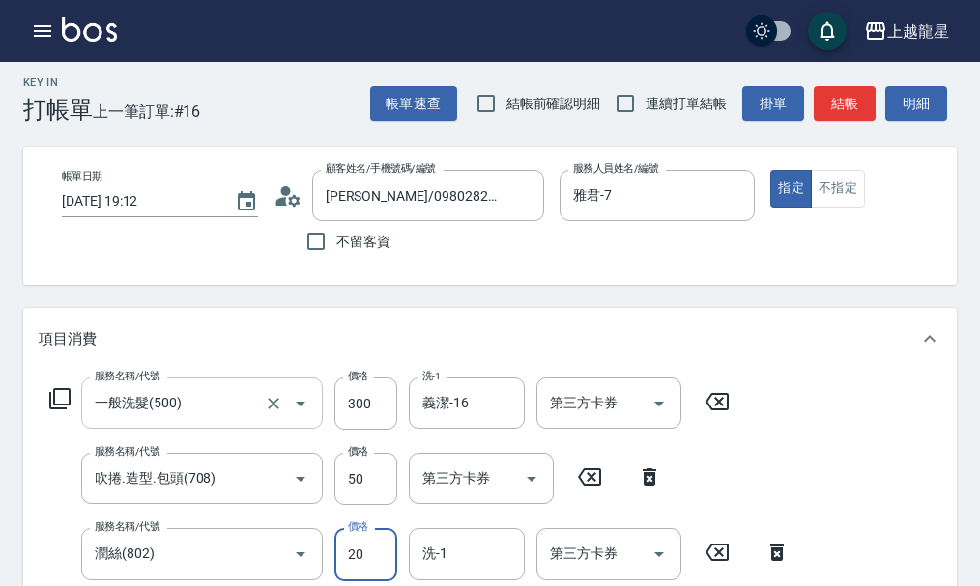
scroll to position [18, 0]
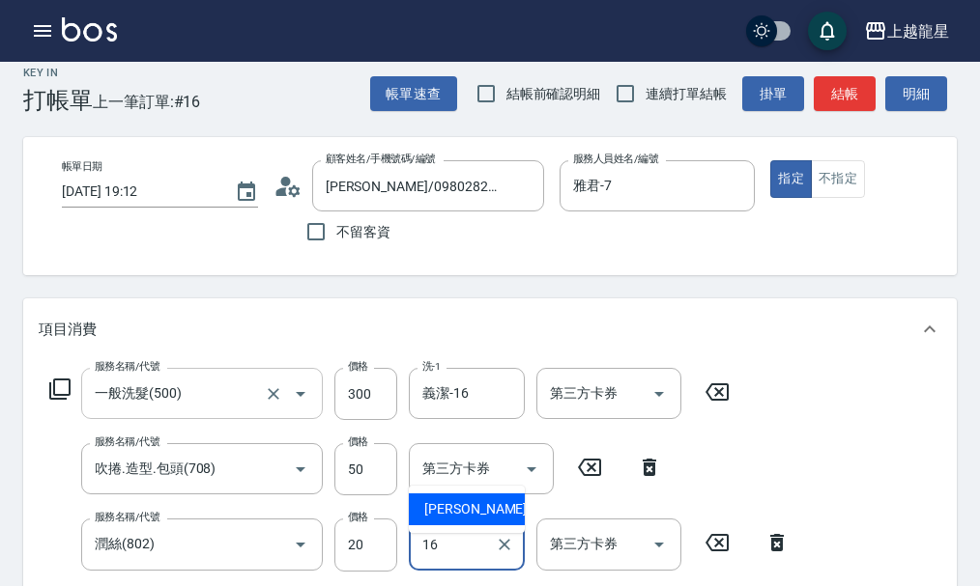
type input "義潔-16"
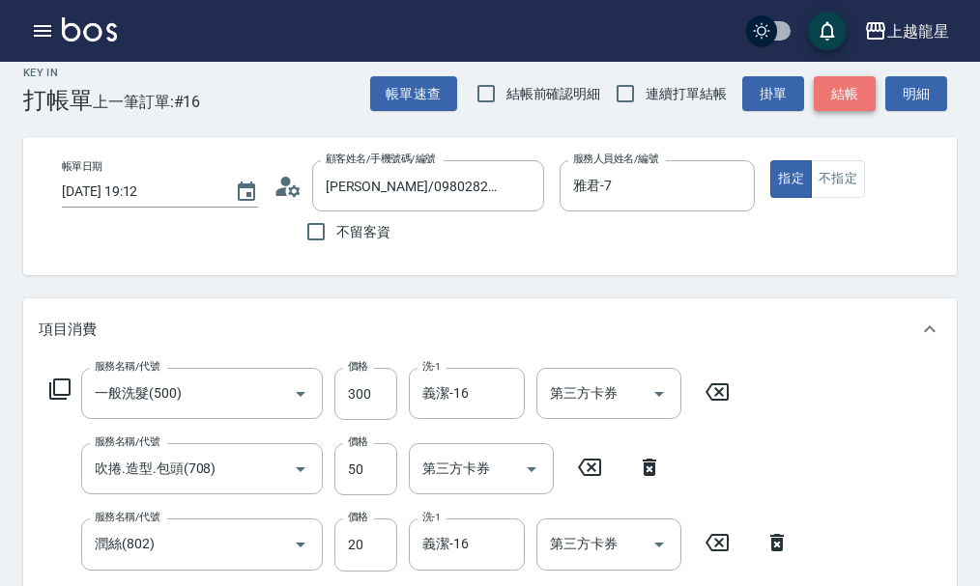
click at [852, 98] on button "結帳" at bounding box center [844, 94] width 62 height 36
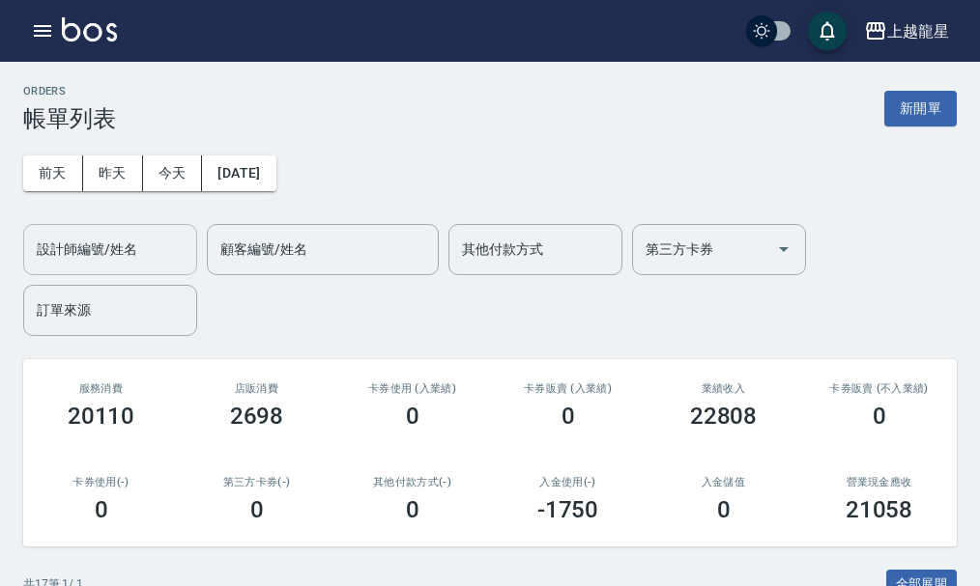
click at [69, 250] on div "設計師編號/姓名 設計師編號/姓名" at bounding box center [110, 249] width 174 height 51
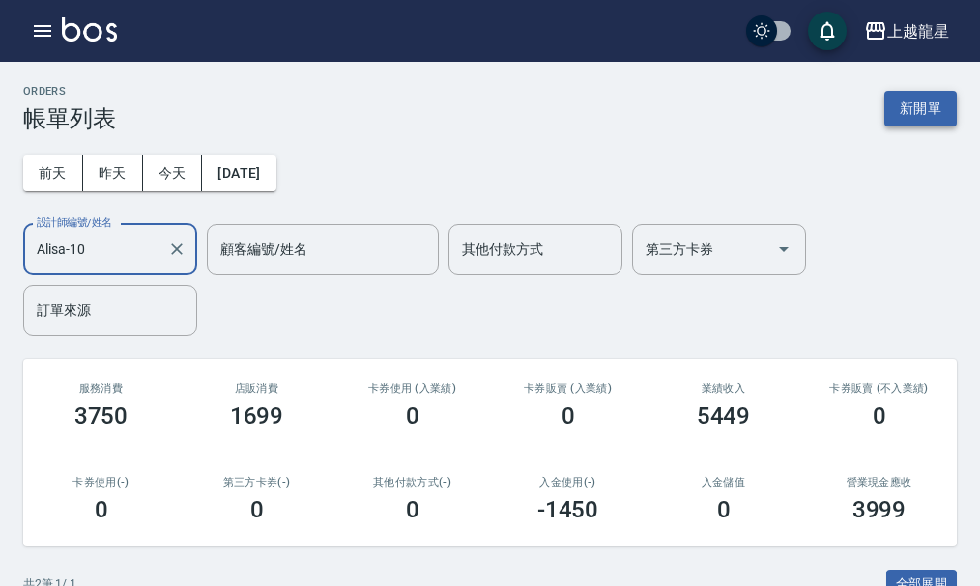
type input "Alisa-10"
click at [899, 113] on button "新開單" at bounding box center [920, 109] width 72 height 36
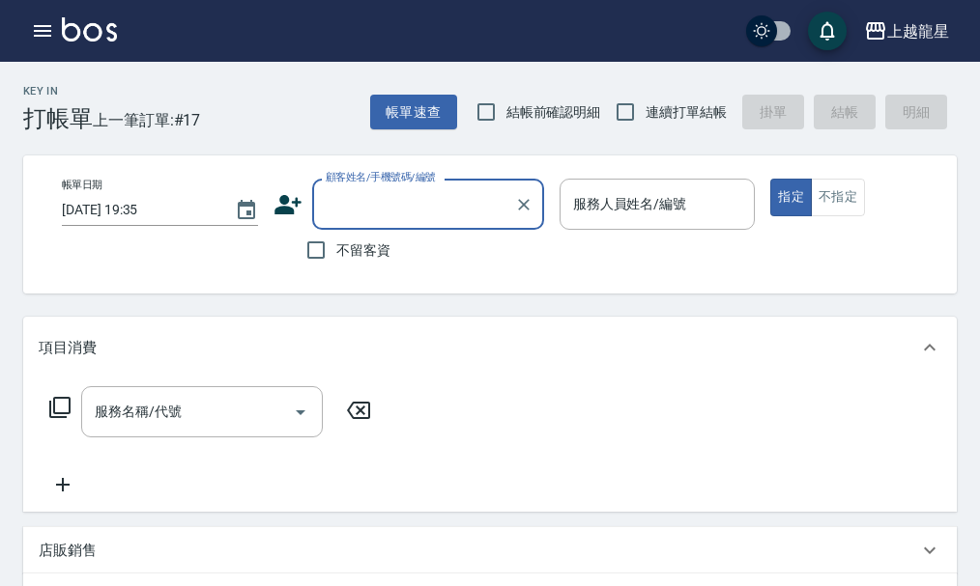
type input "ㄨ"
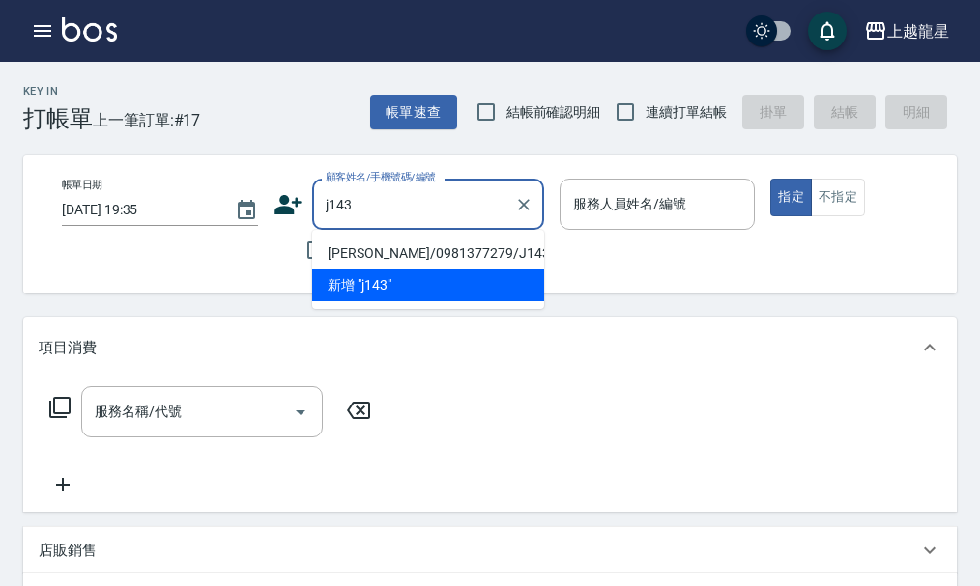
click at [375, 259] on li "[PERSON_NAME]/0981377279/J143" at bounding box center [428, 254] width 232 height 32
type input "[PERSON_NAME]/0981377279/J143"
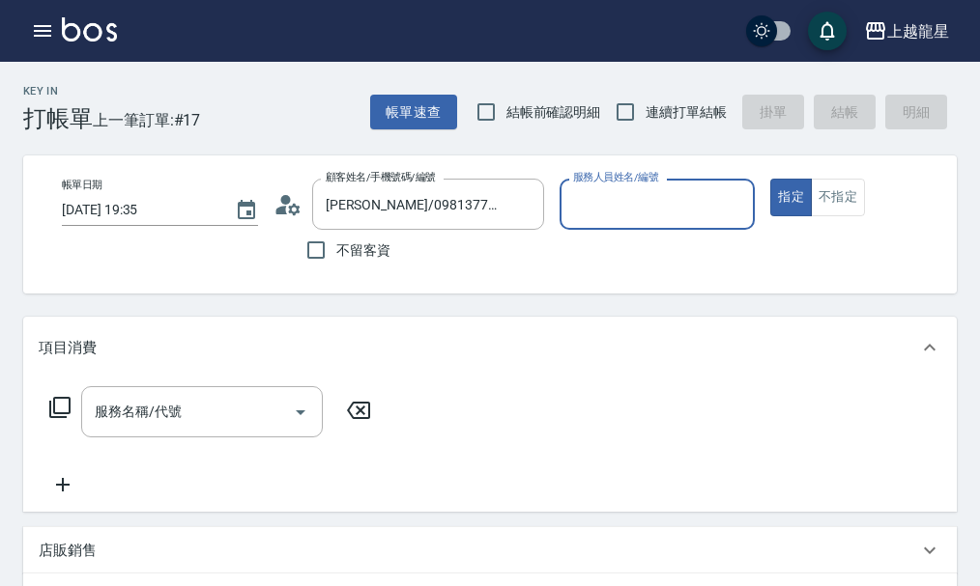
type input "Alisa-10"
click at [202, 429] on input "服務名稱/代號" at bounding box center [187, 412] width 195 height 34
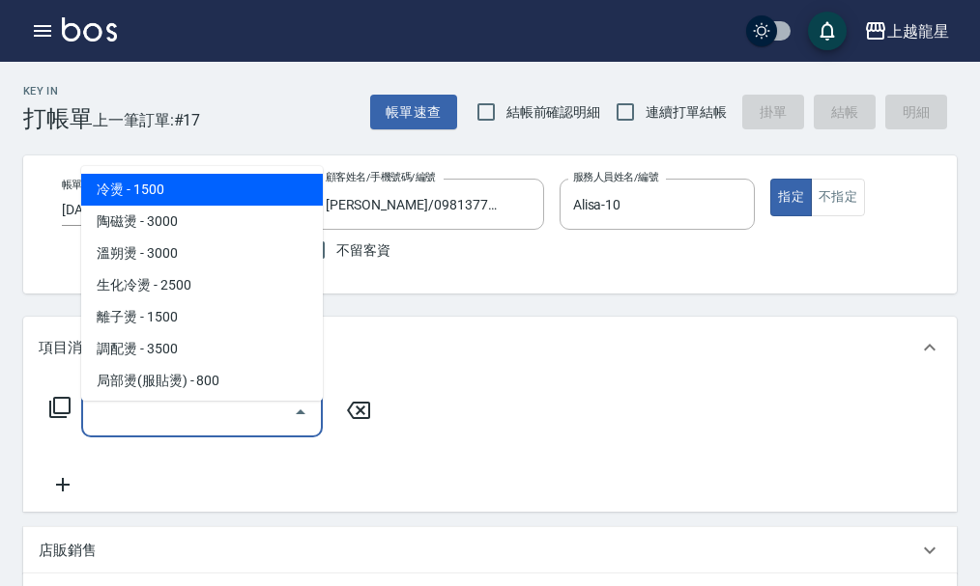
click at [220, 194] on span "冷燙 - 1500" at bounding box center [202, 190] width 242 height 32
type input "冷燙(201)"
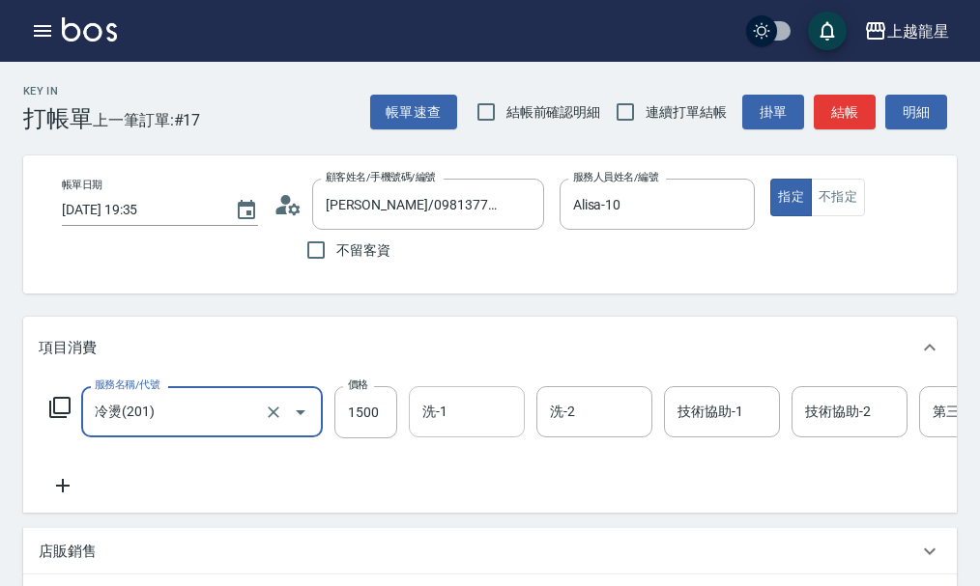
click at [441, 429] on input "洗-1" at bounding box center [466, 412] width 99 height 34
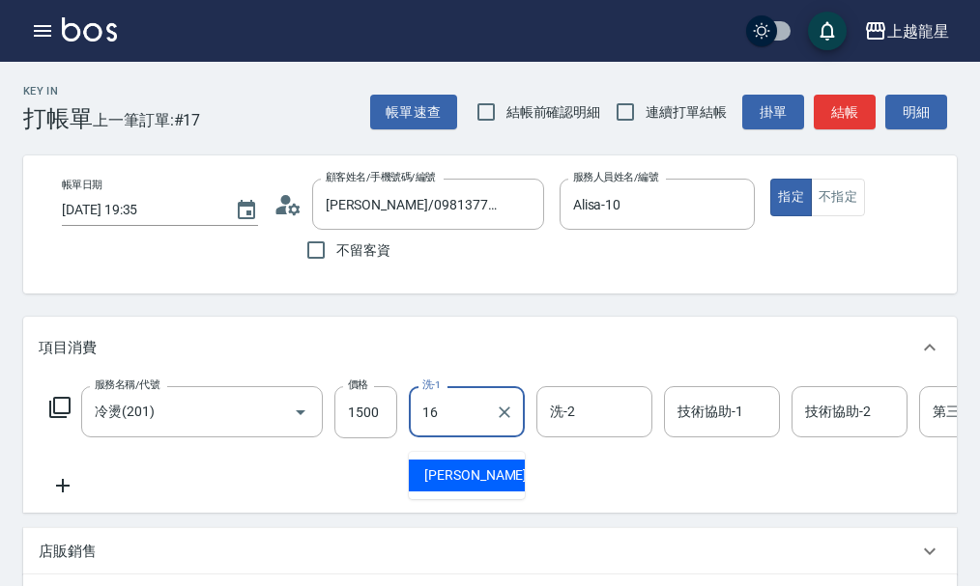
type input "義潔-16"
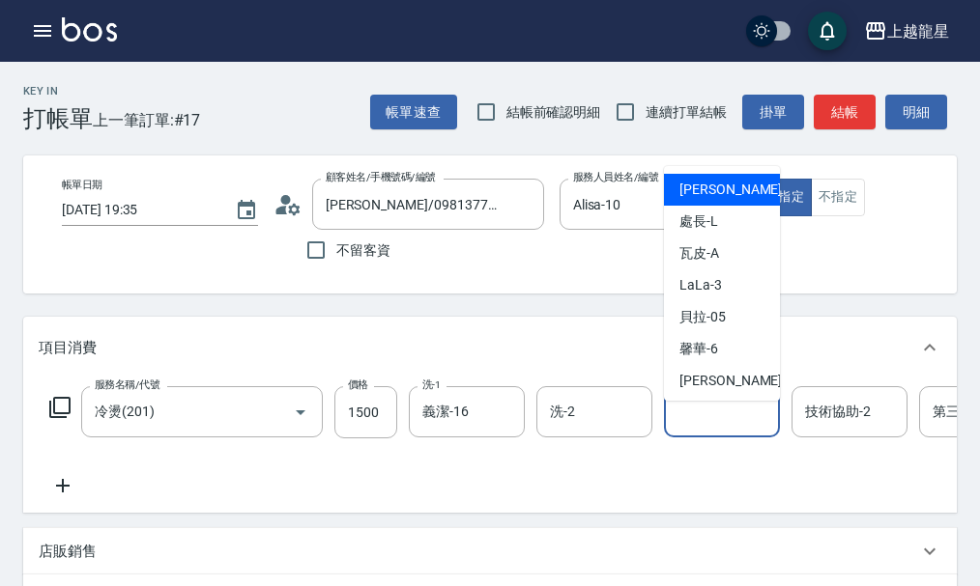
click at [702, 420] on div "技術協助-1 技術協助-1" at bounding box center [722, 411] width 116 height 51
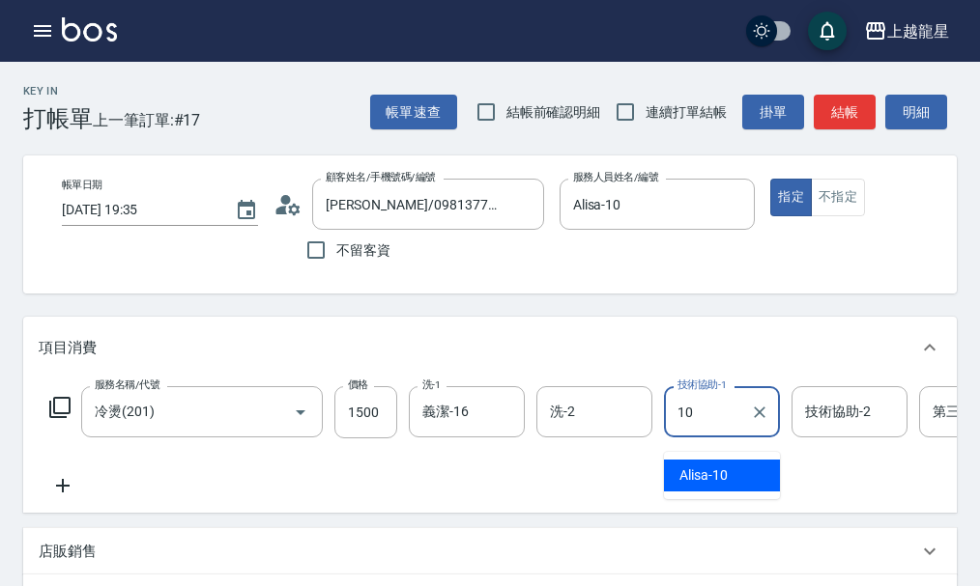
type input "Alisa-10"
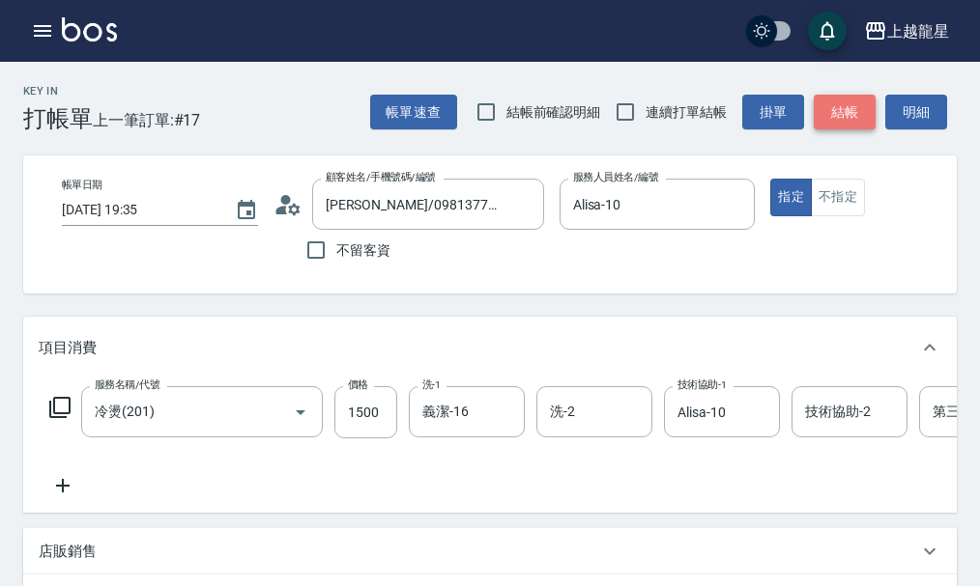
click at [846, 110] on button "結帳" at bounding box center [844, 113] width 62 height 36
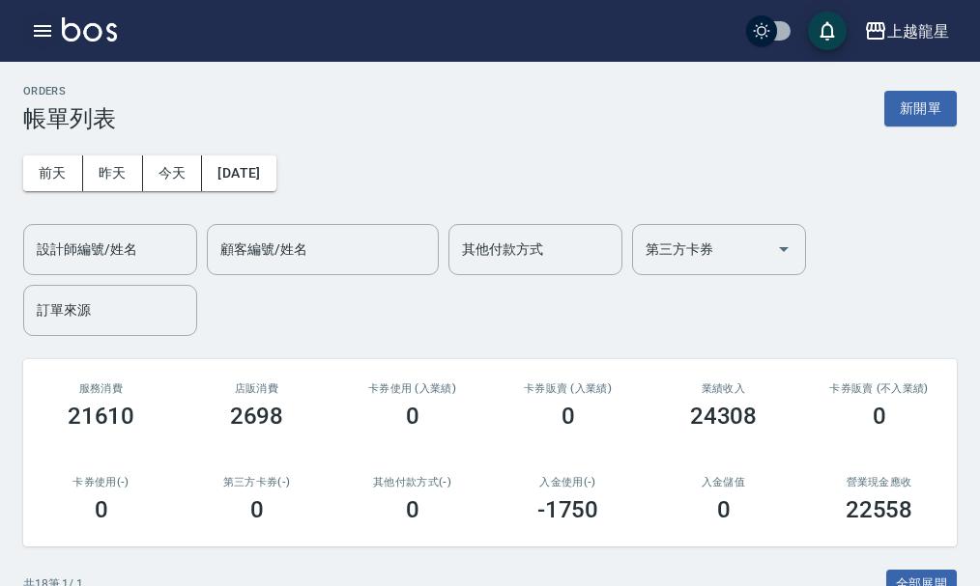
click at [44, 30] on icon "button" at bounding box center [42, 31] width 17 height 12
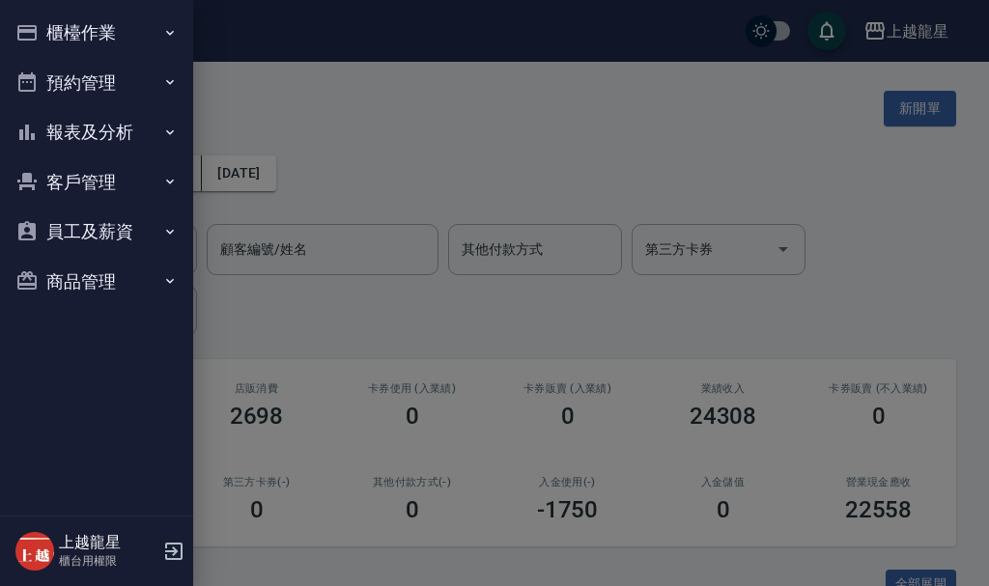
drag, startPoint x: 517, startPoint y: 135, endPoint x: 402, endPoint y: 151, distance: 116.0
click at [516, 135] on div at bounding box center [494, 293] width 989 height 586
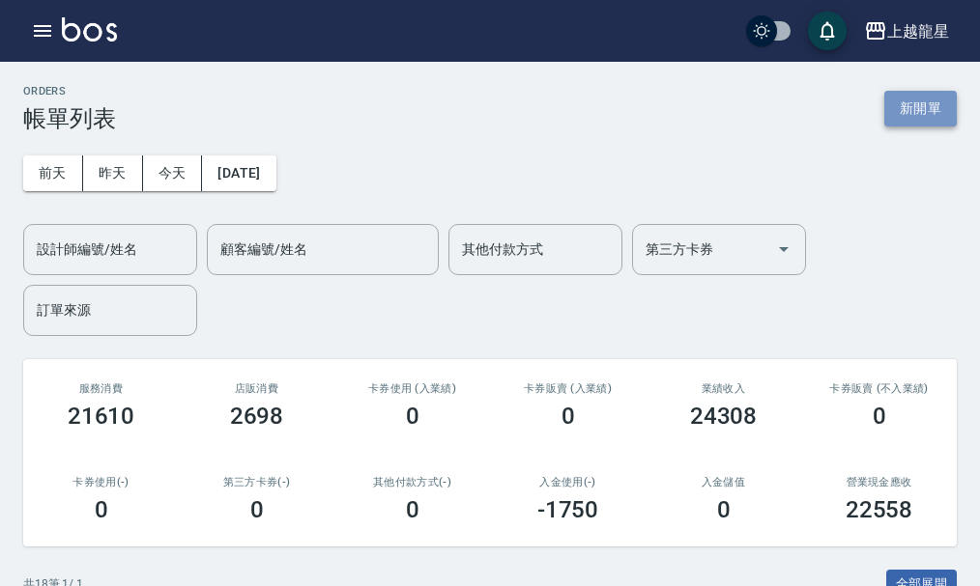
click at [934, 104] on button "新開單" at bounding box center [920, 109] width 72 height 36
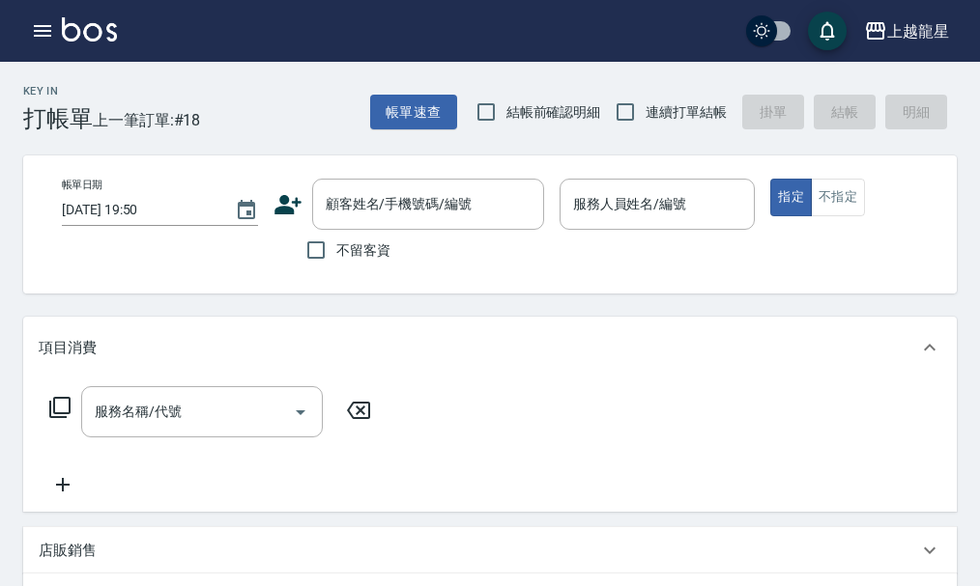
click at [62, 419] on icon at bounding box center [59, 407] width 23 height 23
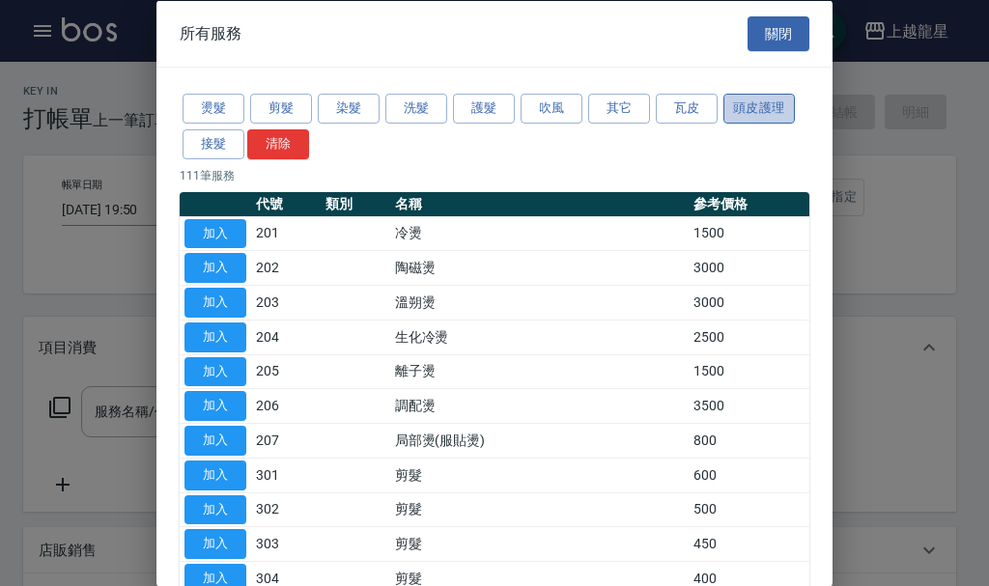
click at [753, 107] on button "頭皮護理" at bounding box center [759, 109] width 71 height 30
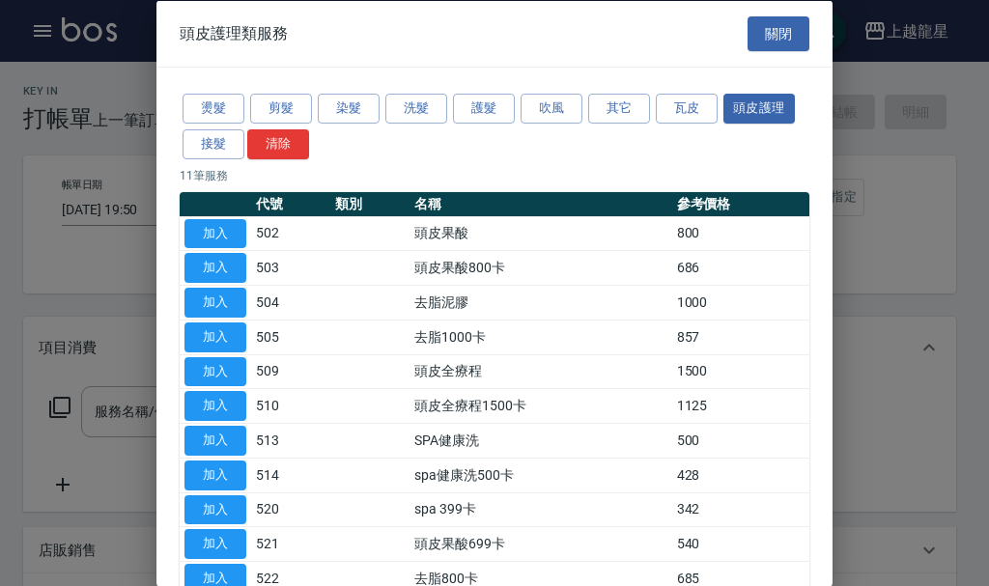
click at [751, 34] on button "關閉" at bounding box center [779, 33] width 62 height 36
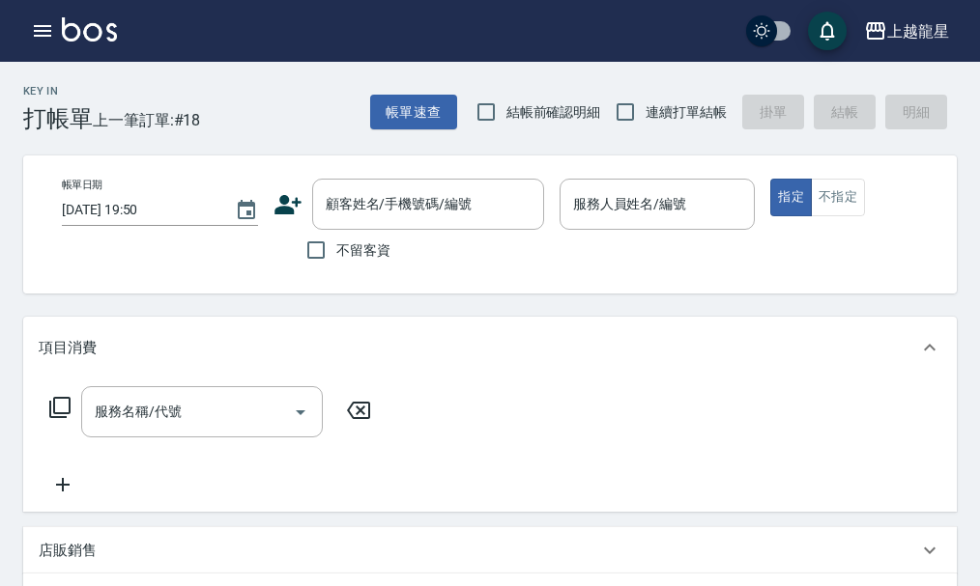
click at [341, 250] on span "不留客資" at bounding box center [363, 251] width 54 height 20
click at [336, 250] on input "不留客資" at bounding box center [316, 250] width 41 height 41
checkbox input "true"
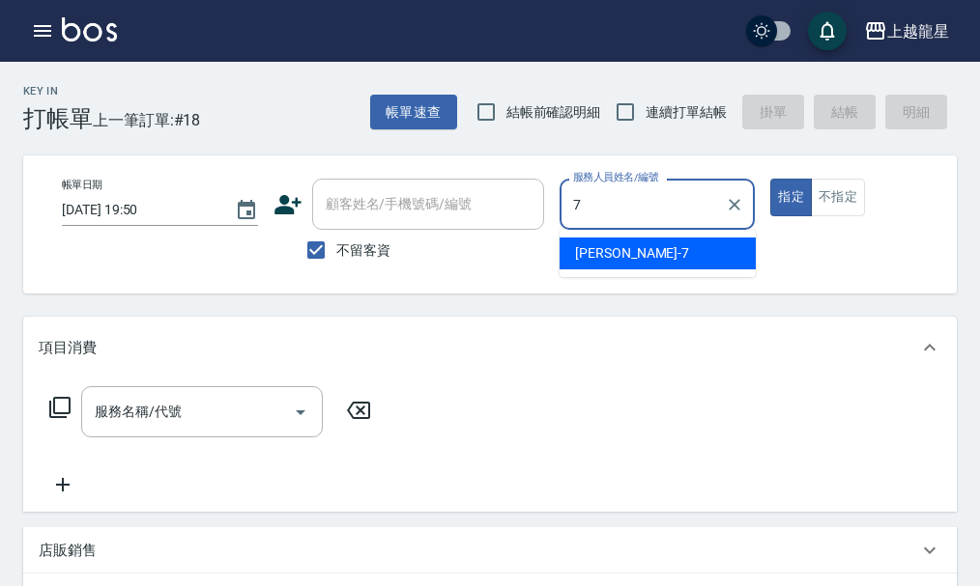
type input "雅君-7"
type button "true"
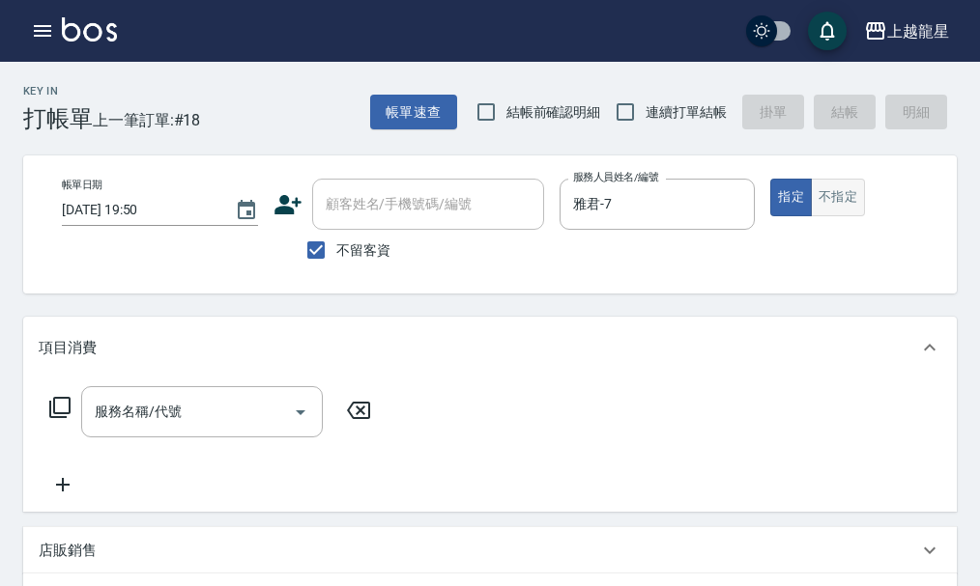
click at [831, 184] on button "不指定" at bounding box center [837, 198] width 54 height 38
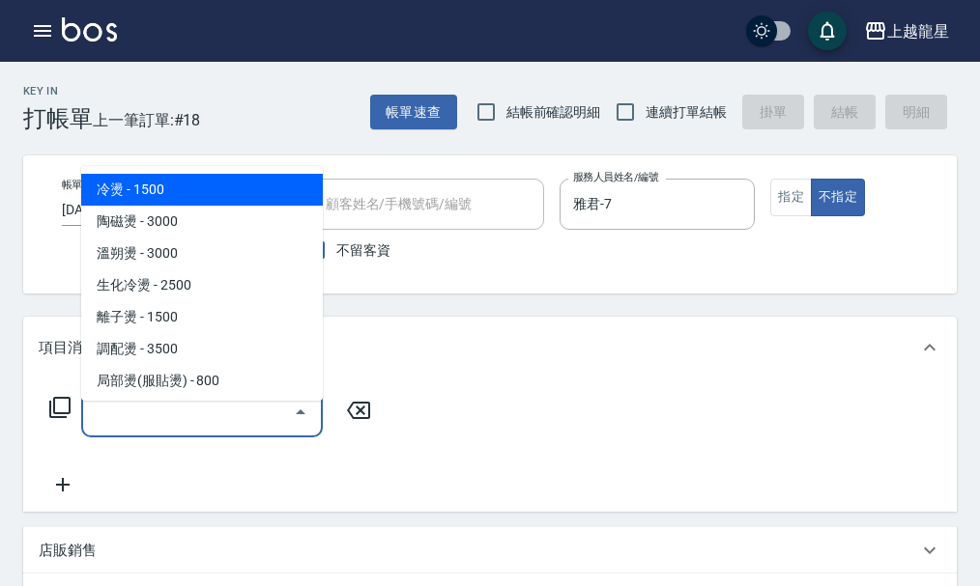
click at [133, 429] on input "服務名稱/代號" at bounding box center [187, 412] width 195 height 34
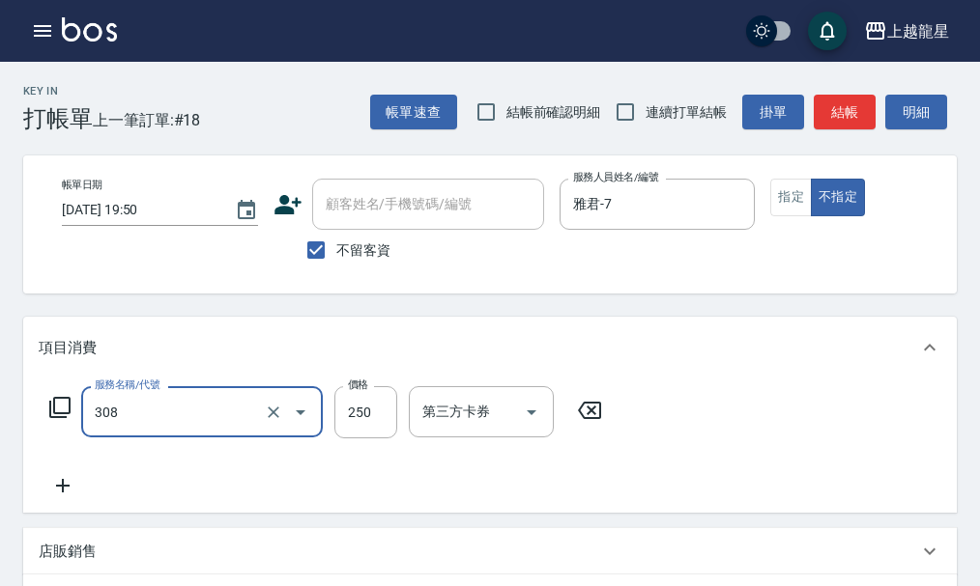
type input "剪髮(國中)(308)"
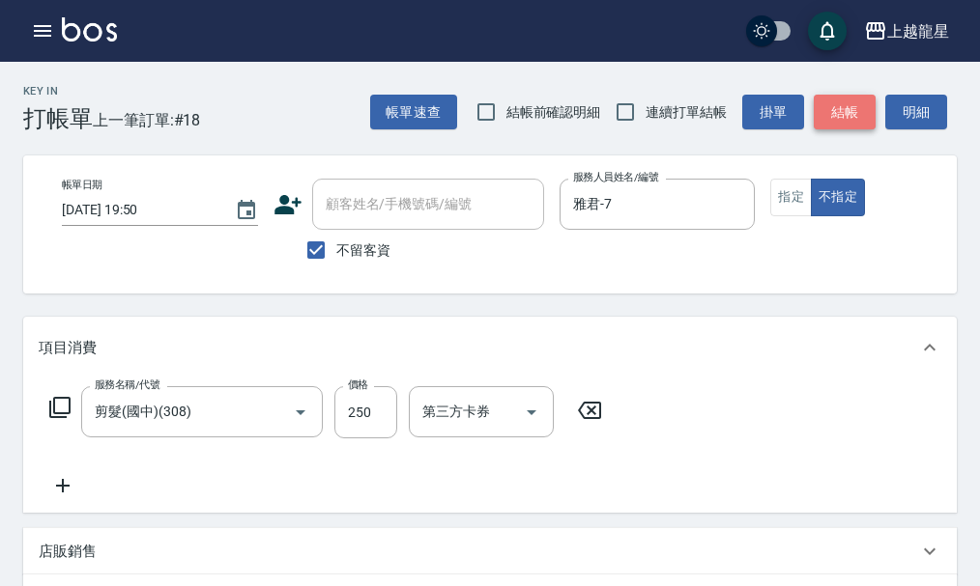
click at [853, 98] on button "結帳" at bounding box center [844, 113] width 62 height 36
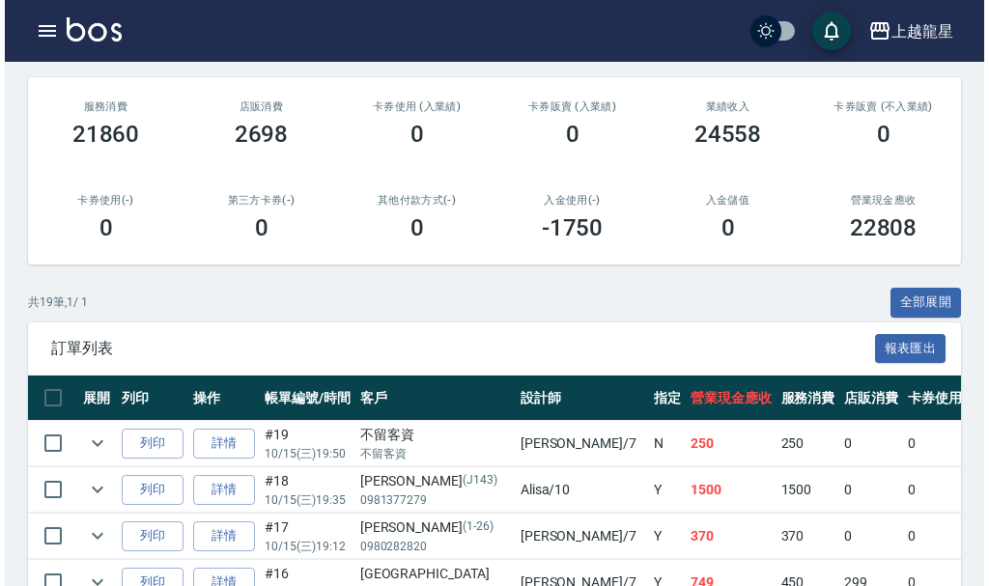
scroll to position [290, 0]
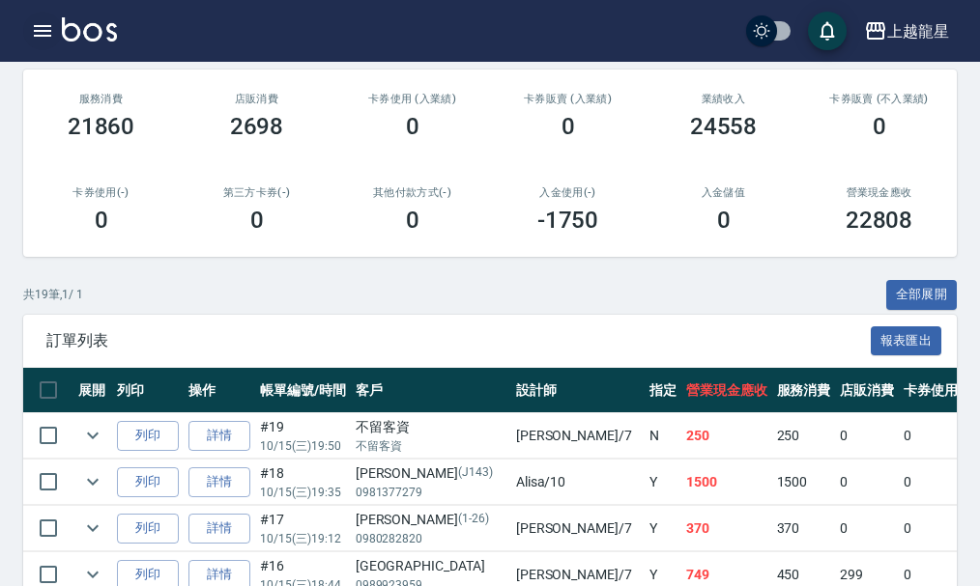
click at [59, 24] on button "button" at bounding box center [42, 31] width 39 height 39
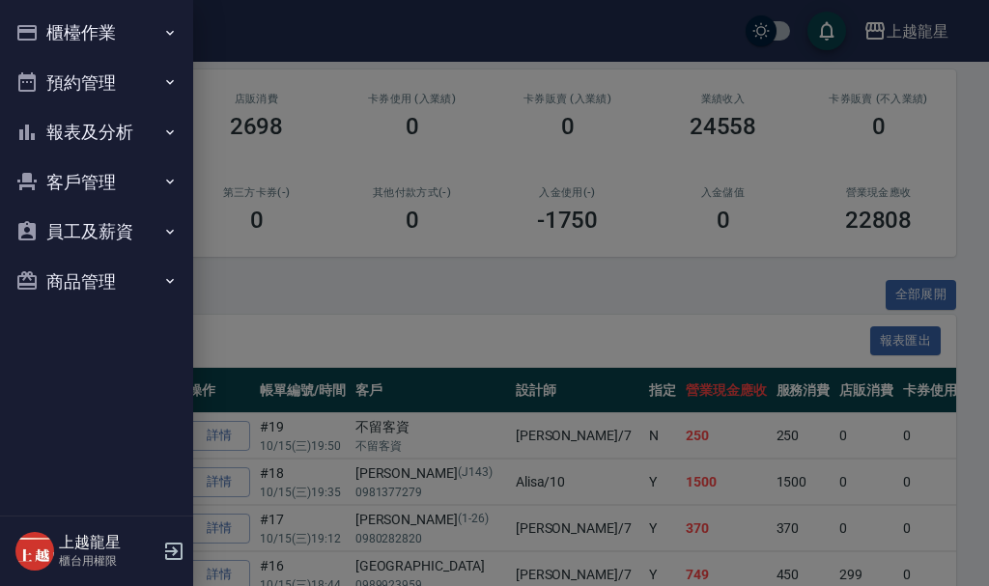
click at [59, 24] on button "櫃檯作業" at bounding box center [97, 33] width 178 height 50
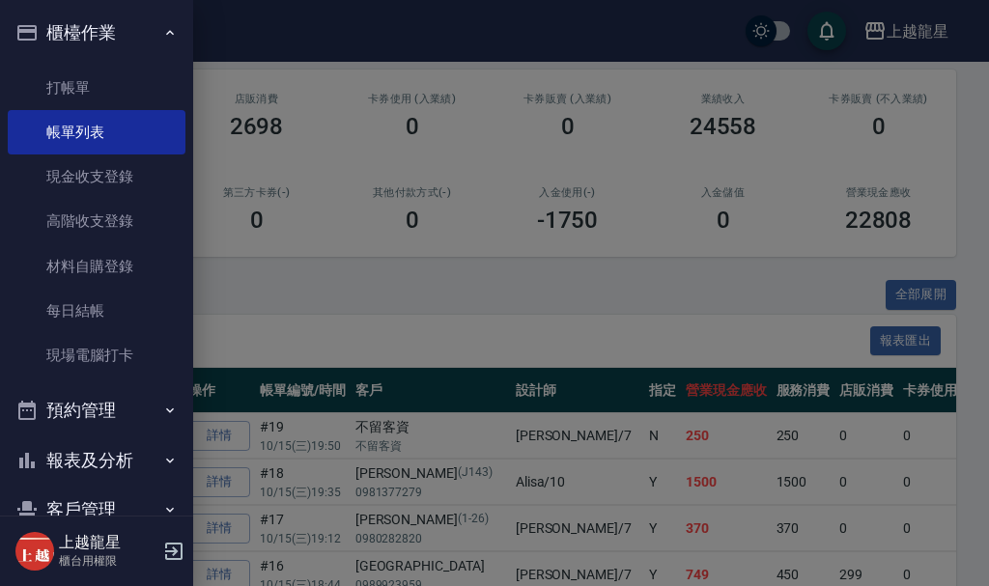
click at [114, 468] on button "報表及分析" at bounding box center [97, 461] width 178 height 50
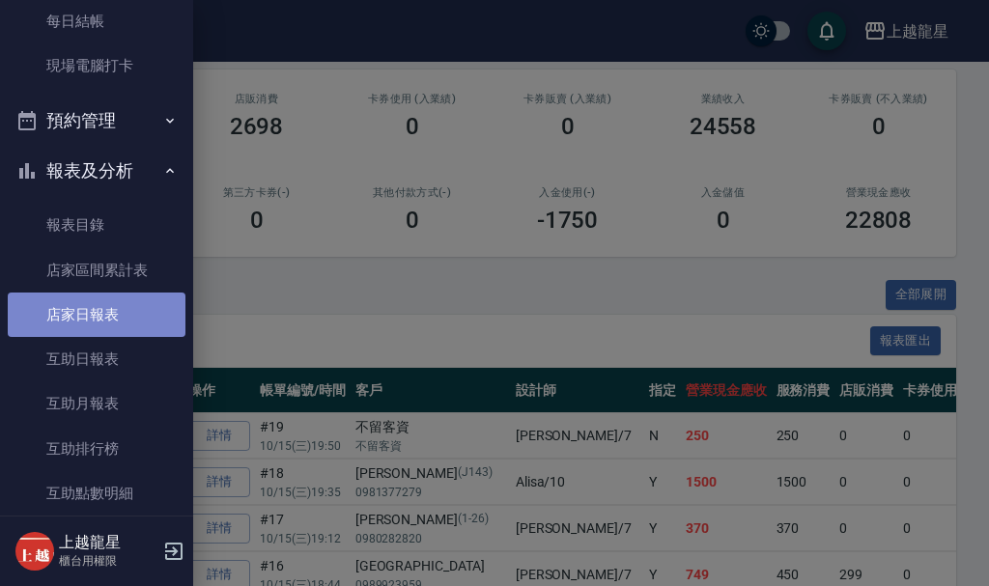
click at [105, 331] on link "店家日報表" at bounding box center [97, 315] width 178 height 44
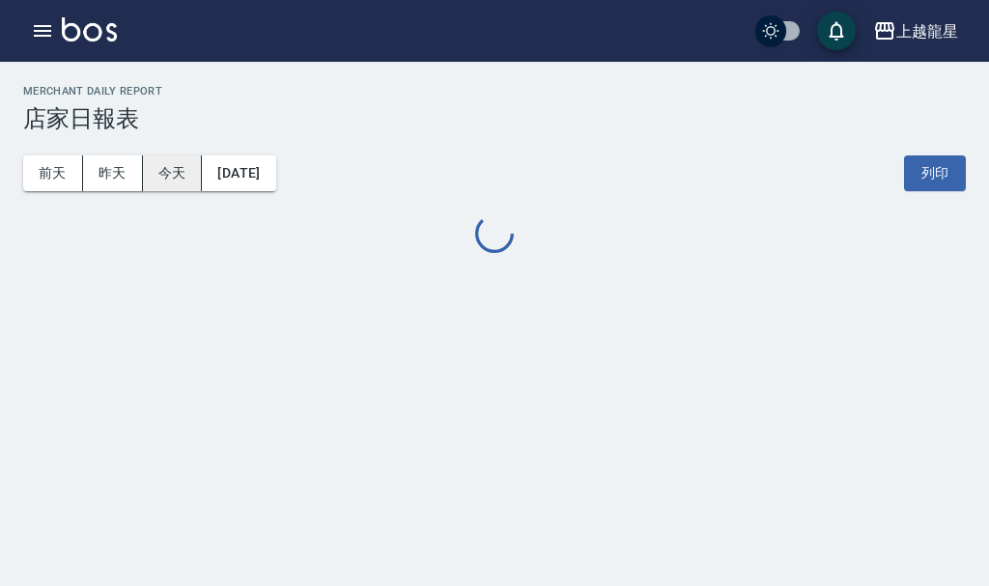
click at [175, 185] on button "今天" at bounding box center [173, 174] width 60 height 36
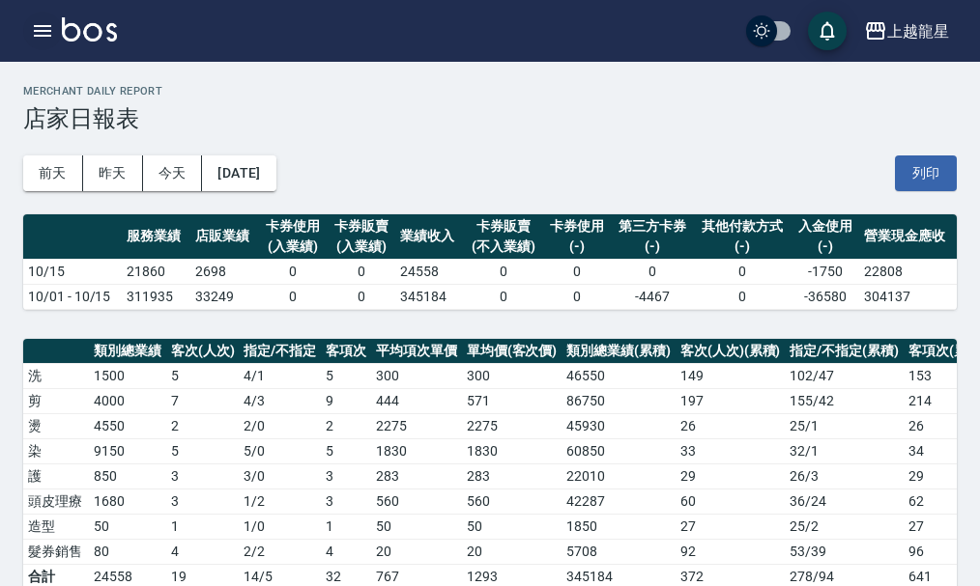
click at [24, 38] on button "button" at bounding box center [42, 31] width 39 height 39
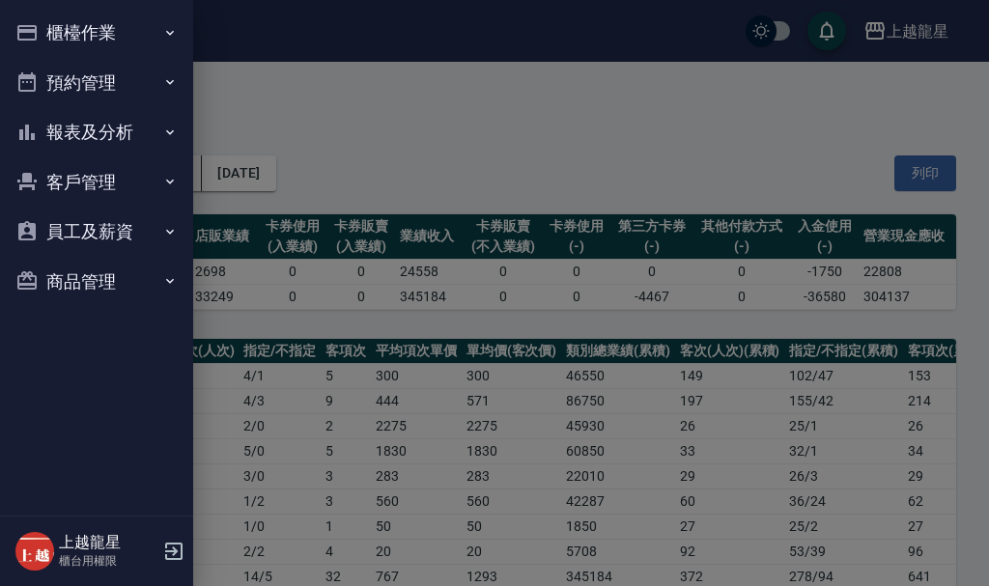
click at [43, 27] on button "櫃檯作業" at bounding box center [97, 33] width 178 height 50
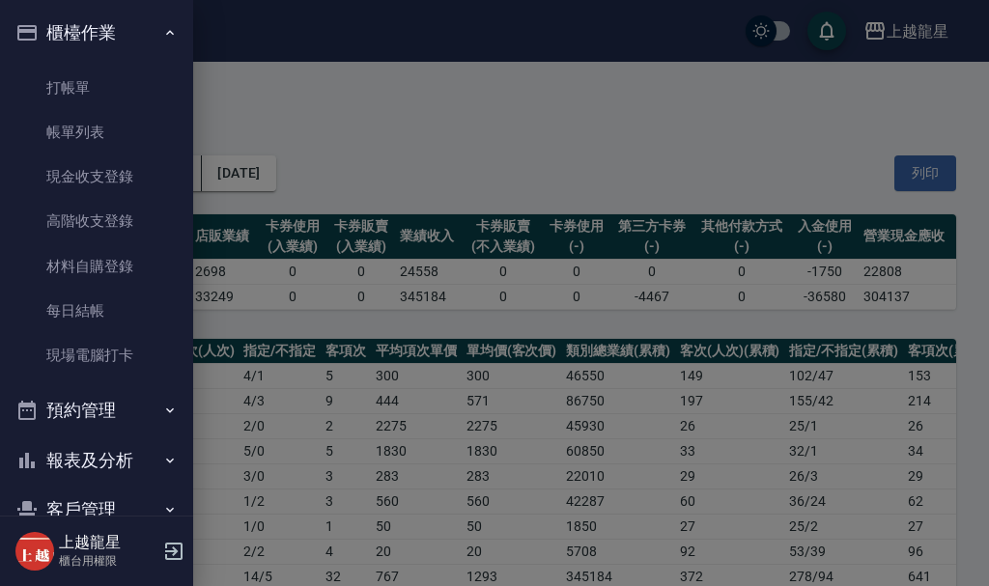
click at [93, 462] on button "報表及分析" at bounding box center [97, 461] width 178 height 50
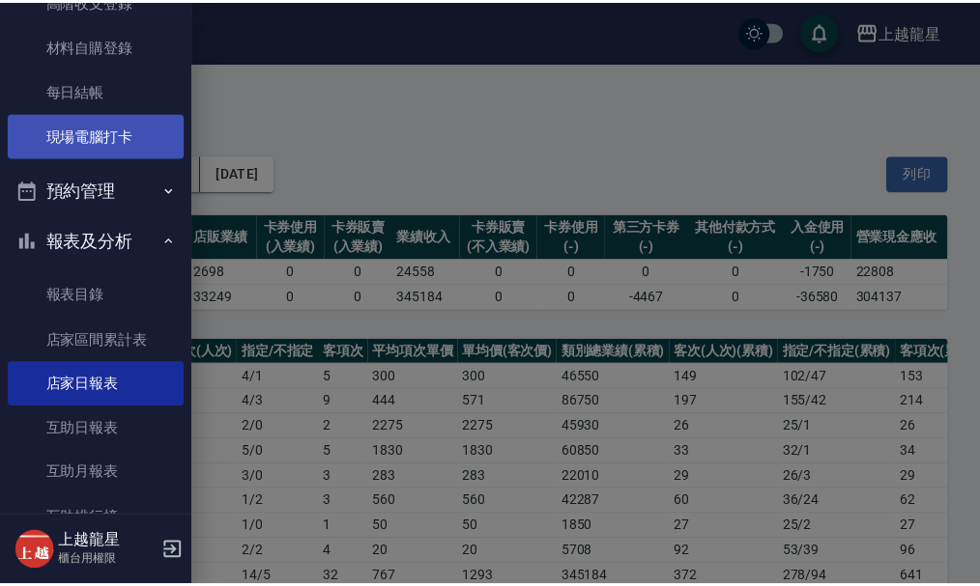
scroll to position [290, 0]
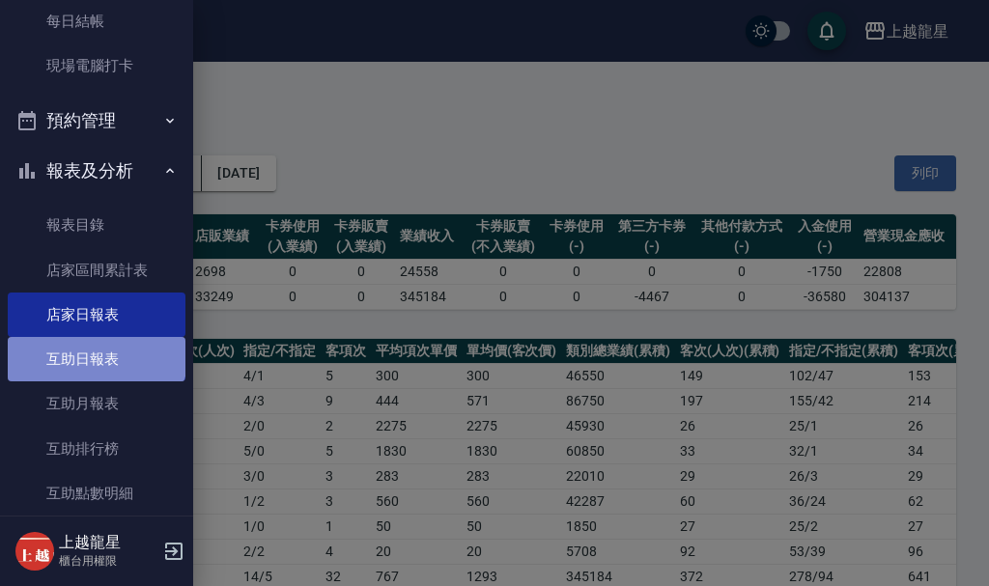
click at [95, 349] on link "互助日報表" at bounding box center [97, 359] width 178 height 44
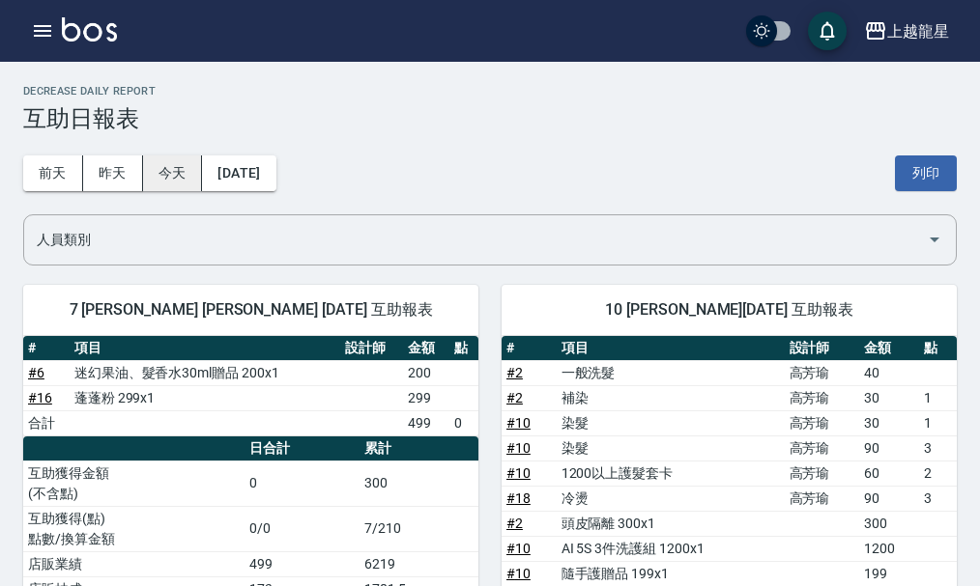
click at [181, 173] on button "今天" at bounding box center [173, 174] width 60 height 36
click at [35, 30] on icon "button" at bounding box center [42, 31] width 17 height 12
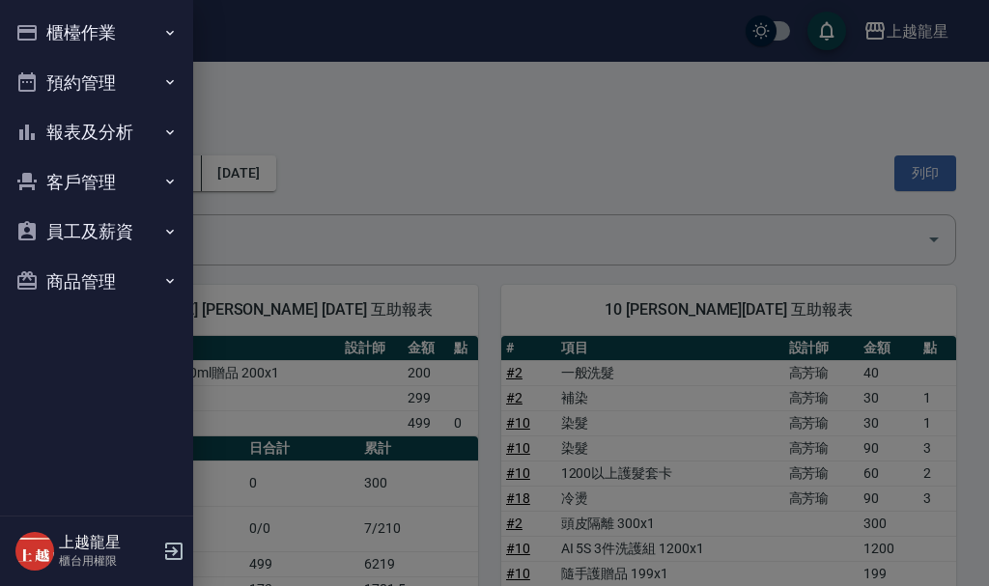
click at [64, 4] on ul "櫃檯作業 打帳單 帳單列表 現金收支登錄 高階收支登錄 材料自購登錄 每日結帳 現場電腦打卡 預約管理 預約管理 單日預約紀錄 單週預約紀錄 報表及分析 報表…" at bounding box center [97, 157] width 178 height 314
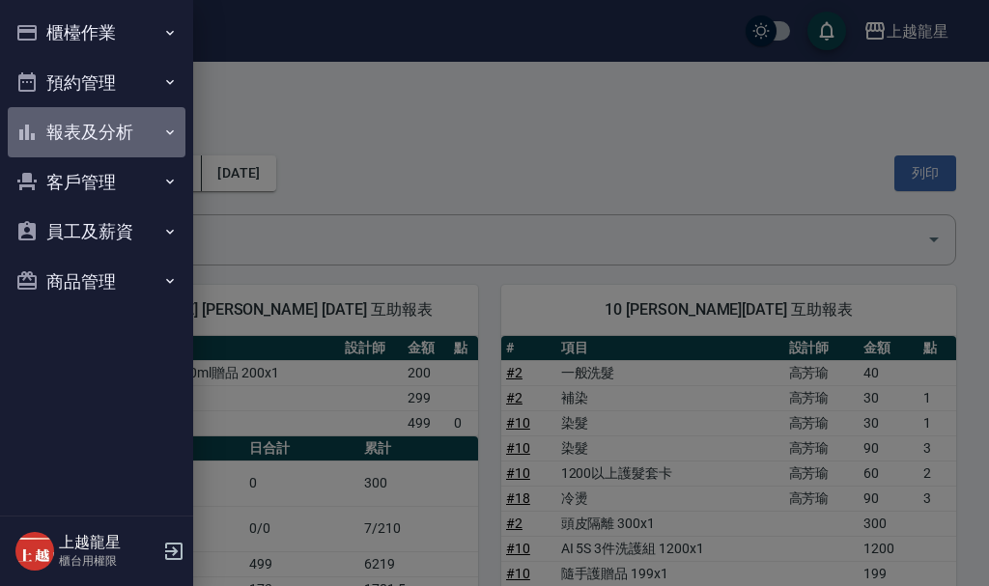
click at [127, 130] on button "報表及分析" at bounding box center [97, 132] width 178 height 50
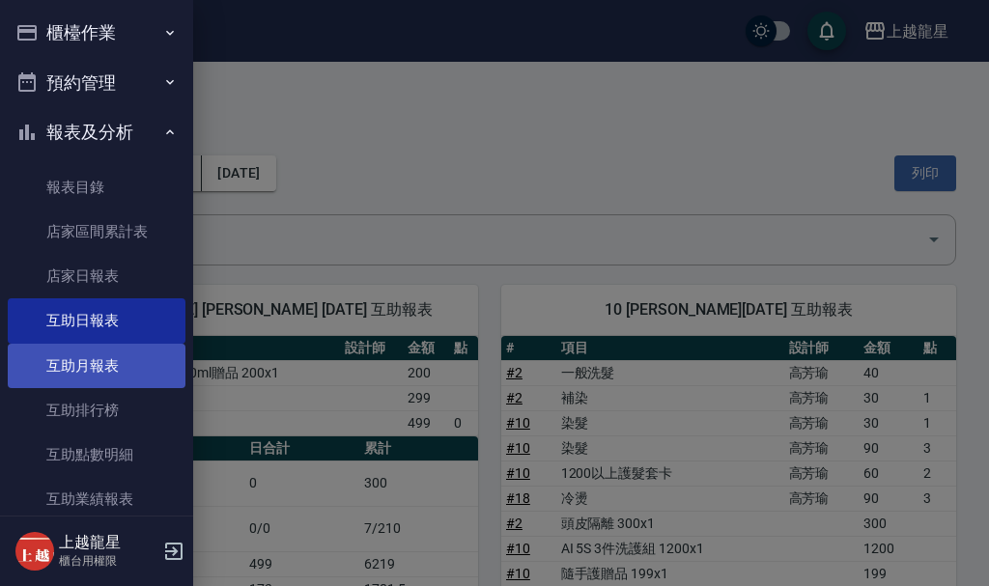
scroll to position [290, 0]
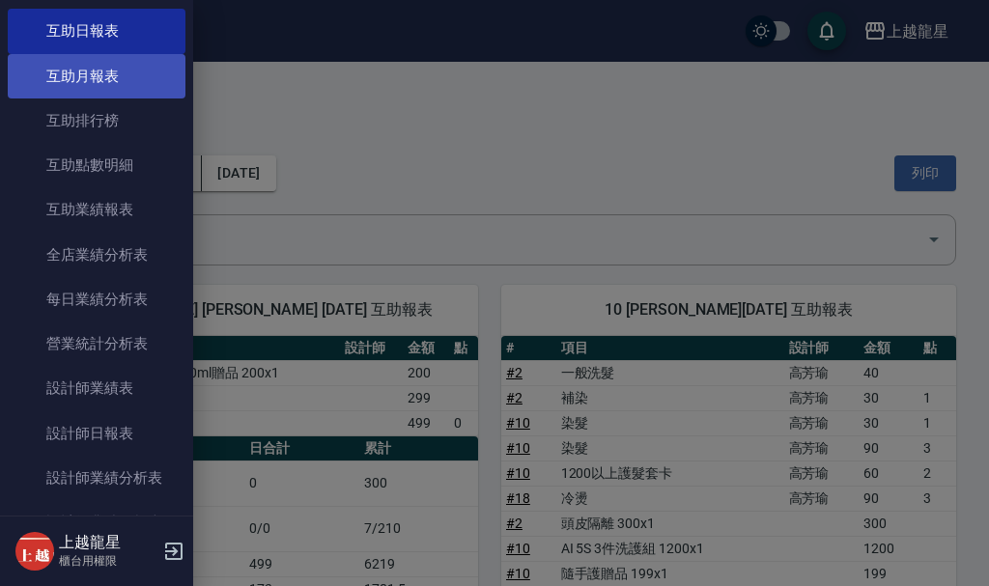
click at [103, 85] on link "互助月報表" at bounding box center [97, 76] width 178 height 44
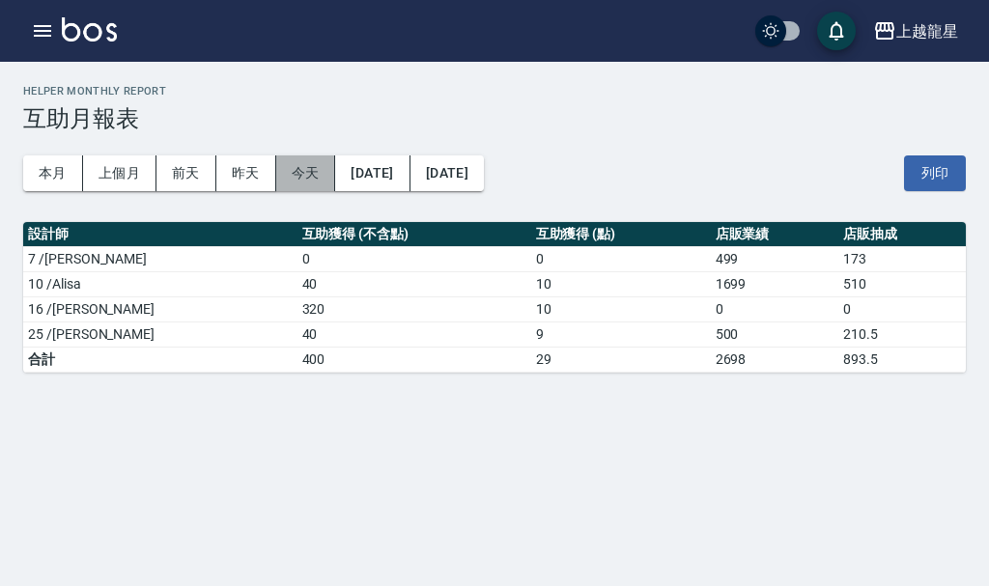
click at [299, 172] on button "今天" at bounding box center [306, 174] width 60 height 36
click at [35, 26] on icon "button" at bounding box center [42, 31] width 17 height 12
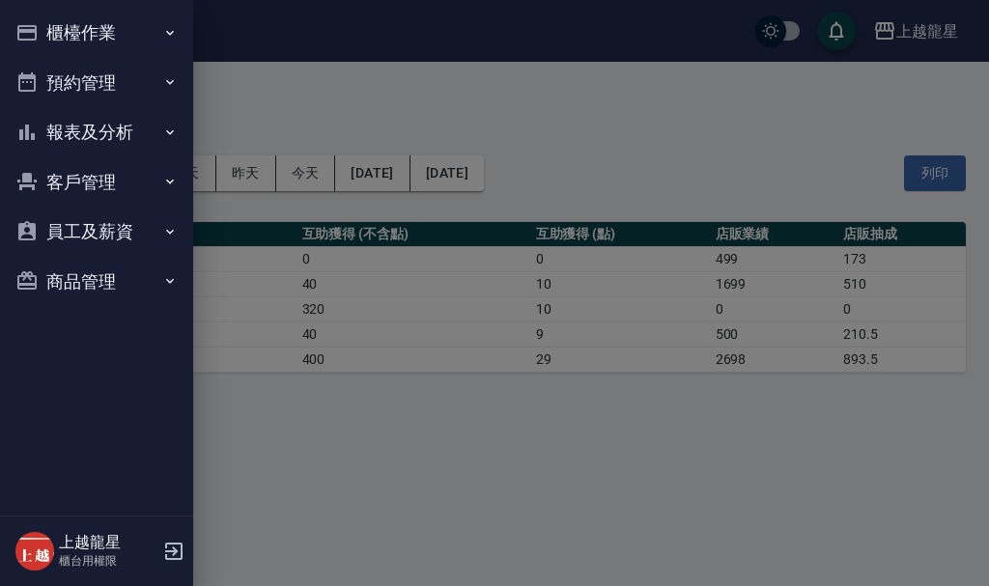
click at [41, 25] on button "櫃檯作業" at bounding box center [97, 33] width 178 height 50
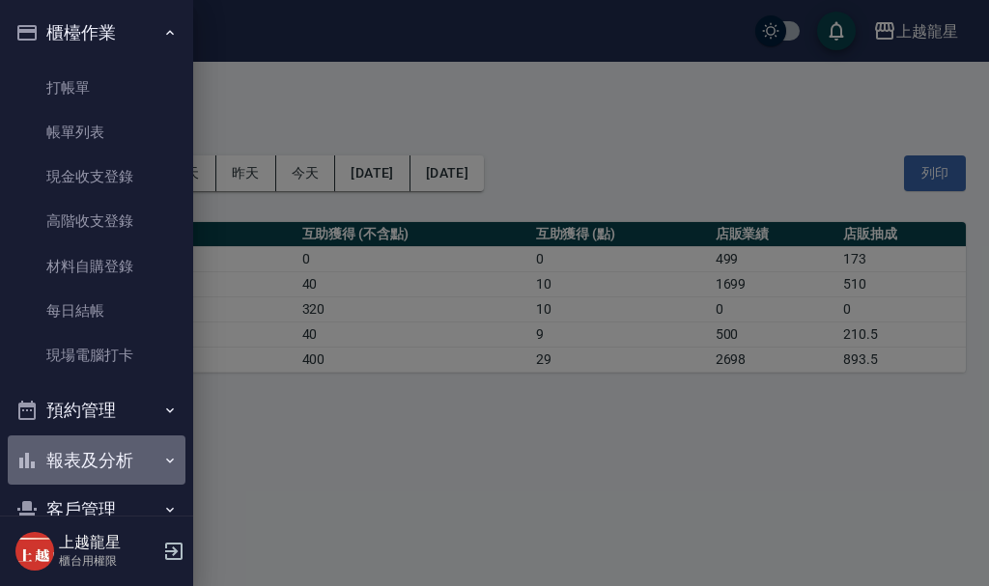
click at [99, 447] on button "報表及分析" at bounding box center [97, 461] width 178 height 50
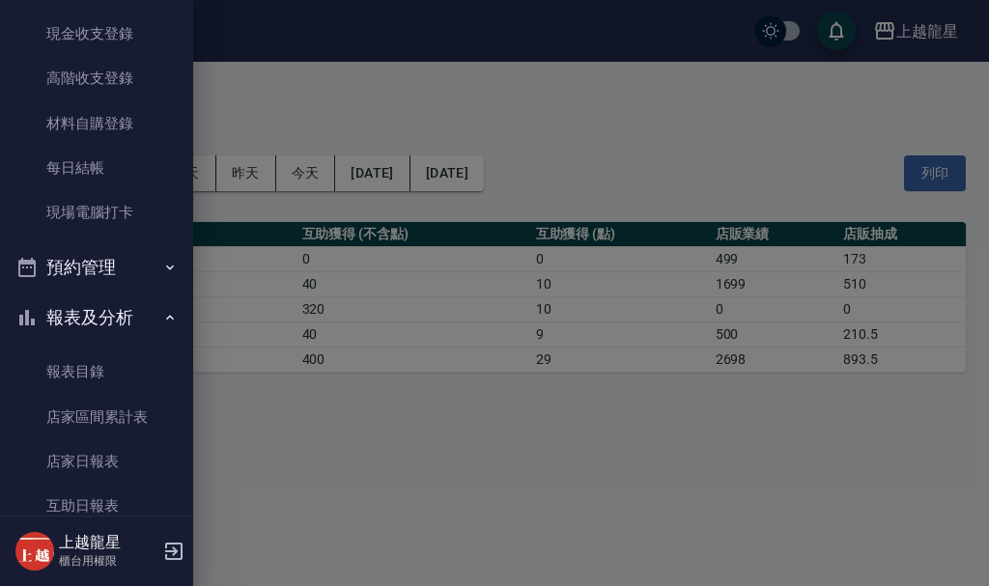
scroll to position [386, 0]
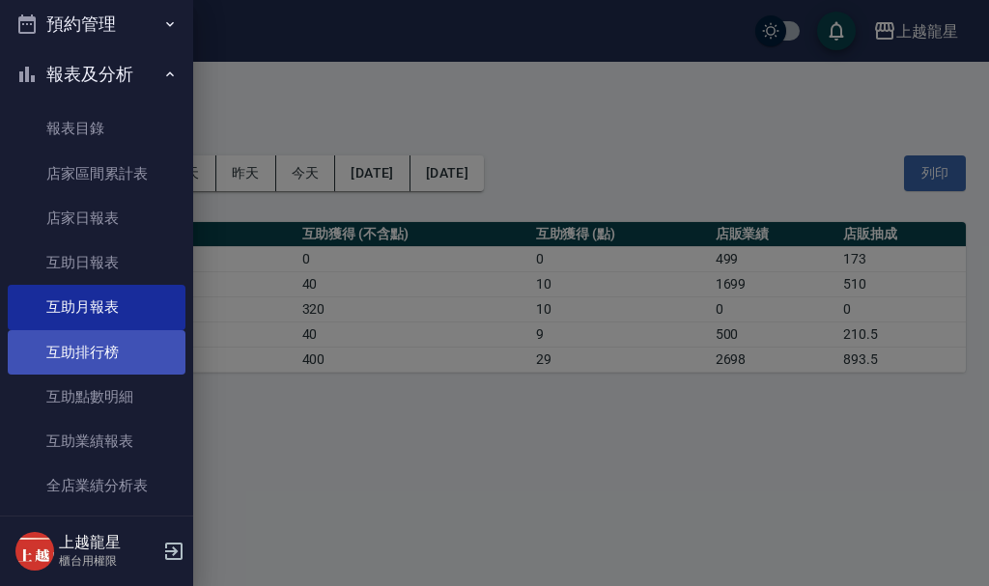
click at [100, 364] on link "互助排行榜" at bounding box center [97, 352] width 178 height 44
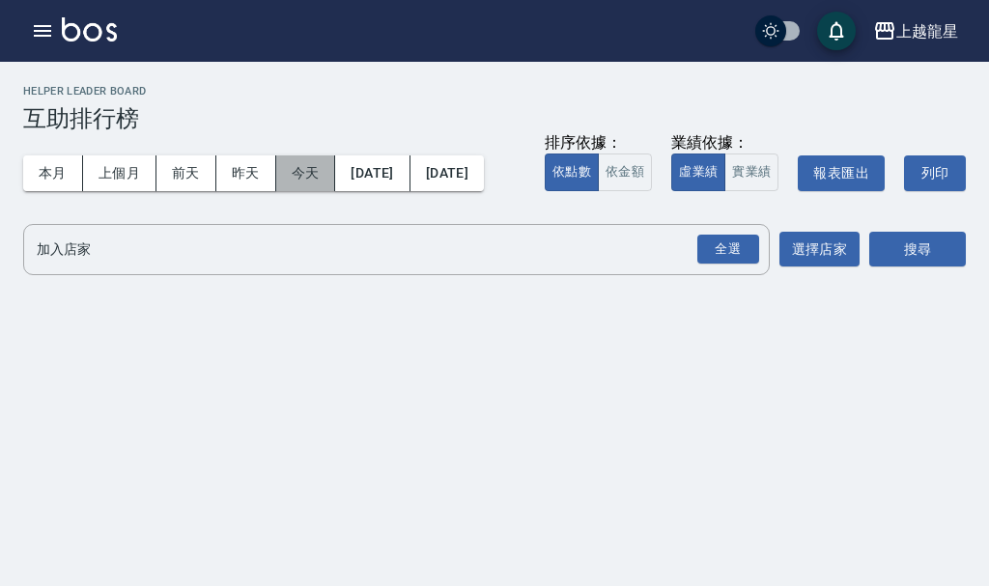
click at [303, 165] on button "今天" at bounding box center [306, 174] width 60 height 36
click at [23, 28] on button "button" at bounding box center [42, 31] width 39 height 39
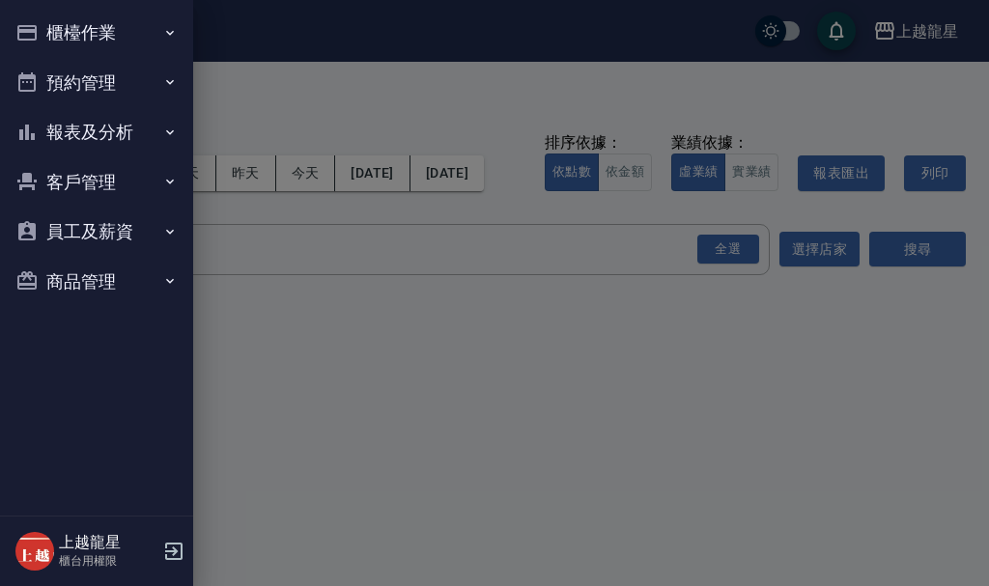
click at [75, 131] on button "報表及分析" at bounding box center [97, 132] width 178 height 50
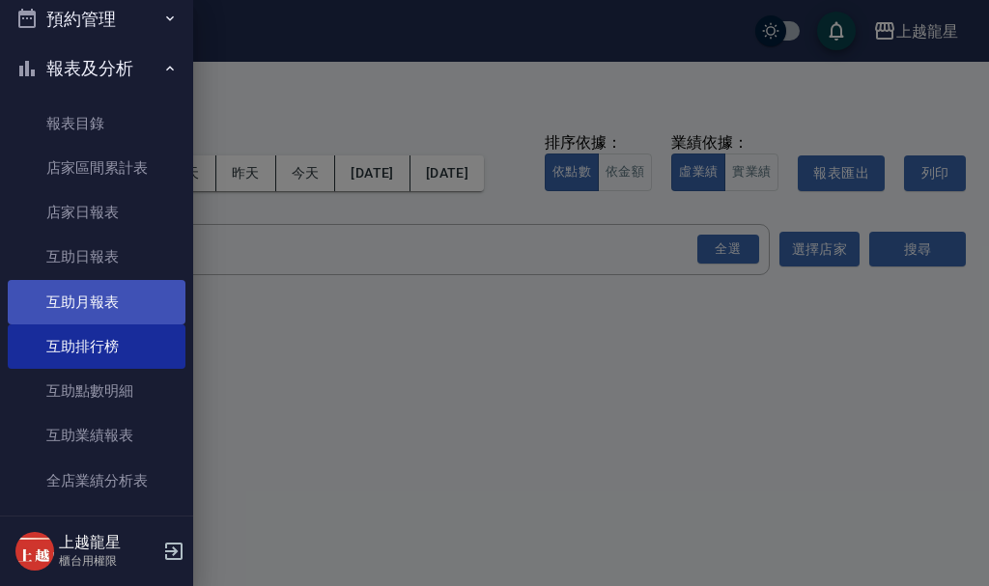
scroll to position [97, 0]
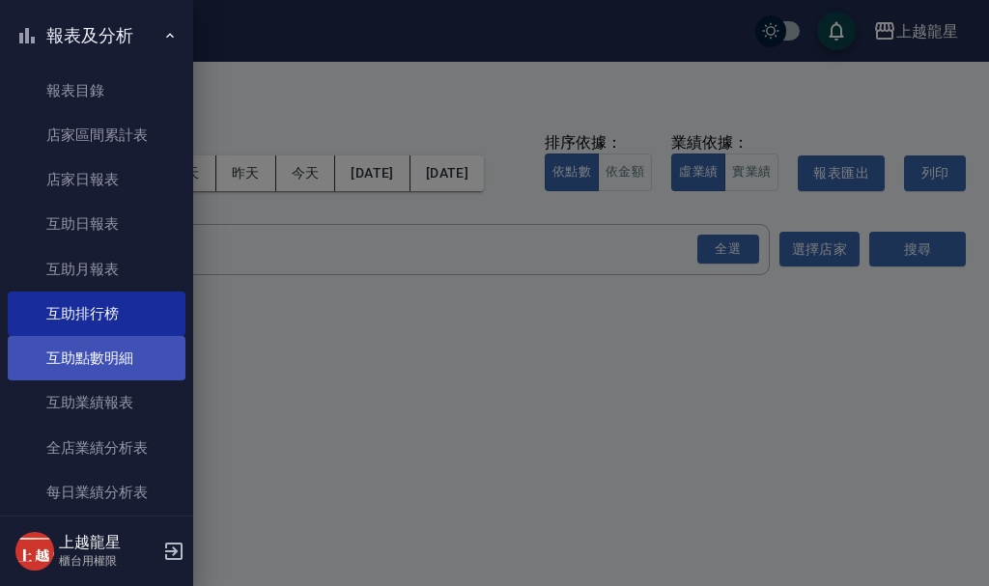
click at [103, 345] on link "互助點數明細" at bounding box center [97, 358] width 178 height 44
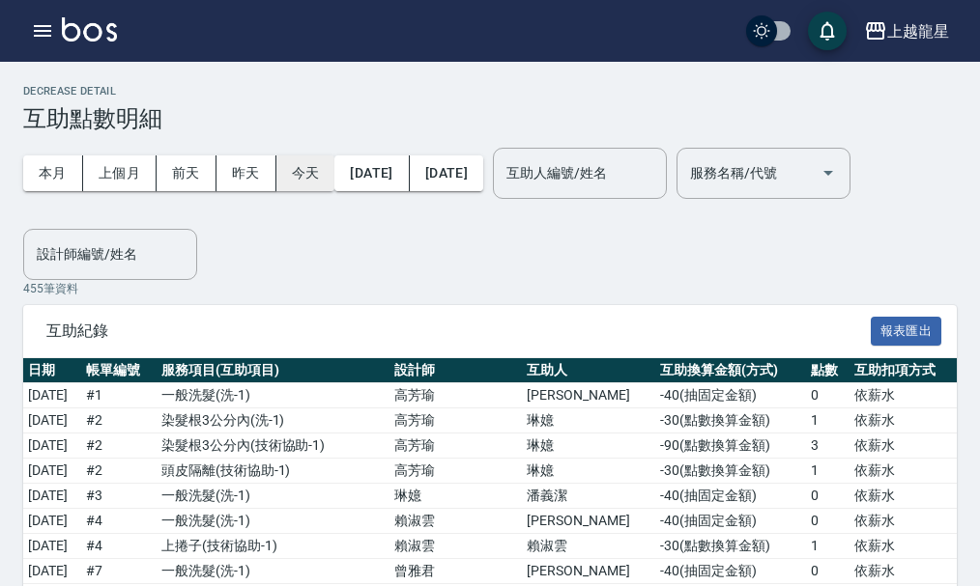
click at [281, 168] on button "今天" at bounding box center [305, 174] width 59 height 36
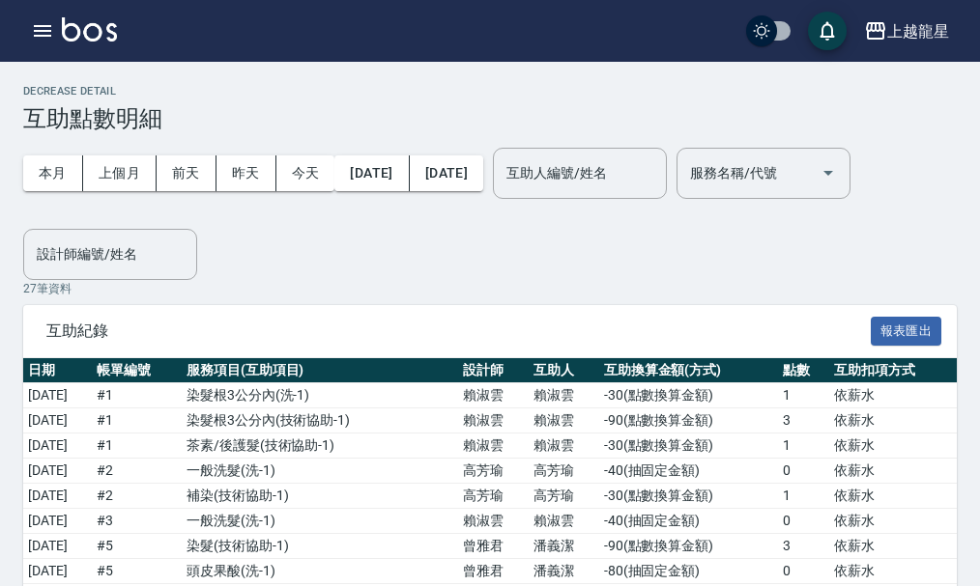
click at [22, 38] on div "上越龍星 登出" at bounding box center [490, 31] width 980 height 62
click at [42, 35] on icon "button" at bounding box center [42, 31] width 17 height 12
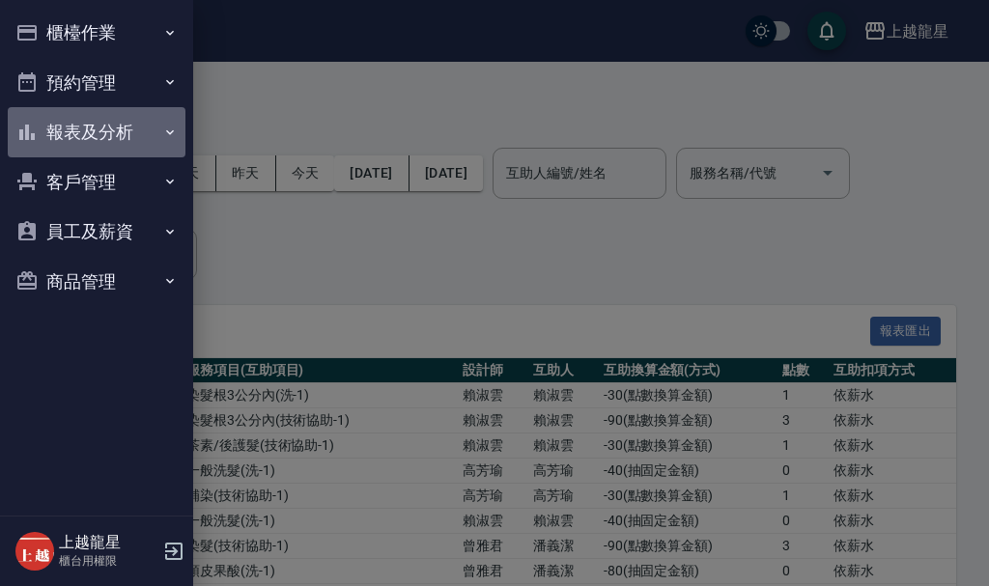
click at [137, 136] on button "報表及分析" at bounding box center [97, 132] width 178 height 50
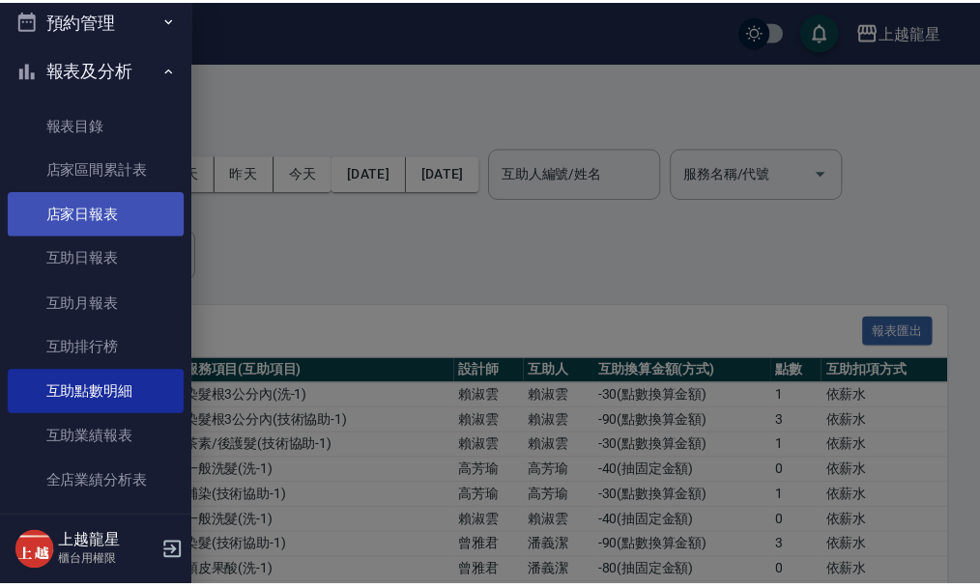
scroll to position [97, 0]
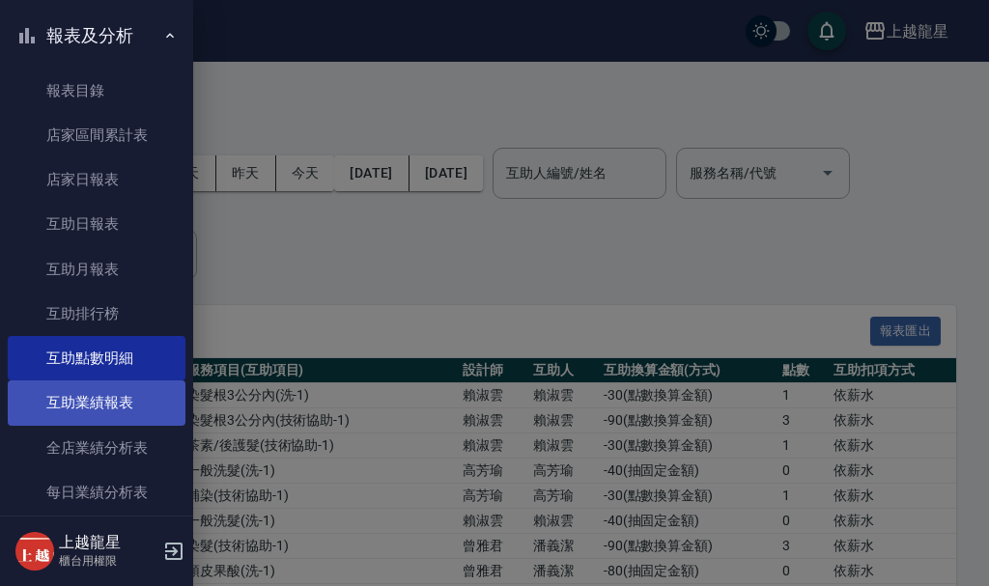
click at [100, 406] on link "互助業績報表" at bounding box center [97, 403] width 178 height 44
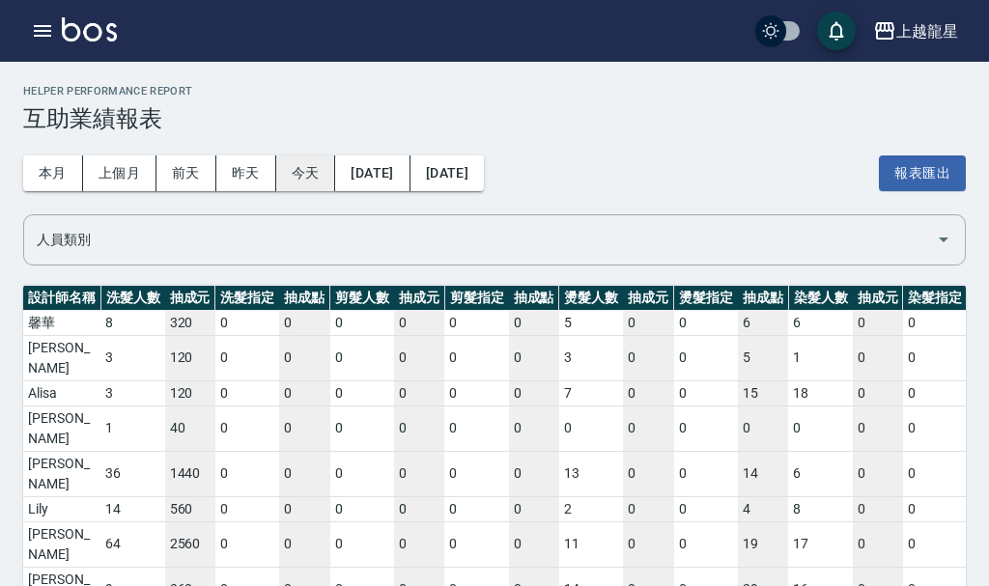
click at [298, 174] on button "今天" at bounding box center [306, 174] width 60 height 36
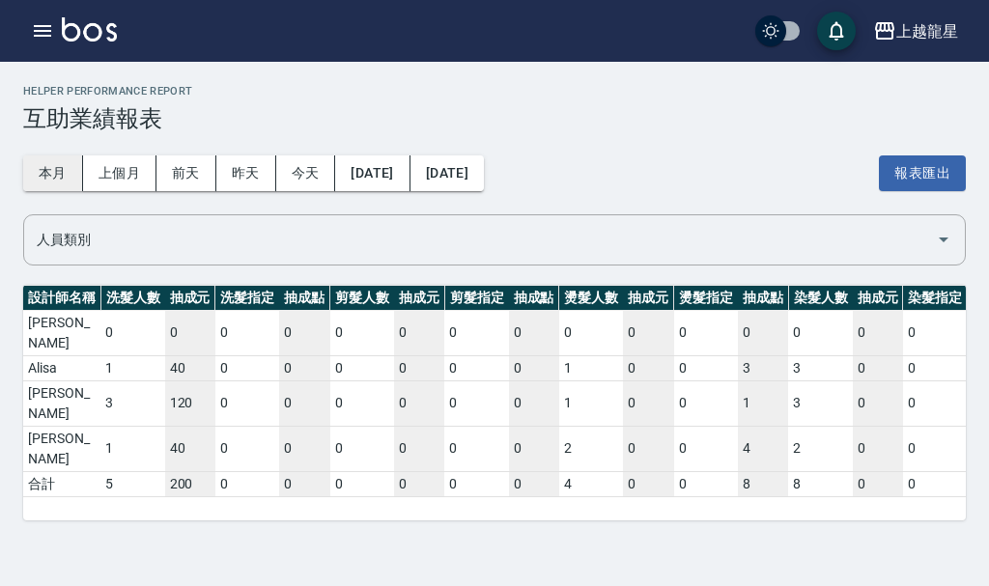
click at [65, 176] on button "本月" at bounding box center [53, 174] width 60 height 36
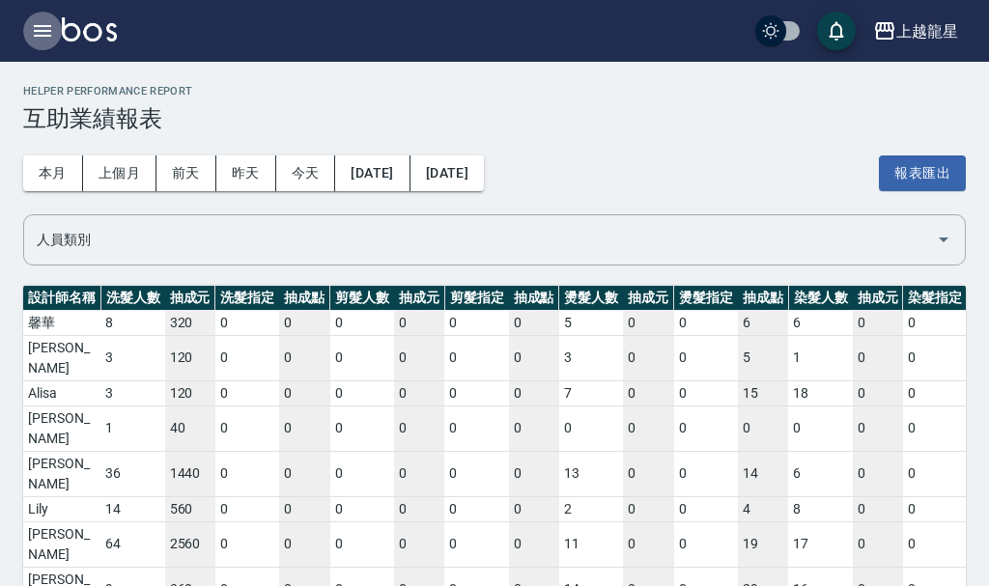
click at [53, 25] on icon "button" at bounding box center [42, 30] width 23 height 23
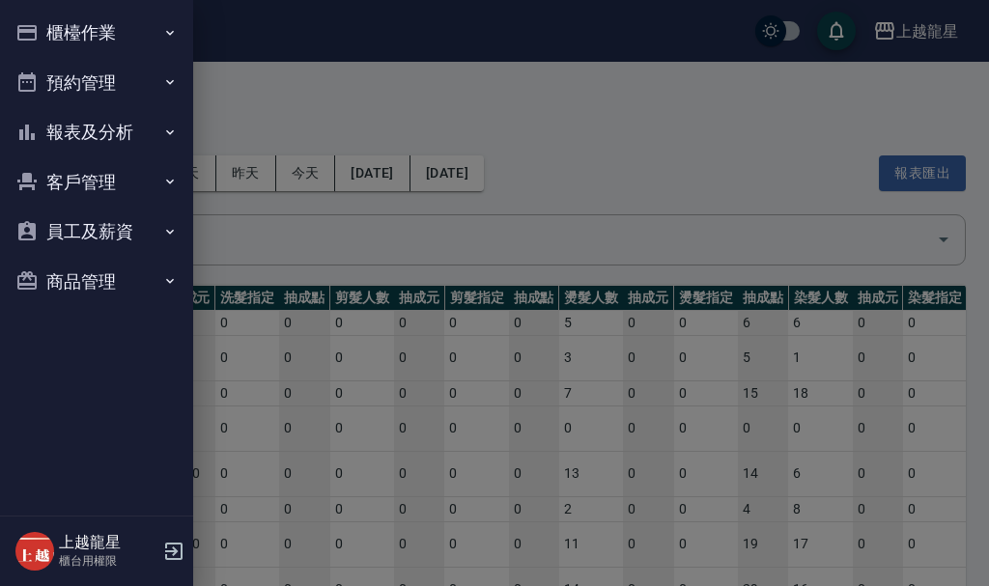
click at [54, 23] on div "櫃檯作業 打帳單 帳單列表 現金收支登錄 高階收支登錄 材料自購登錄 每日結帳 現場電腦打卡 預約管理 預約管理 單日預約紀錄 單週預約紀錄 報表及分析 報表…" at bounding box center [96, 293] width 193 height 586
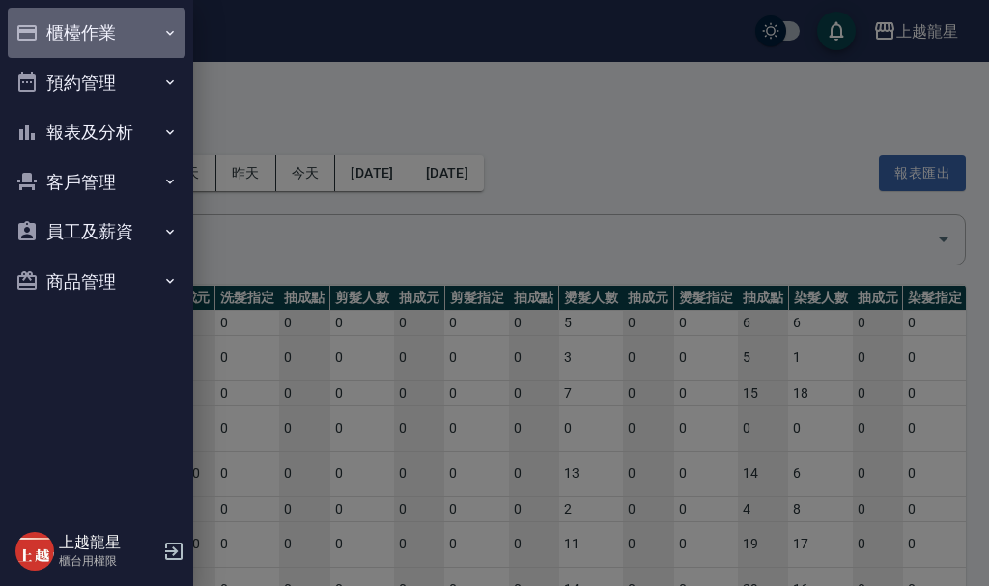
click at [90, 37] on button "櫃檯作業" at bounding box center [97, 33] width 178 height 50
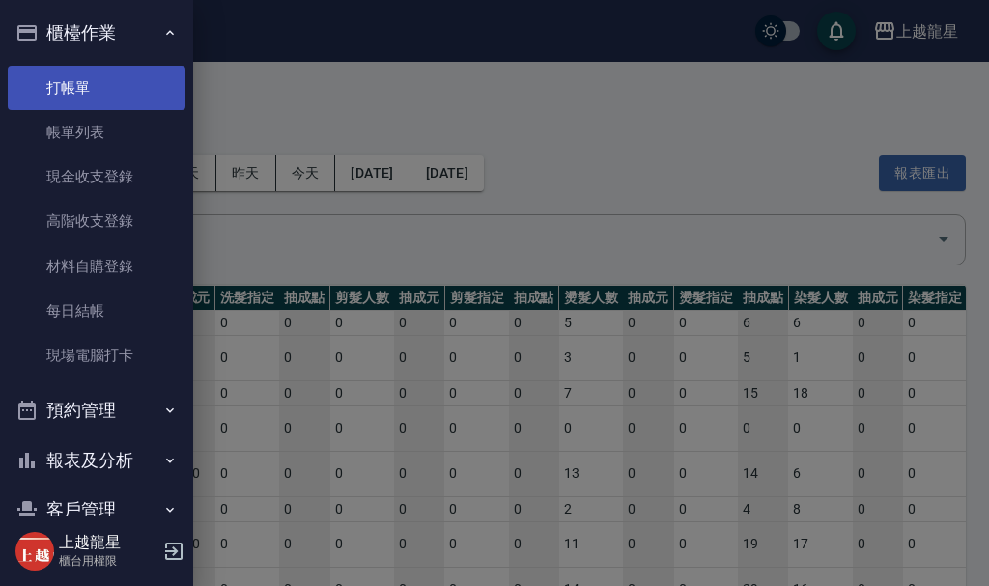
click at [90, 85] on link "打帳單" at bounding box center [97, 88] width 178 height 44
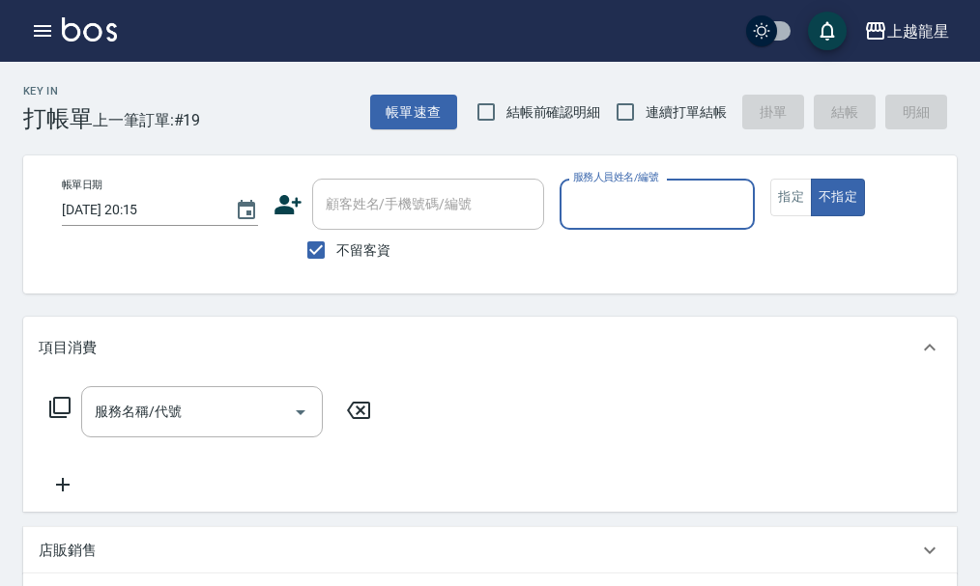
click at [39, 9] on div "上越龍星 登出" at bounding box center [490, 31] width 980 height 62
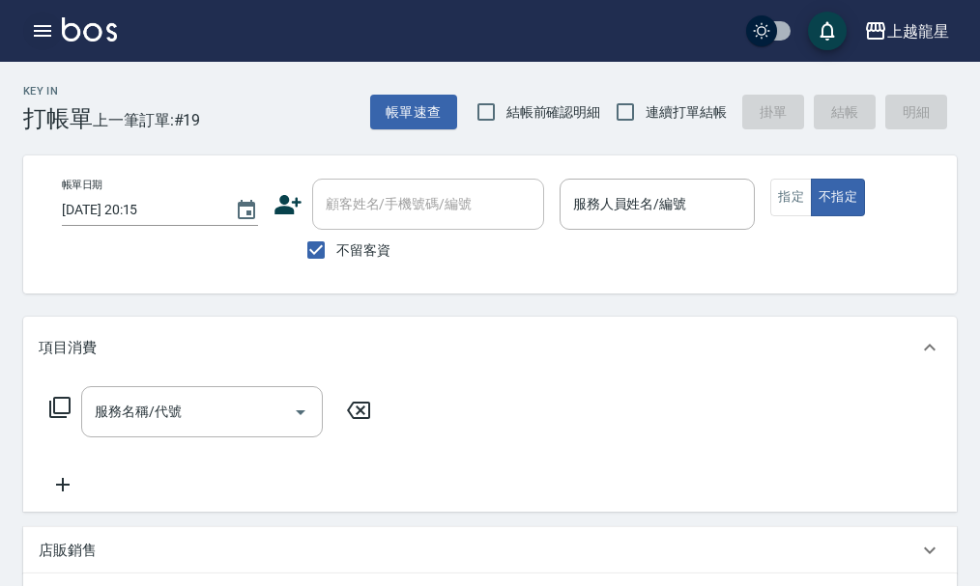
click at [47, 16] on button "button" at bounding box center [42, 31] width 39 height 39
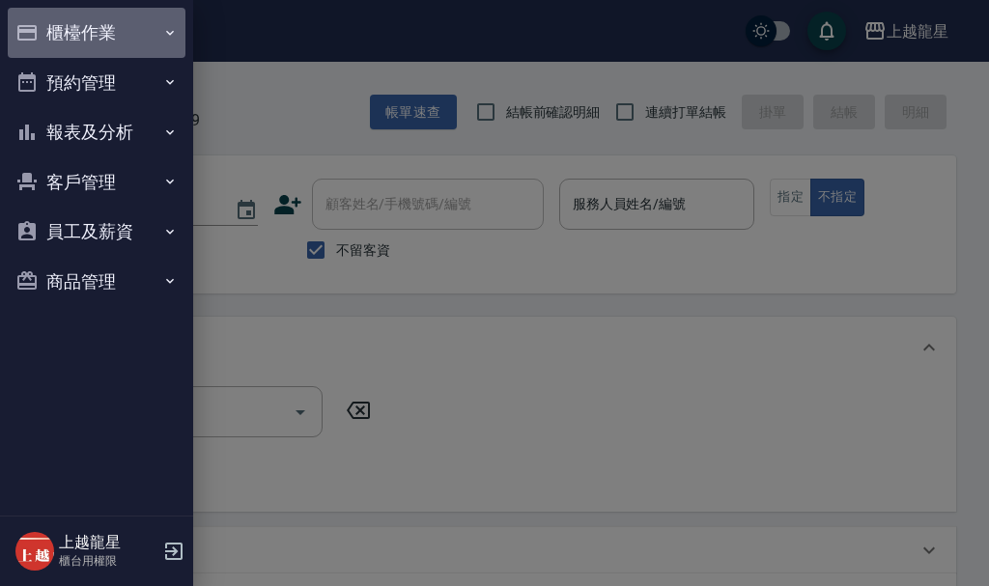
click at [50, 13] on button "櫃檯作業" at bounding box center [97, 33] width 178 height 50
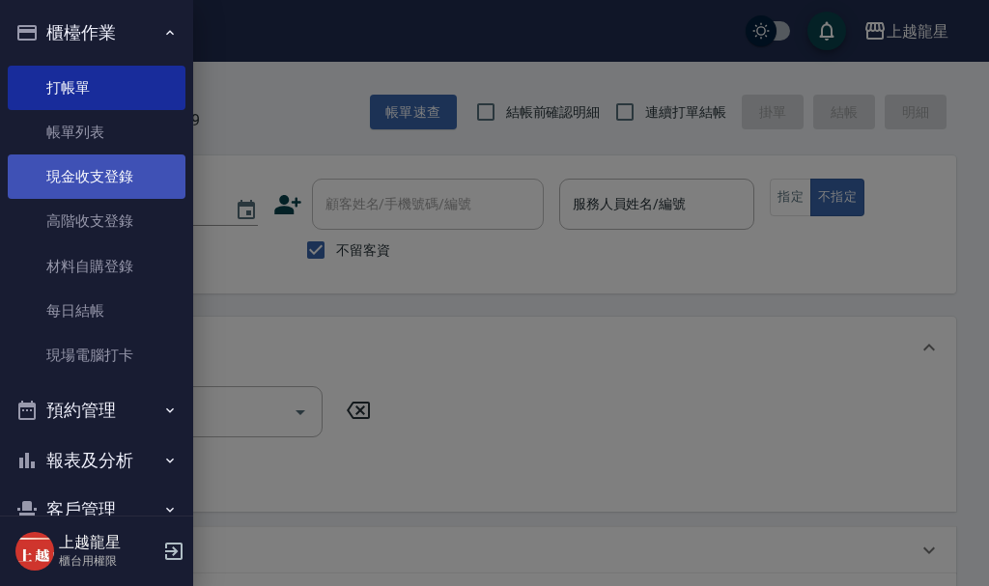
drag, startPoint x: 55, startPoint y: 157, endPoint x: 61, endPoint y: 138, distance: 20.2
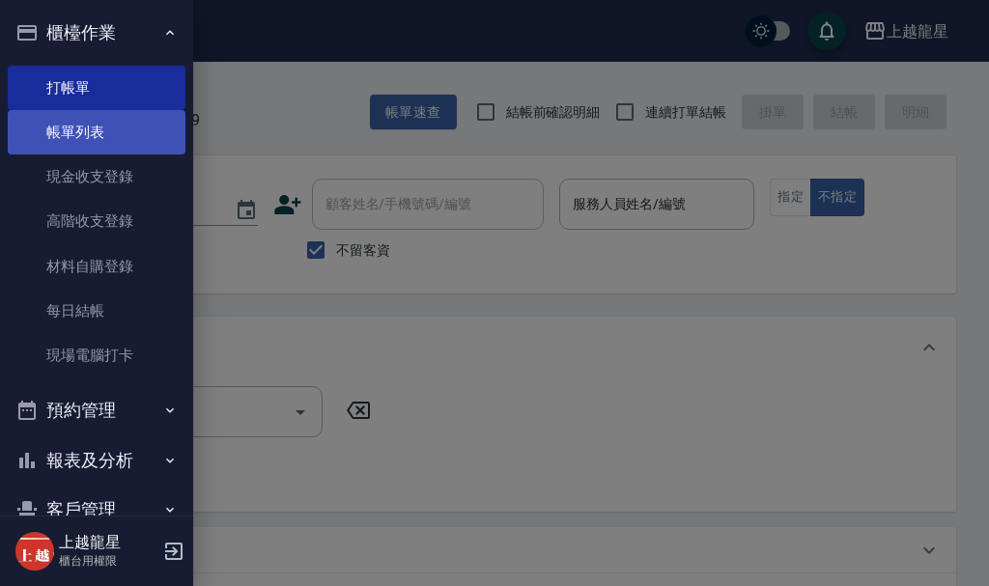
click at [55, 156] on link "現金收支登錄" at bounding box center [97, 177] width 178 height 44
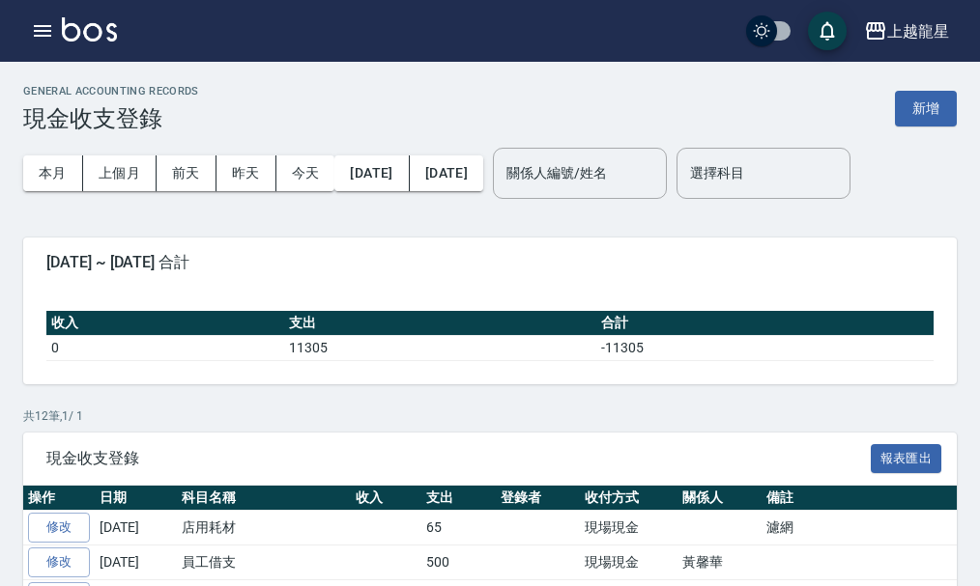
click at [31, 6] on div "上越龍星 登出" at bounding box center [490, 31] width 980 height 62
click at [51, 25] on icon "button" at bounding box center [42, 31] width 17 height 12
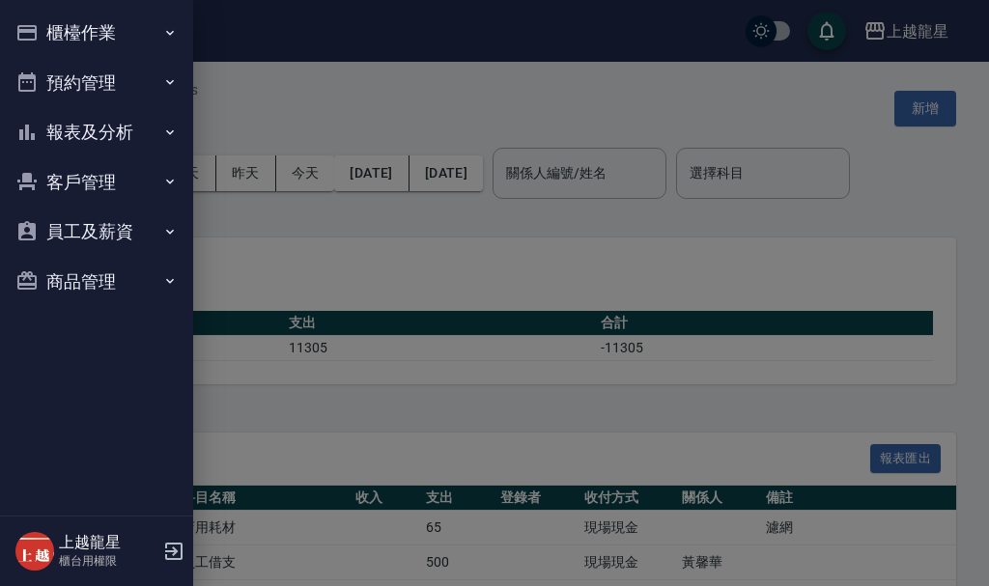
click at [58, 24] on button "櫃檯作業" at bounding box center [97, 33] width 178 height 50
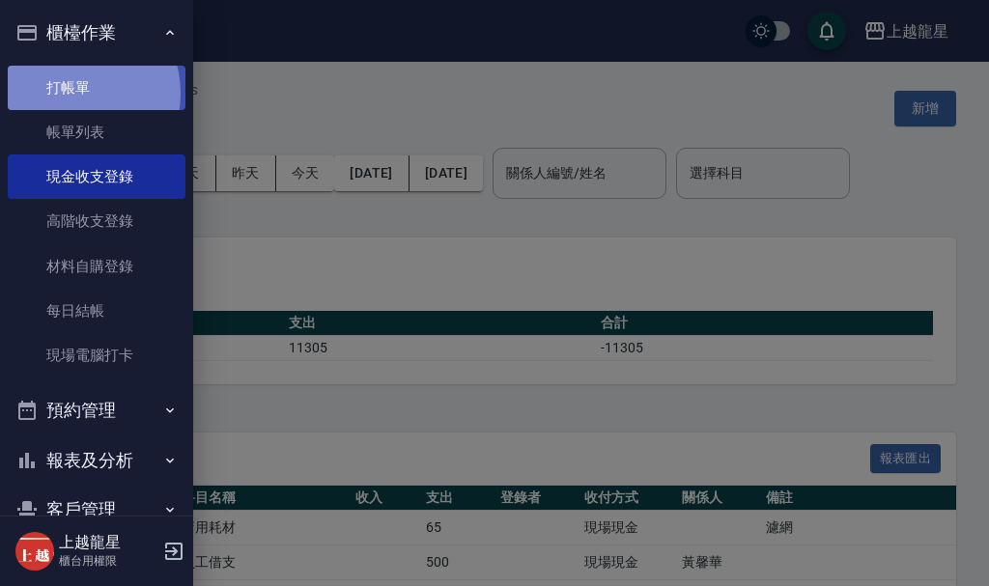
click at [73, 93] on link "打帳單" at bounding box center [97, 88] width 178 height 44
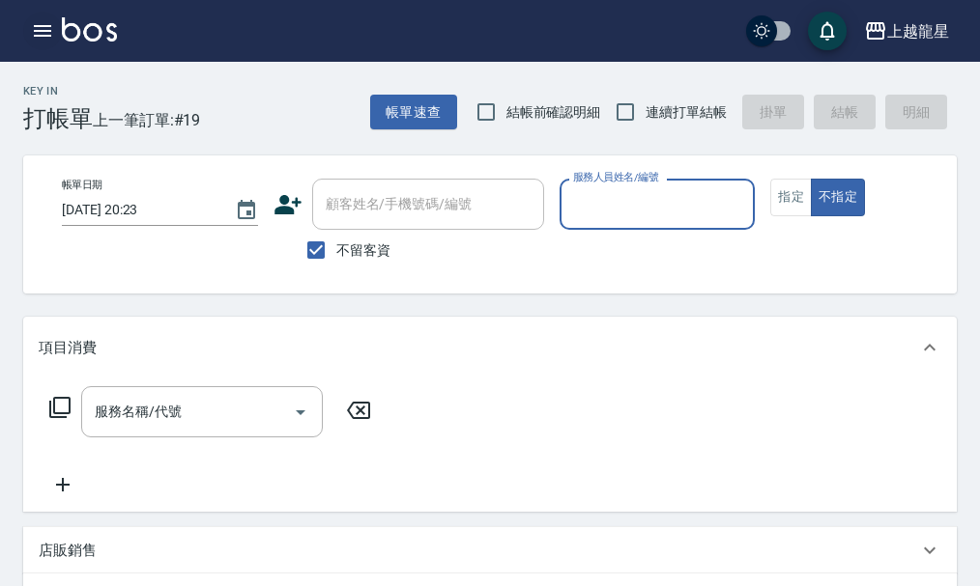
click at [27, 38] on button "button" at bounding box center [42, 31] width 39 height 39
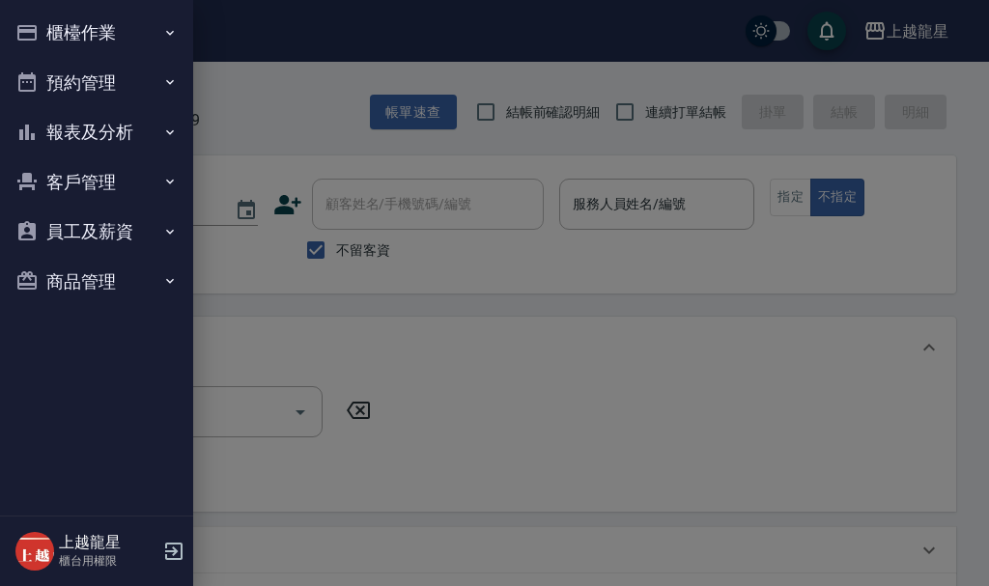
drag, startPoint x: 27, startPoint y: 38, endPoint x: 80, endPoint y: 14, distance: 58.4
click at [80, 14] on button "櫃檯作業" at bounding box center [97, 33] width 178 height 50
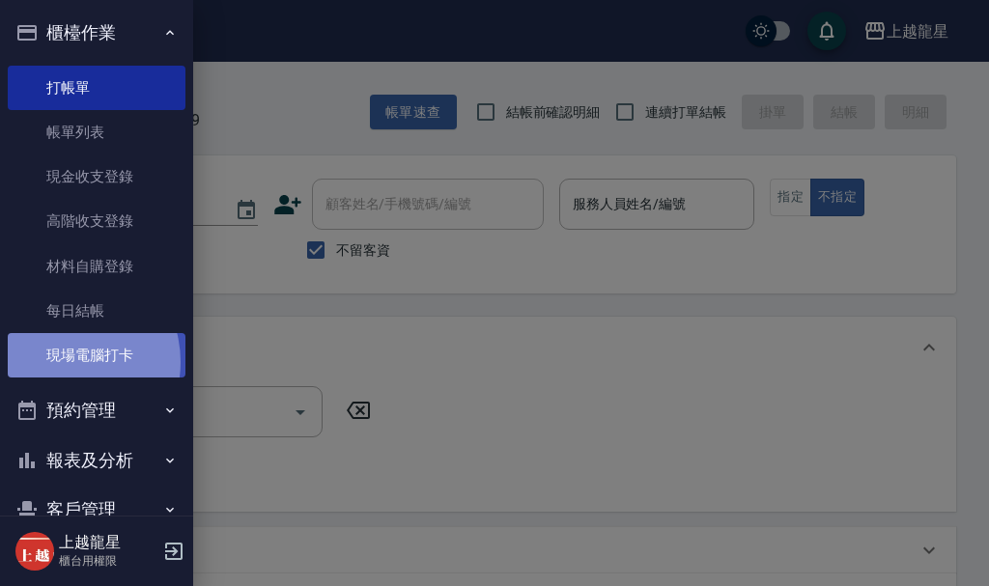
click at [61, 362] on link "現場電腦打卡" at bounding box center [97, 355] width 178 height 44
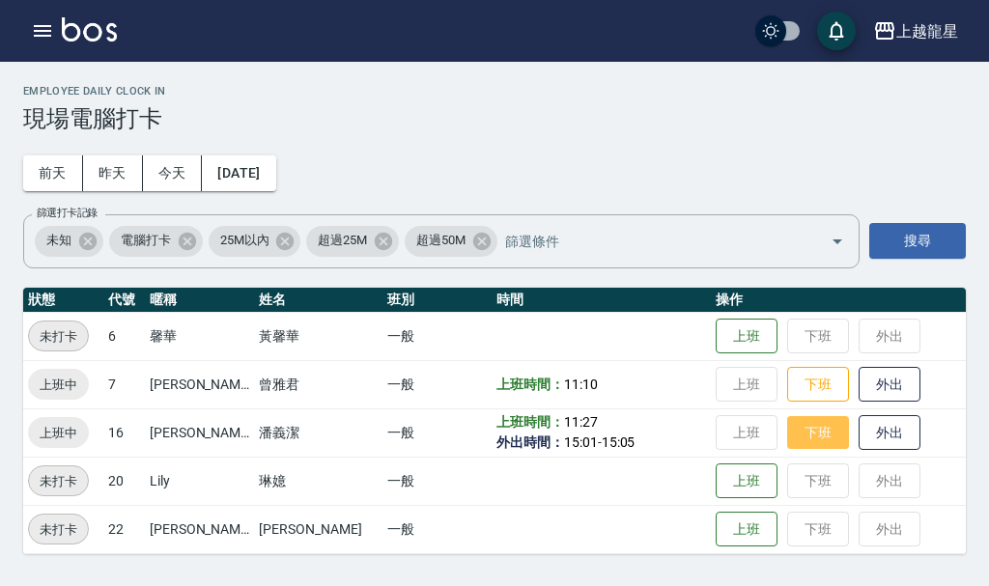
click at [787, 441] on button "下班" at bounding box center [818, 433] width 62 height 34
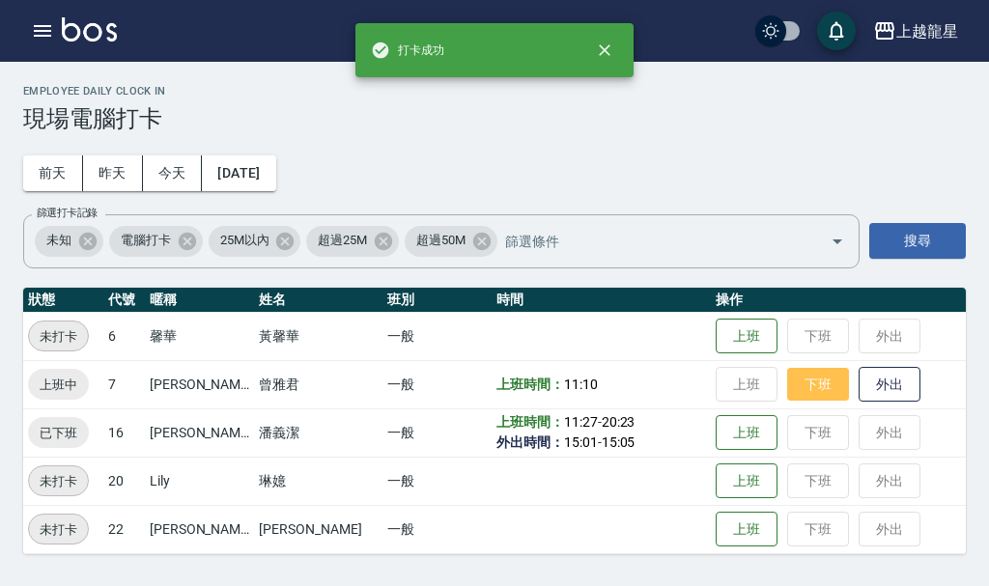
click at [787, 378] on button "下班" at bounding box center [818, 385] width 62 height 34
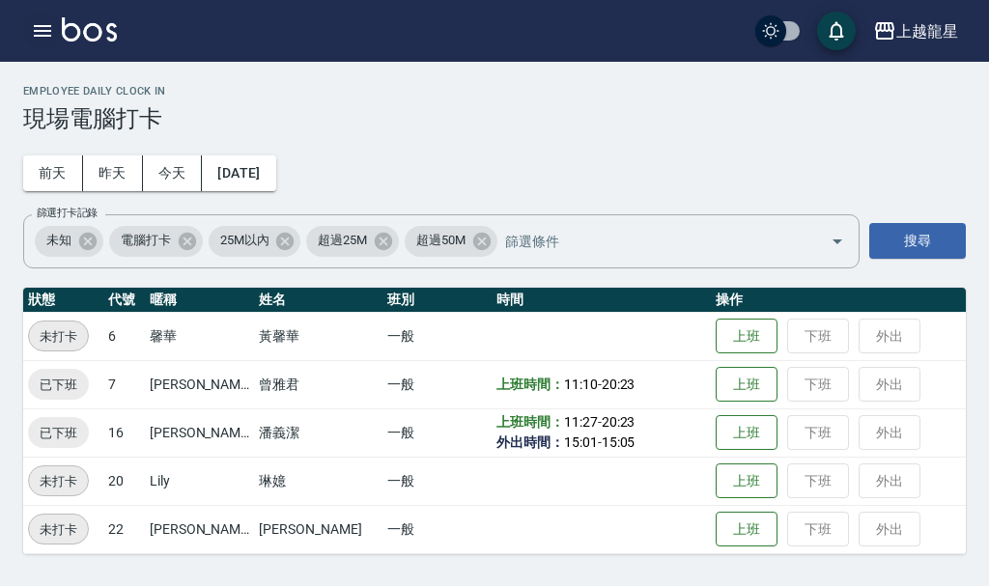
click at [48, 28] on icon "button" at bounding box center [42, 30] width 23 height 23
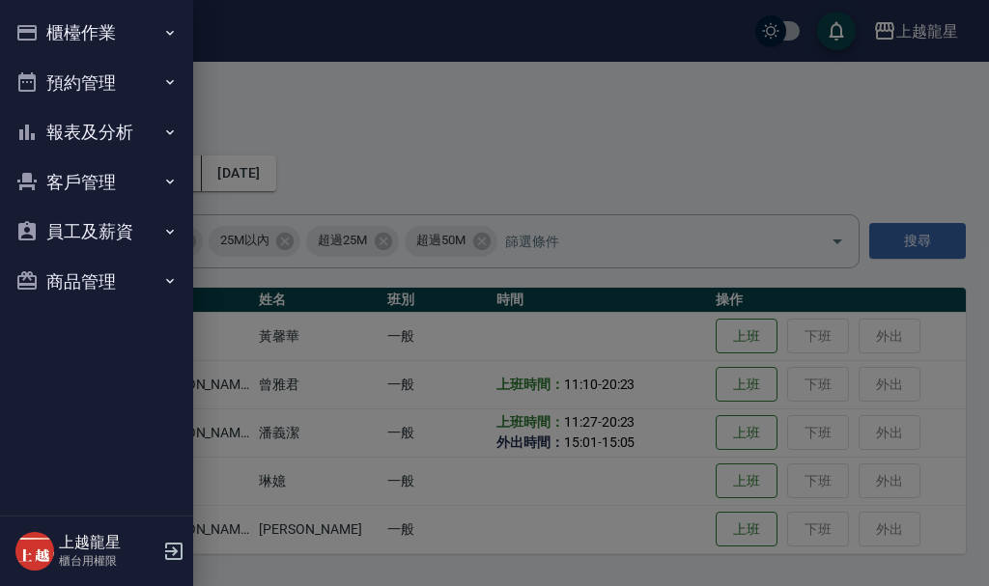
click at [97, 39] on button "櫃檯作業" at bounding box center [97, 33] width 178 height 50
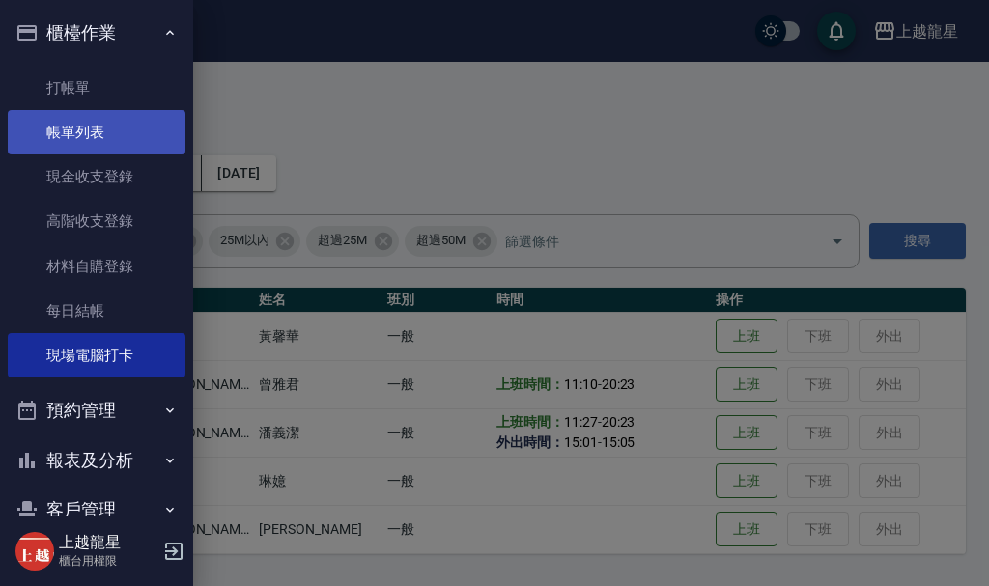
click at [109, 131] on link "帳單列表" at bounding box center [97, 132] width 178 height 44
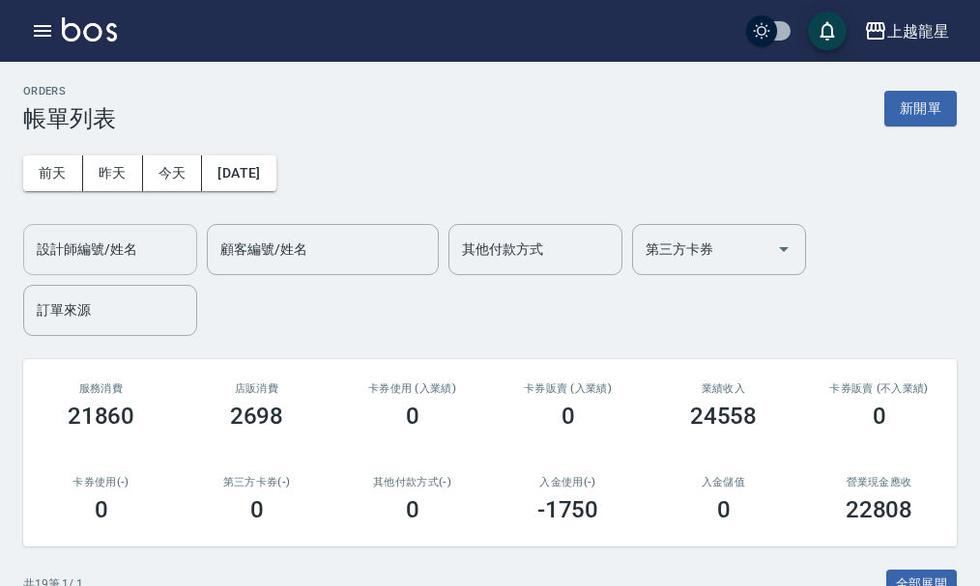
click at [113, 249] on div "設計師編號/姓名 設計師編號/姓名" at bounding box center [110, 249] width 174 height 51
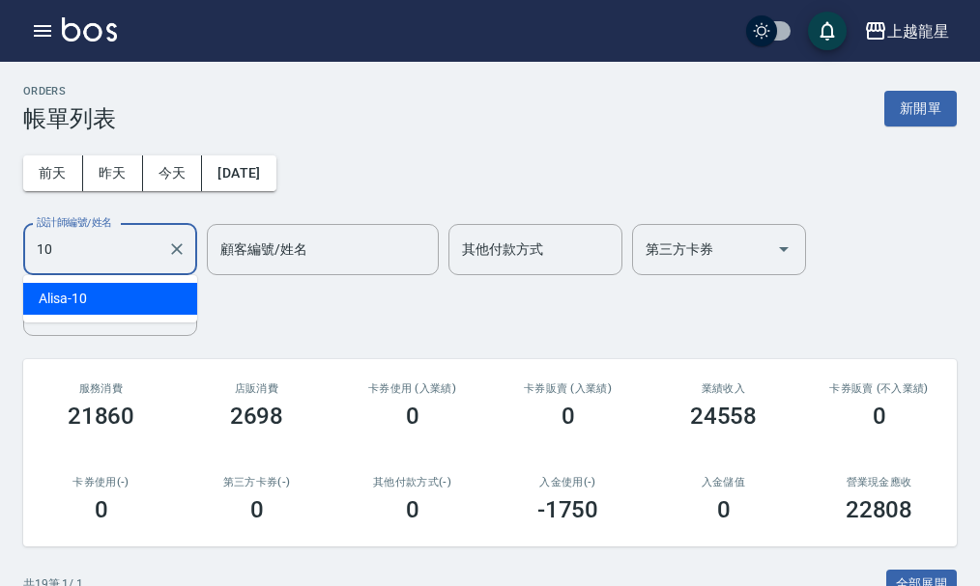
type input "Alisa-10"
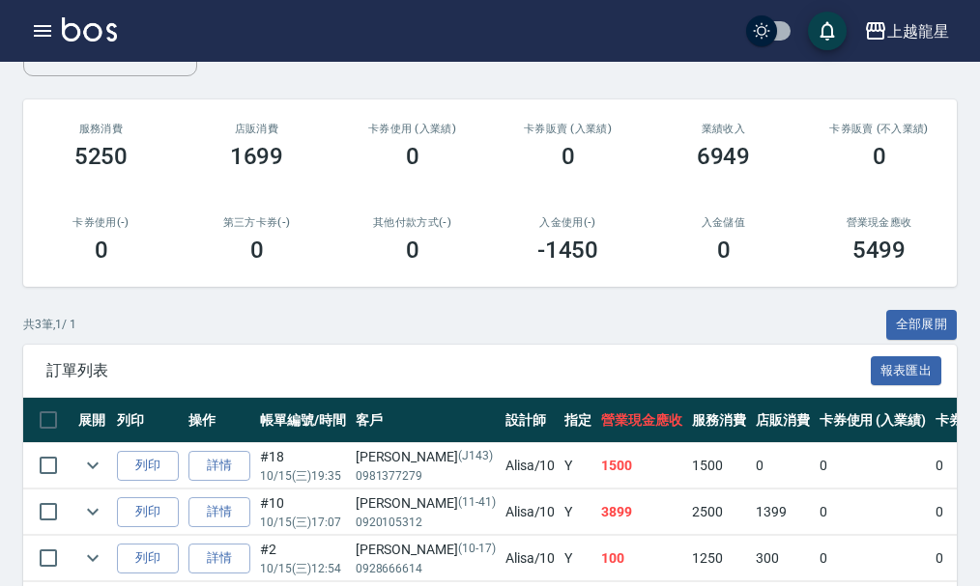
scroll to position [290, 0]
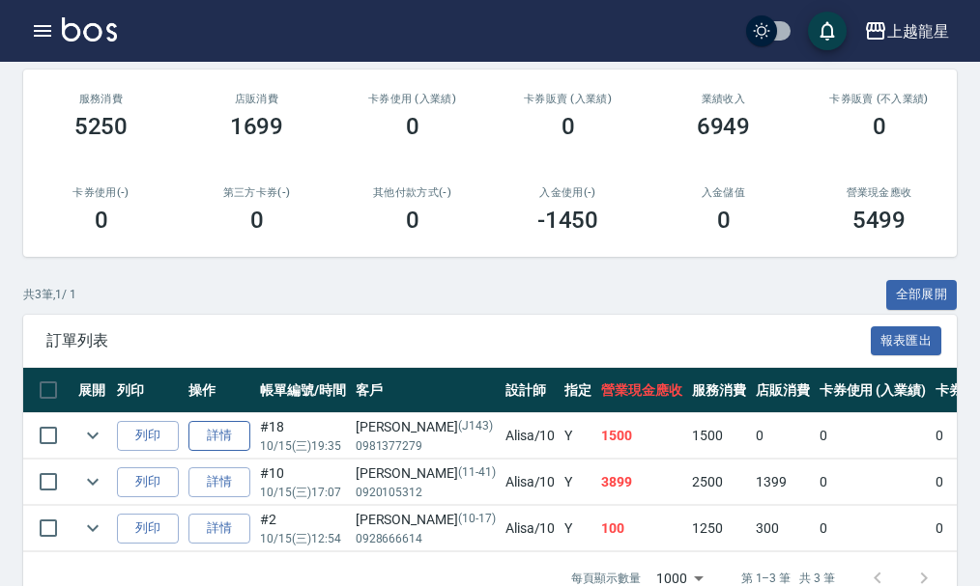
click at [196, 444] on link "詳情" at bounding box center [219, 436] width 62 height 30
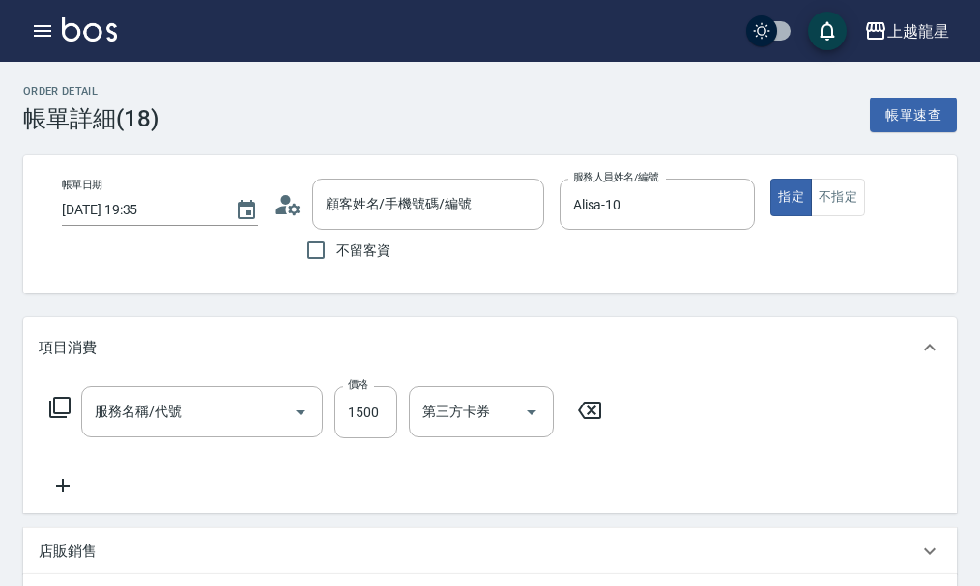
type input "[DATE] 19:35"
type input "Alisa-10"
type input "[PERSON_NAME]/0981377279/J143"
type input "冷燙(201)"
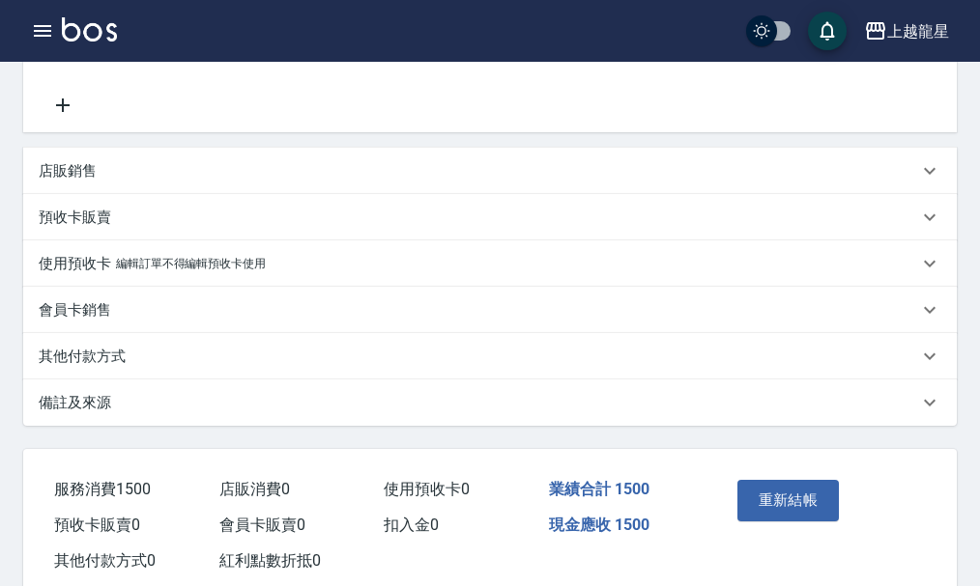
scroll to position [290, 0]
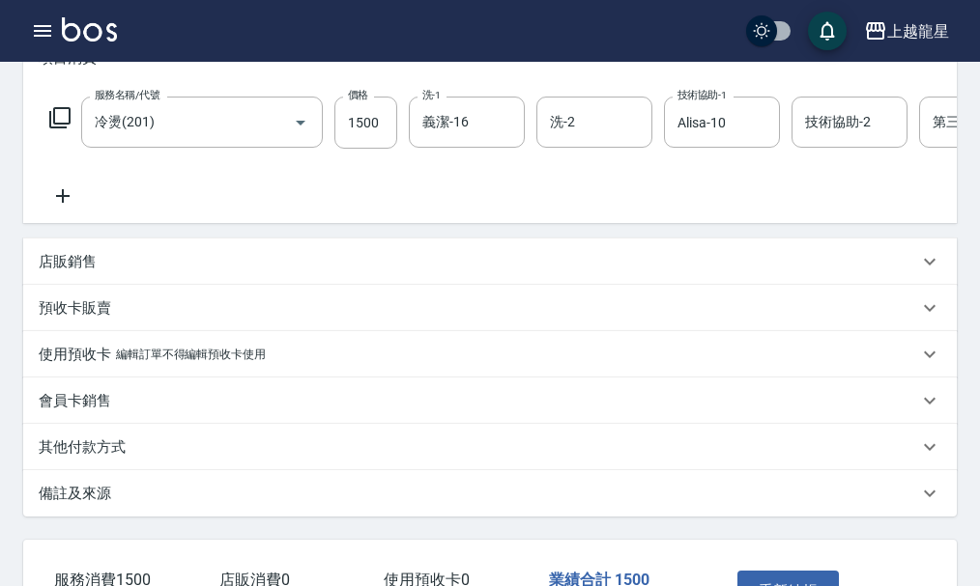
click at [156, 272] on div "店販銷售" at bounding box center [478, 262] width 879 height 20
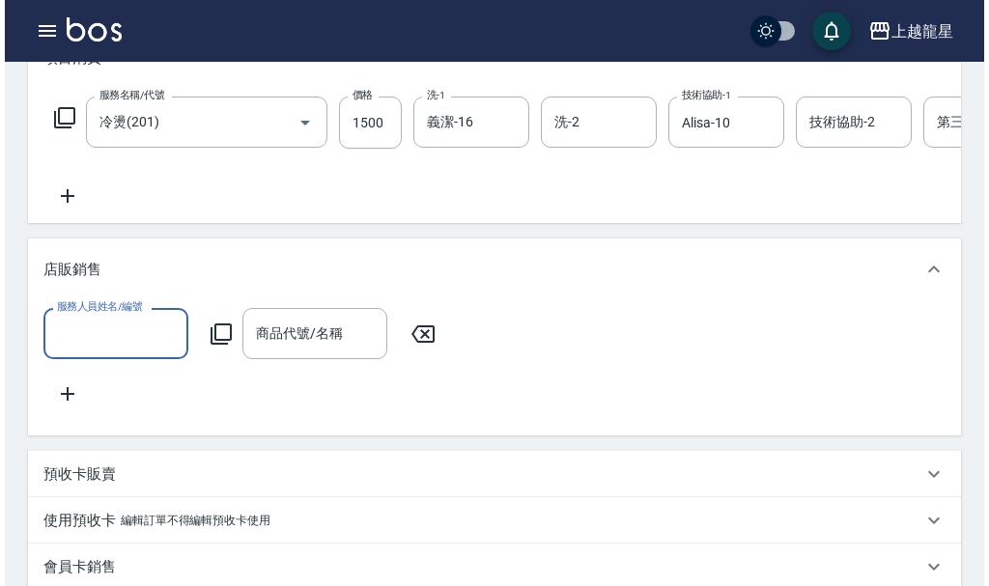
scroll to position [0, 0]
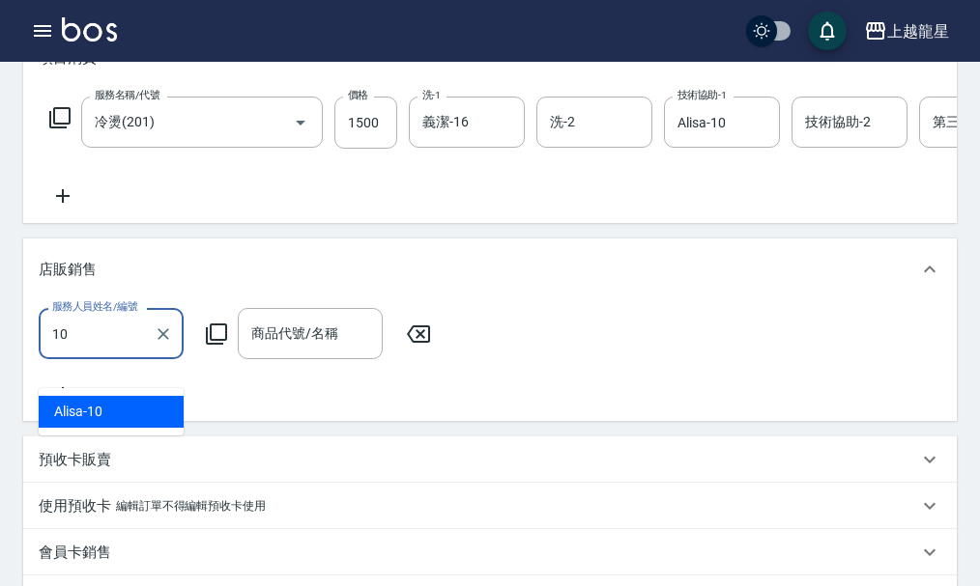
type input "Alisa-10"
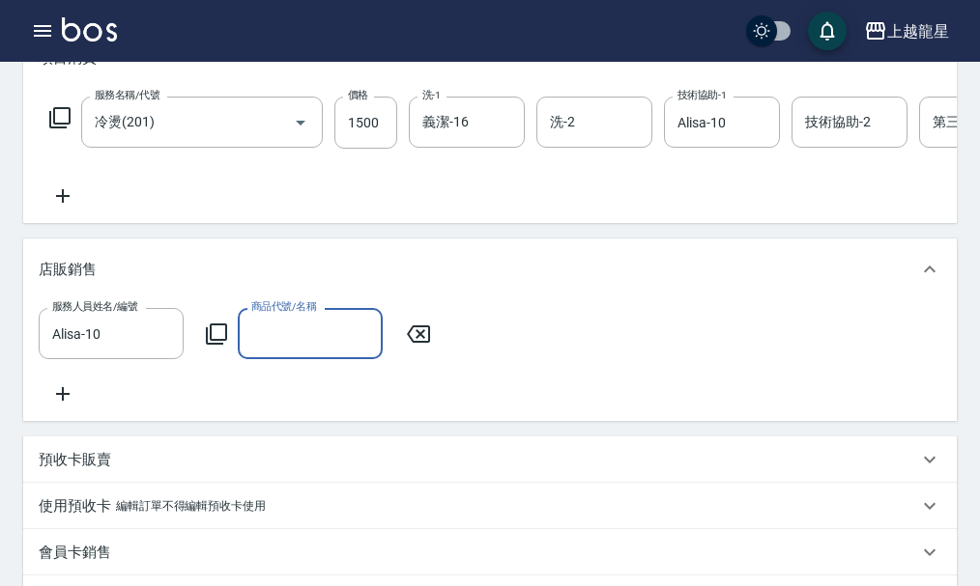
click at [220, 346] on icon at bounding box center [216, 334] width 23 height 23
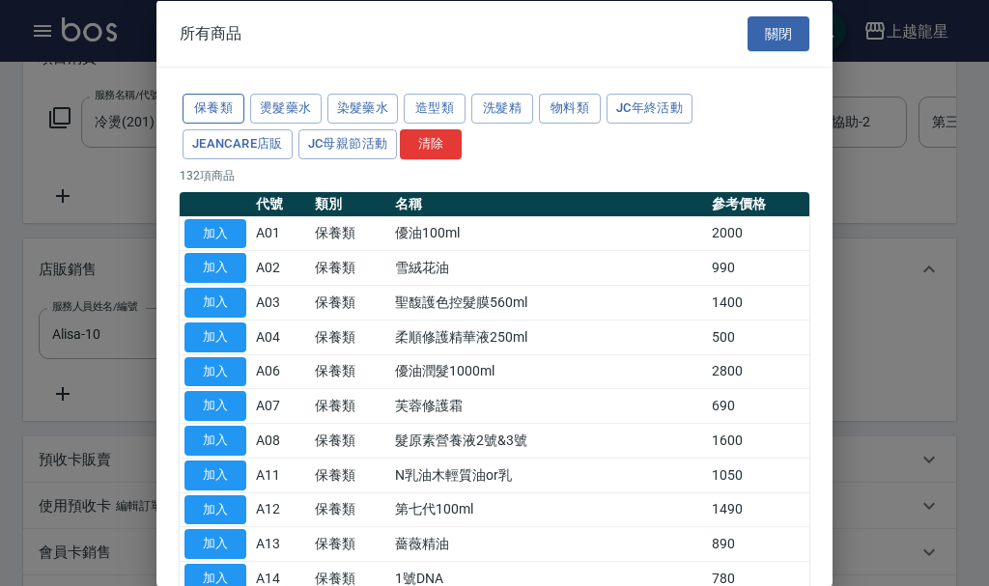
click at [213, 99] on button "保養類" at bounding box center [214, 109] width 62 height 30
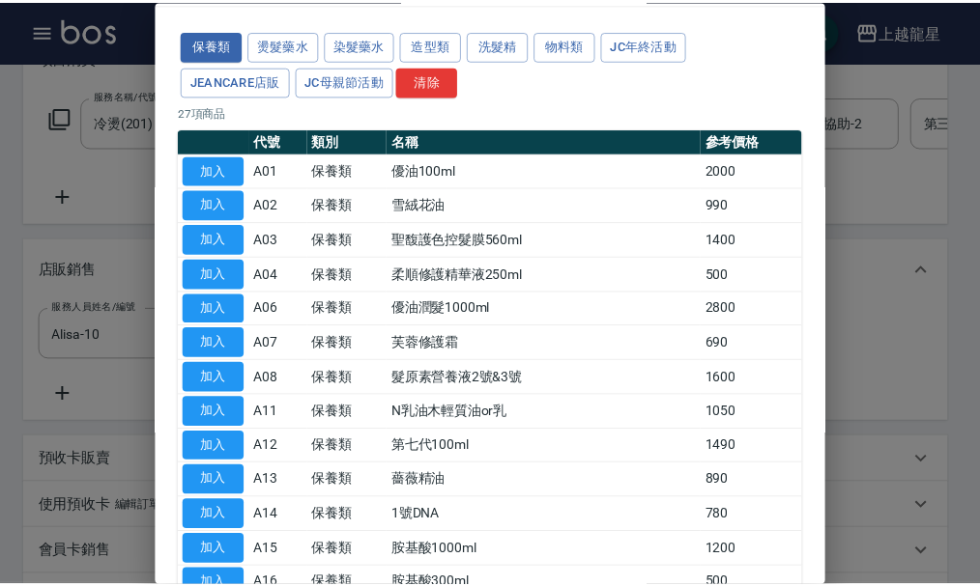
scroll to position [97, 0]
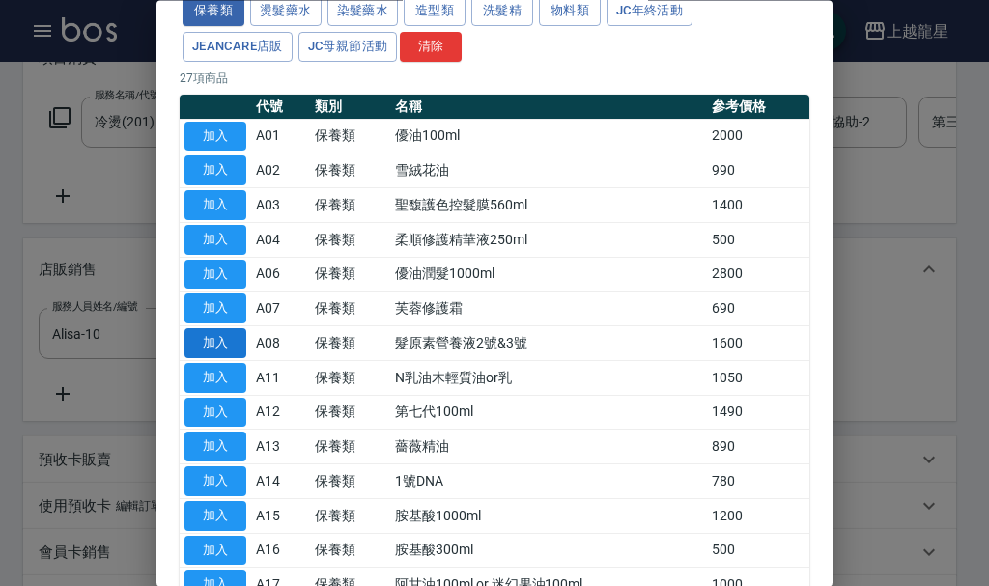
click at [224, 344] on button "加入" at bounding box center [216, 344] width 62 height 30
type input "髮原素營養液2號&3號"
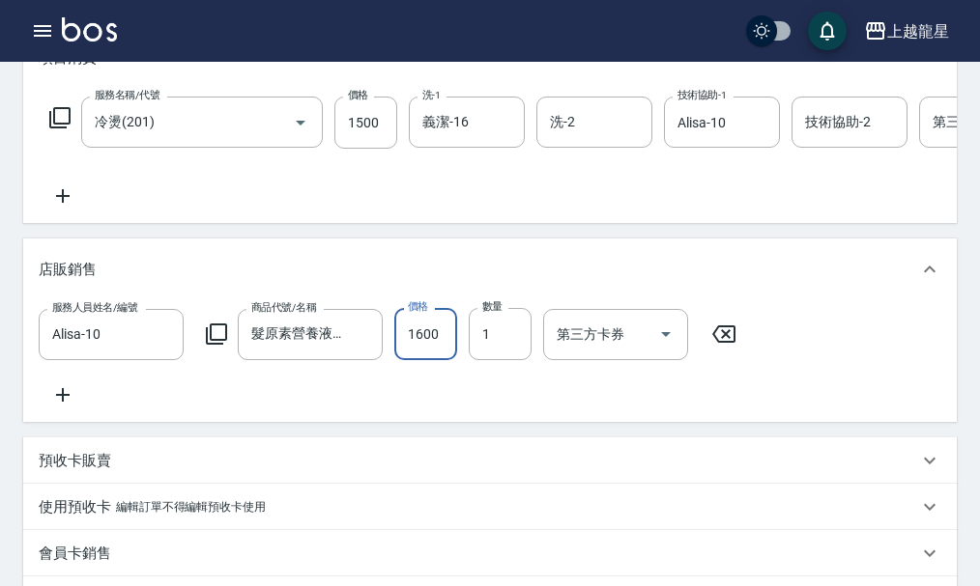
click at [441, 348] on input "1600" at bounding box center [425, 334] width 63 height 52
type input "1280"
click at [218, 346] on icon at bounding box center [216, 334] width 23 height 23
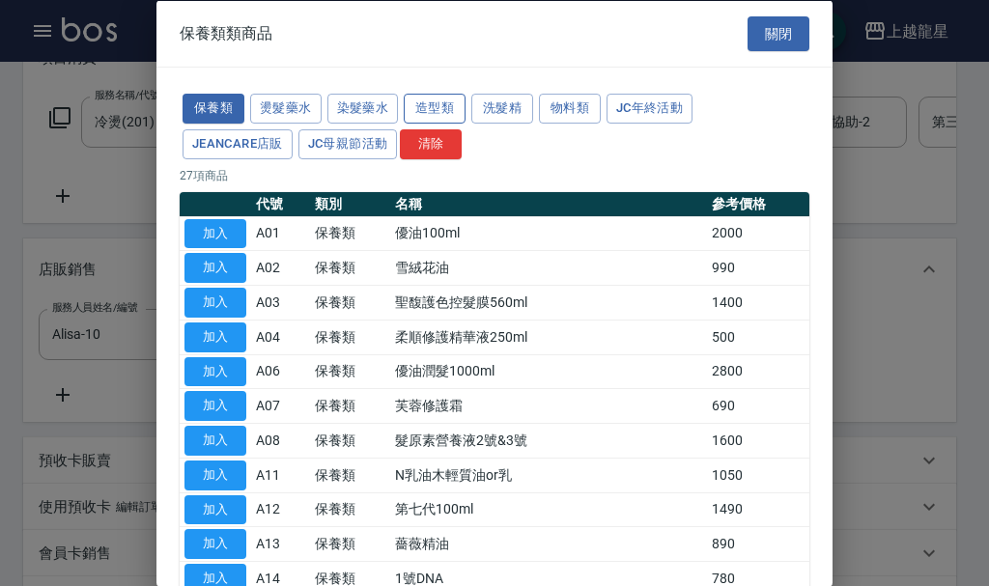
click at [453, 112] on button "造型類" at bounding box center [435, 109] width 62 height 30
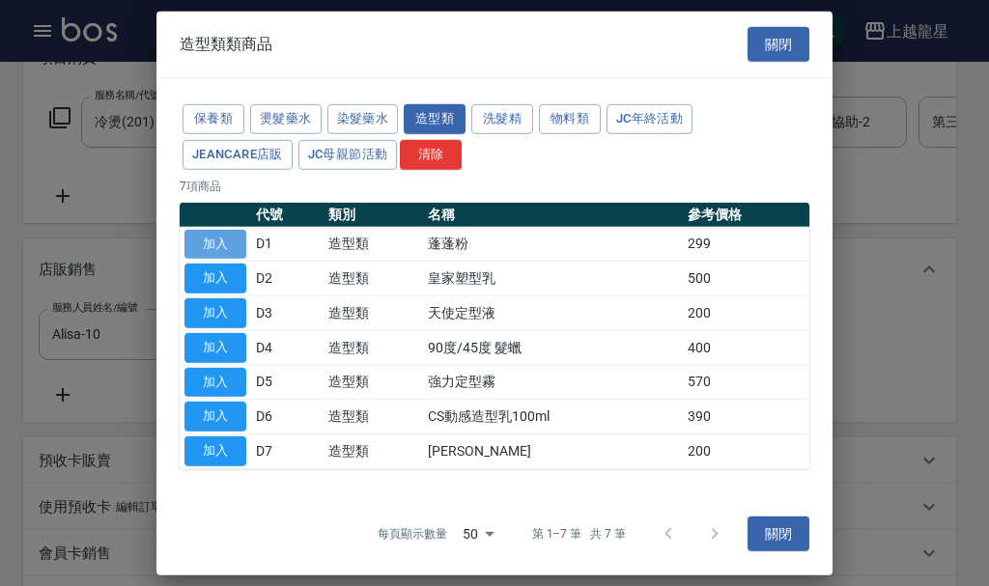
click at [207, 236] on button "加入" at bounding box center [216, 244] width 62 height 30
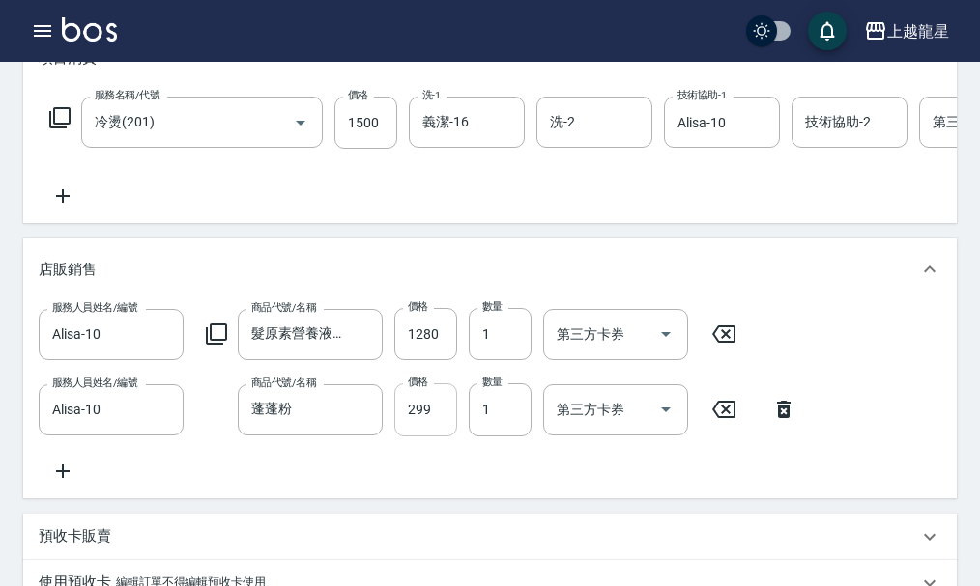
click at [436, 431] on input "299" at bounding box center [425, 410] width 63 height 52
click at [436, 432] on input "299" at bounding box center [425, 410] width 63 height 52
type input "239"
click at [207, 345] on icon at bounding box center [216, 334] width 21 height 21
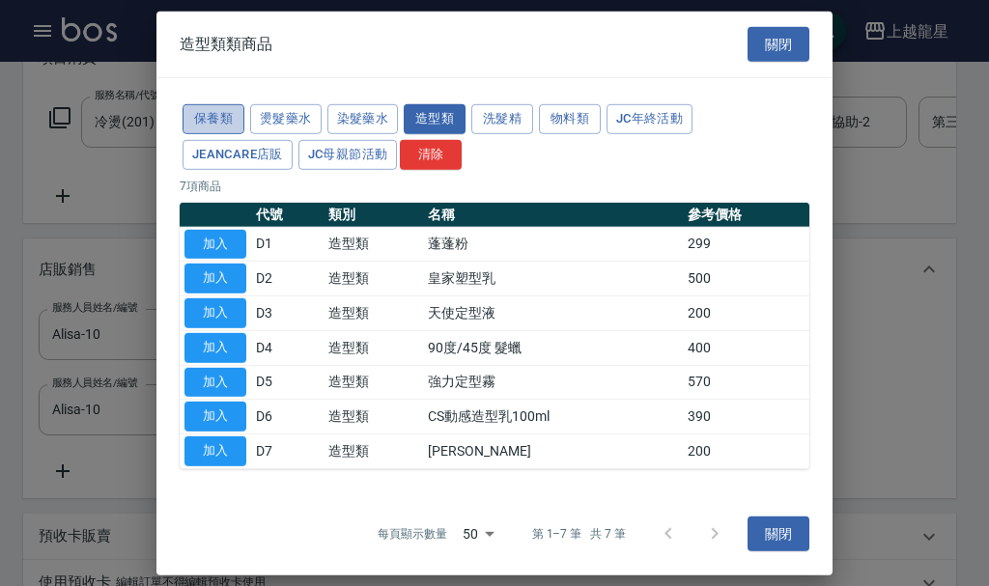
click at [217, 126] on button "保養類" at bounding box center [214, 119] width 62 height 30
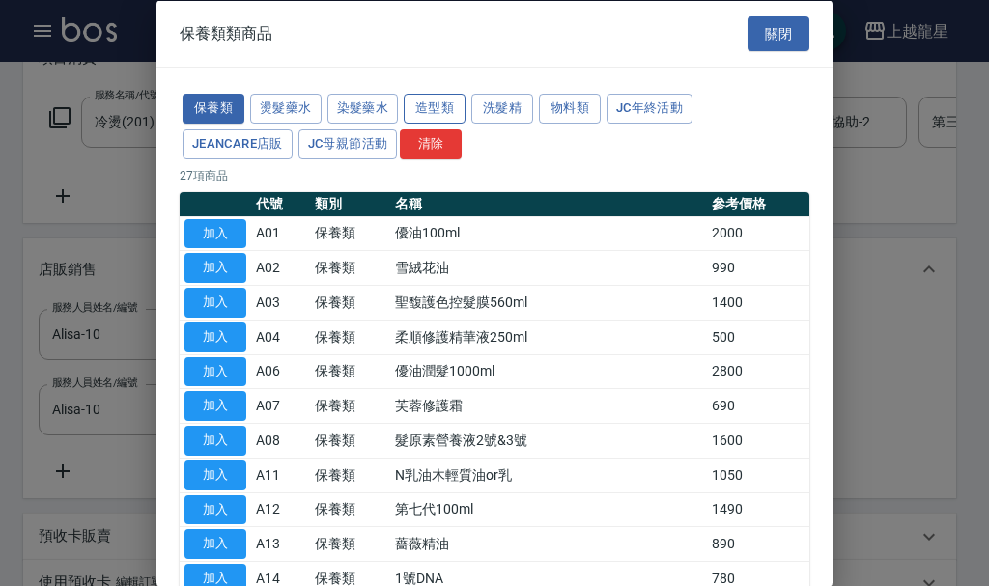
click at [456, 99] on button "造型類" at bounding box center [435, 109] width 62 height 30
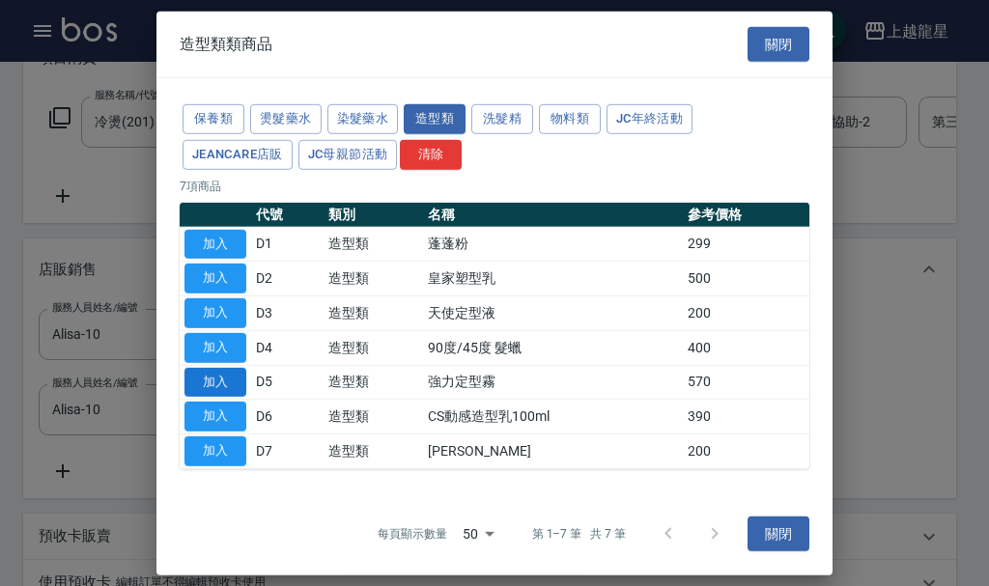
click at [235, 381] on button "加入" at bounding box center [216, 382] width 62 height 30
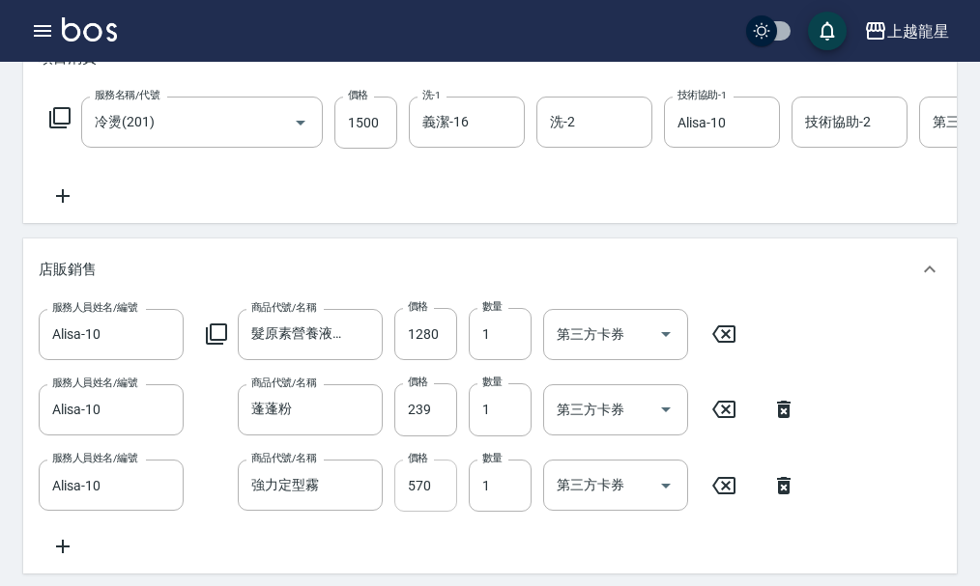
click at [442, 512] on input "570" at bounding box center [425, 486] width 63 height 52
click at [440, 512] on input "570" at bounding box center [425, 486] width 63 height 52
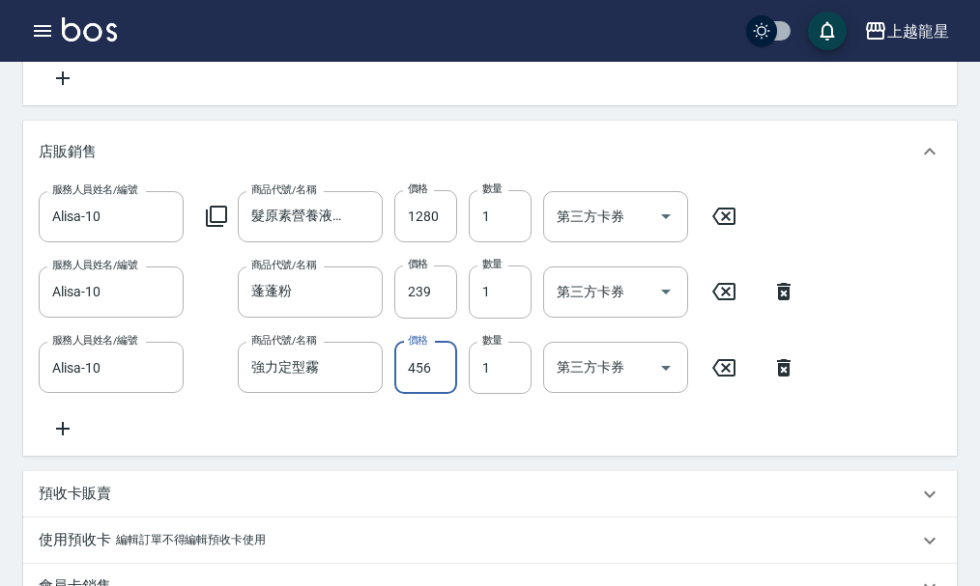
scroll to position [777, 0]
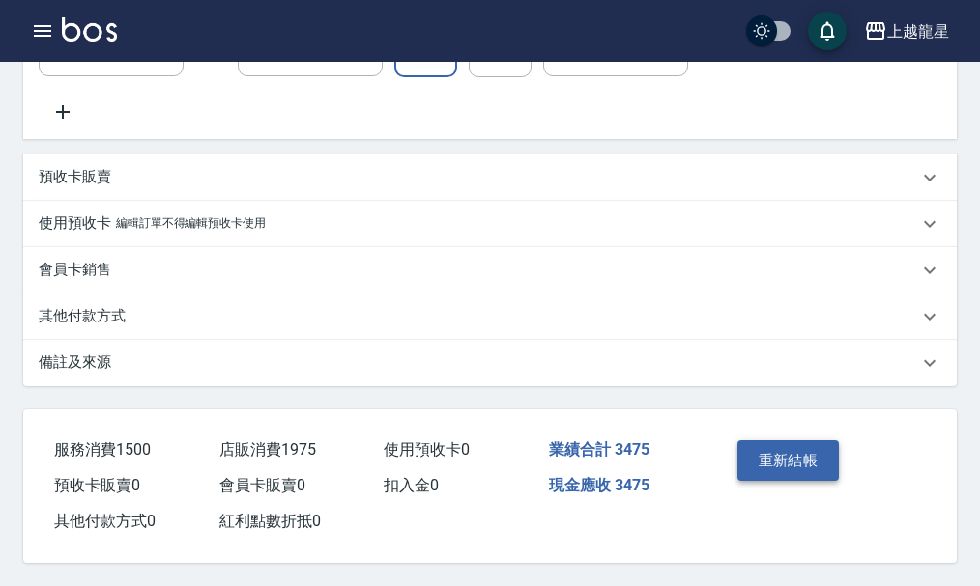
type input "456"
click at [809, 465] on button "重新結帳" at bounding box center [788, 461] width 102 height 41
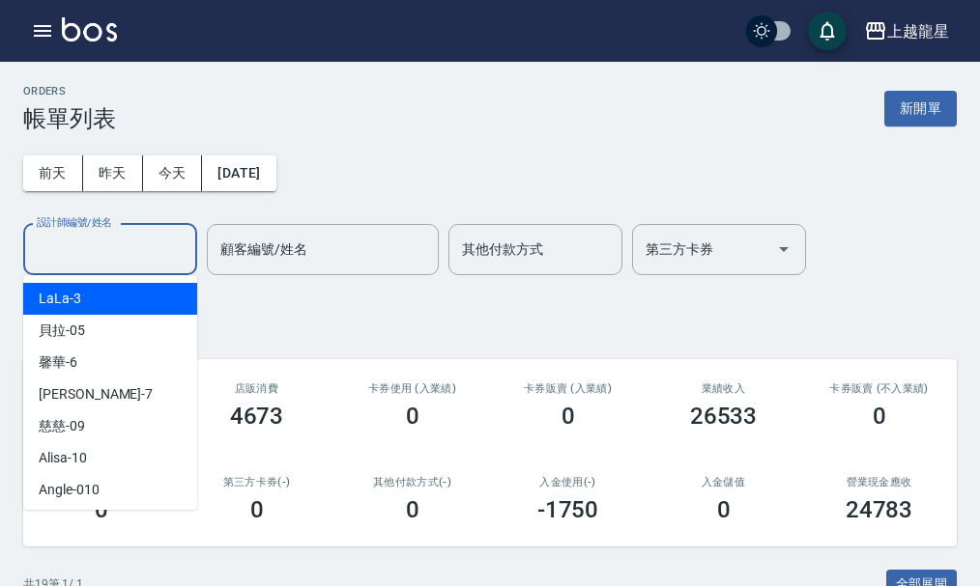
click at [150, 235] on input "設計師編號/姓名" at bounding box center [110, 250] width 156 height 34
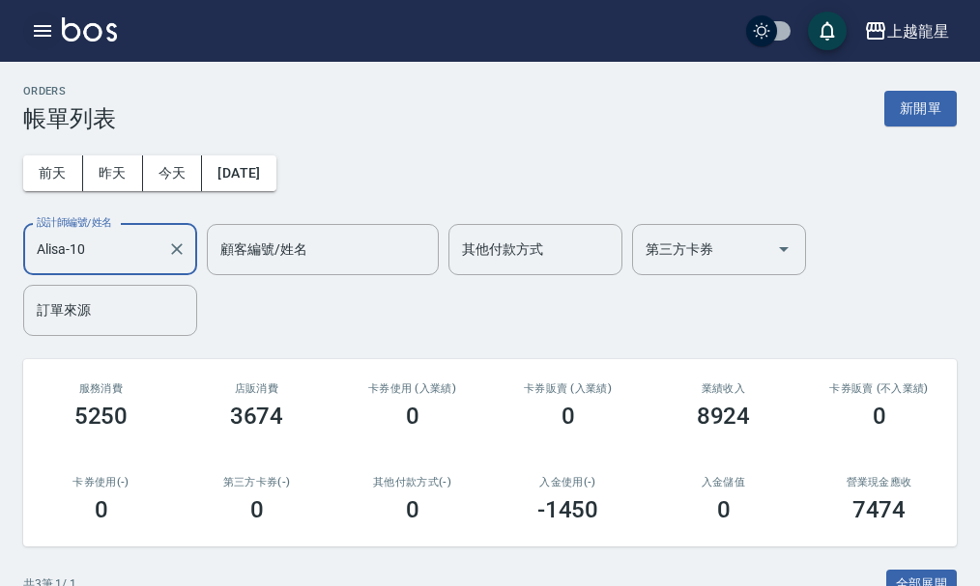
type input "Alisa-10"
click at [41, 37] on icon "button" at bounding box center [42, 31] width 17 height 12
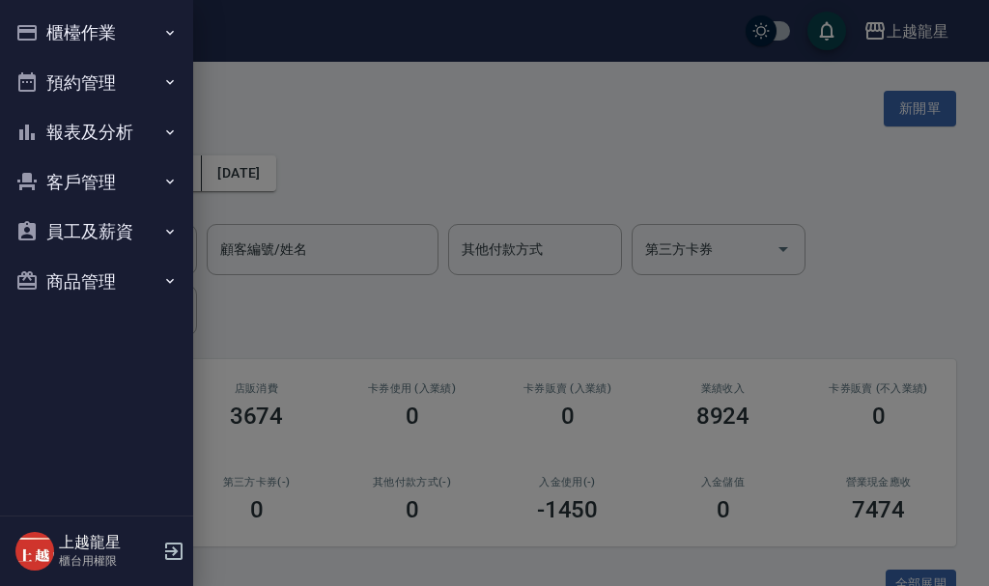
click at [92, 24] on button "櫃檯作業" at bounding box center [97, 33] width 178 height 50
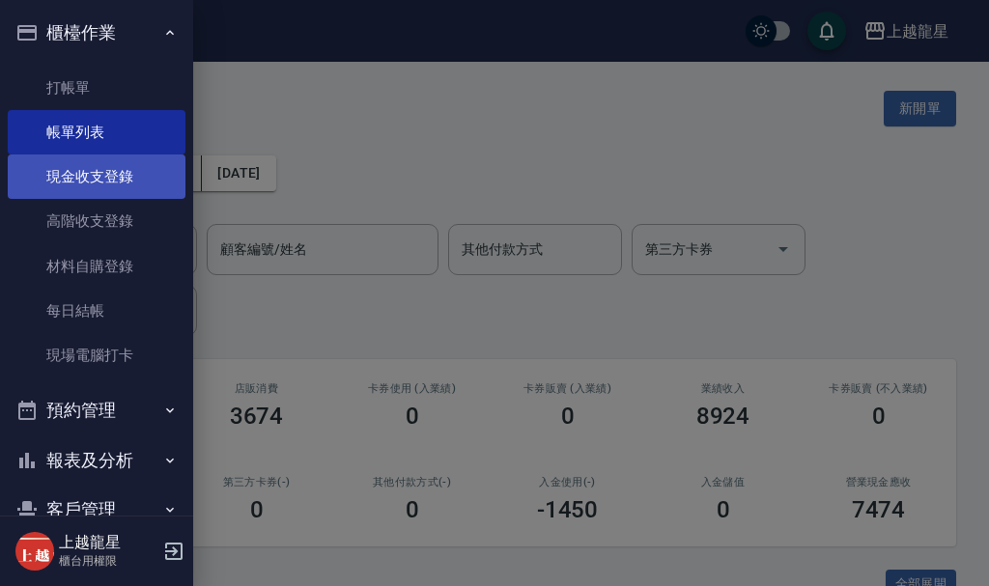
scroll to position [97, 0]
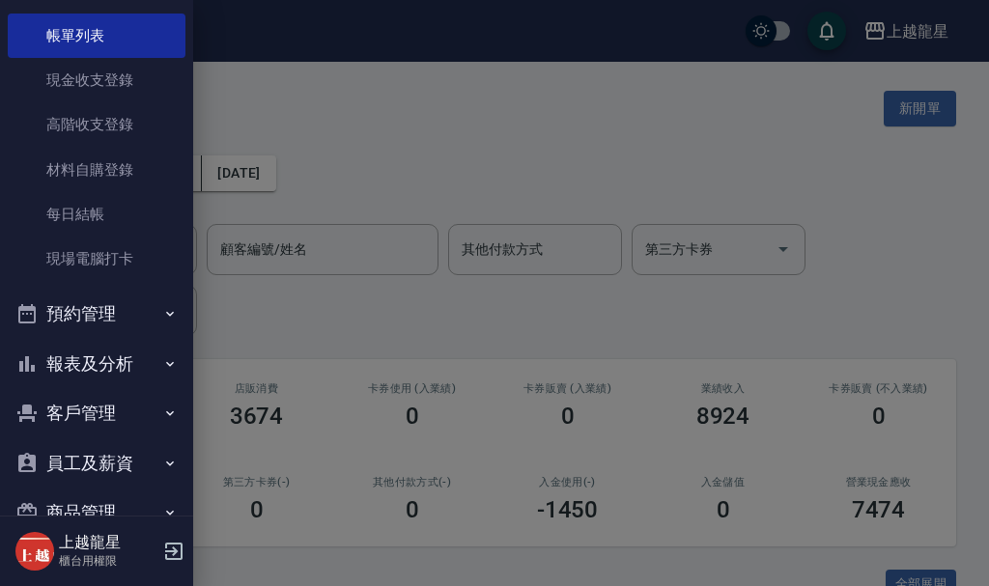
click at [101, 357] on button "報表及分析" at bounding box center [97, 364] width 178 height 50
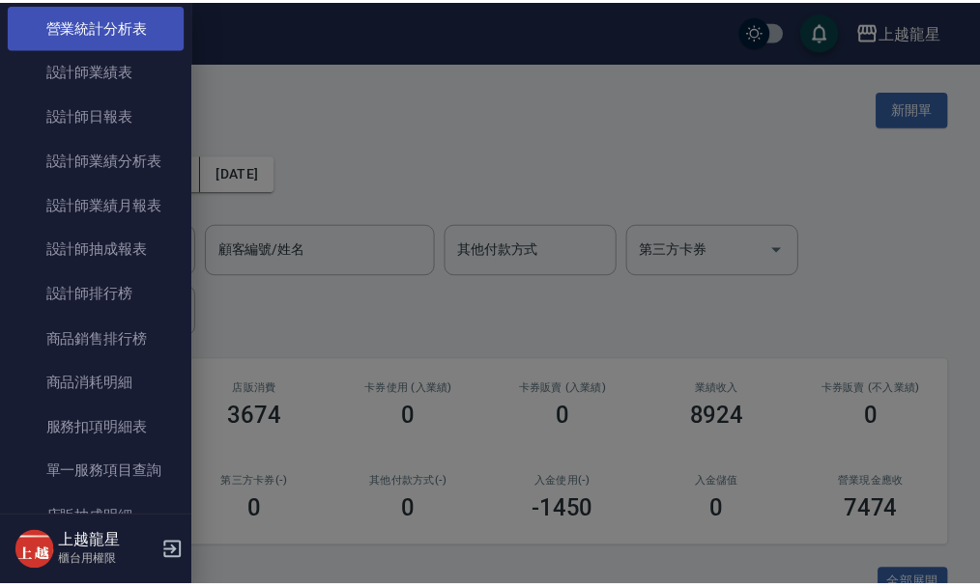
scroll to position [966, 0]
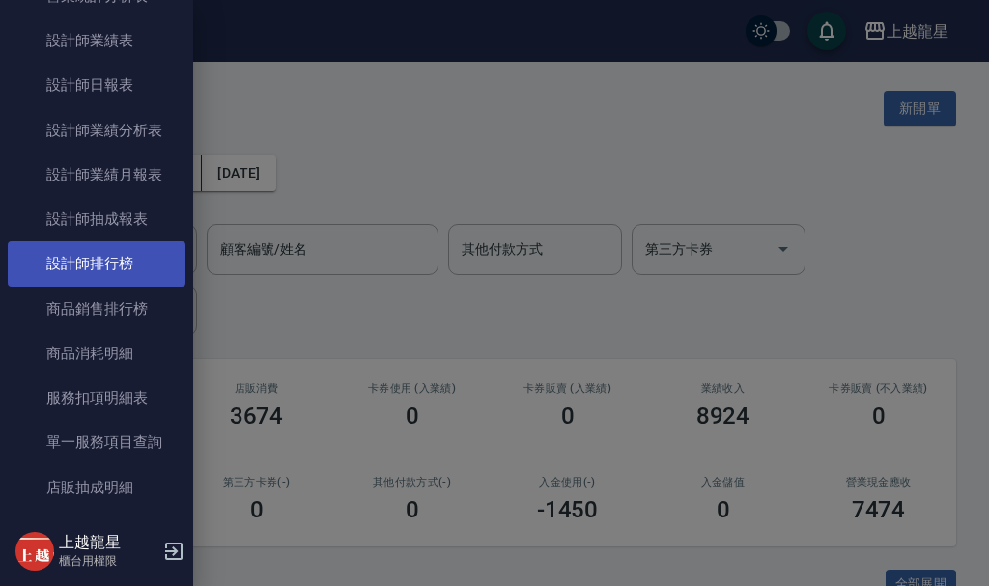
click at [106, 259] on link "設計師排行榜" at bounding box center [97, 264] width 178 height 44
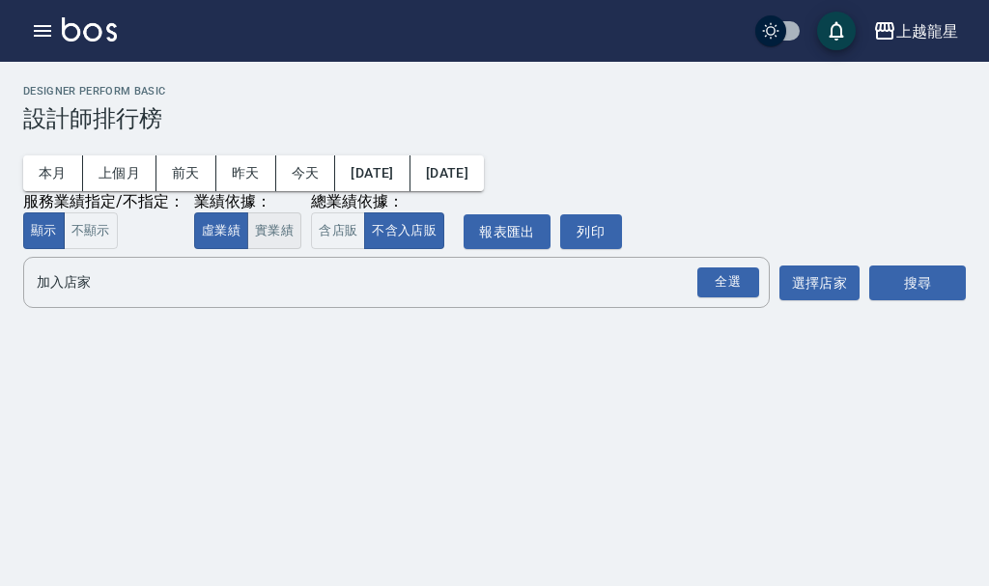
click at [277, 231] on button "實業績" at bounding box center [274, 232] width 54 height 38
click at [244, 283] on input "加入店家" at bounding box center [382, 283] width 700 height 34
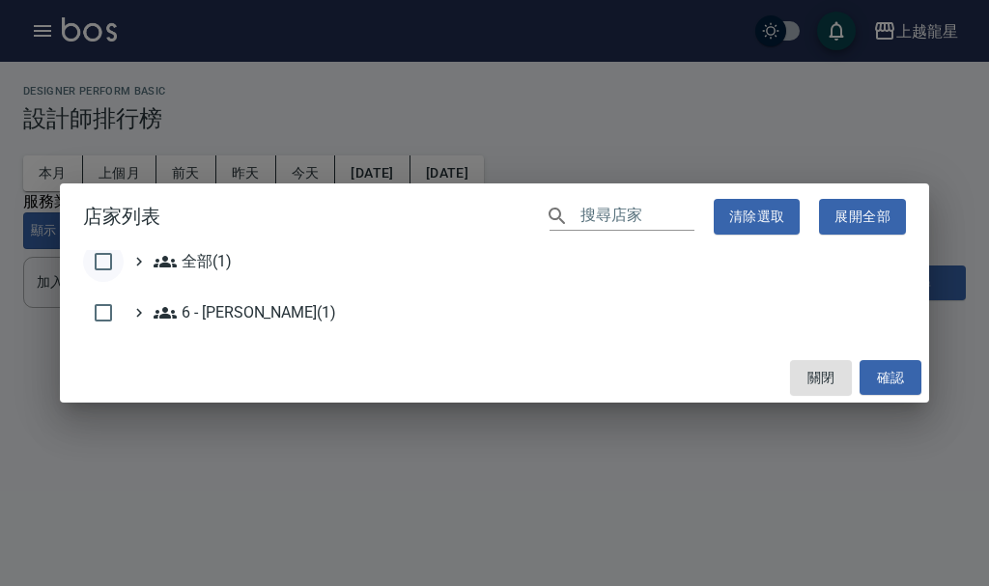
click at [102, 251] on input "checkbox" at bounding box center [103, 262] width 41 height 41
checkbox input "true"
click at [887, 376] on button "確認" at bounding box center [891, 378] width 62 height 36
checkbox input "false"
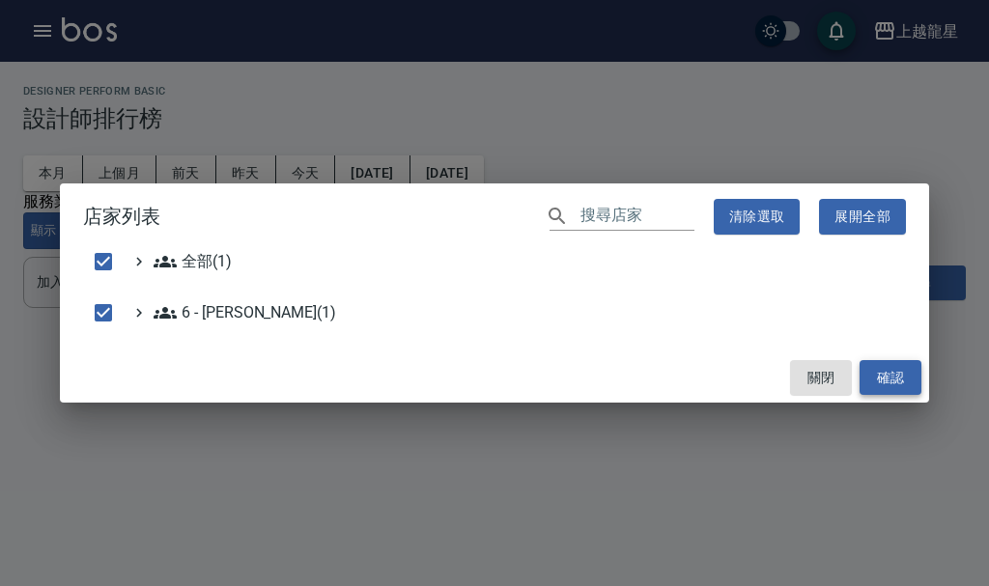
checkbox input "false"
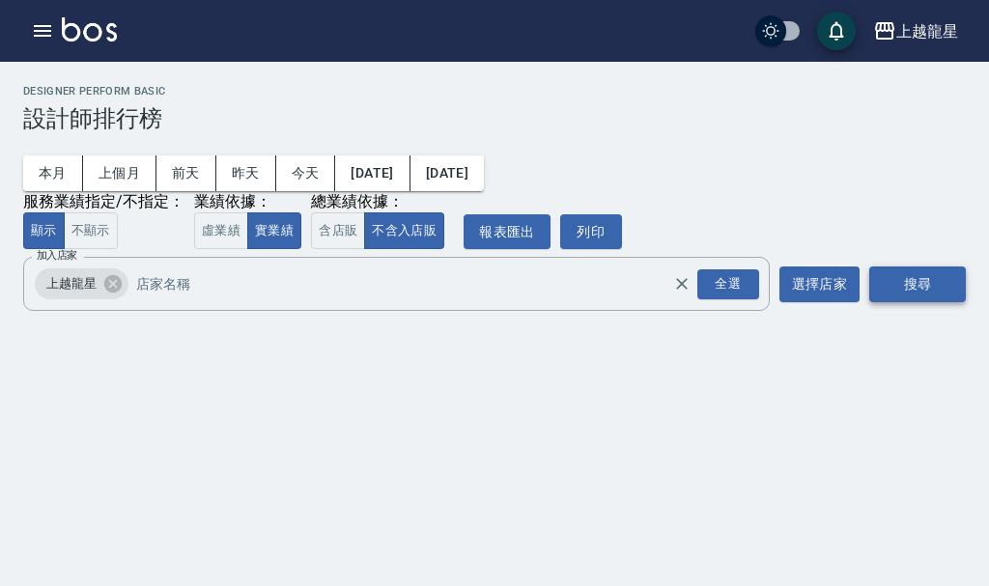
click at [932, 289] on button "搜尋" at bounding box center [917, 285] width 97 height 36
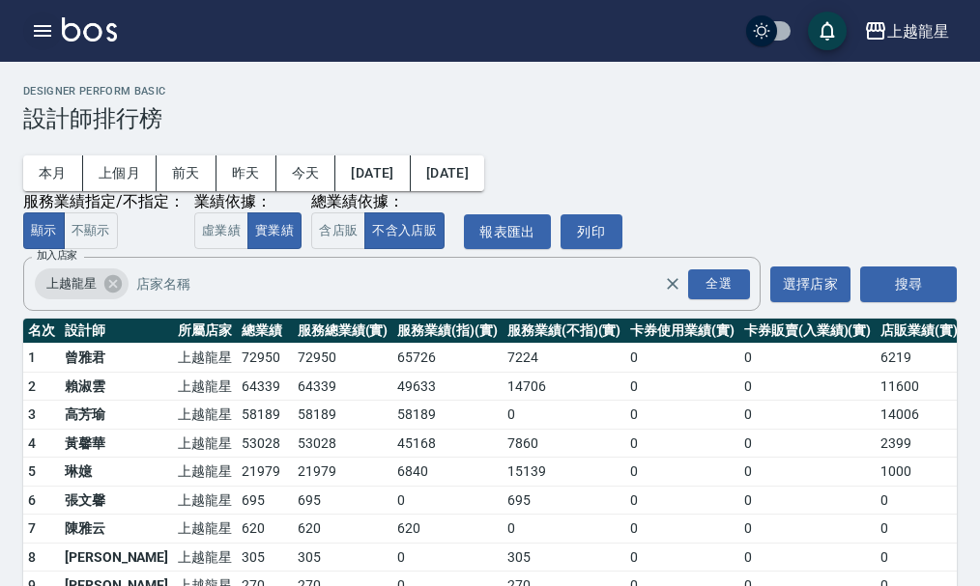
click at [44, 16] on button "button" at bounding box center [42, 31] width 39 height 39
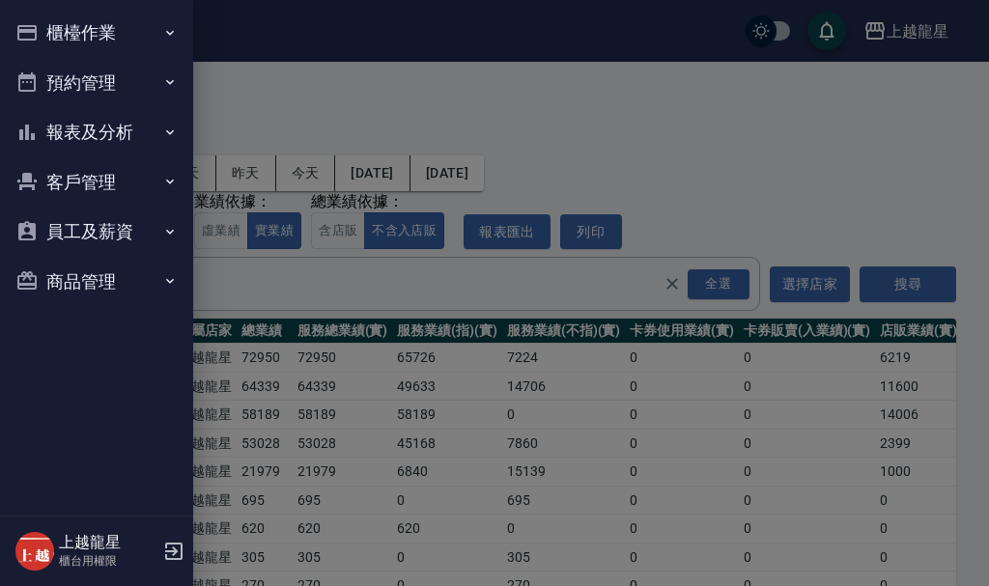
click at [56, 23] on button "櫃檯作業" at bounding box center [97, 33] width 178 height 50
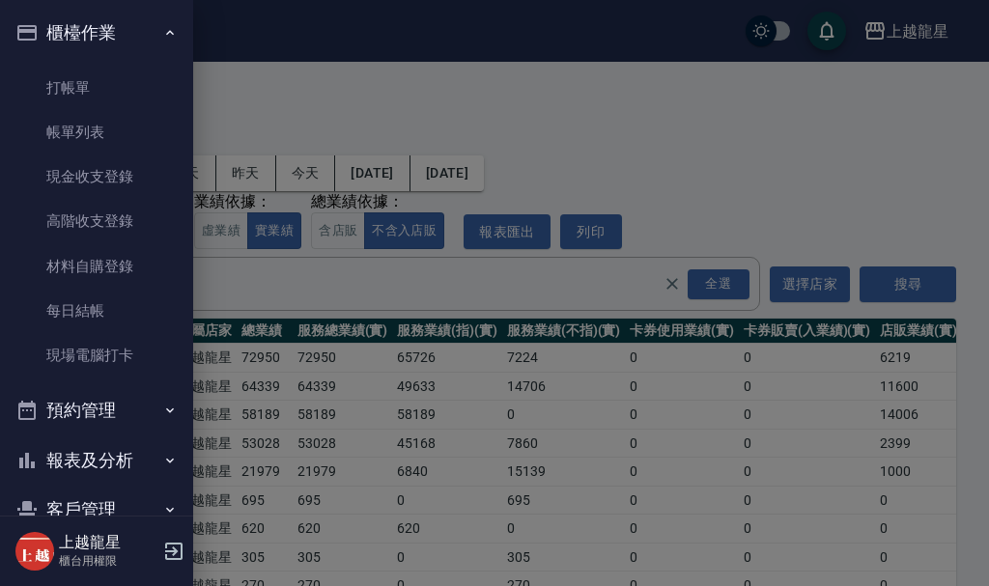
click at [426, 115] on div at bounding box center [494, 293] width 989 height 586
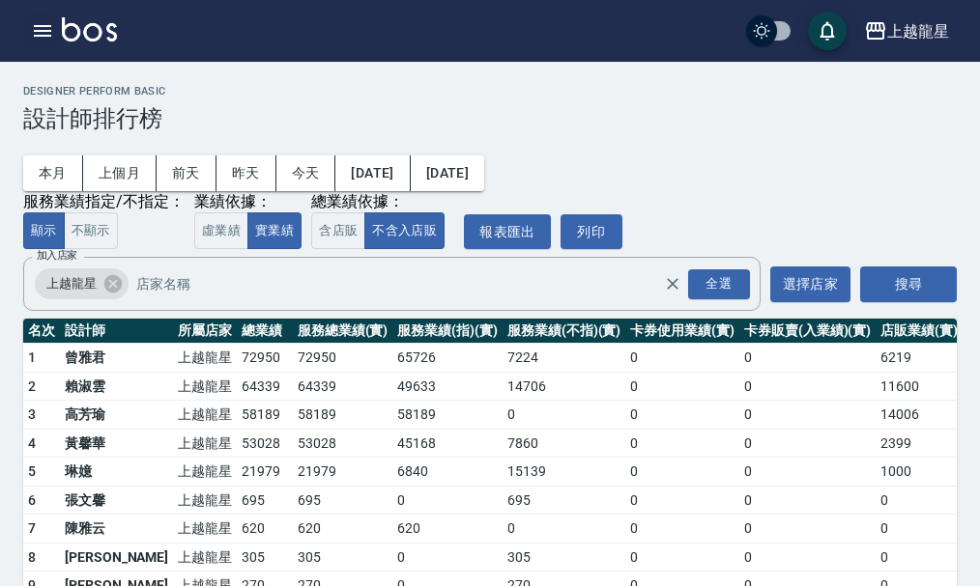
click at [30, 21] on button "button" at bounding box center [42, 31] width 39 height 39
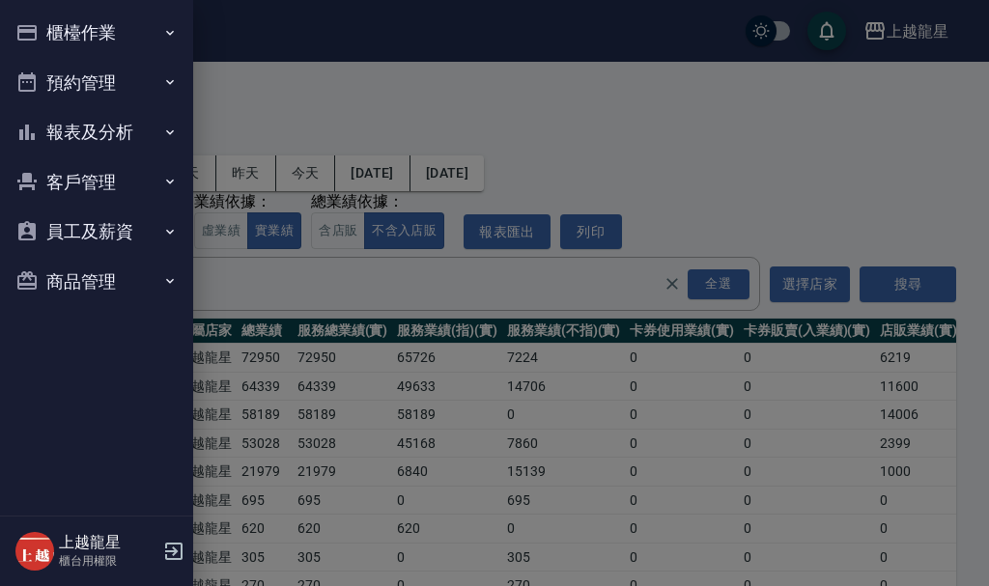
click at [35, 21] on icon "button" at bounding box center [26, 32] width 23 height 23
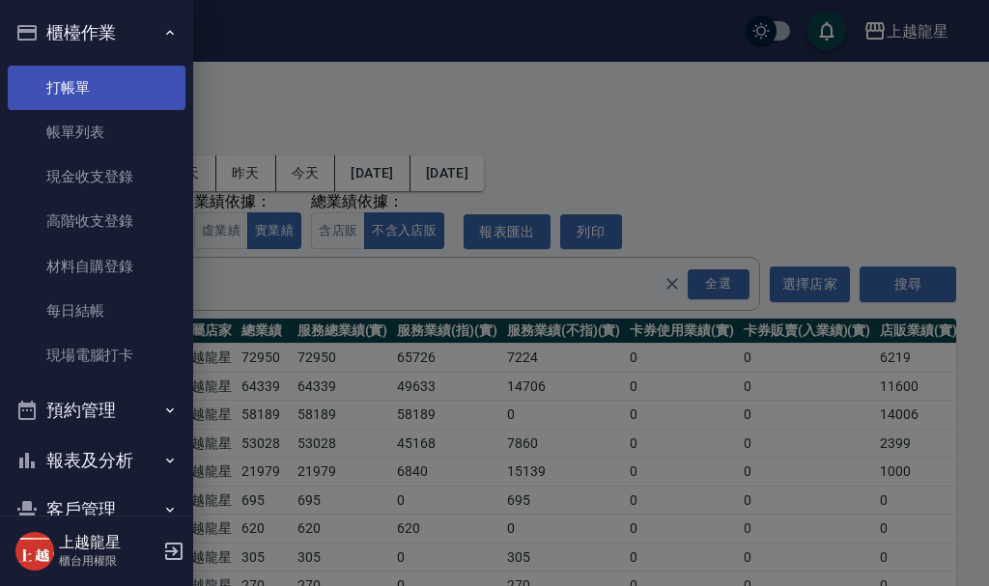
click at [68, 85] on link "打帳單" at bounding box center [97, 88] width 178 height 44
